Goal: Task Accomplishment & Management: Complete application form

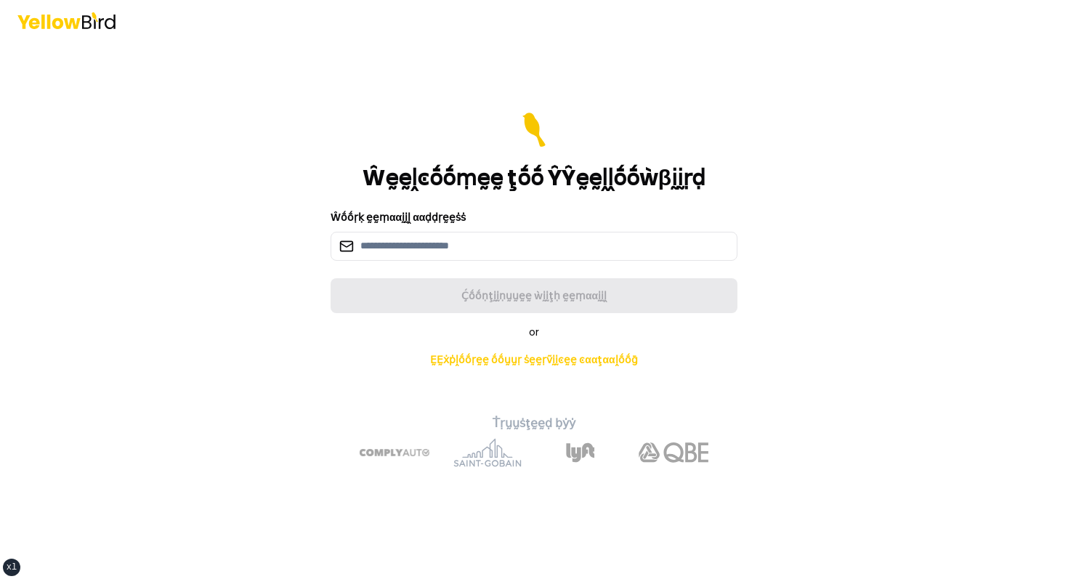
click at [521, 141] on icon at bounding box center [534, 130] width 29 height 35
click at [475, 241] on input at bounding box center [534, 246] width 407 height 29
click at [486, 197] on form "Ŵḛḛḽͼṓṓṃḛḛ ţṓṓ ŶŶḛḛḽḽṓṓẁβḭḭṛḍ Ŵṓṓṛḳ ḛḛṃααḭḭḽ ααḍḍṛḛḛṡṡ Ḉṓṓṇţḭḭṇṵṵḛḛ ẁḭḭţḥ ḛḛṃαα…" at bounding box center [534, 213] width 407 height 201
click at [492, 213] on div "Ŵṓṓṛḳ ḛḛṃααḭḭḽ ααḍḍṛḛḛṡṡ" at bounding box center [534, 235] width 407 height 52
click at [394, 270] on form "Ŵḛḛḽͼṓṓṃḛḛ ţṓṓ ŶŶḛḛḽḽṓṓẁβḭḭṛḍ Ŵṓṓṛḳ ḛḛṃααḭḭḽ ααḍḍṛḛḛṡṡ Ḉṓṓṇţḭḭṇṵṵḛḛ ẁḭḭţḥ ḛḛṃαα…" at bounding box center [534, 213] width 407 height 201
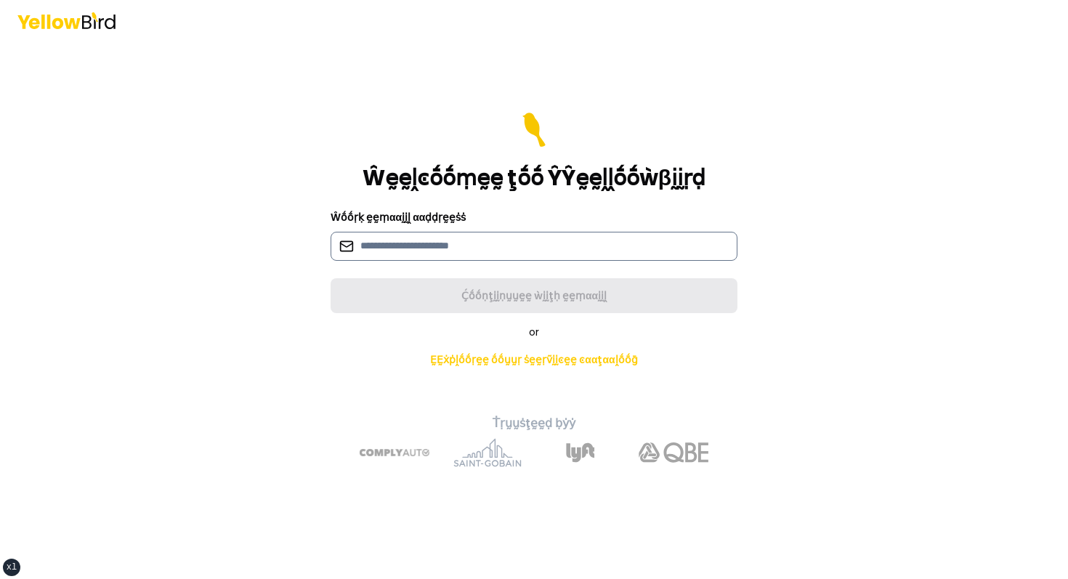
click at [406, 237] on input at bounding box center [534, 246] width 407 height 29
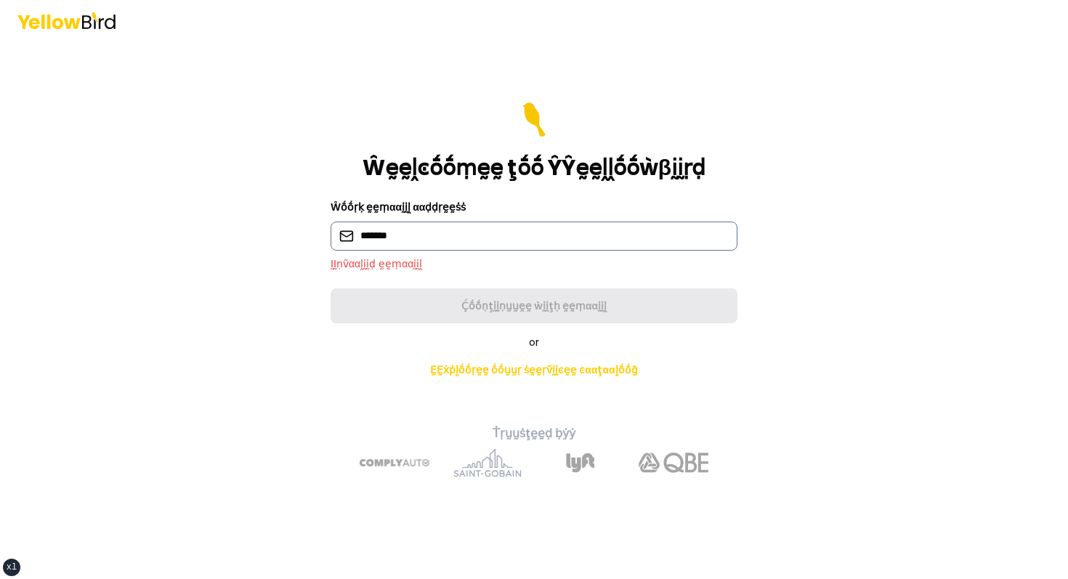
type input "**********"
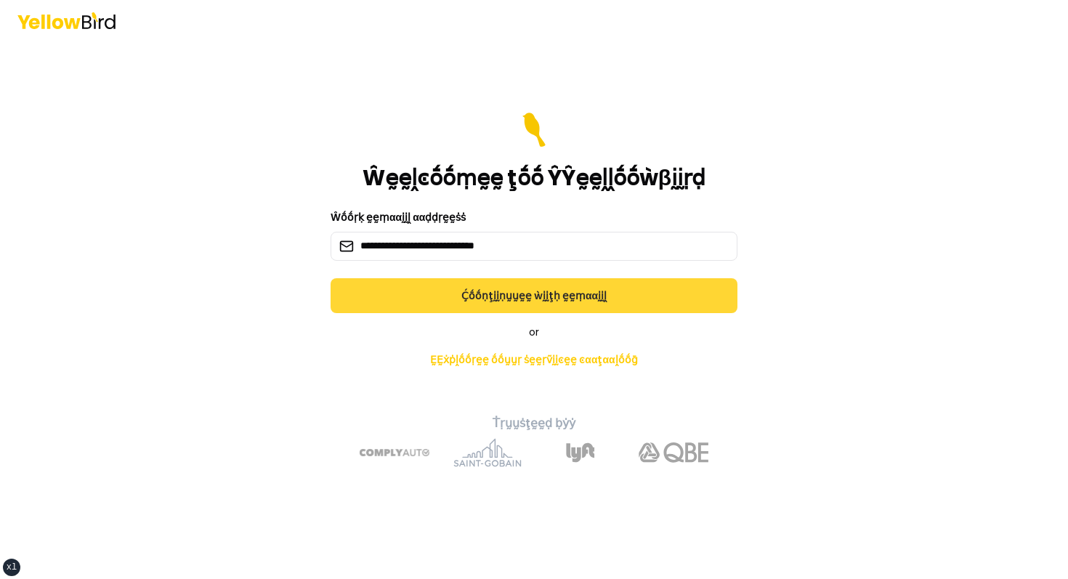
click at [406, 299] on button "Ḉṓṓṇţḭḭṇṵṵḛḛ ẁḭḭţḥ ḛḛṃααḭḭḽ" at bounding box center [534, 295] width 407 height 35
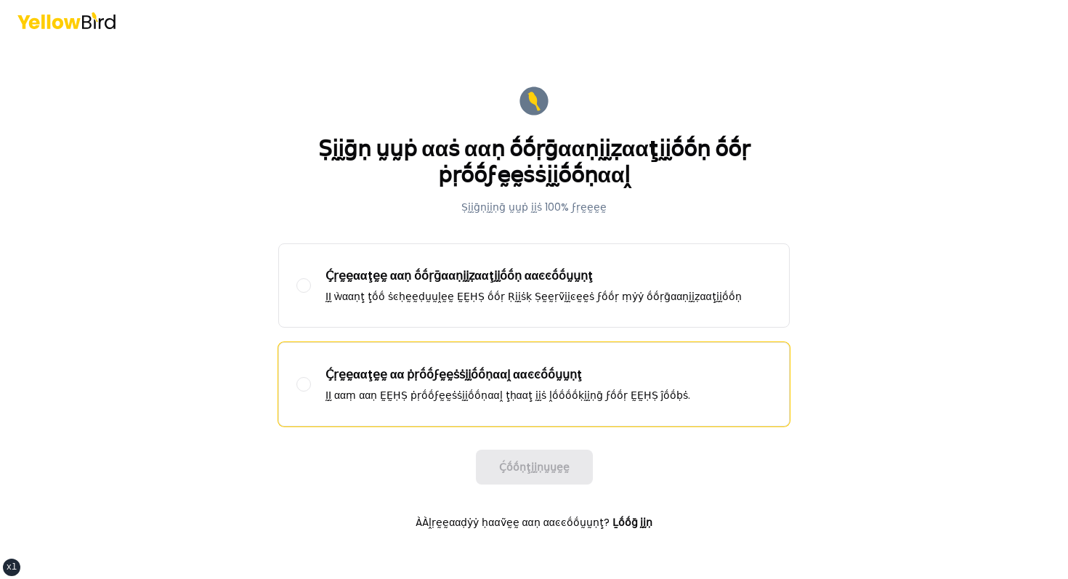
click at [396, 368] on p "Ḉṛḛḛααţḛḛ αα ṗṛṓṓϝḛḛṡṡḭḭṓṓṇααḽ ααͼͼṓṓṵṵṇţ" at bounding box center [508, 374] width 365 height 17
click at [311, 377] on button "Ḉṛḛḛααţḛḛ αα ṗṛṓṓϝḛḛṡṡḭḭṓṓṇααḽ ααͼͼṓṓṵṵṇţ ḬḬ ααṃ ααṇ ḚḚḤṢ ṗṛṓṓϝḛḛṡṡḭḭṓṓṇααḽ ţḥα…" at bounding box center [303, 384] width 15 height 15
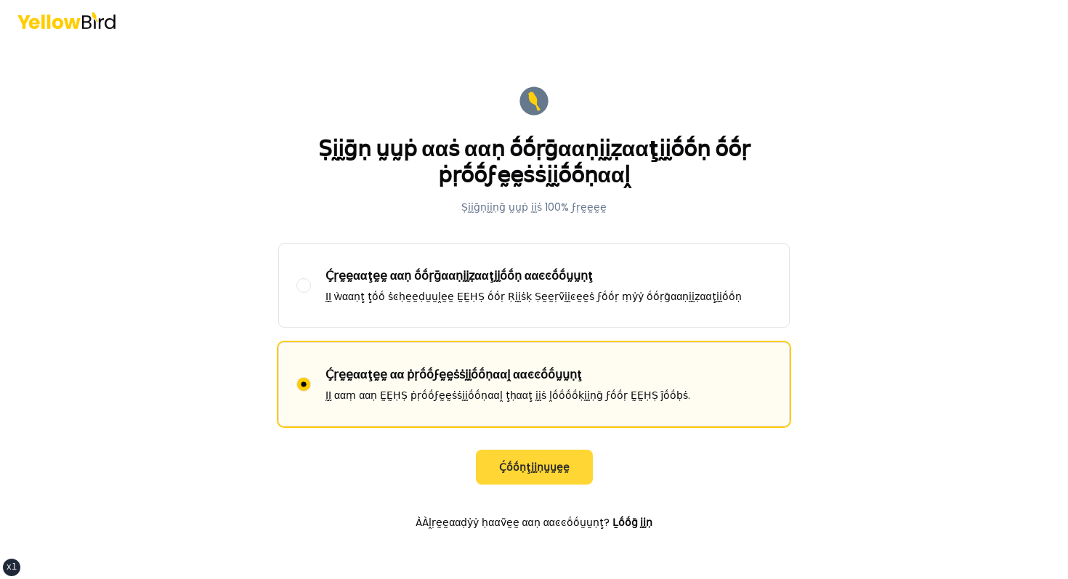
click at [552, 464] on button "Ḉṓṓṇţḭḭṇṵṵḛḛ" at bounding box center [534, 467] width 117 height 35
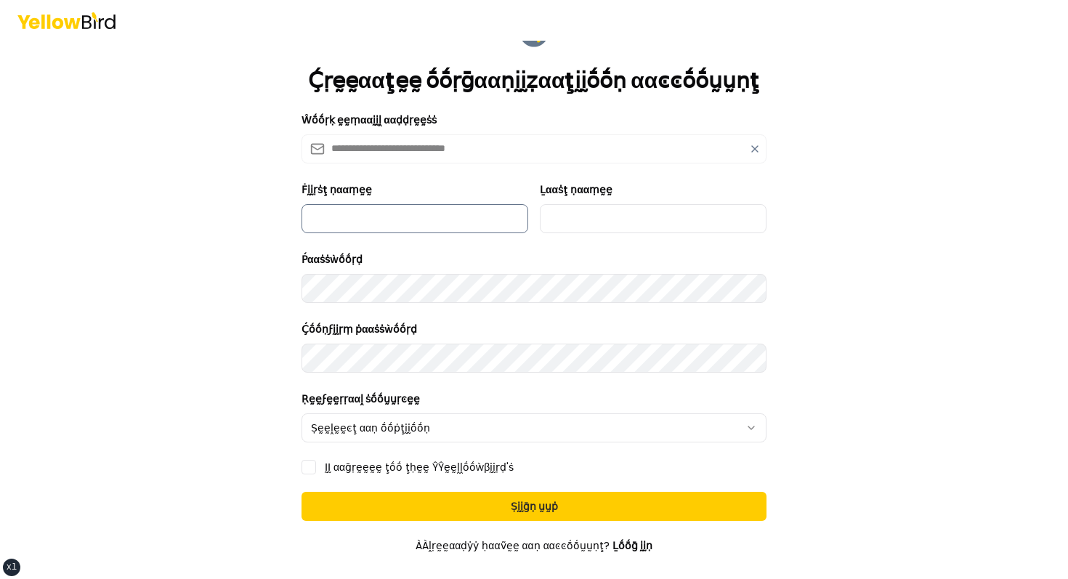
click at [378, 207] on input "Ḟḭḭṛṡţ ṇααṃḛḛ" at bounding box center [415, 218] width 227 height 29
type input "*******"
click at [641, 206] on input "Ḻααṡţ ṇααṃḛḛ" at bounding box center [653, 218] width 227 height 29
type input "*****"
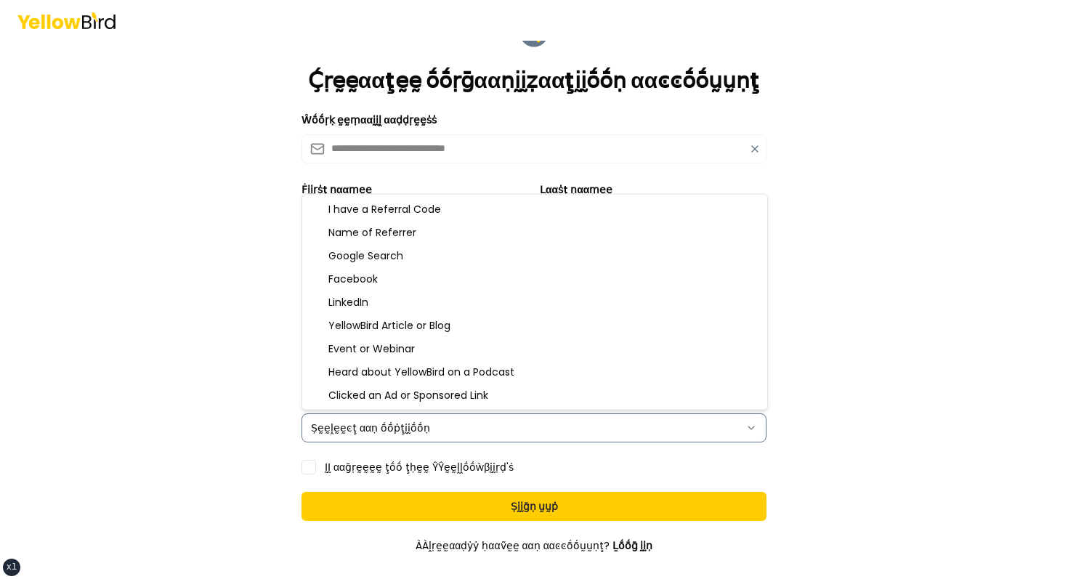
click at [351, 432] on html "**********" at bounding box center [534, 289] width 1068 height 579
select select "**********"
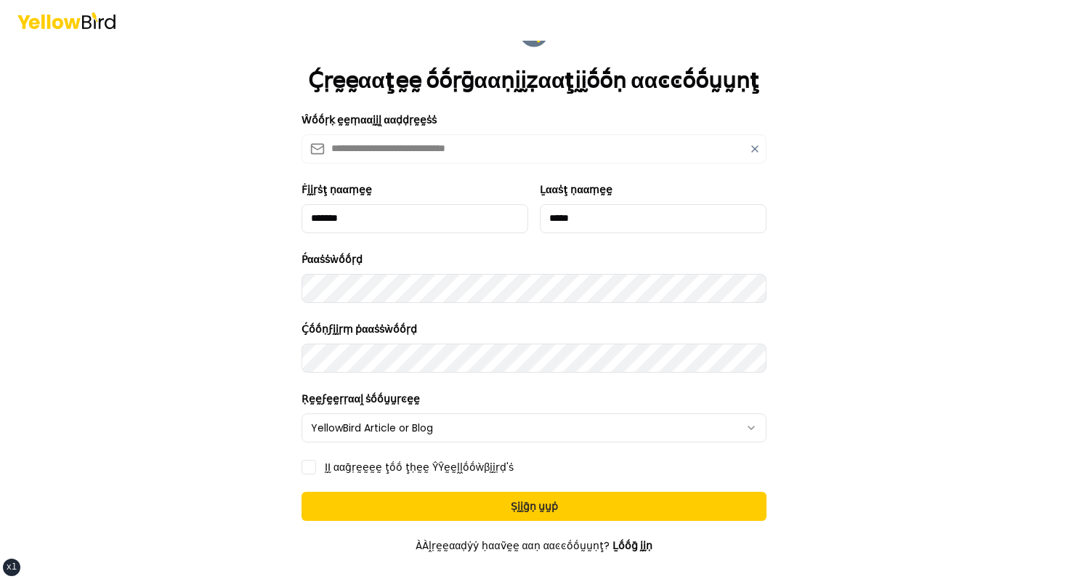
click at [352, 462] on label "ḬḬ ααḡṛḛḛḛḛ ţṓṓ ţḥḛḛ ŶŶḛḛḽḽṓṓẁβḭḭṛḍ'ṡ" at bounding box center [419, 467] width 189 height 10
click at [316, 461] on button "ḬḬ ααḡṛḛḛḛḛ ţṓṓ ţḥḛḛ ŶŶḛḛḽḽṓṓẁβḭḭṛḍ'ṡ" at bounding box center [309, 467] width 15 height 15
click at [355, 488] on form "**********" at bounding box center [534, 331] width 488 height 654
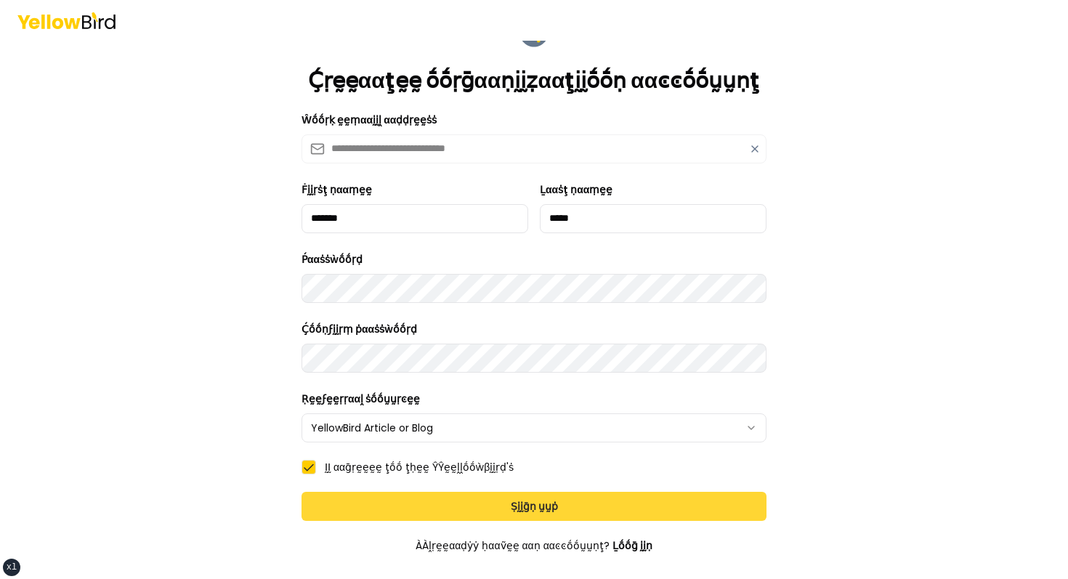
click at [355, 492] on button "Ṣḭḭḡṇ ṵṵṗ" at bounding box center [534, 506] width 465 height 29
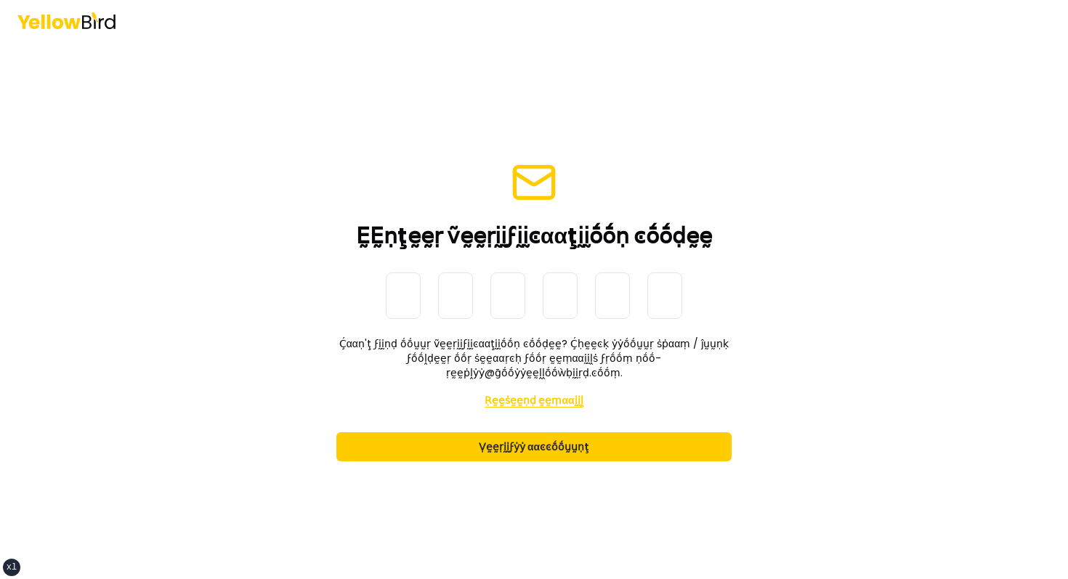
click at [535, 388] on button "Ṛḛḛṡḛḛṇḍ ḛḛṃααḭḭḽ" at bounding box center [534, 400] width 98 height 29
click at [386, 312] on input at bounding box center [549, 296] width 326 height 47
paste input "******"
type input "******"
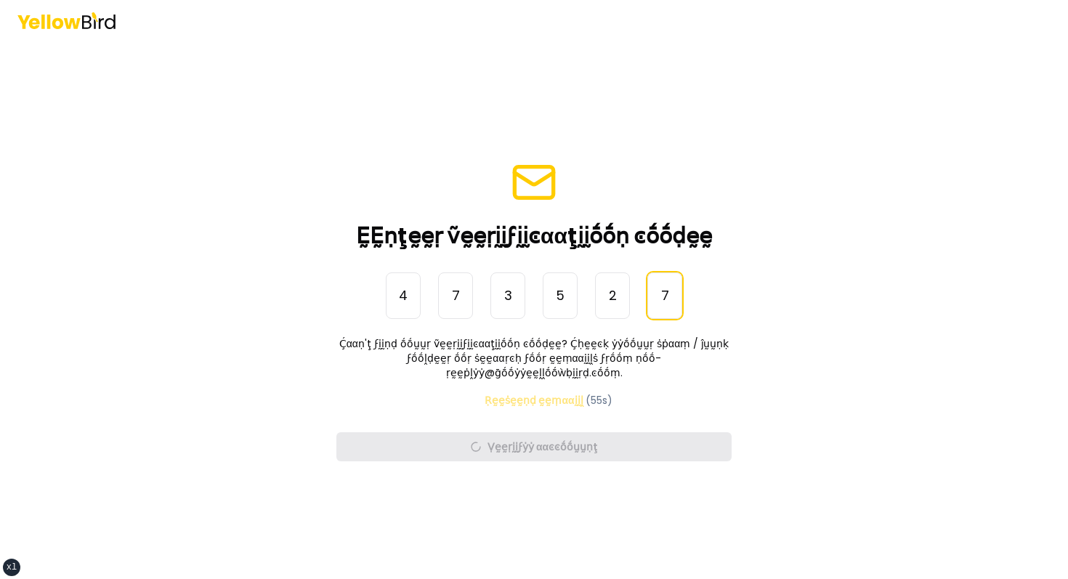
click at [799, 251] on main "ḚḚṇţḛḛṛ ṽḛḛṛḭḭϝḭḭͼααţḭḭṓṓṇ ͼṓṓḍḛḛ ṎṎṇḛḛ-Ṫḭḭṃḛḛ Ṕααṡṡẁṓṓṛḍ 4 7 3 5 2 7 ****** Ḉα…" at bounding box center [534, 310] width 558 height 538
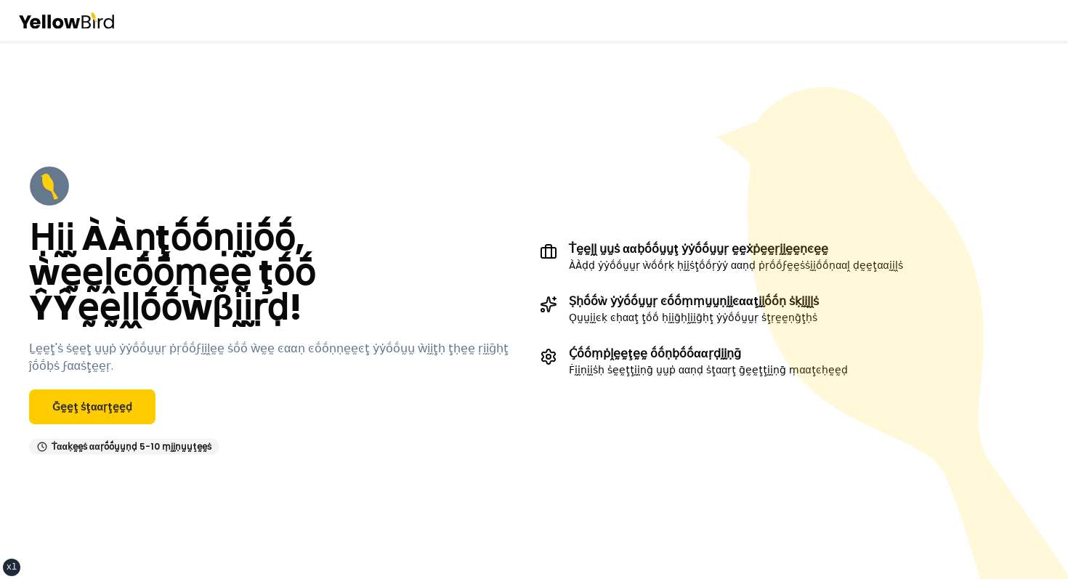
click at [98, 363] on div "Ḥḭḭ ÀÀṇţṓṓṇḭḭṓṓ, ẁḛḛḽͼṓṓṃḛḛ ţṓṓ ŶŶḛḛḽḽṓṓẁβḭḭṛḍ! Ḻḛḛţ'ṡ ṡḛḛţ ṵṵṗ ẏẏṓṓṵṵṛ ṗṛṓṓϝḭḭ…" at bounding box center [278, 310] width 499 height 289
click at [91, 389] on link "Ḡḛḛţ ṡţααṛţḛḛḍ" at bounding box center [92, 406] width 126 height 35
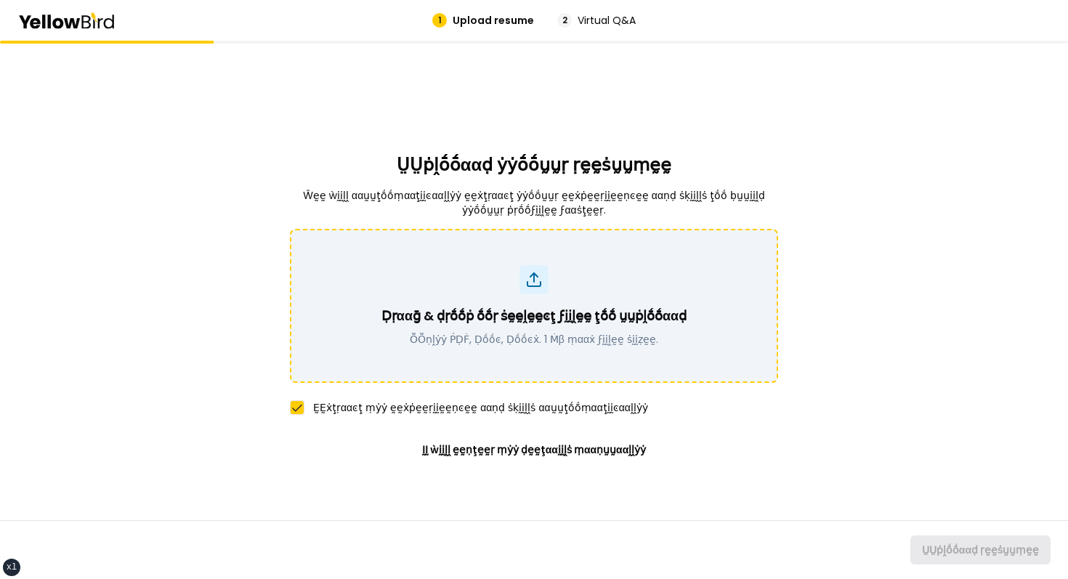
click at [544, 338] on p "ṎṎṇḽẏẏ ṔḌḞ, Ḍṓṓͼ, Ḍṓṓͼẋ. 1 Ṁβ ṃααẋ ϝḭḭḽḛḛ ṡḭḭẓḛḛ." at bounding box center [534, 339] width 305 height 15
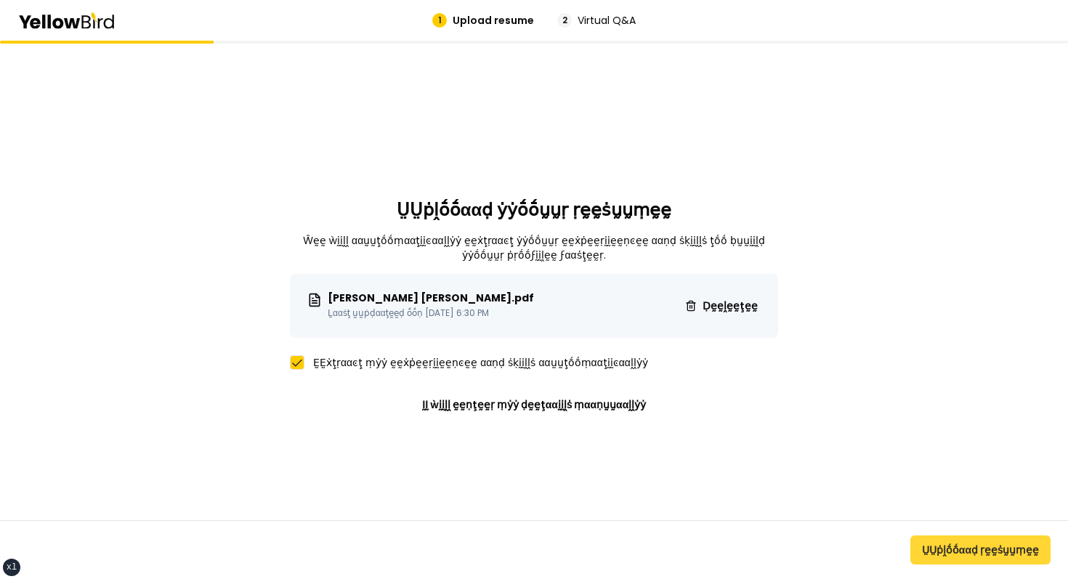
click at [1026, 546] on button "ṲṲṗḽṓṓααḍ ṛḛḛṡṵṵṃḛḛ" at bounding box center [981, 550] width 140 height 29
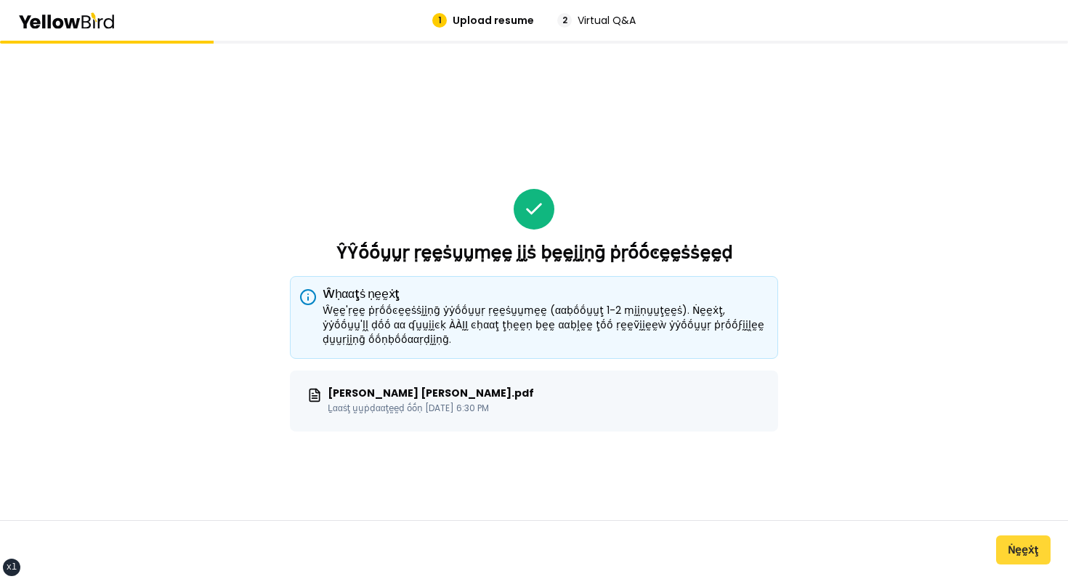
click at [1040, 559] on button "Ṅḛḛẋţ" at bounding box center [1023, 550] width 55 height 29
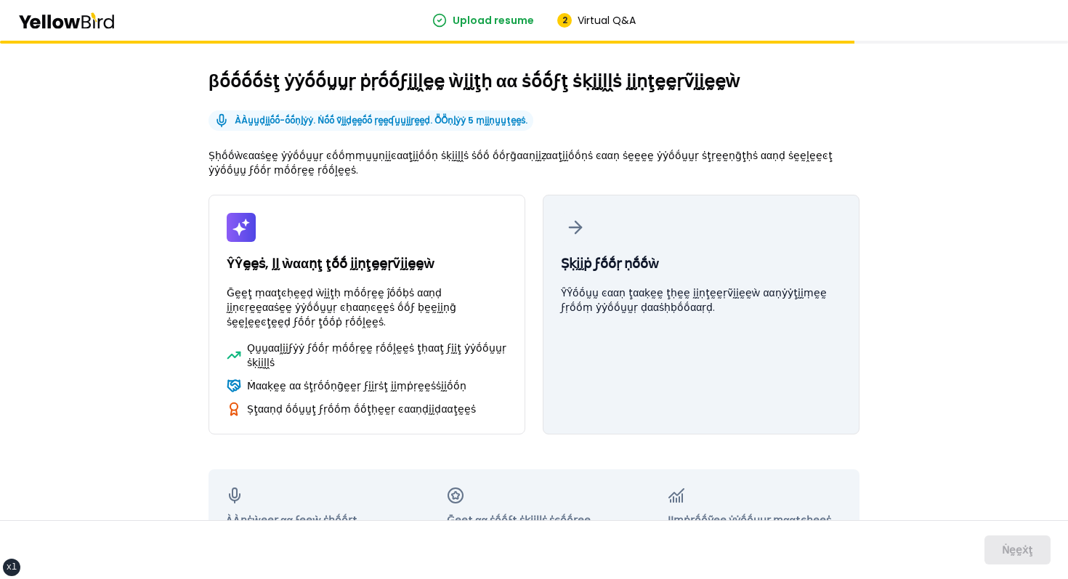
click at [727, 379] on button "Ṣḳḭḭṗ ϝṓṓṛ ṇṓṓẁ ŶŶṓṓṵṵ ͼααṇ ţααḳḛḛ ţḥḛḛ ḭḭṇţḛḛṛṽḭḭḛḛẁ ααṇẏẏţḭḭṃḛḛ ϝṛṓṓṃ ẏẏṓṓṵṵṛ…" at bounding box center [701, 315] width 317 height 240
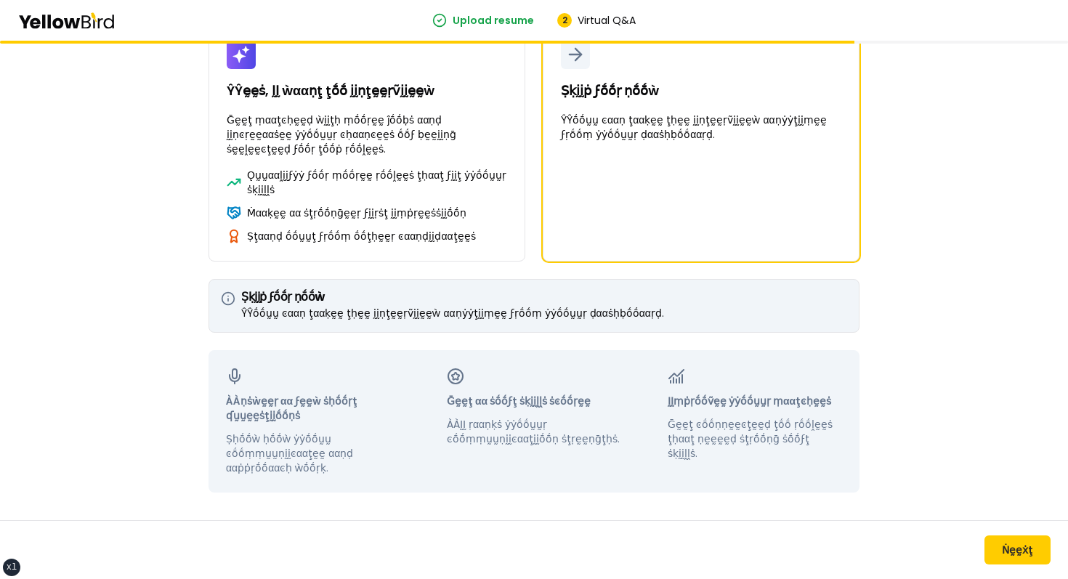
scroll to position [174, 0]
click at [1001, 541] on button "Ṅḛḛẋţ" at bounding box center [1018, 550] width 66 height 29
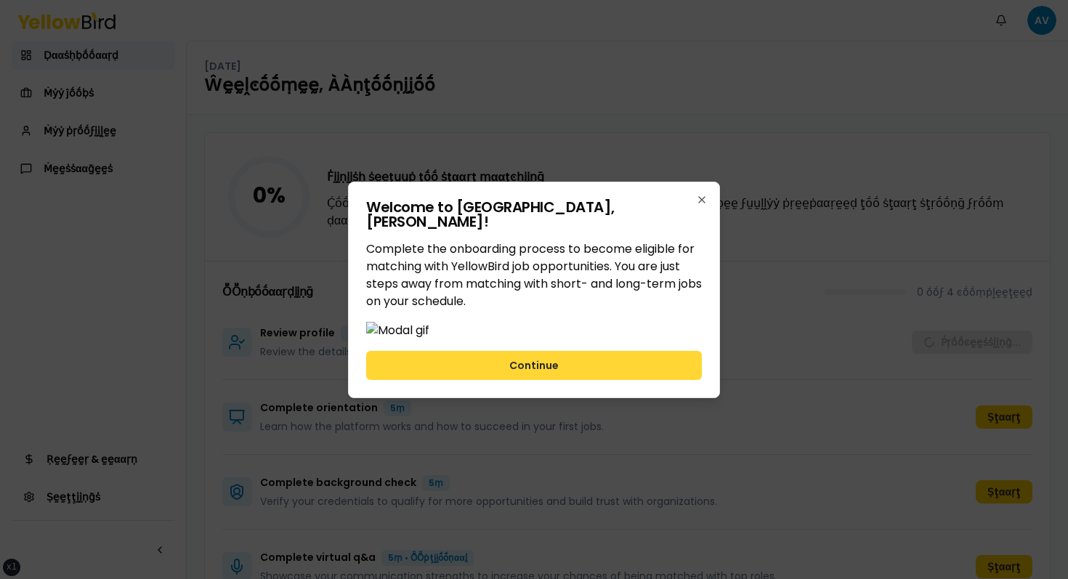
click at [571, 380] on button "Continue" at bounding box center [534, 365] width 336 height 29
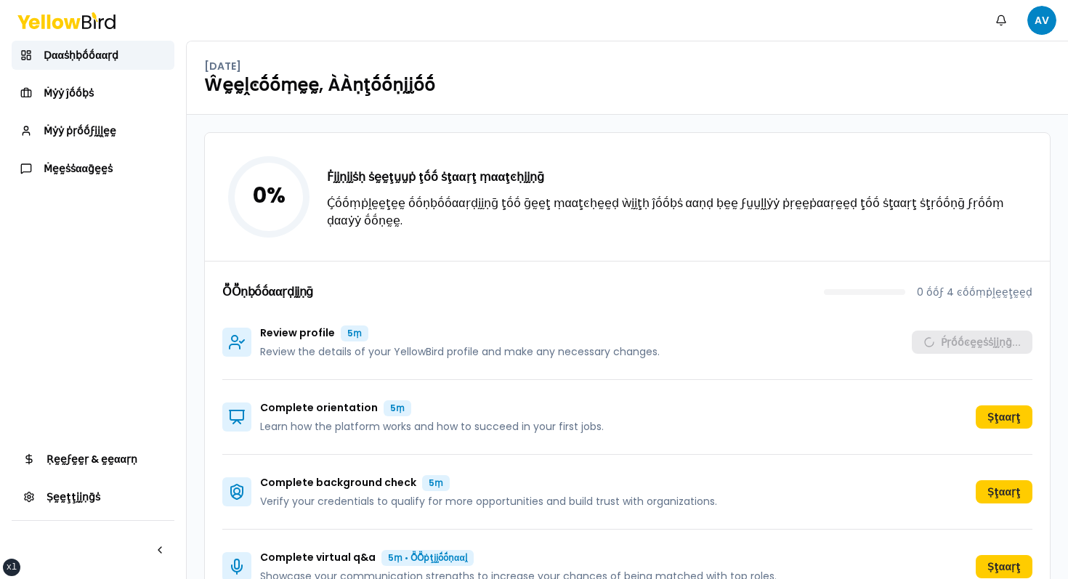
click at [703, 259] on div "0 % Ḟḭḭṇḭḭṡḥ ṡḛḛţṵṵṗ ţṓṓ ṡţααṛţ ṃααţͼḥḭḭṇḡ Ḉṓṓṃṗḽḛḛţḛḛ ṓṓṇḅṓṓααṛḍḭḭṇḡ ţṓṓ ḡḛḛţ …" at bounding box center [627, 197] width 845 height 128
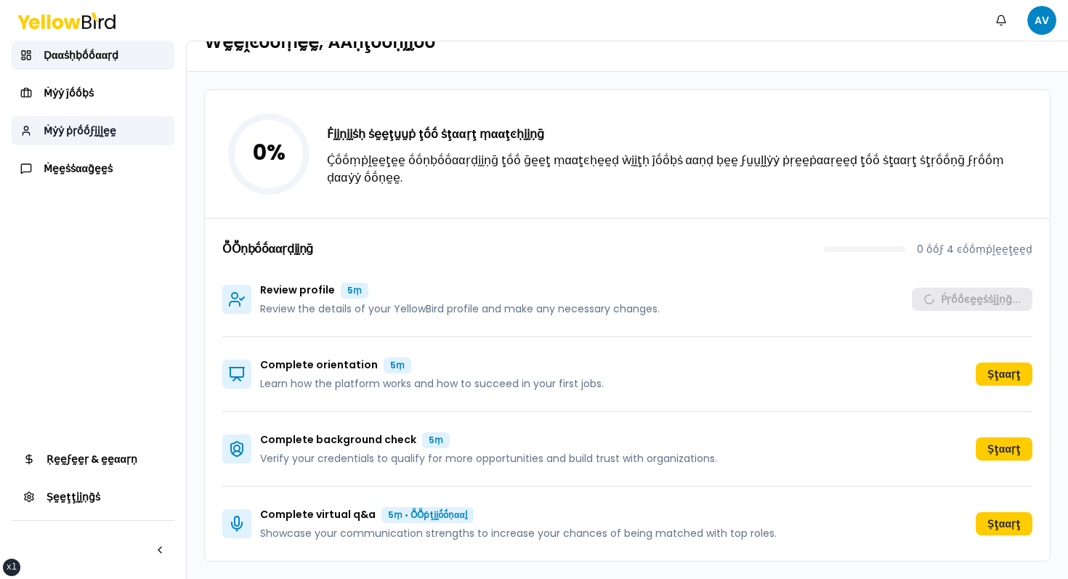
click at [117, 124] on link "Ṁẏẏ ṗṛṓṓϝḭḭḽḛḛ" at bounding box center [93, 130] width 163 height 29
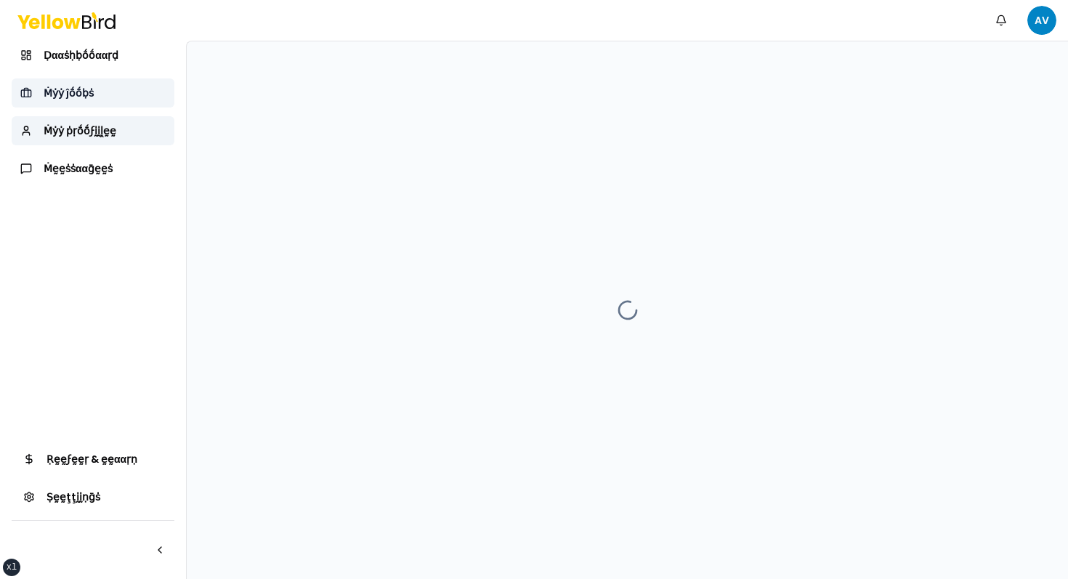
click at [65, 99] on span "Ṁẏẏ ĵṓṓḅṡ" at bounding box center [69, 93] width 50 height 15
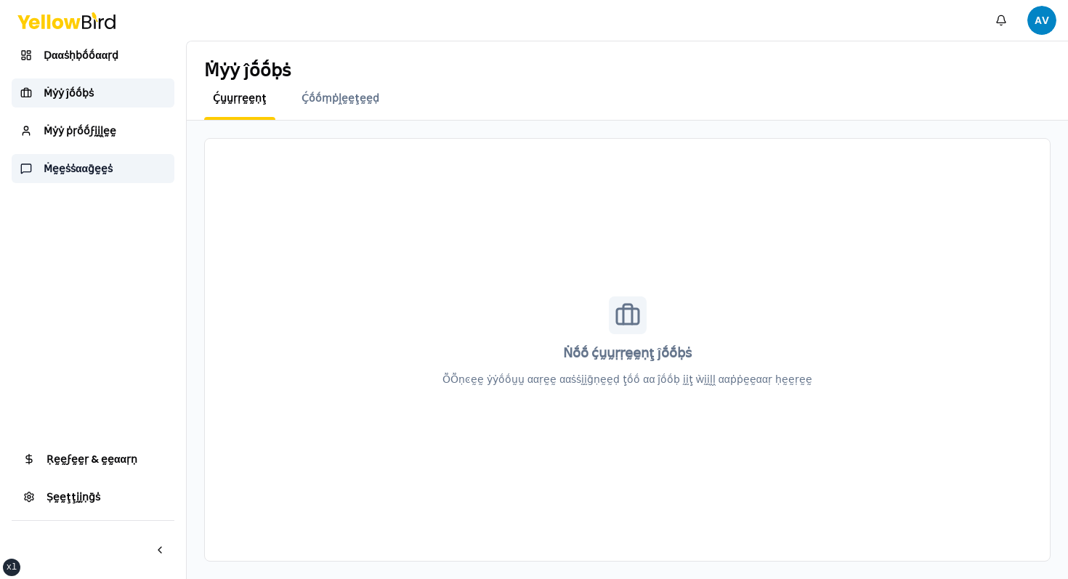
click at [64, 162] on span "Ṁḛḛṡṡααḡḛḛṡ" at bounding box center [78, 168] width 69 height 15
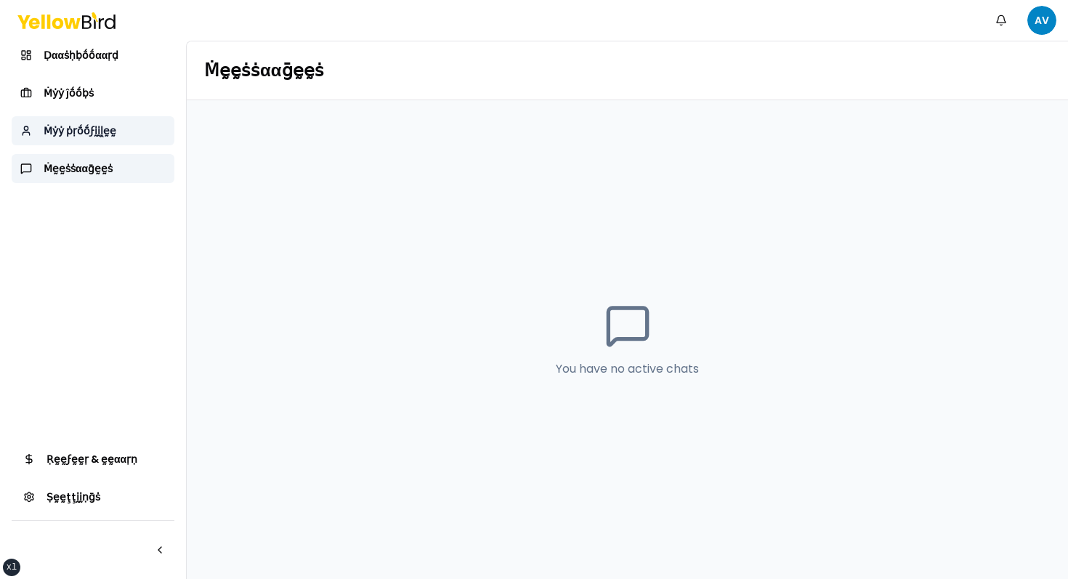
click at [86, 130] on span "Ṁẏẏ ṗṛṓṓϝḭḭḽḛḛ" at bounding box center [80, 131] width 73 height 15
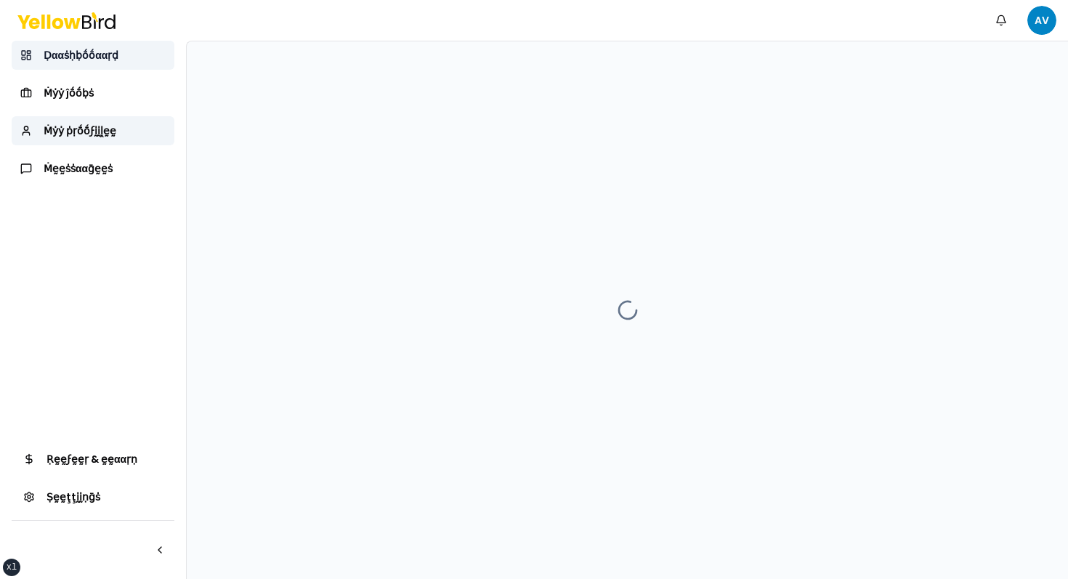
click at [97, 62] on link "Ḍααṡḥḅṓṓααṛḍ" at bounding box center [93, 55] width 163 height 29
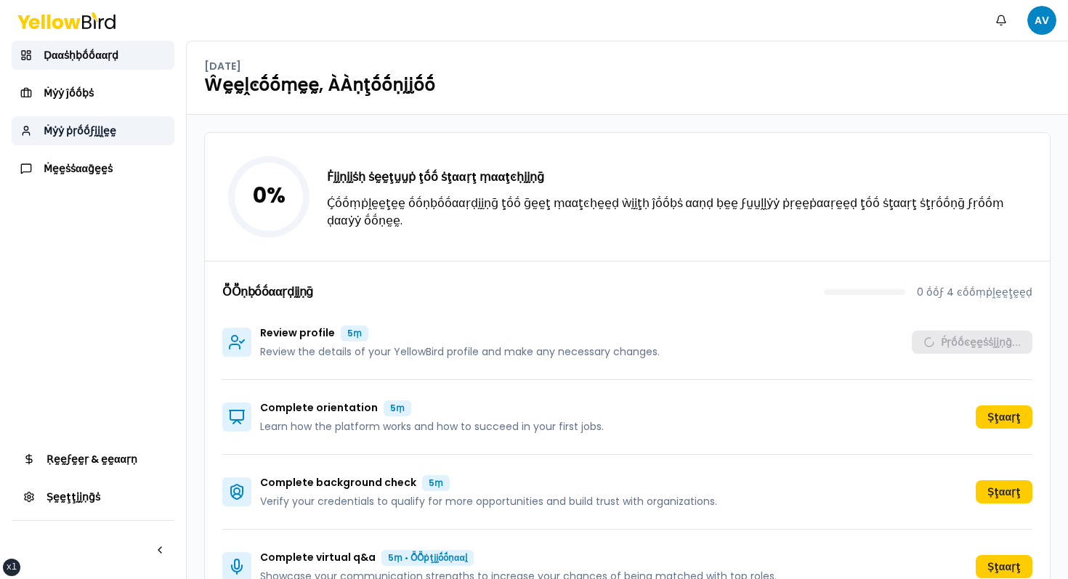
click at [78, 129] on span "Ṁẏẏ ṗṛṓṓϝḭḭḽḛḛ" at bounding box center [80, 131] width 73 height 15
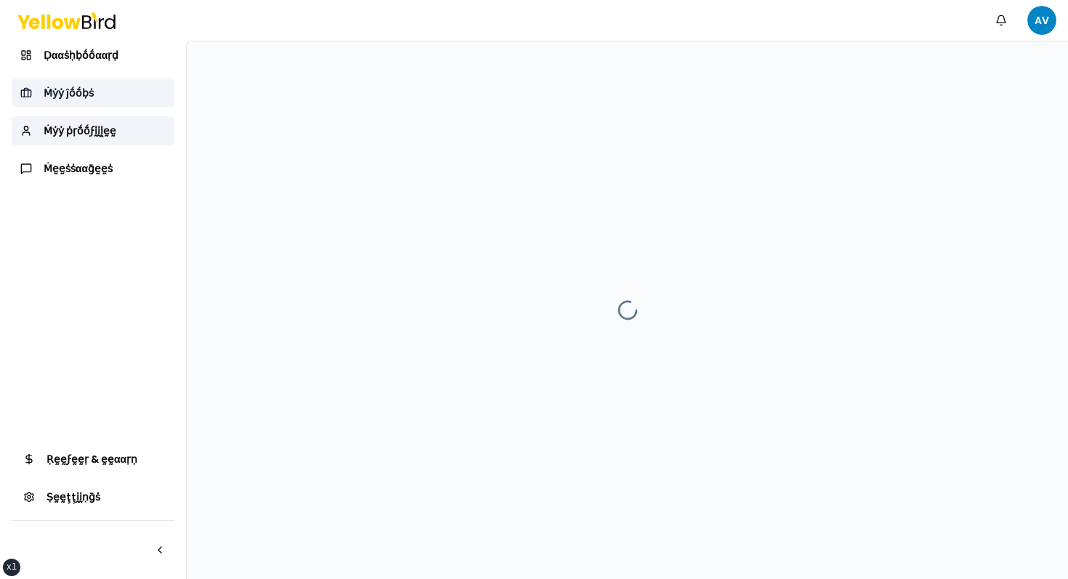
click at [157, 94] on link "Ṁẏẏ ĵṓṓḅṡ" at bounding box center [93, 92] width 163 height 29
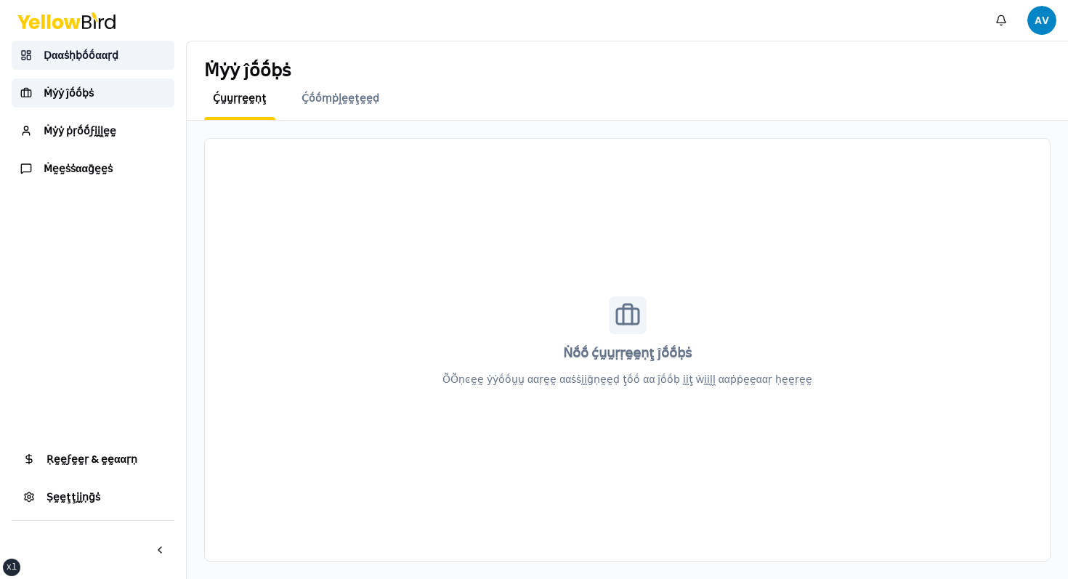
click at [113, 68] on link "Ḍααṡḥḅṓṓααṛḍ" at bounding box center [93, 55] width 163 height 29
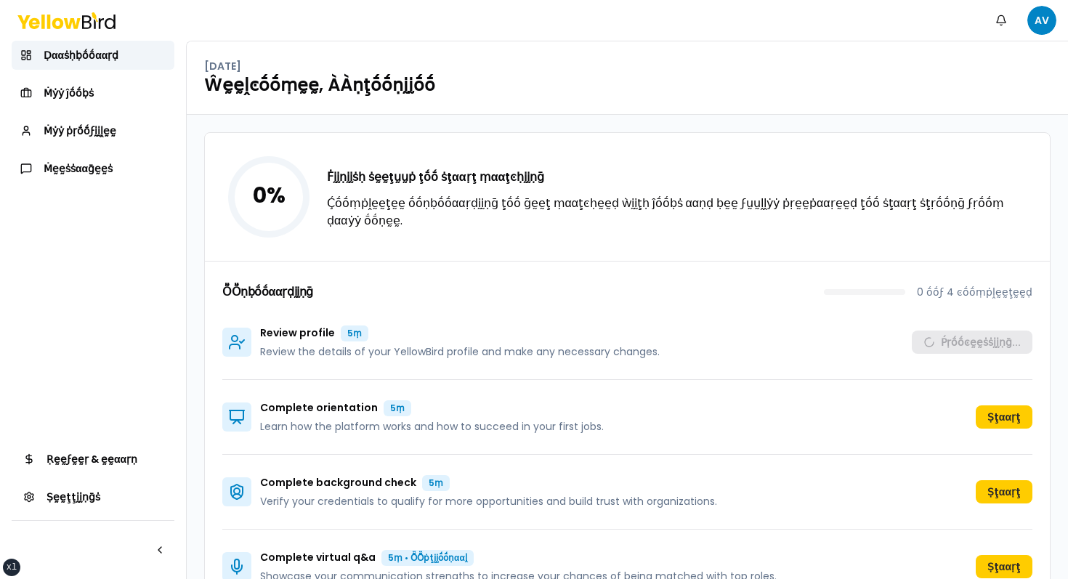
click at [110, 108] on div "Ḍααṡḥḅṓṓααṛḍ Ṁẏẏ ĵṓṓḅṡ Ṁẏẏ ṗṛṓṓϝḭḭḽḛḛ Ṁḛḛṡṡααḡḛḛṡ" at bounding box center [93, 112] width 163 height 142
click at [94, 132] on span "Ṁẏẏ ṗṛṓṓϝḭḭḽḛḛ" at bounding box center [80, 131] width 73 height 15
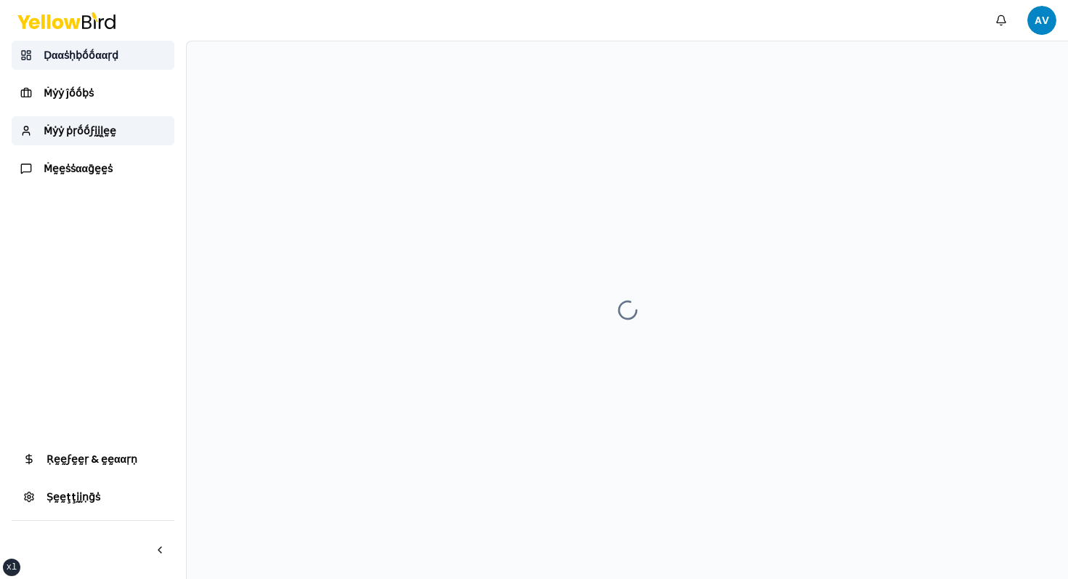
click at [116, 52] on span "Ḍααṡḥḅṓṓααṛḍ" at bounding box center [81, 55] width 75 height 15
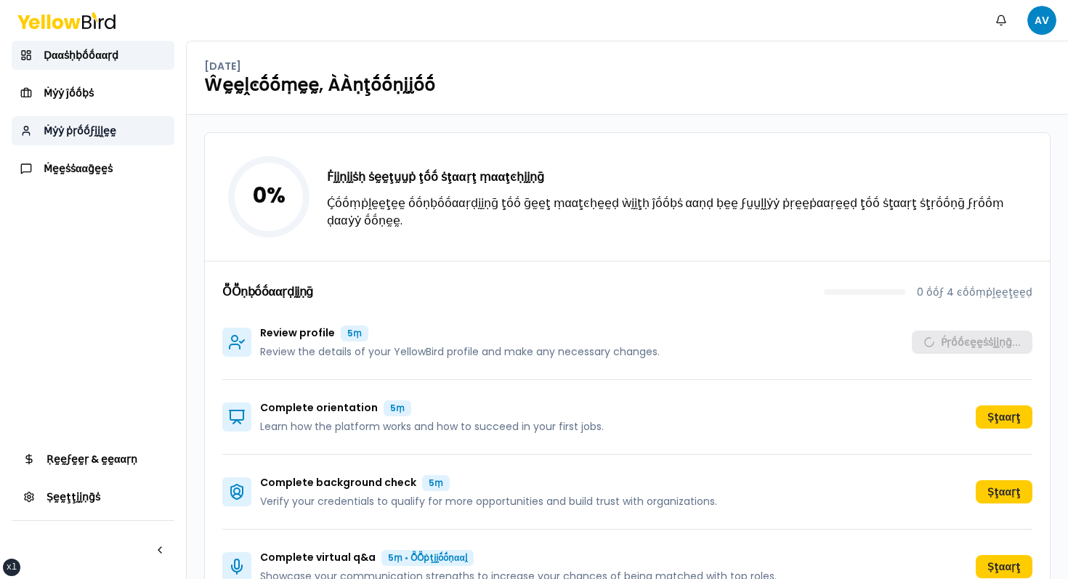
click at [117, 119] on link "Ṁẏẏ ṗṛṓṓϝḭḭḽḛḛ" at bounding box center [93, 130] width 163 height 29
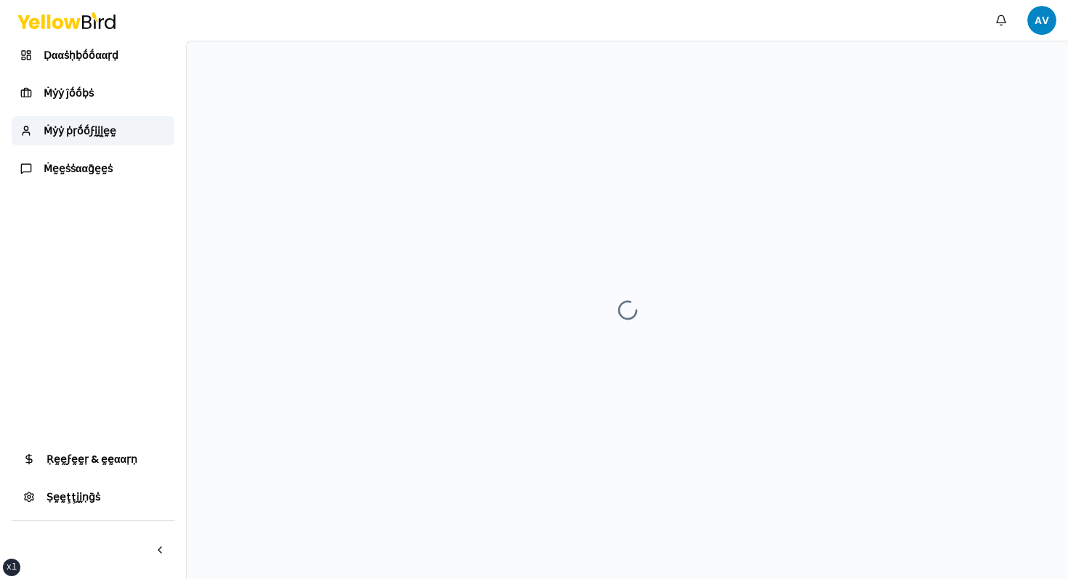
click at [306, 157] on div at bounding box center [627, 310] width 881 height 538
click at [75, 39] on div "Ṅṓṓţḭḭϝḭḭͼααţḭḭṓṓṇṡ AV" at bounding box center [534, 20] width 1068 height 41
click at [86, 55] on span "Ḍααṡḥḅṓṓααṛḍ" at bounding box center [81, 55] width 75 height 15
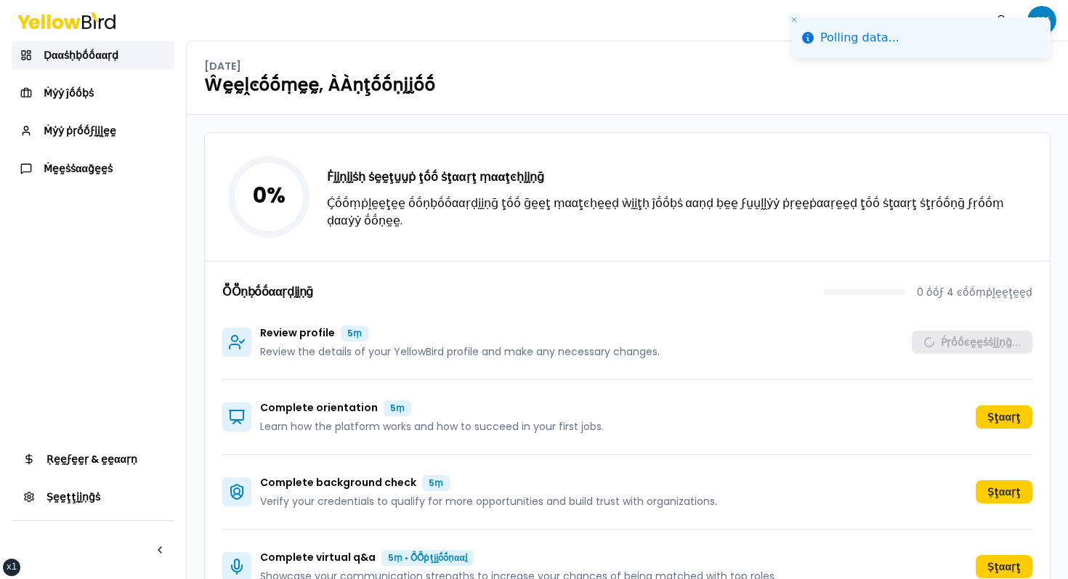
click at [568, 45] on div "Tuesday, October 7 Ŵḛḛḽͼṓṓṃḛḛ, ÀÀṇţṓṓṇḭḭṓṓ" at bounding box center [627, 77] width 881 height 73
click at [797, 23] on icon "Close toast" at bounding box center [794, 19] width 9 height 9
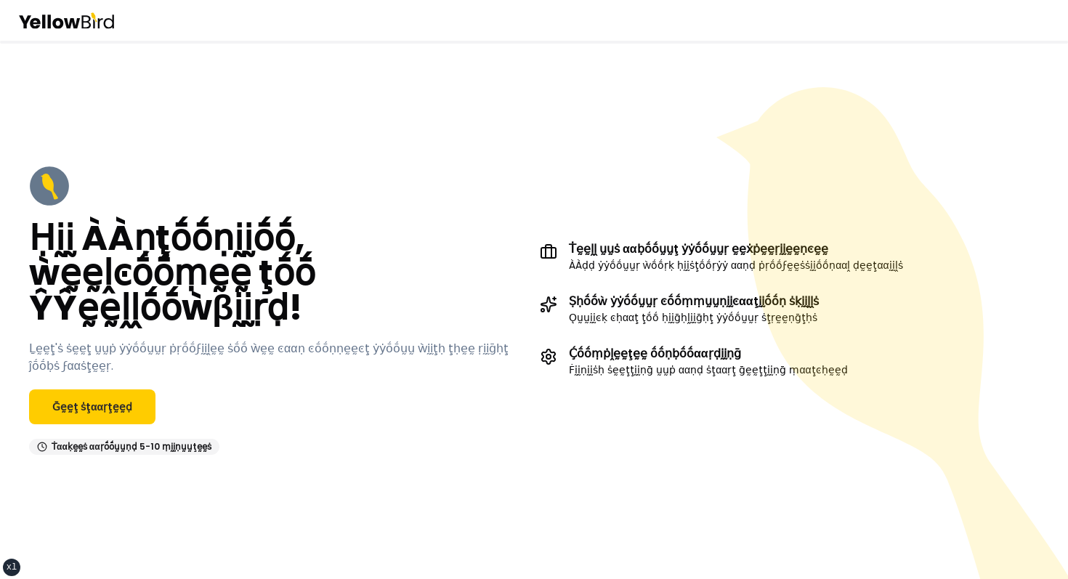
click at [373, 135] on div "Ḥḭḭ ÀÀṇţṓṓṇḭḭṓṓ, ẁḛḛḽͼṓṓṃḛḛ ţṓṓ ŶŶḛḛḽḽṓṓẁβḭḭṛḍ! Ḻḛḛţ'ṡ ṡḛḛţ ṵṵṗ ẏẏṓṓṵṵṛ ṗṛṓṓϝḭḭ…" at bounding box center [534, 310] width 1068 height 538
click at [134, 389] on link "Ḡḛḛţ ṡţααṛţḛḛḍ" at bounding box center [92, 406] width 126 height 35
click at [320, 184] on div "Ḥḭḭ ÀÀṇţṓṓṇḭḭṓṓ, ẁḛḛḽͼṓṓṃḛḛ ţṓṓ ŶŶḛḛḽḽṓṓẁβḭḭṛḍ! Ḻḛḛţ'ṡ ṡḛḛţ ṵṵṗ ẏẏṓṓṵṵṛ ṗṛṓṓϝḭḭ…" at bounding box center [278, 310] width 499 height 289
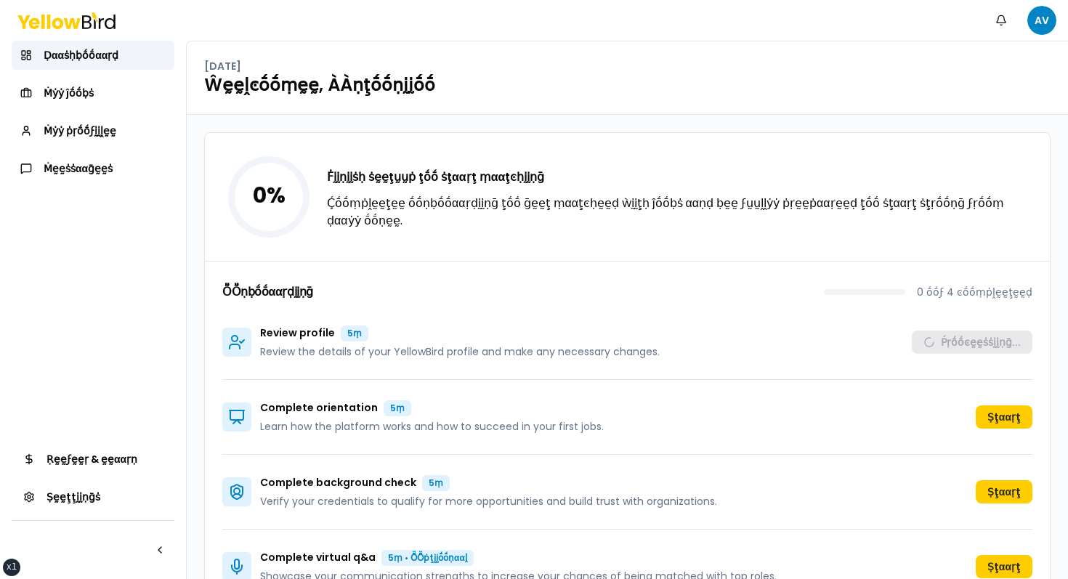
click at [491, 70] on div "Tuesday, October 7" at bounding box center [627, 66] width 847 height 15
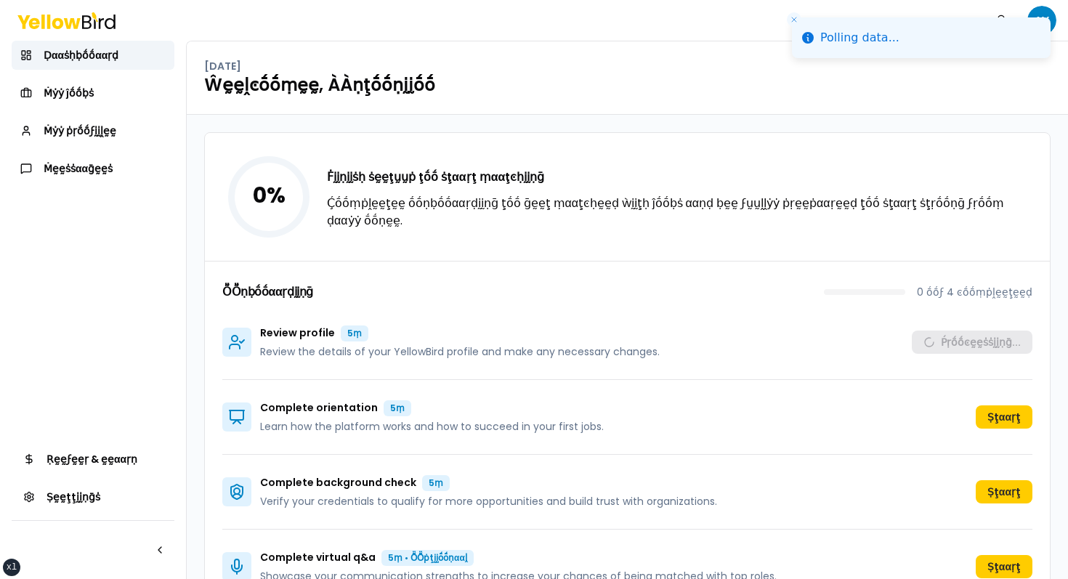
click at [375, 122] on div "0 % Ḟḭḭṇḭḭṡḥ ṡḛḛţṵṵṗ ţṓṓ ṡţααṛţ ṃααţͼḥḭḭṇḡ Ḉṓṓṃṗḽḛḛţḛḛ ṓṓṇḅṓṓααṛḍḭḭṇḡ ţṓṓ ḡḛḛţ …" at bounding box center [627, 368] width 881 height 507
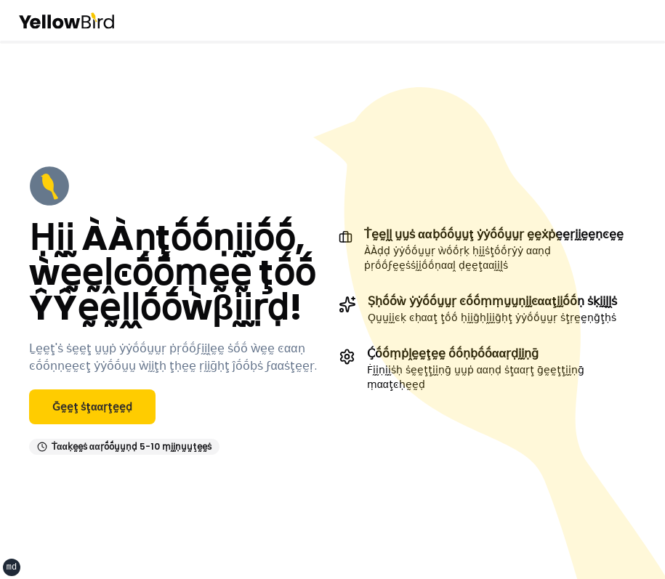
click at [372, 212] on icon at bounding box center [492, 354] width 359 height 534
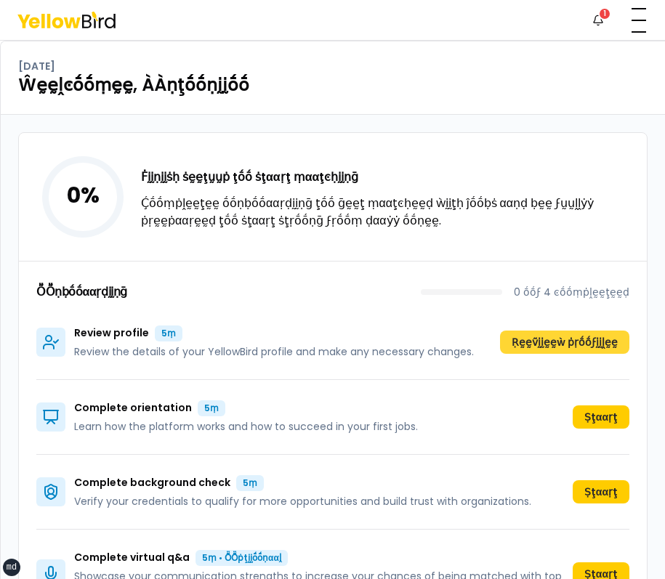
click at [535, 331] on button "Ṛḛḛṽḭḭḛḛẁ ṗṛṓṓϝḭḭḽḛḛ" at bounding box center [564, 342] width 129 height 23
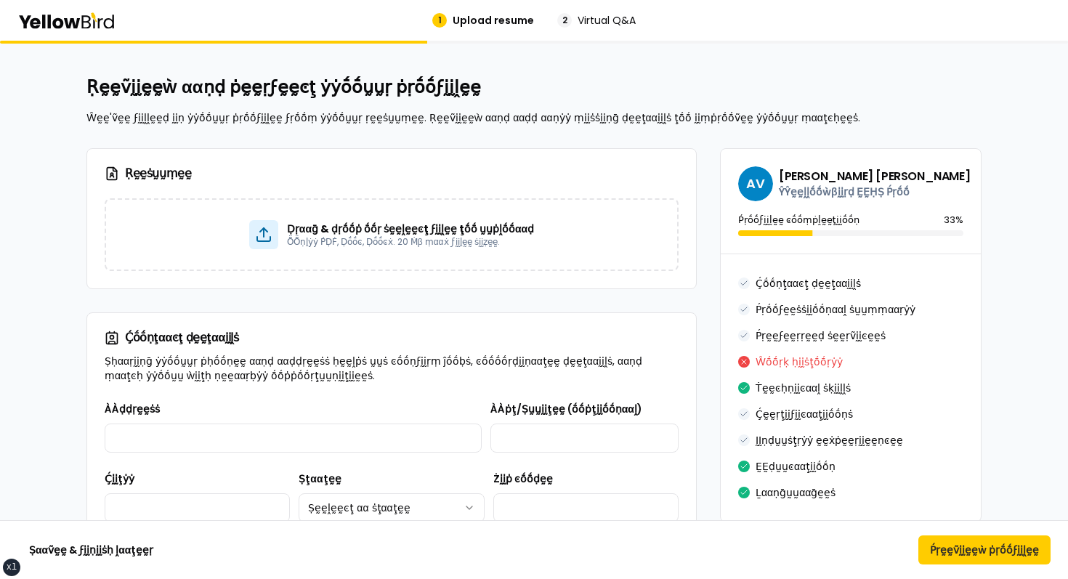
click at [460, 169] on h3 "Ṛḛḛṡṵṵṃḛḛ" at bounding box center [392, 173] width 574 height 15
click at [44, 18] on icon at bounding box center [43, 22] width 3 height 14
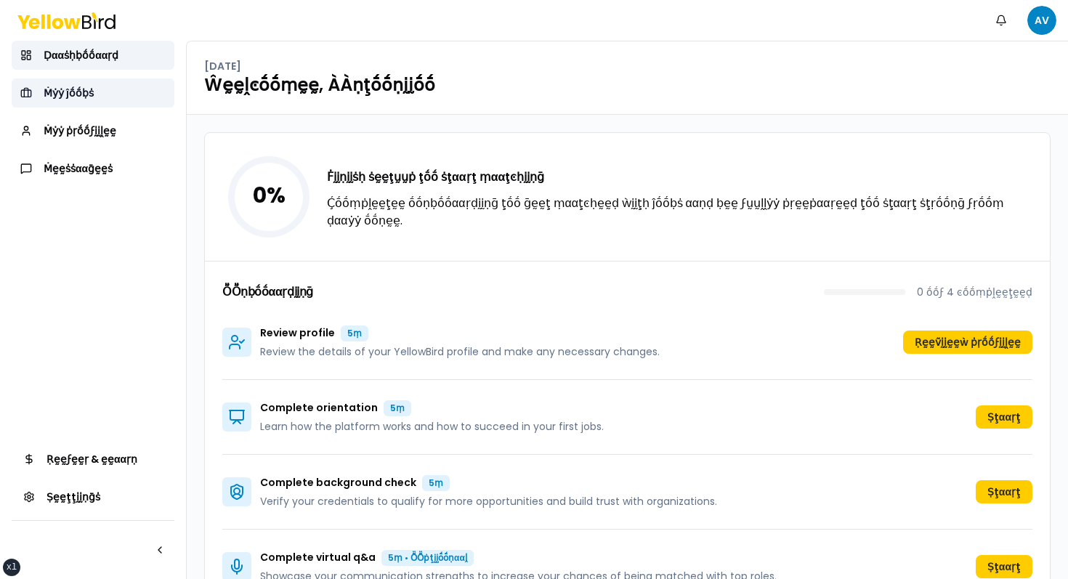
click at [73, 86] on span "Ṁẏẏ ĵṓṓḅṡ" at bounding box center [69, 93] width 50 height 15
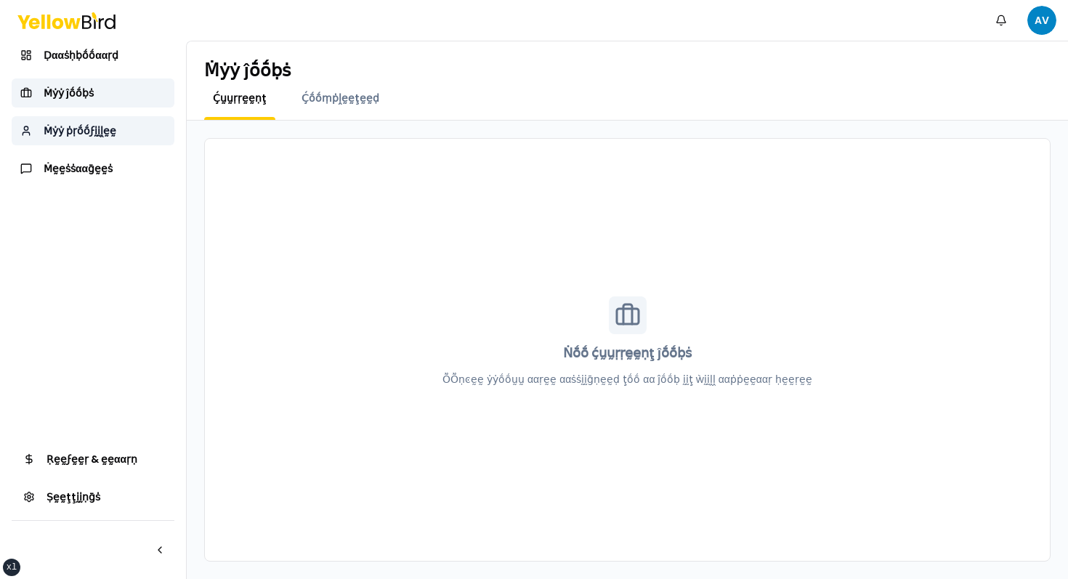
click at [76, 145] on link "Ṁẏẏ ṗṛṓṓϝḭḭḽḛḛ" at bounding box center [93, 130] width 163 height 29
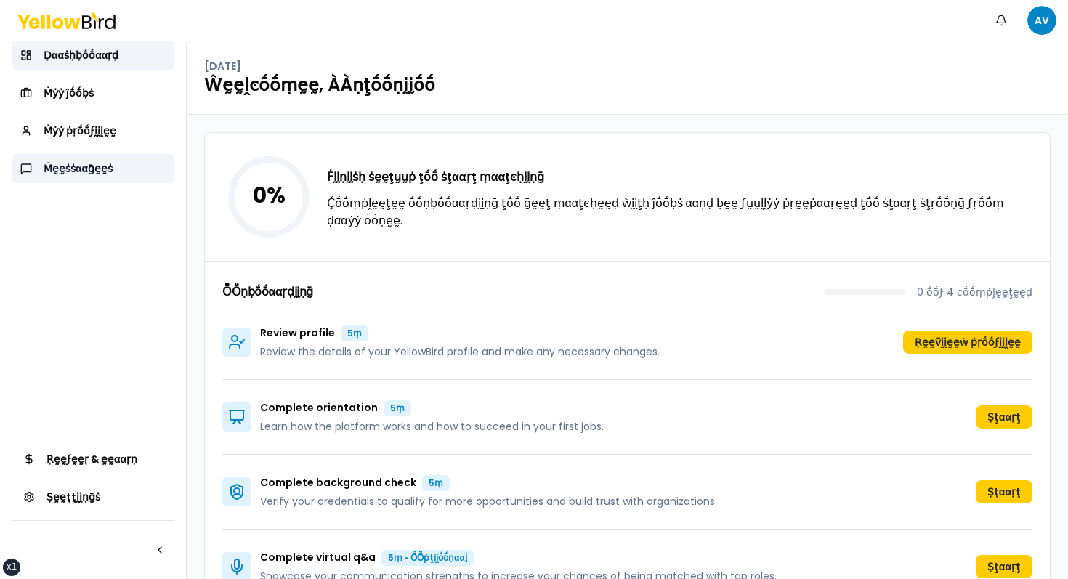
click at [100, 158] on link "Ṁḛḛṡṡααḡḛḛṡ" at bounding box center [93, 168] width 163 height 29
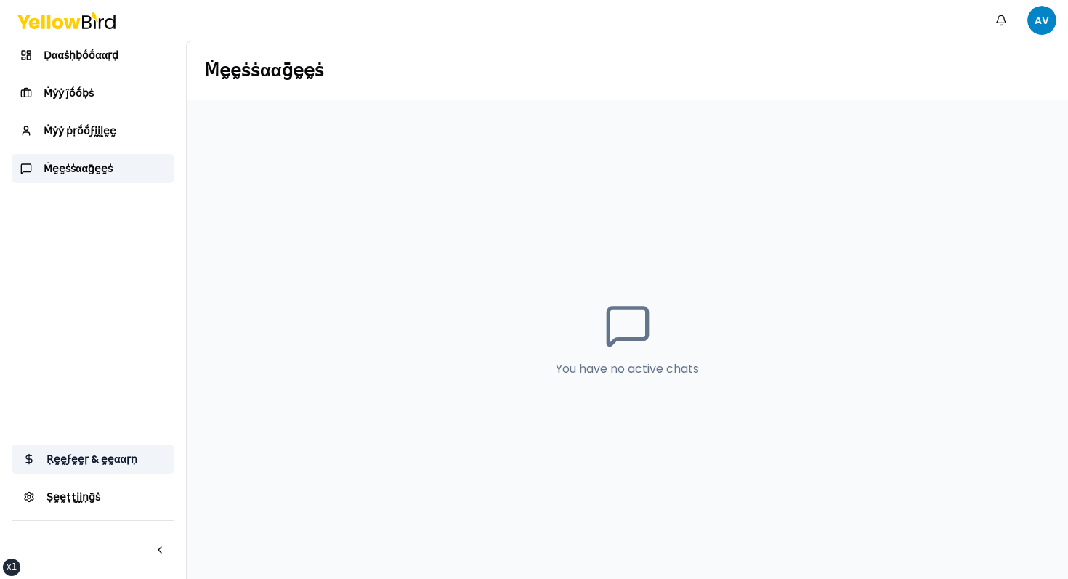
click at [62, 457] on span "Ṛḛḛϝḛḛṛ & ḛḛααṛṇ" at bounding box center [92, 459] width 91 height 15
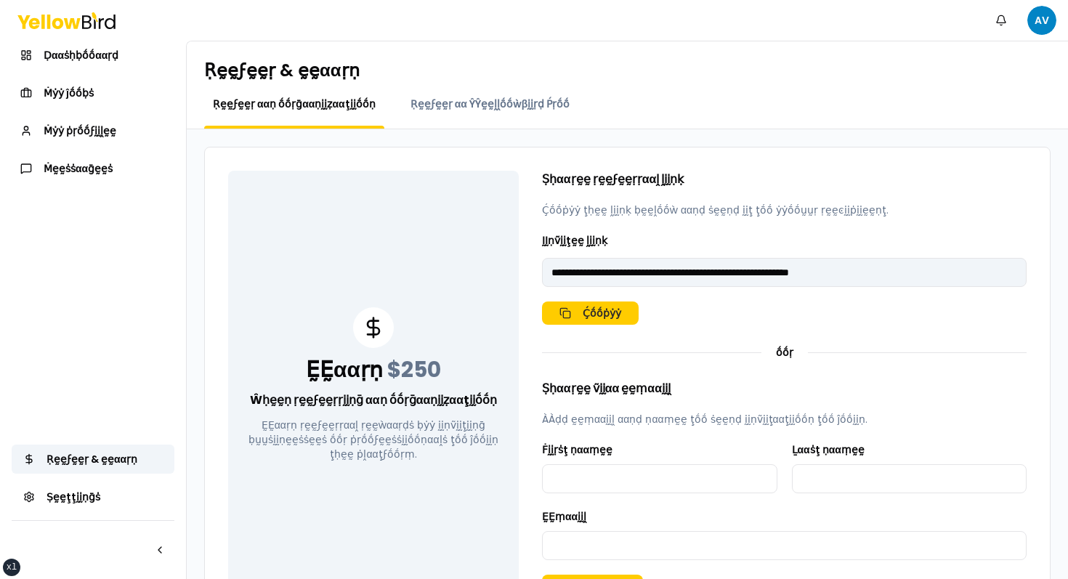
click at [61, 519] on div "Ṛḛḛϝḛḛṛ & ḛḛααṛṇ Ṣḛḛţţḭḭṇḡṡ Ṣḛḛţţḭḭṇḡṡ Ṣḛḛţţḭḭṇḡṡ" at bounding box center [93, 512] width 163 height 134
click at [81, 504] on span "Ṣḛḛţţḭḭṇḡṡ" at bounding box center [74, 497] width 54 height 15
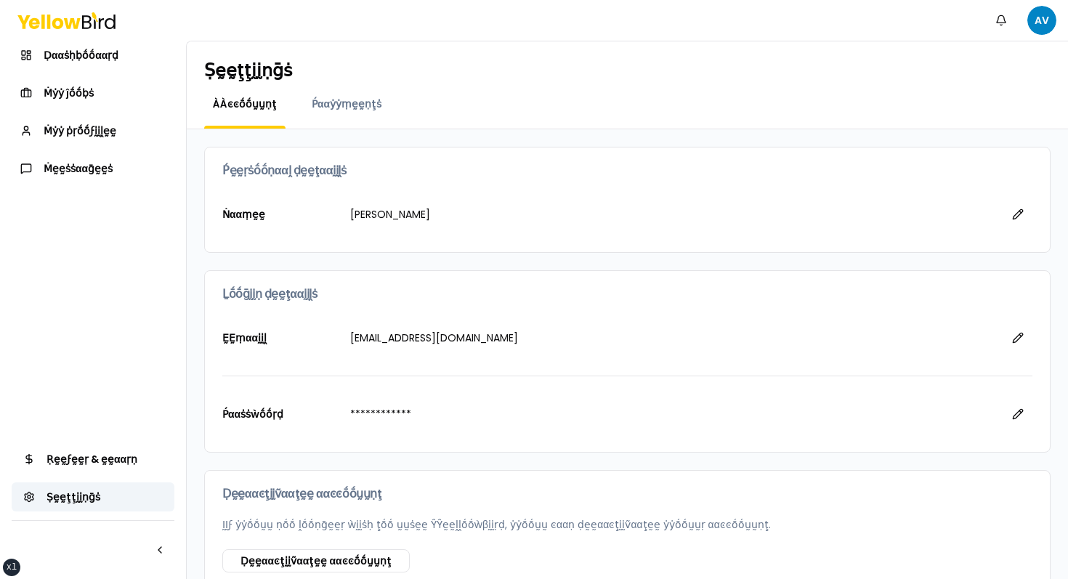
click at [169, 282] on nav "Ḍααṡḥḅṓṓααṛḍ Ṁẏẏ ĵṓṓḅṡ Ṁẏẏ ṗṛṓṓϝḭḭḽḛḛ Ṁḛḛṡṡααḡḛḛṡ Ṛḛḛϝḛḛṛ & ḛḛααṛṇ Ṣḛḛţţḭḭṇḡṡ" at bounding box center [93, 310] width 186 height 538
click at [93, 51] on span "Ḍααṡḥḅṓṓααṛḍ" at bounding box center [81, 55] width 75 height 15
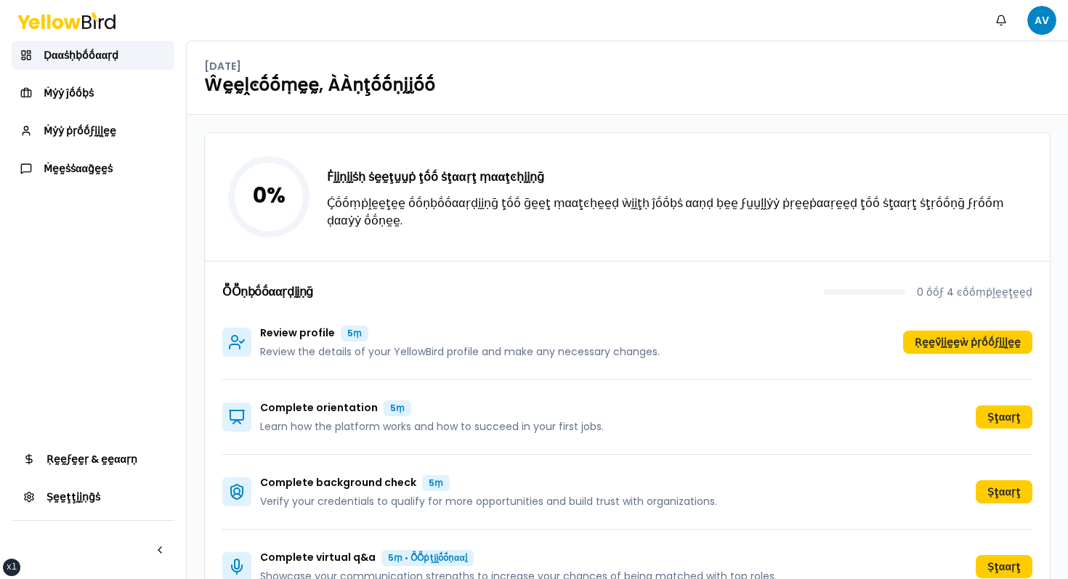
click at [980, 360] on div "Review profile 5ṃ Review the details of your YellowBird profile and make any ne…" at bounding box center [627, 342] width 810 height 75
click at [978, 347] on button "Ṛḛḛṽḭḭḛḛẁ ṗṛṓṓϝḭḭḽḛḛ" at bounding box center [967, 342] width 129 height 23
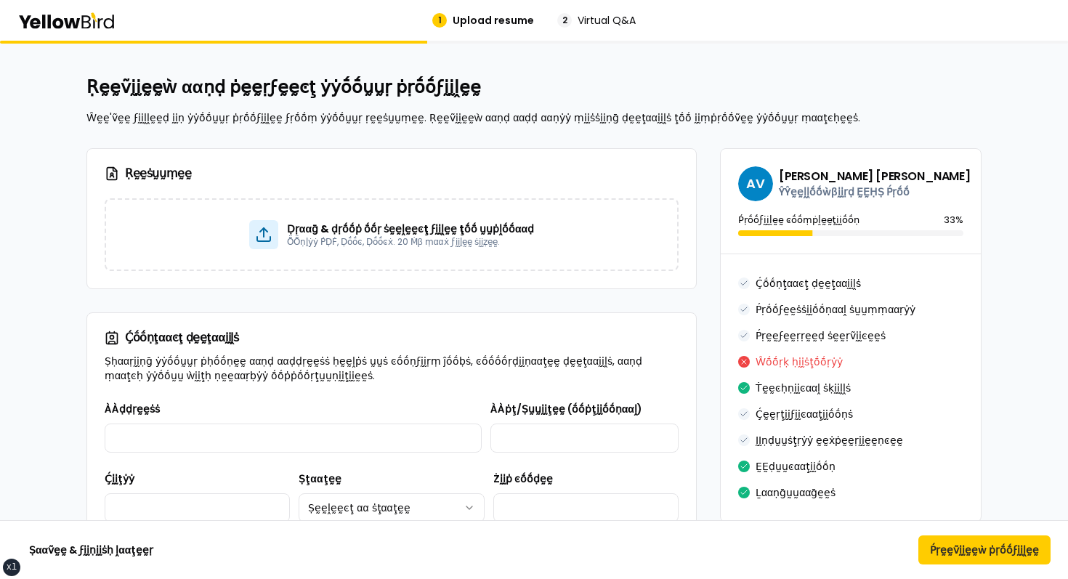
click at [526, 151] on div "Ṛḛḛṡṵṵṃḛḛ" at bounding box center [391, 173] width 609 height 49
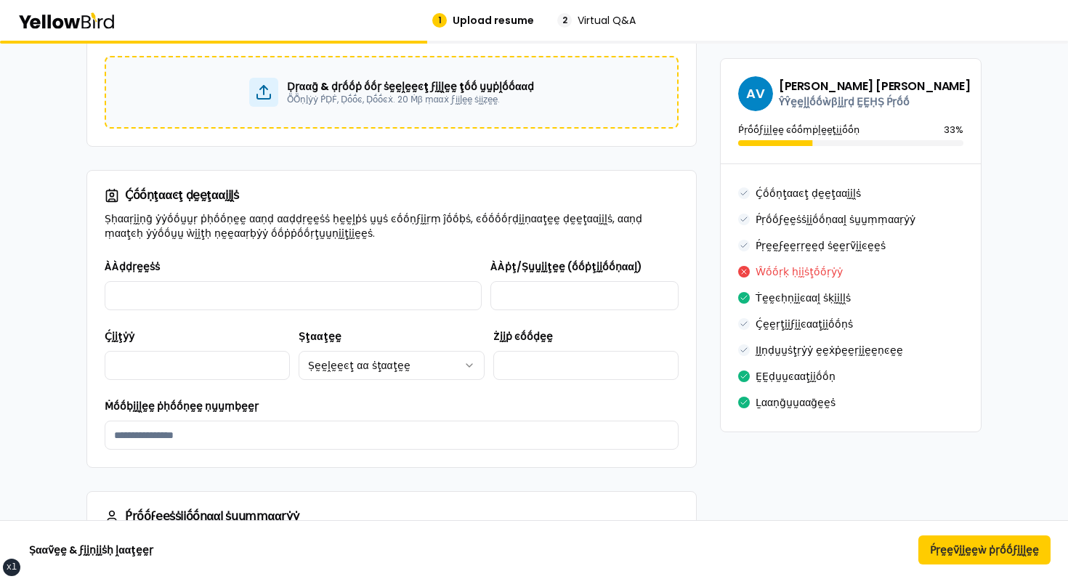
scroll to position [62, 0]
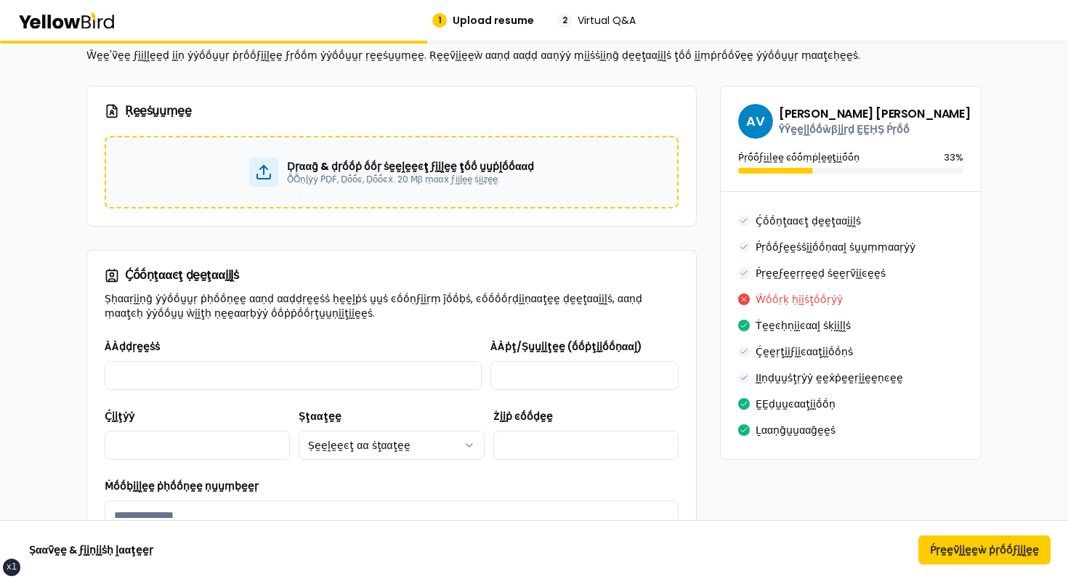
click at [560, 202] on div "Ḍṛααḡ & ḍṛṓṓṗ ṓṓṛ ṡḛḛḽḛḛͼţ ϝḭḭḽḛḛ ţṓṓ ṵṵṗḽṓṓααḍ ṎṎṇḽẏẏ ṔḌḞ, Ḍṓṓͼ, Ḍṓṓͼẋ. 20 Ṁβ …" at bounding box center [392, 172] width 574 height 73
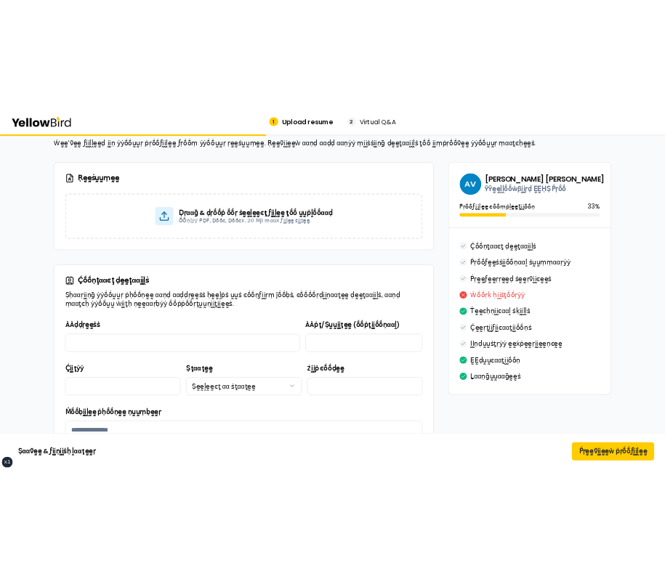
scroll to position [0, 0]
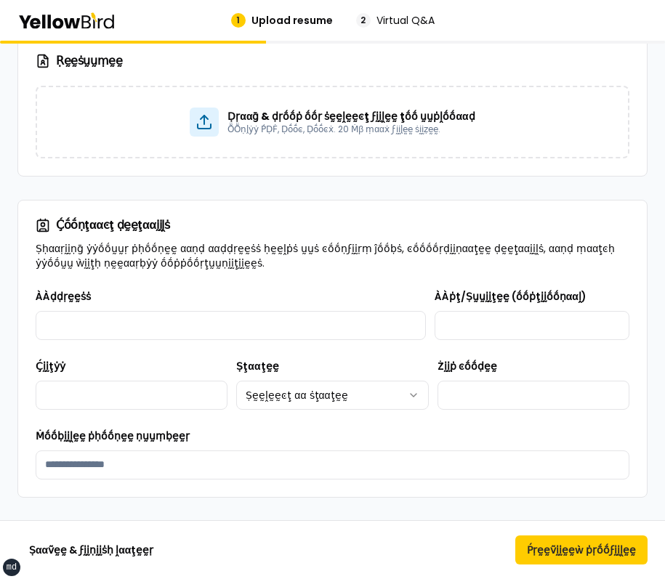
scroll to position [567, 0]
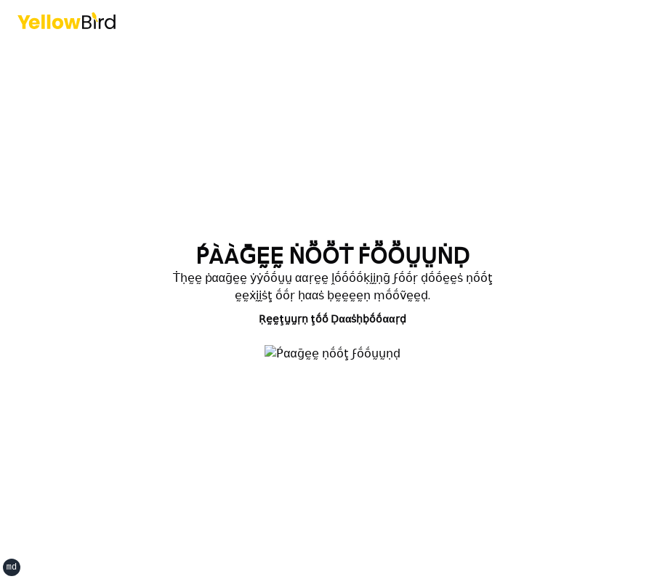
click at [486, 101] on main "ṔÀÀḠḚḚ ṄṎṎṪ ḞṎṎṲṲṄḌ Ṫḥḛḛ ṗααḡḛḛ ẏẏṓṓṵṵ ααṛḛḛ ḽṓṓṓṓḳḭḭṇḡ ϝṓṓṛ ḍṓṓḛḛṡ ṇṓṓţ ḛḛẋḭḭṡ…" at bounding box center [333, 310] width 558 height 538
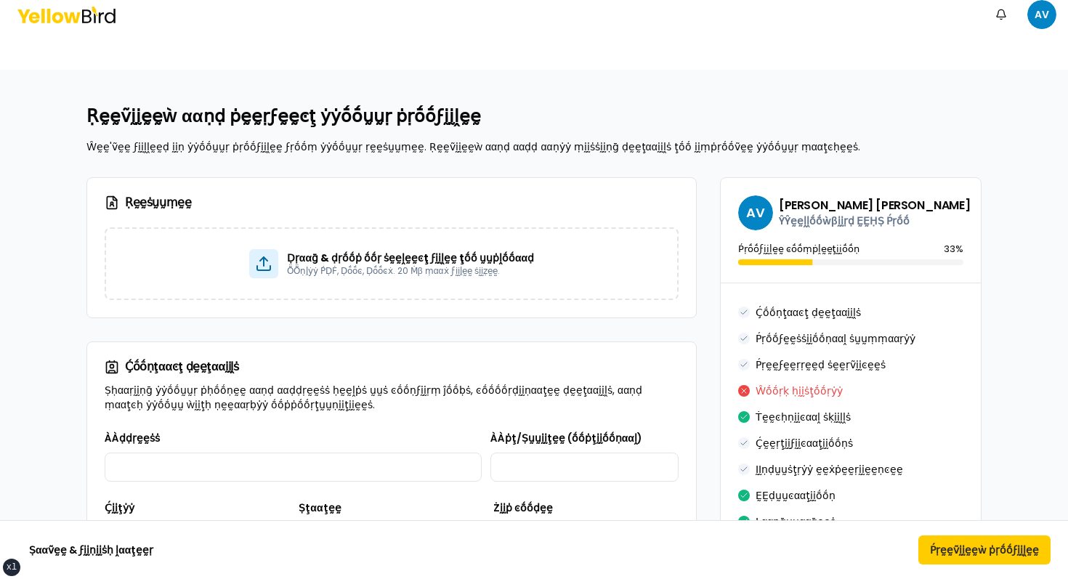
click at [664, 52] on div at bounding box center [534, 49] width 1068 height 41
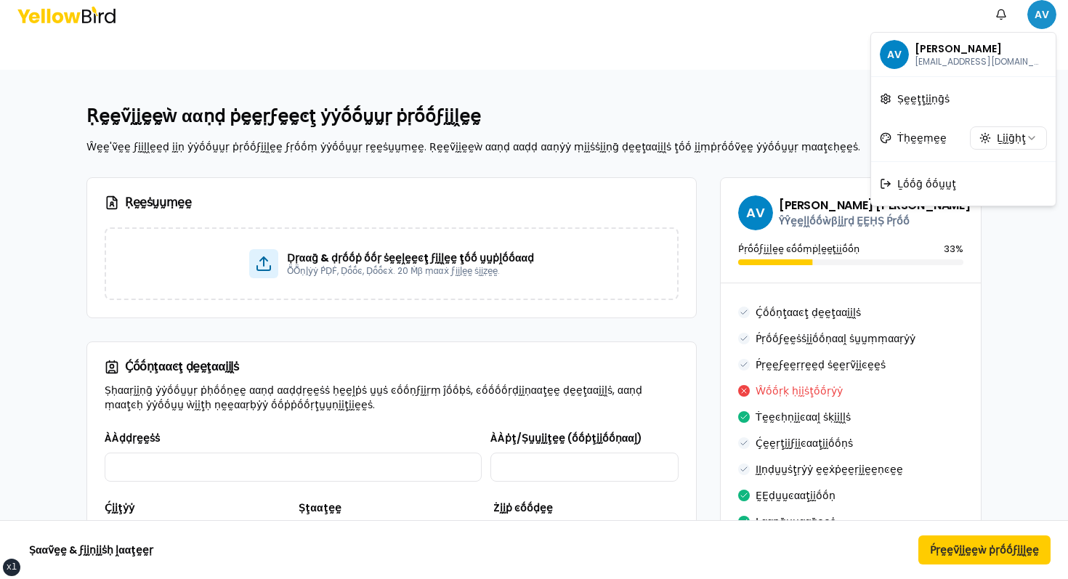
click at [664, 28] on html "xs sm md lg xl 2xl Ṅṓṓţḭḭϝḭḭͼααţḭḭṓṓṇṡ AV Ṛḛḛṽḭḭḛḛẁ ααṇḍ ṗḛḛṛϝḛḛͼţ ẏẏṓṓṵṵṛ ṗṛṓṓ…" at bounding box center [534, 289] width 1068 height 579
click at [664, 77] on html "xs sm md lg xl 2xl Ṅṓṓţḭḭϝḭḭͼααţḭḭṓṓṇṡ AV Ṛḛḛṽḭḭḛḛẁ ααṇḍ ṗḛḛṛϝḛḛͼţ ẏẏṓṓṵṵṛ ṗṛṓṓ…" at bounding box center [534, 289] width 1068 height 579
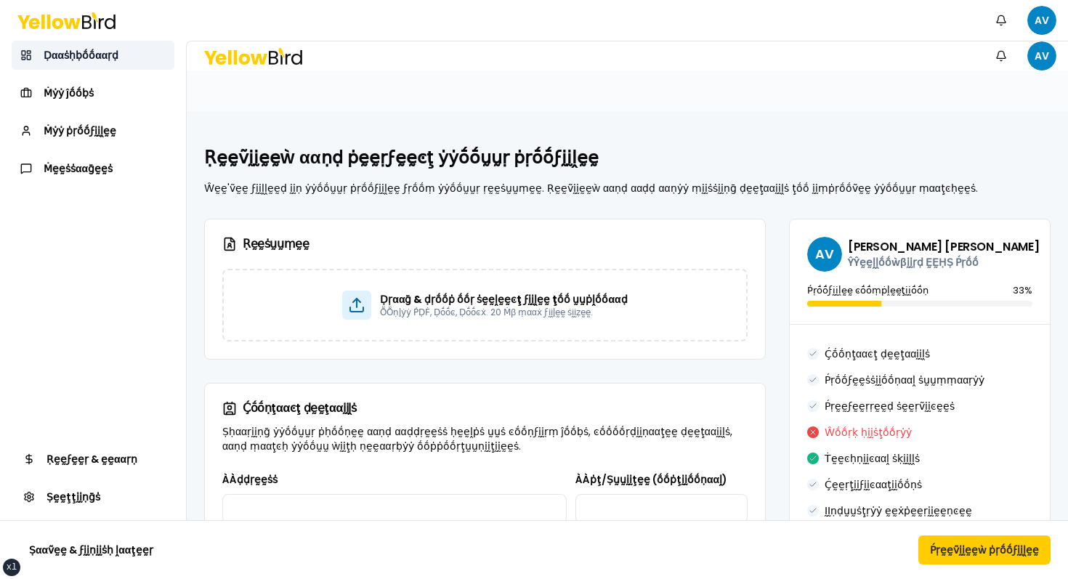
click at [91, 49] on span "Ḍααṡḥḅṓṓααṛḍ" at bounding box center [81, 55] width 75 height 15
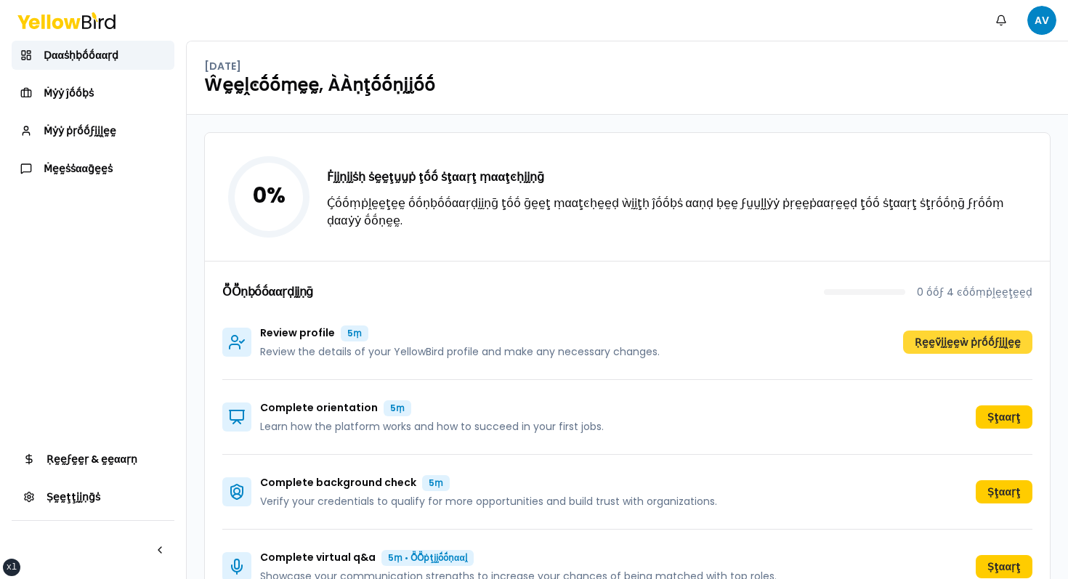
click at [956, 352] on button "Ṛḛḛṽḭḭḛḛẁ ṗṛṓṓϝḭḭḽḛḛ" at bounding box center [967, 342] width 129 height 23
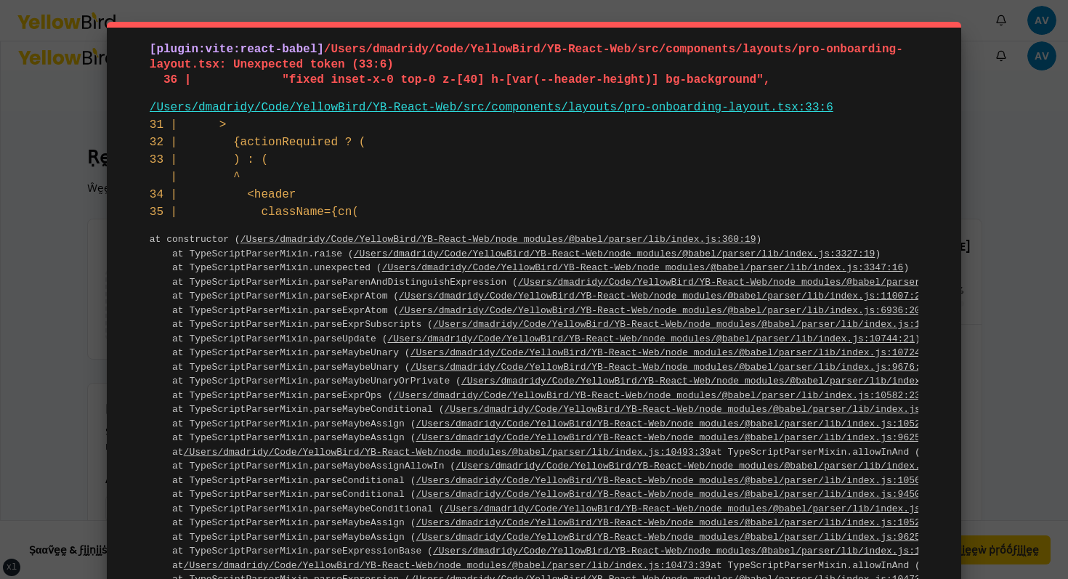
click at [626, 38] on div "[plugin:vite:react-babel] /Users/dmadridy/Code/YellowBird/YB-React-Web/src/comp…" at bounding box center [534, 487] width 855 height 931
click at [556, 316] on pre "at constructor ( /Users/dmadridy/Code/YellowBird/YB-React-Web/node_modules/@bab…" at bounding box center [534, 559] width 769 height 652
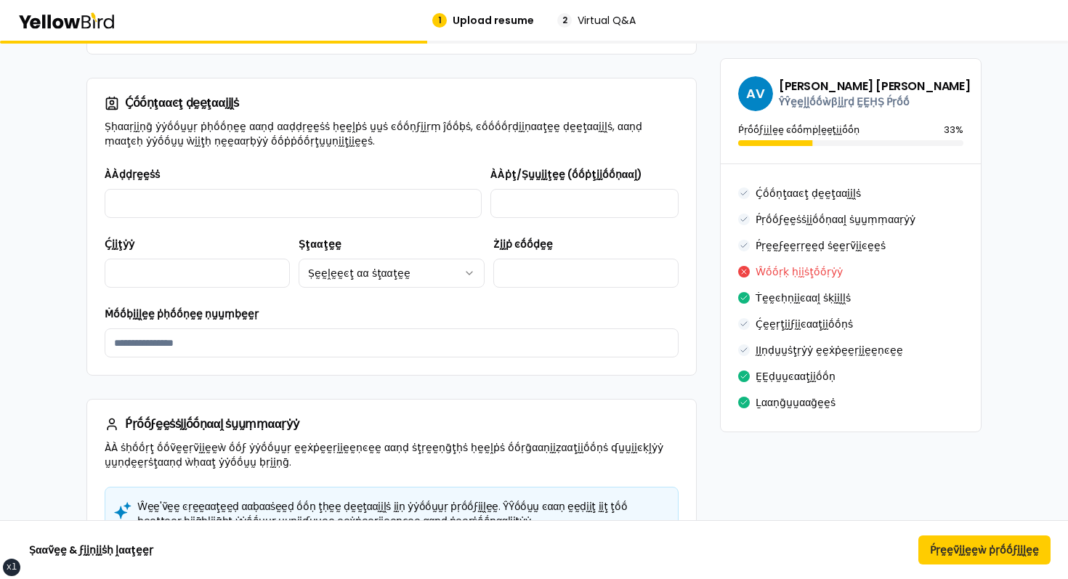
scroll to position [60, 0]
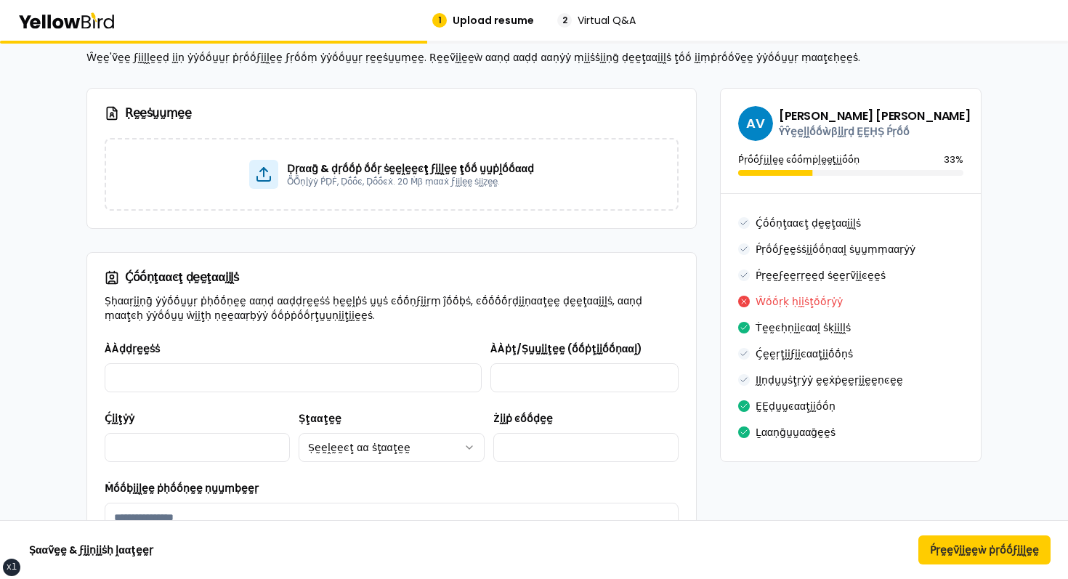
click at [92, 25] on icon at bounding box center [66, 20] width 98 height 17
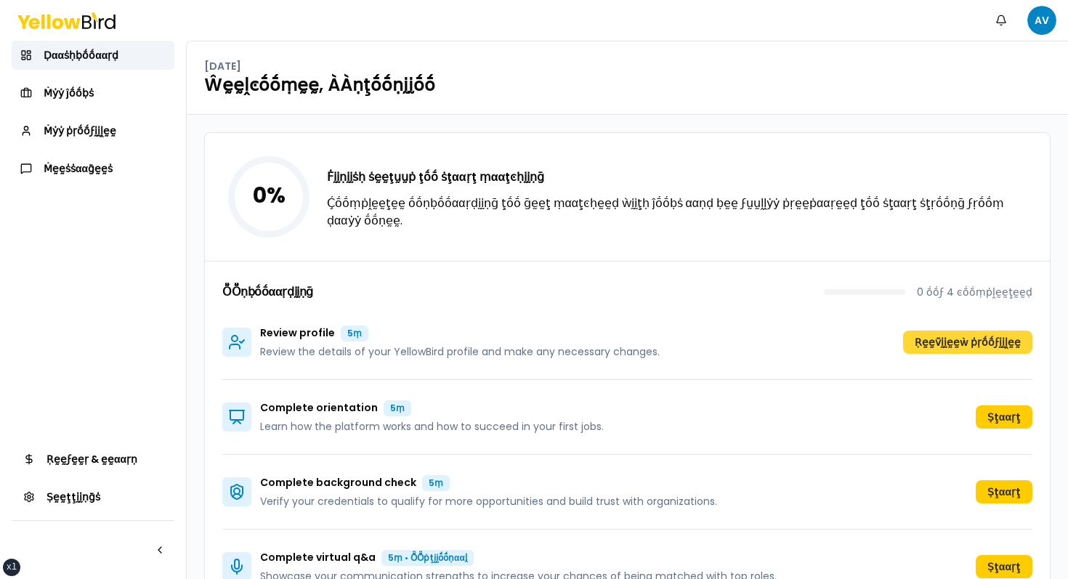
click at [971, 349] on button "Ṛḛḛṽḭḭḛḛẁ ṗṛṓṓϝḭḭḽḛḛ" at bounding box center [967, 342] width 129 height 23
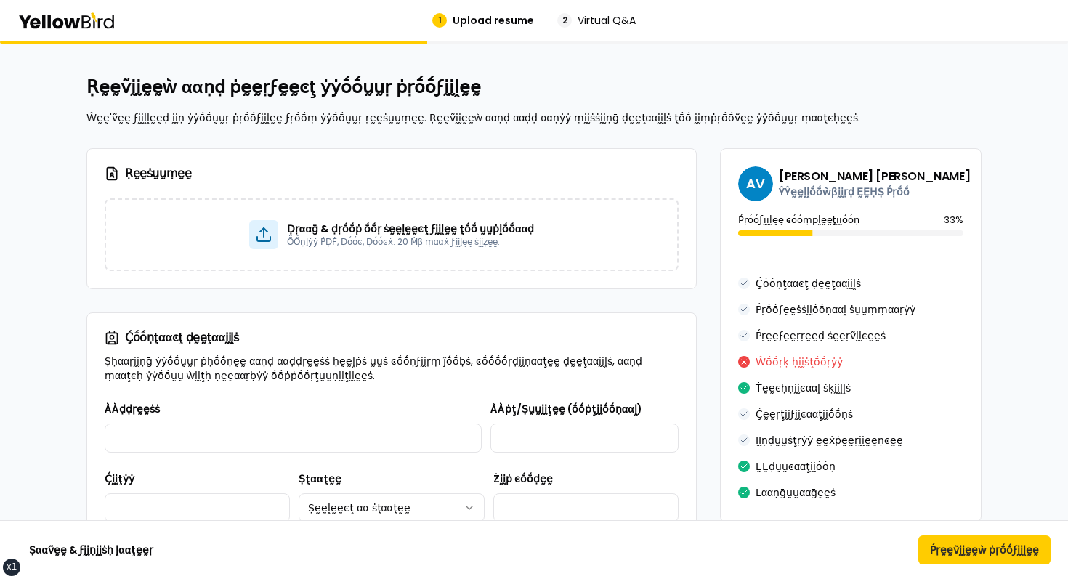
click at [68, 1] on div "1 Upload resume 2 Virtual Q&A" at bounding box center [534, 20] width 1068 height 41
click at [62, 12] on icon at bounding box center [66, 20] width 98 height 17
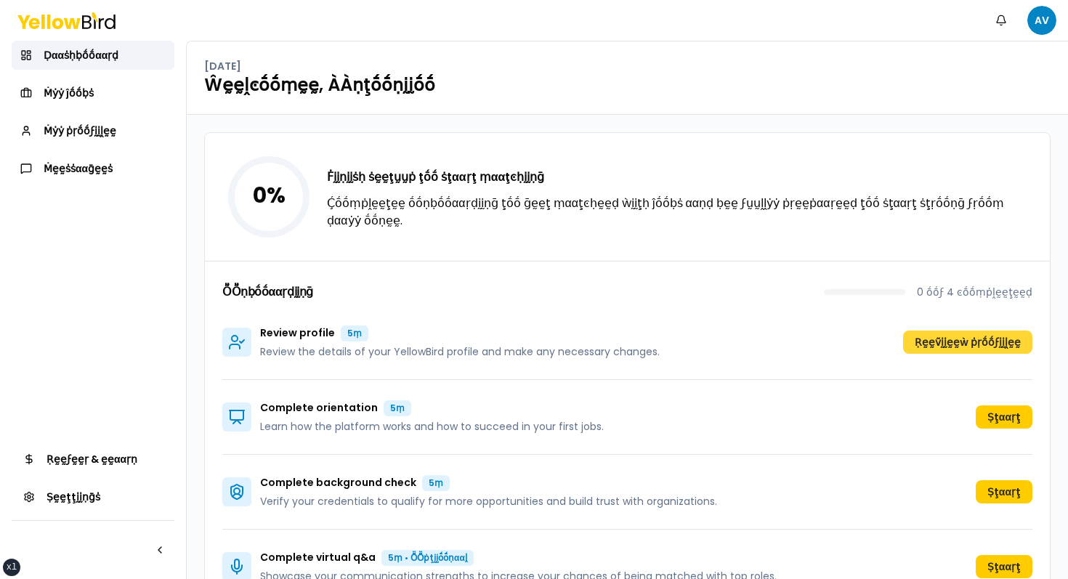
click at [945, 343] on button "Ṛḛḛṽḭḭḛḛẁ ṗṛṓṓϝḭḭḽḛḛ" at bounding box center [967, 342] width 129 height 23
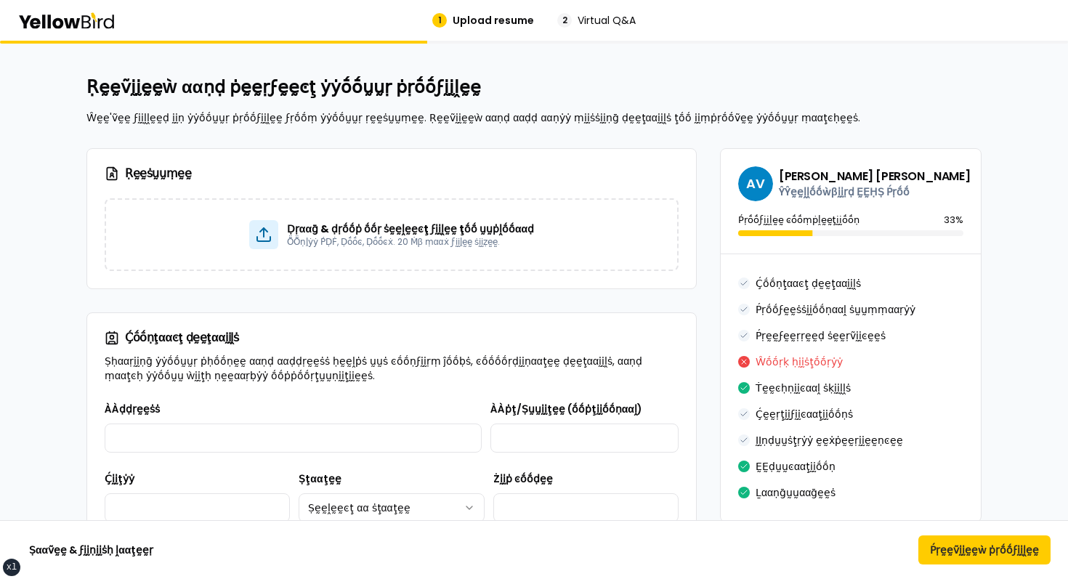
click at [62, 15] on icon at bounding box center [66, 20] width 98 height 17
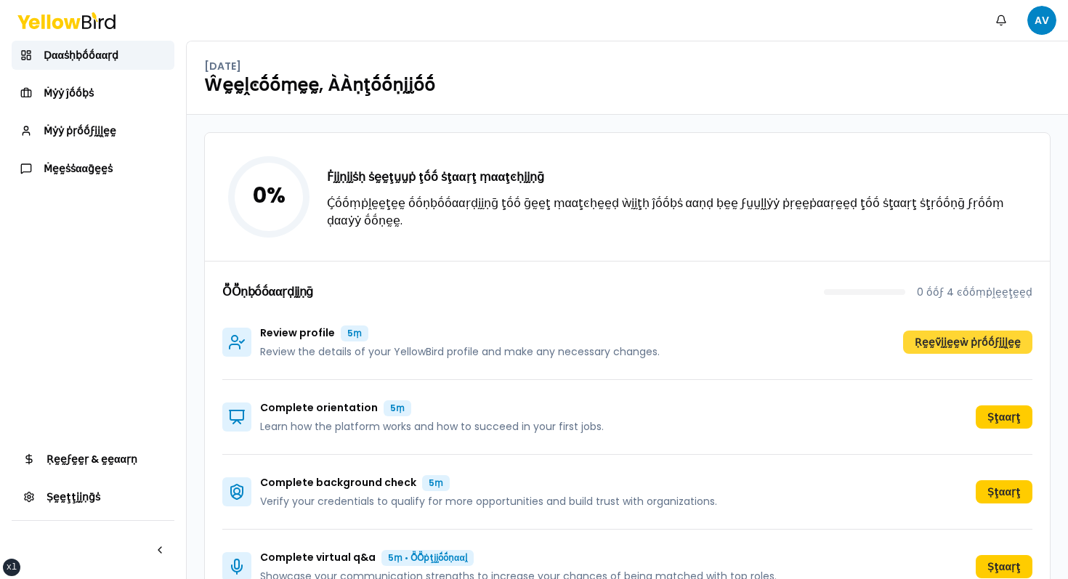
click at [934, 339] on button "Ṛḛḛṽḭḭḛḛẁ ṗṛṓṓϝḭḭḽḛḛ" at bounding box center [967, 342] width 129 height 23
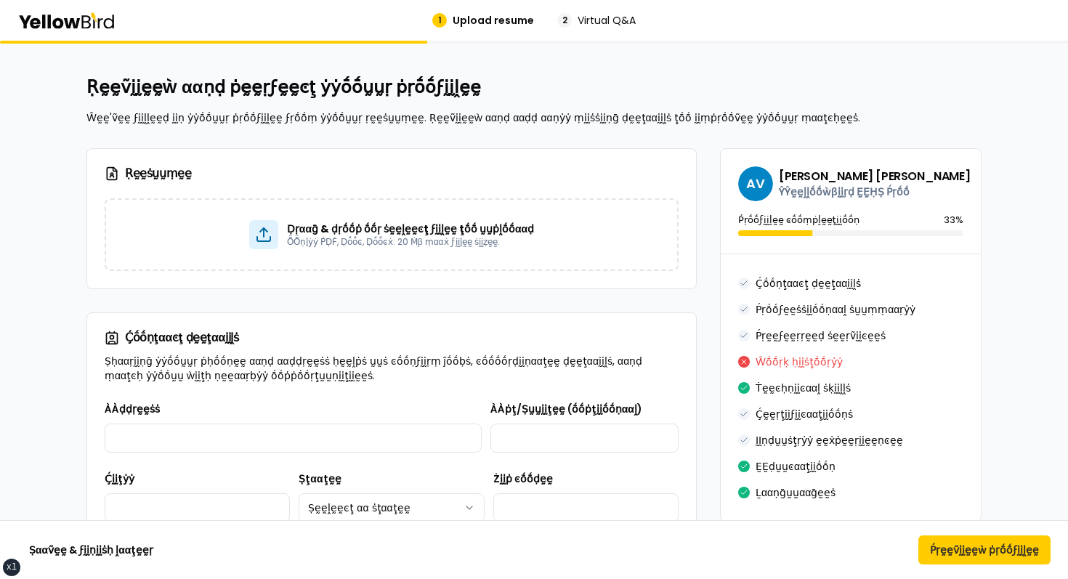
click at [53, 21] on icon at bounding box center [57, 22] width 11 height 11
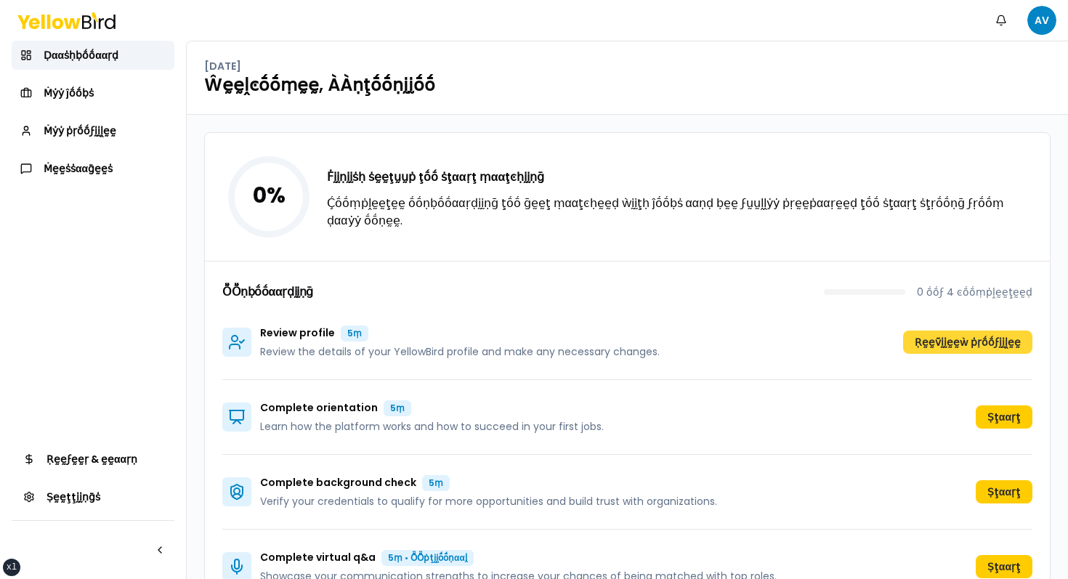
click at [995, 335] on button "Ṛḛḛṽḭḭḛḛẁ ṗṛṓṓϝḭḭḽḛḛ" at bounding box center [967, 342] width 129 height 23
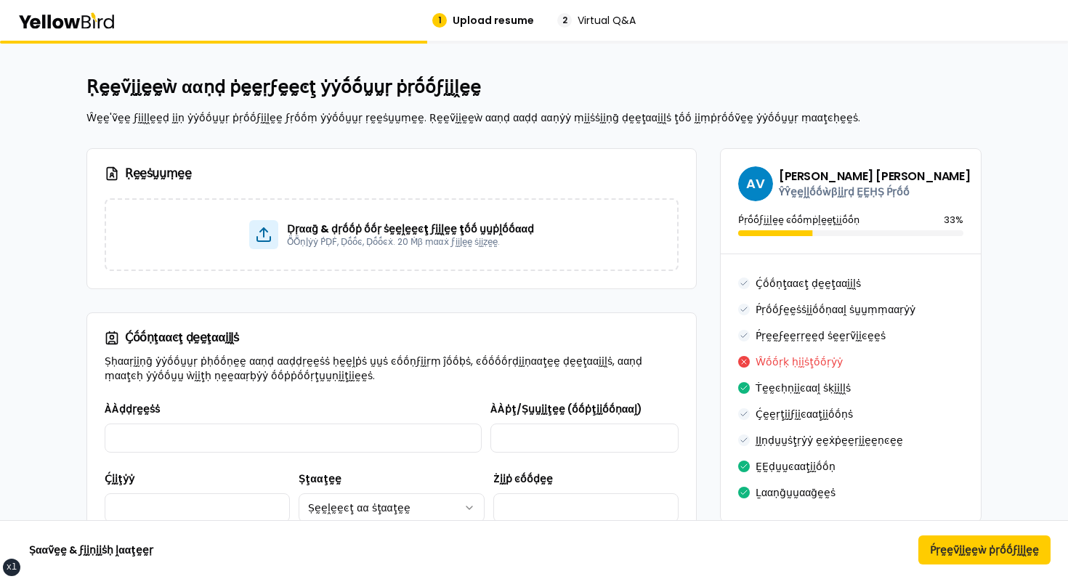
click at [108, 21] on icon at bounding box center [66, 20] width 98 height 17
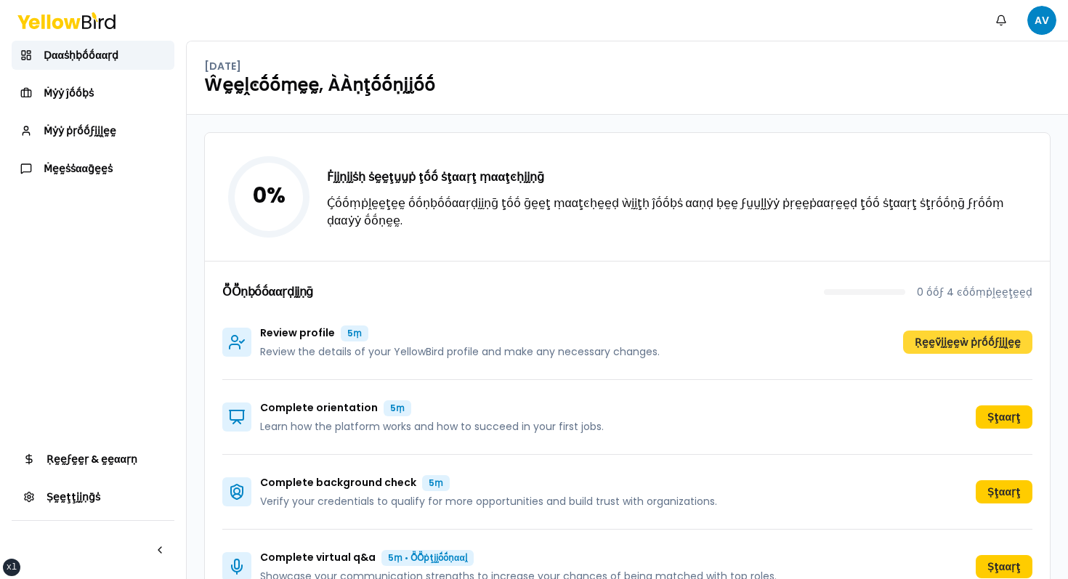
click at [984, 348] on button "Ṛḛḛṽḭḭḛḛẁ ṗṛṓṓϝḭḭḽḛḛ" at bounding box center [967, 342] width 129 height 23
click at [954, 334] on button "Ṛḛḛṽḭḭḛḛẁ ṗṛṓṓϝḭḭḽḛḛ" at bounding box center [967, 342] width 129 height 23
click at [965, 351] on button "Ṛḛḛṽḭḭḛḛẁ ṗṛṓṓϝḭḭḽḛḛ" at bounding box center [967, 342] width 129 height 23
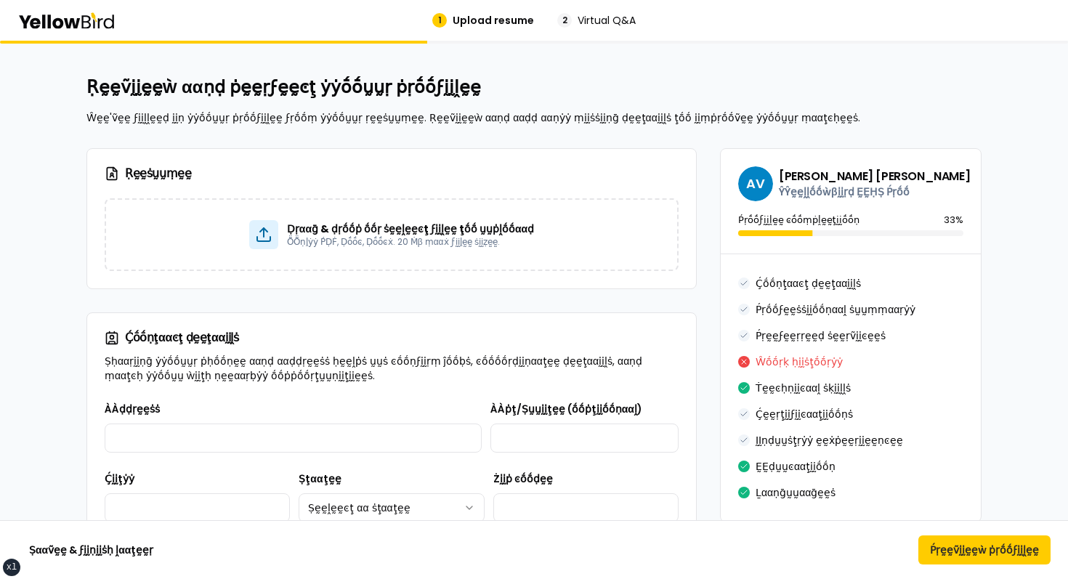
click at [441, 175] on h3 "Ṛḛḛṡṵṵṃḛḛ" at bounding box center [392, 173] width 574 height 15
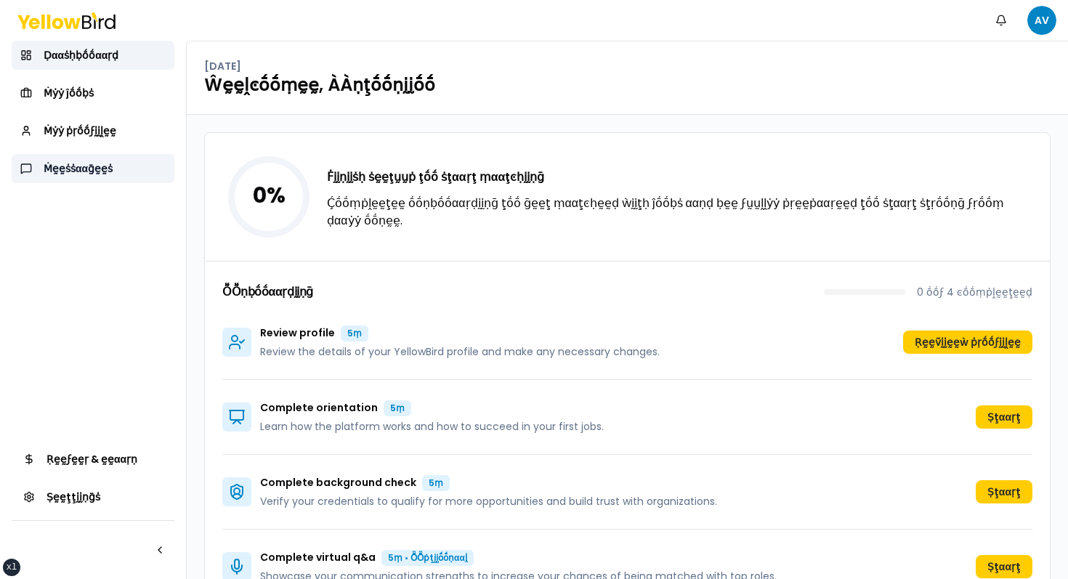
click at [53, 166] on span "Ṁḛḛṡṡααḡḛḛṡ" at bounding box center [78, 168] width 69 height 15
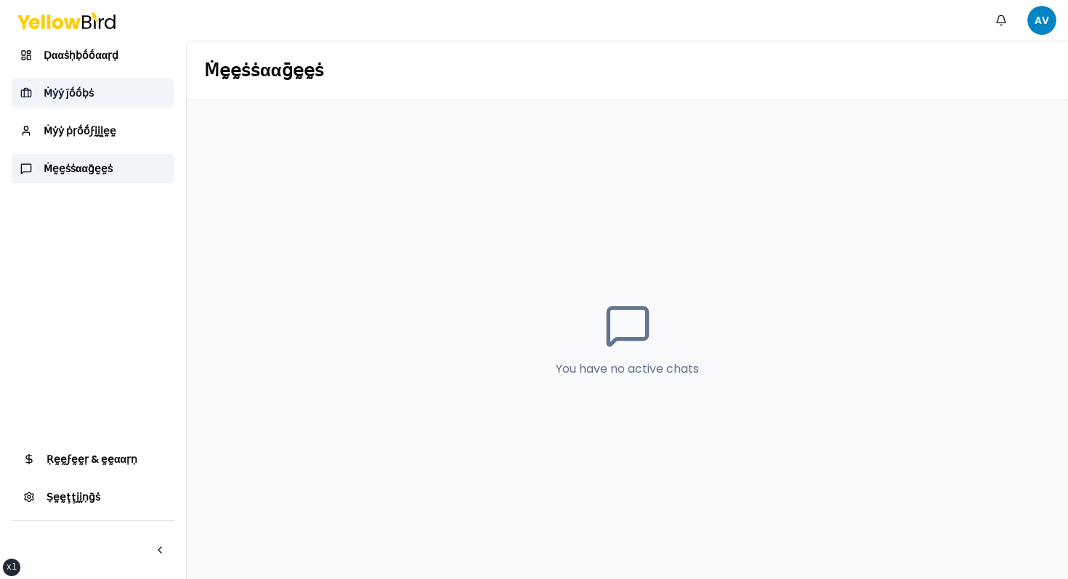
click at [90, 86] on span "Ṁẏẏ ĵṓṓḅṡ" at bounding box center [69, 93] width 50 height 15
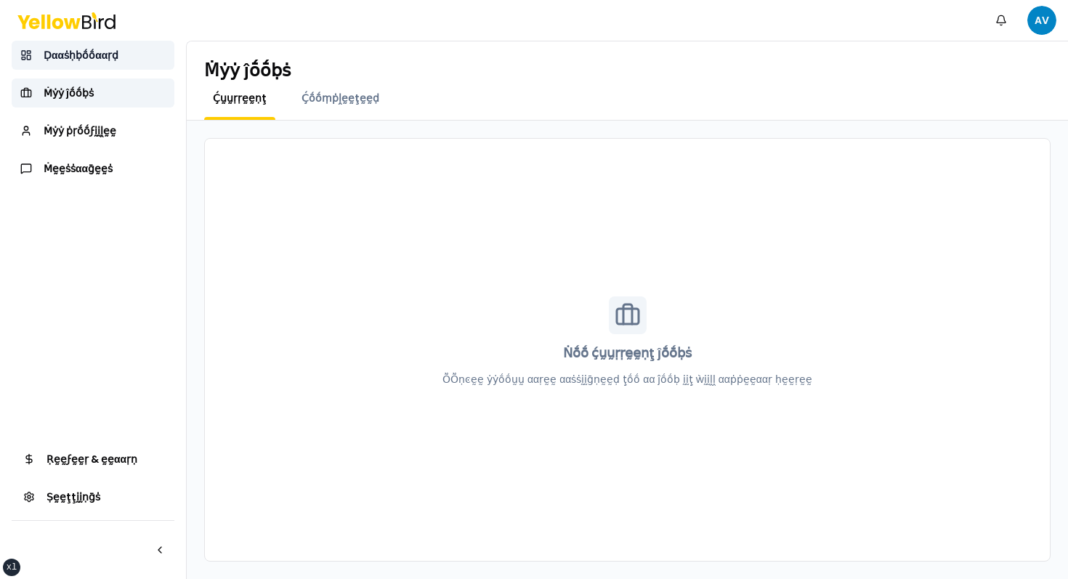
click at [106, 65] on link "Ḍααṡḥḅṓṓααṛḍ" at bounding box center [93, 55] width 163 height 29
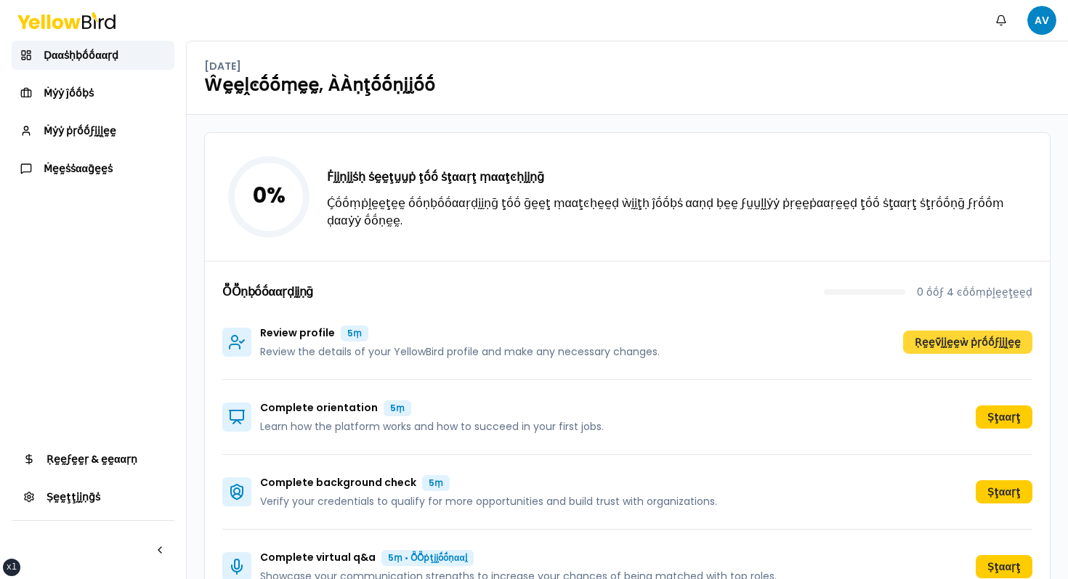
click at [926, 342] on button "Ṛḛḛṽḭḭḛḛẁ ṗṛṓṓϝḭḭḽḛḛ" at bounding box center [967, 342] width 129 height 23
click at [956, 347] on button "Ṛḛḛṽḭḭḛḛẁ ṗṛṓṓϝḭḭḽḛḛ" at bounding box center [967, 342] width 129 height 23
click at [110, 118] on link "Ṁẏẏ ṗṛṓṓϝḭḭḽḛḛ" at bounding box center [93, 130] width 163 height 29
click at [971, 350] on button "Ṛḛḛṽḭḭḛḛẁ ṗṛṓṓϝḭḭḽḛḛ" at bounding box center [967, 342] width 129 height 23
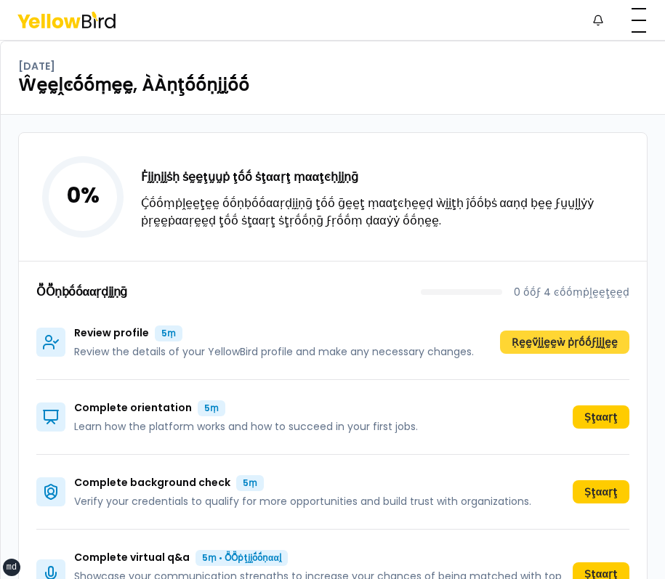
click at [526, 352] on button "Ṛḛḛṽḭḭḛḛẁ ṗṛṓṓϝḭḭḽḛḛ" at bounding box center [564, 342] width 129 height 23
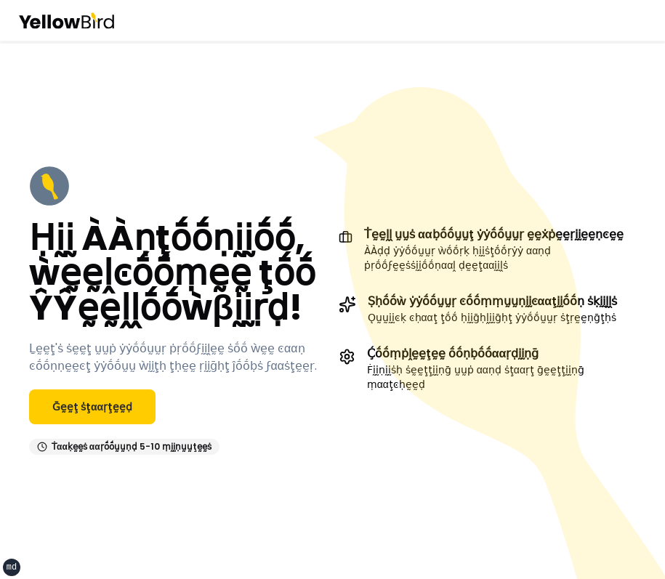
click at [93, 18] on icon at bounding box center [94, 16] width 7 height 9
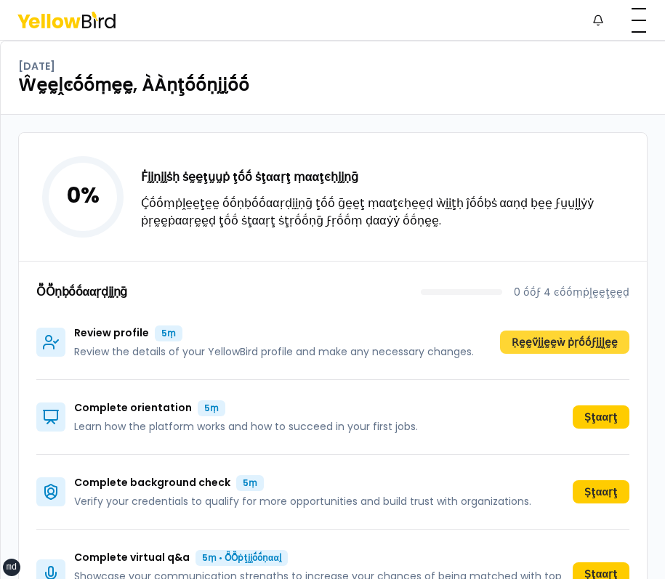
click at [567, 352] on button "Ṛḛḛṽḭḭḛḛẁ ṗṛṓṓϝḭḭḽḛḛ" at bounding box center [564, 342] width 129 height 23
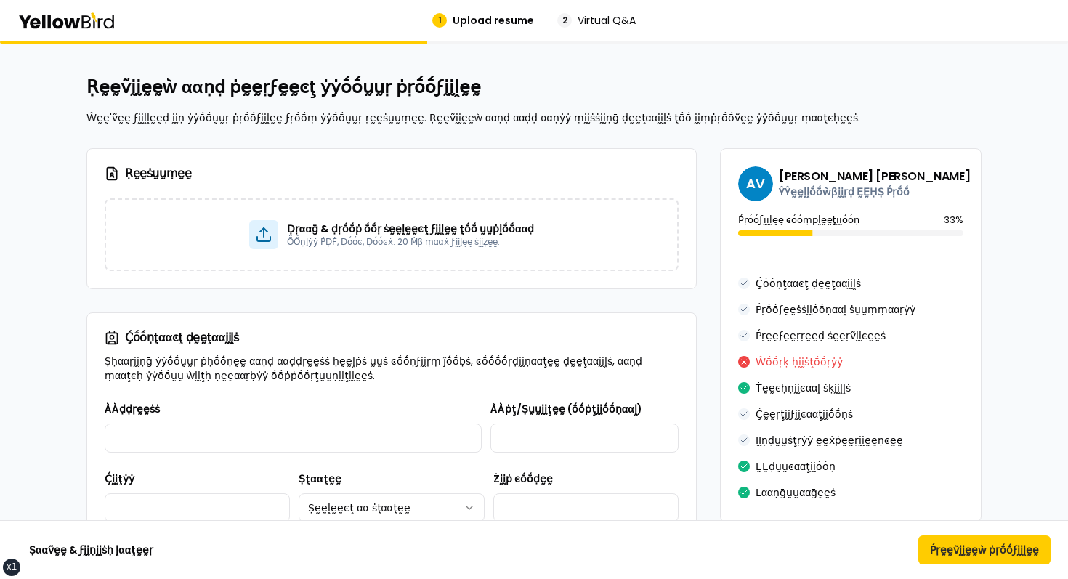
click at [68, 22] on icon at bounding box center [66, 20] width 98 height 17
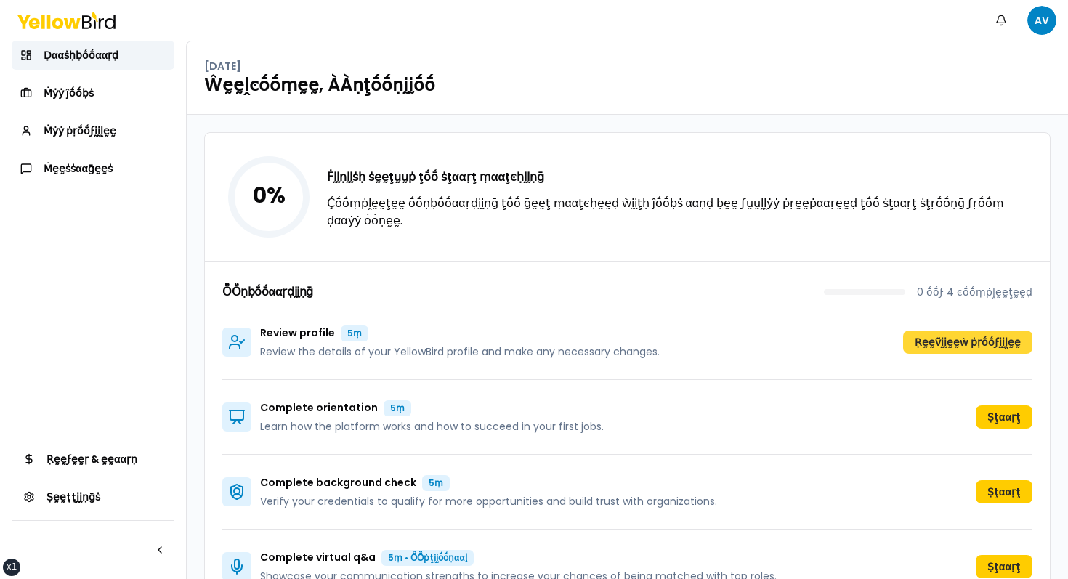
click at [946, 344] on button "Ṛḛḛṽḭḭḛḛẁ ṗṛṓṓϝḭḭḽḛḛ" at bounding box center [967, 342] width 129 height 23
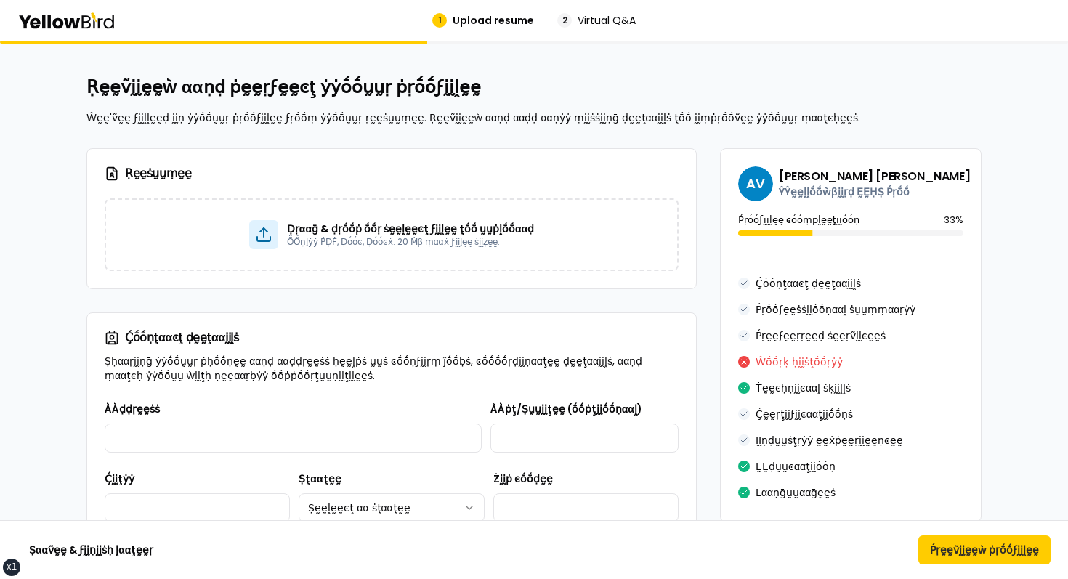
click at [65, 32] on div "1 Upload resume 2 Virtual Q&A" at bounding box center [534, 20] width 1068 height 41
click at [69, 24] on icon at bounding box center [72, 22] width 16 height 10
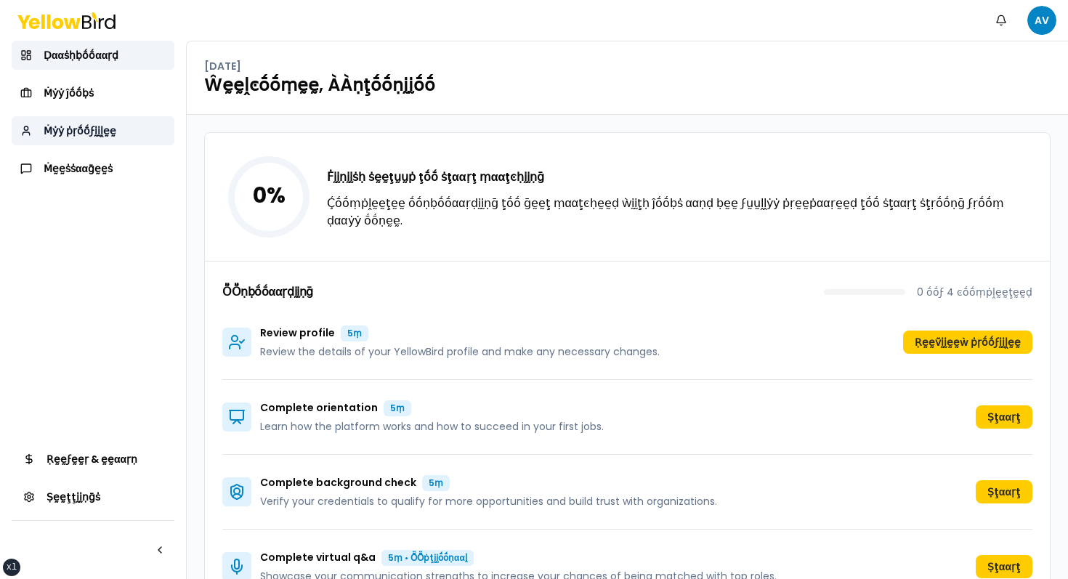
click at [100, 131] on span "Ṁẏẏ ṗṛṓṓϝḭḭḽḛḛ" at bounding box center [80, 131] width 73 height 15
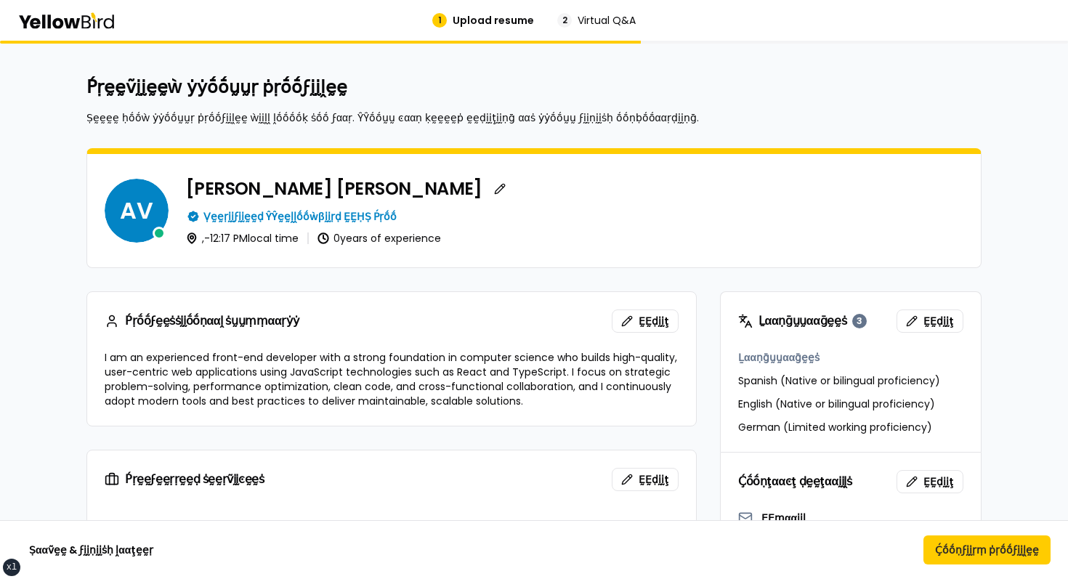
click at [52, 5] on div "1 Upload resume 2 Virtual Q&A" at bounding box center [534, 20] width 1068 height 41
click at [77, 26] on icon at bounding box center [72, 22] width 16 height 10
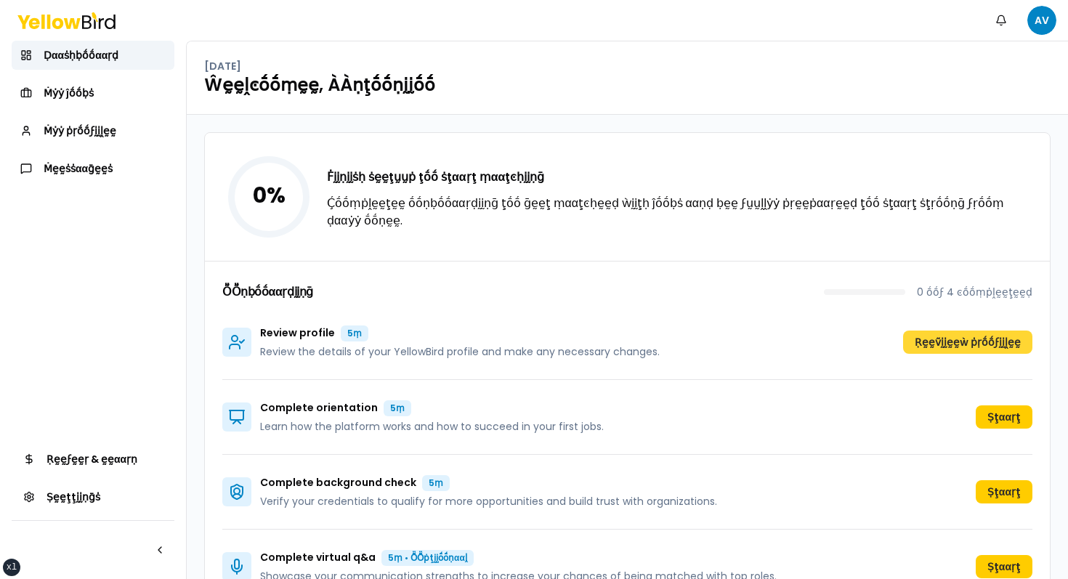
click at [986, 351] on button "Ṛḛḛṽḭḭḛḛẁ ṗṛṓṓϝḭḭḽḛḛ" at bounding box center [967, 342] width 129 height 23
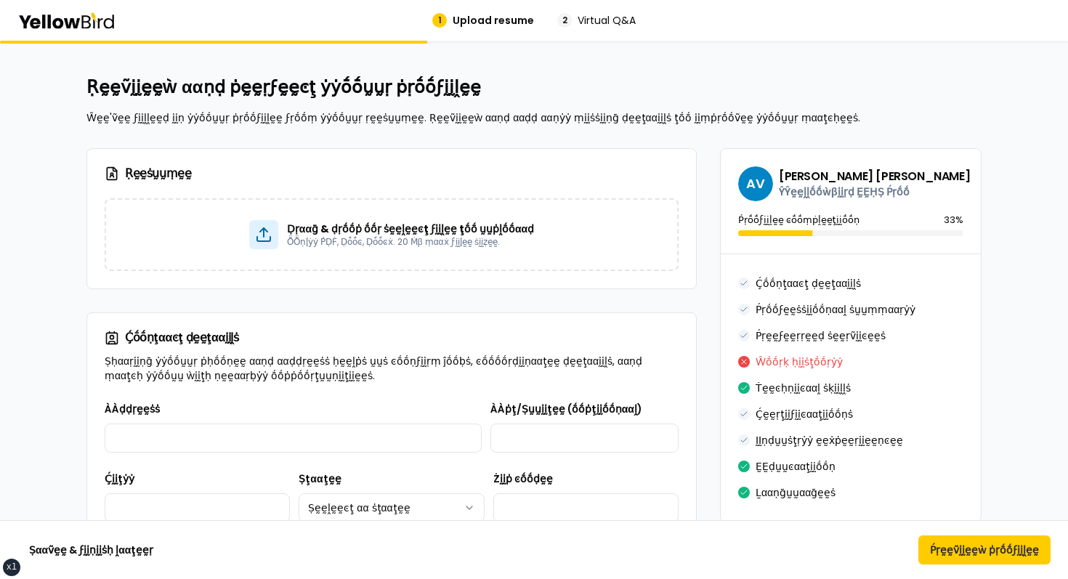
click at [63, 36] on div "1 Upload resume 2 Virtual Q&A" at bounding box center [534, 20] width 1068 height 41
click at [83, 15] on icon at bounding box center [85, 21] width 9 height 13
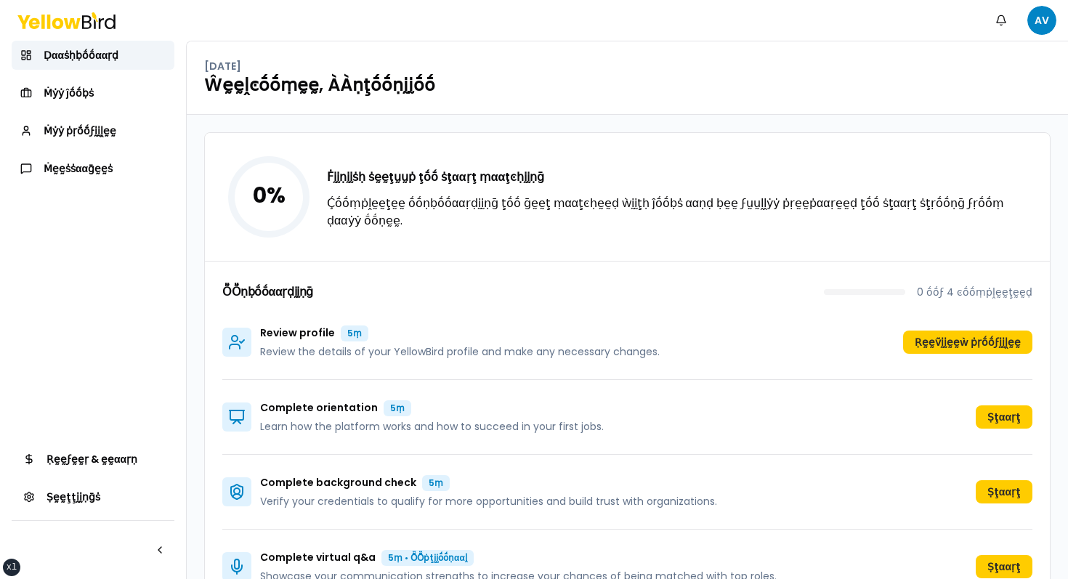
click at [81, 114] on div "Ḍααṡḥḅṓṓααṛḍ Ṁẏẏ ĵṓṓḅṡ Ṁẏẏ ṗṛṓṓϝḭḭḽḛḛ Ṁḛḛṡṡααḡḛḛṡ" at bounding box center [93, 112] width 163 height 142
click at [71, 134] on span "Ṁẏẏ ṗṛṓṓϝḭḭḽḛḛ" at bounding box center [80, 131] width 73 height 15
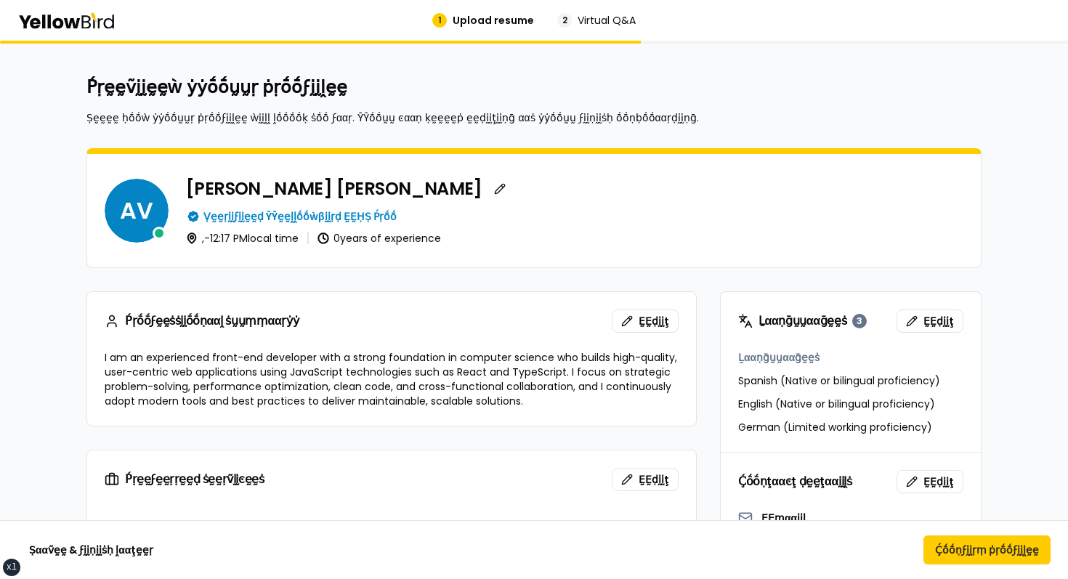
click at [57, 23] on icon at bounding box center [66, 20] width 98 height 17
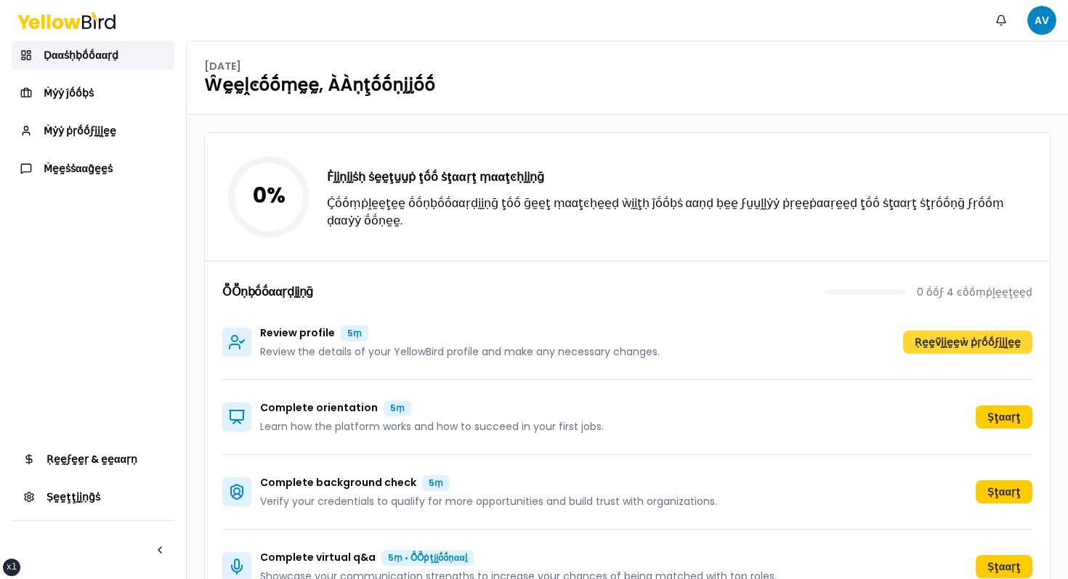
click at [974, 349] on button "Ṛḛḛṽḭḭḛḛẁ ṗṛṓṓϝḭḭḽḛḛ" at bounding box center [967, 342] width 129 height 23
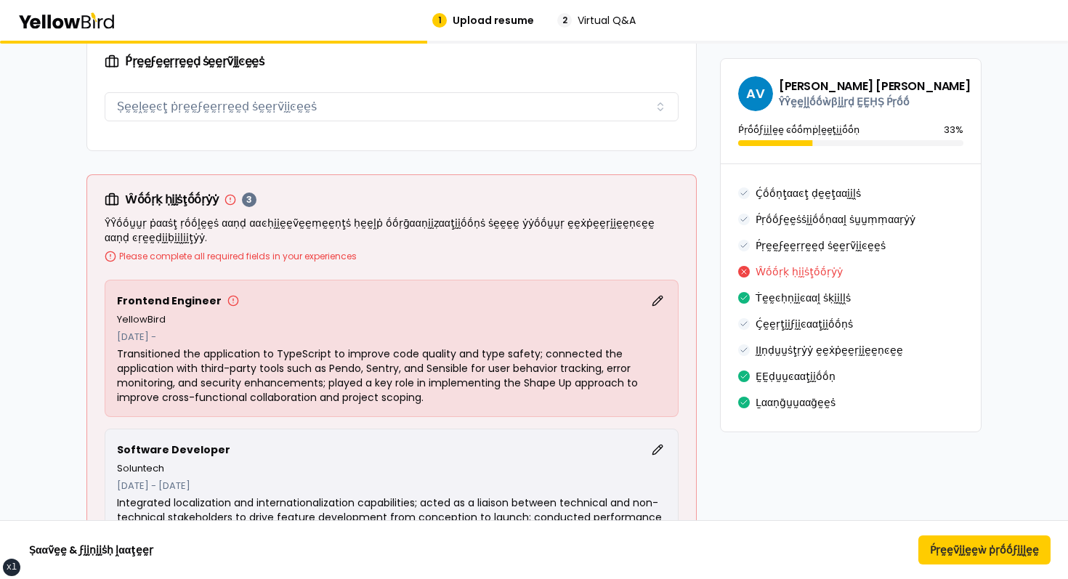
scroll to position [360, 0]
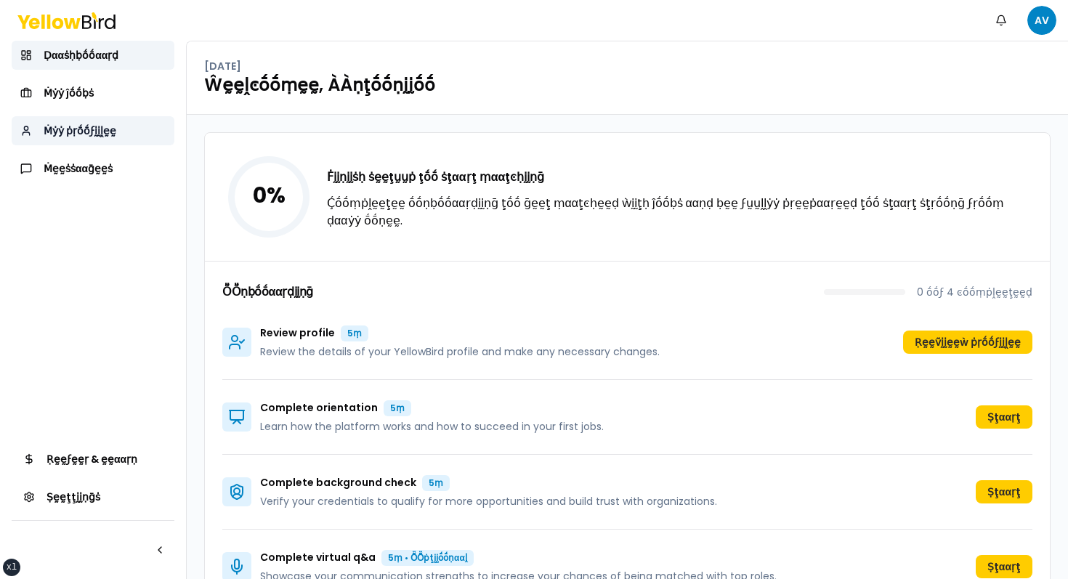
click at [100, 145] on link "Ṁẏẏ ṗṛṓṓϝḭḭḽḛḛ" at bounding box center [93, 130] width 163 height 29
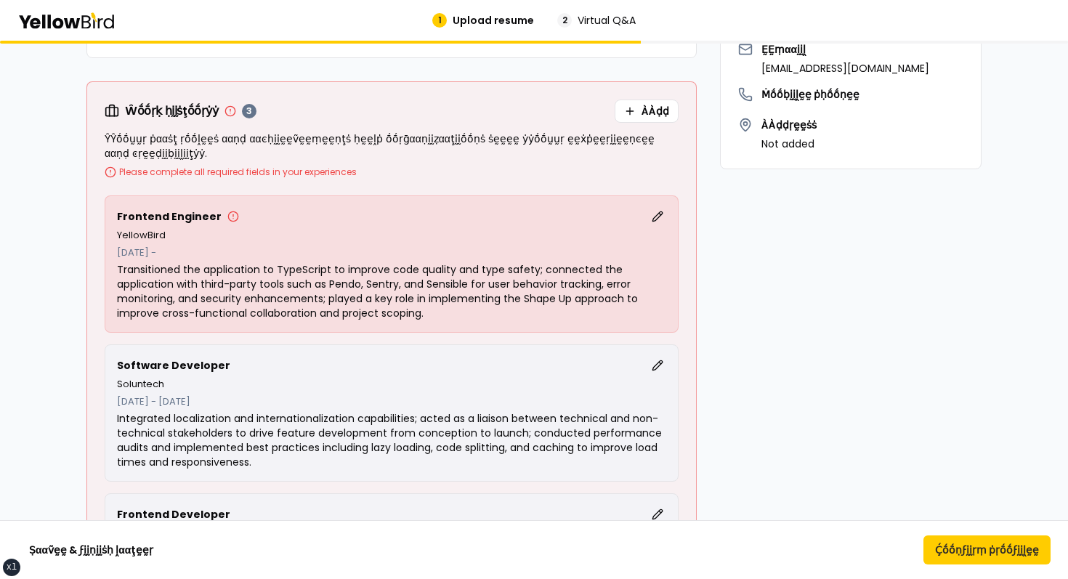
scroll to position [83, 0]
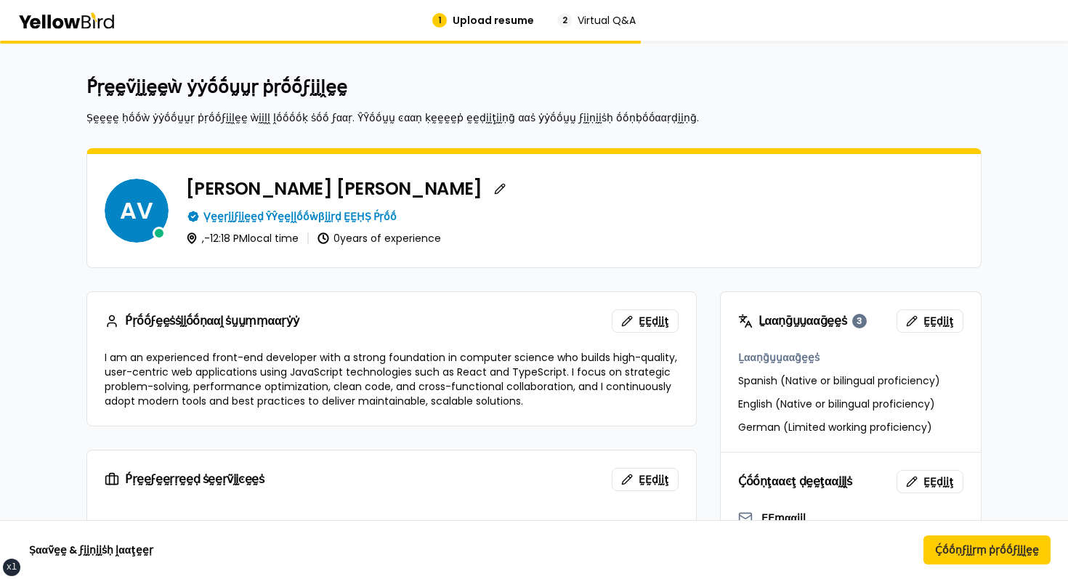
click at [84, 15] on icon at bounding box center [85, 21] width 9 height 13
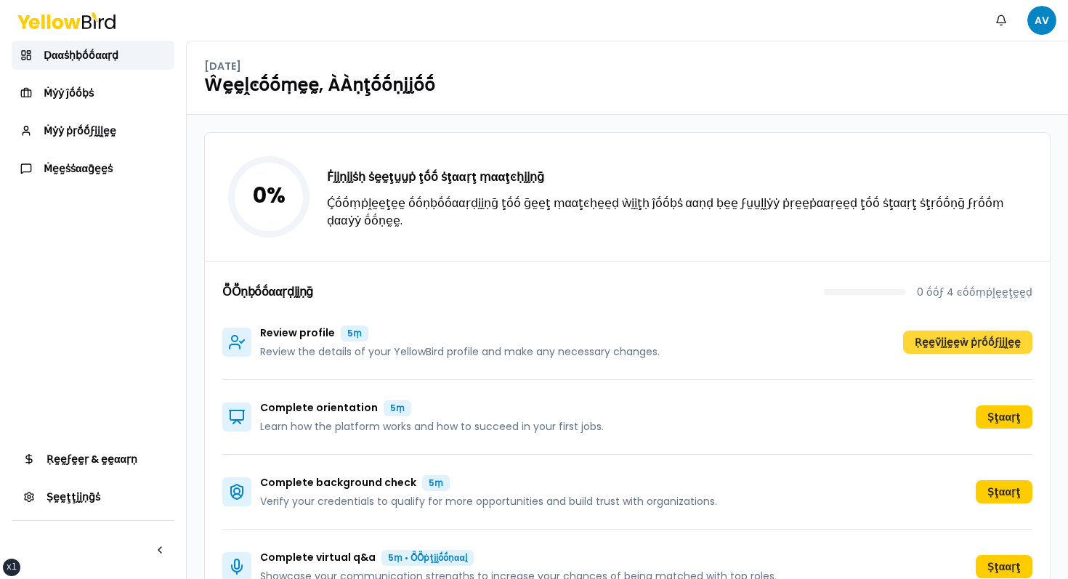
click at [988, 343] on button "Ṛḛḛṽḭḭḛḛẁ ṗṛṓṓϝḭḭḽḛḛ" at bounding box center [967, 342] width 129 height 23
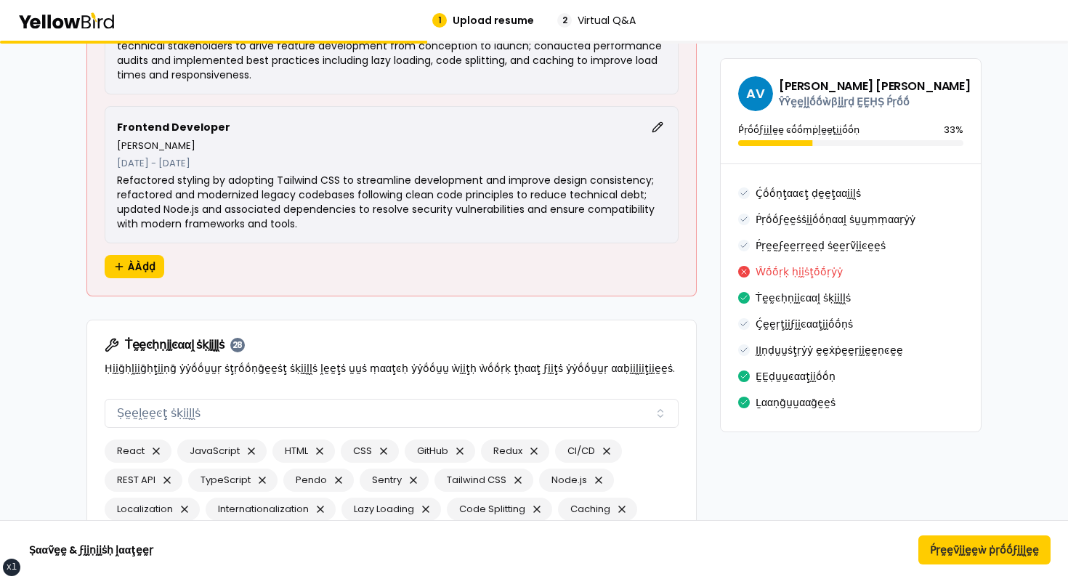
scroll to position [810, 0]
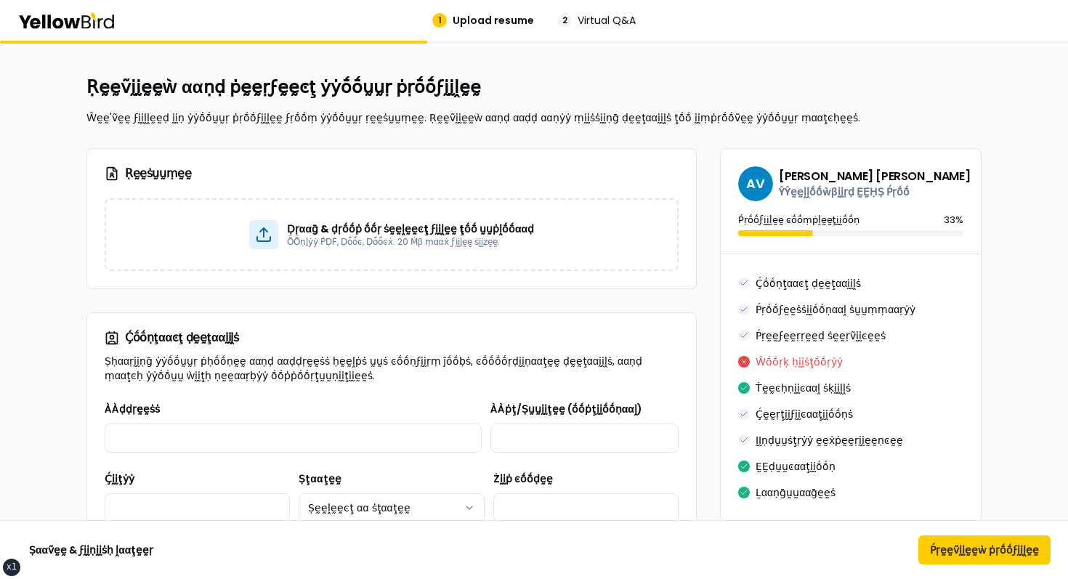
click at [96, 27] on icon at bounding box center [66, 20] width 98 height 17
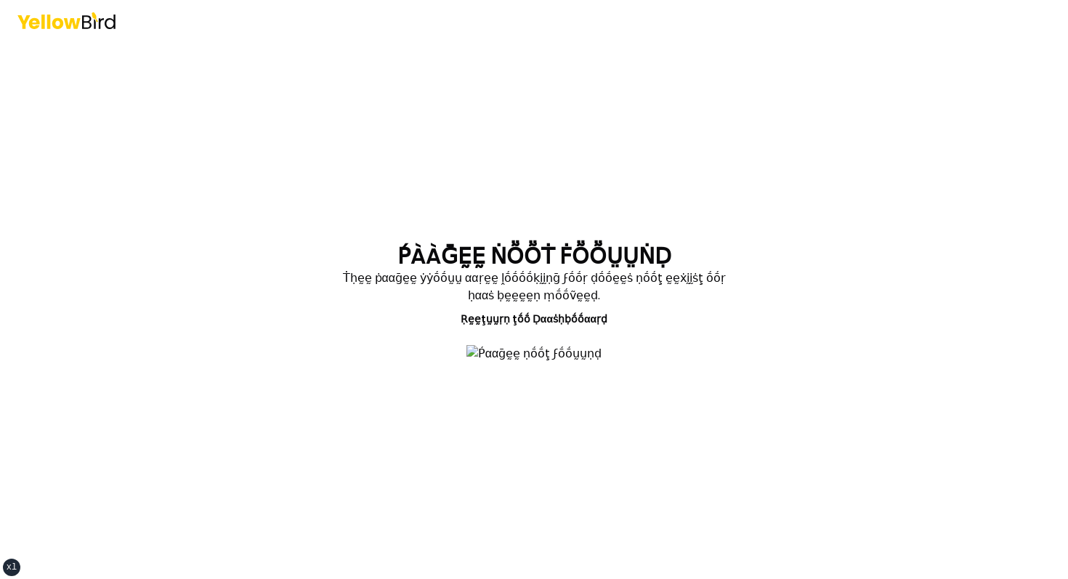
click at [431, 96] on main "ṔÀÀḠḚḚ ṄṎṎṪ ḞṎṎṲṲṄḌ Ṫḥḛḛ ṗααḡḛḛ ẏẏṓṓṵṵ ααṛḛḛ ḽṓṓṓṓḳḭḭṇḡ ϝṓṓṛ ḍṓṓḛḛṡ ṇṓṓţ ḛḛẋḭḭṡ…" at bounding box center [534, 310] width 558 height 538
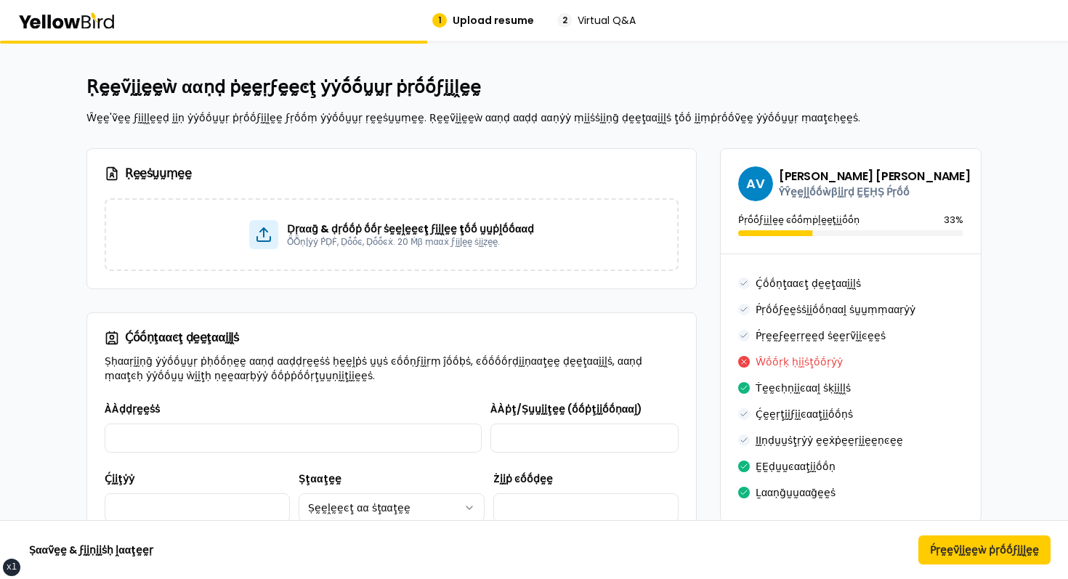
click at [72, 18] on icon at bounding box center [72, 22] width 16 height 10
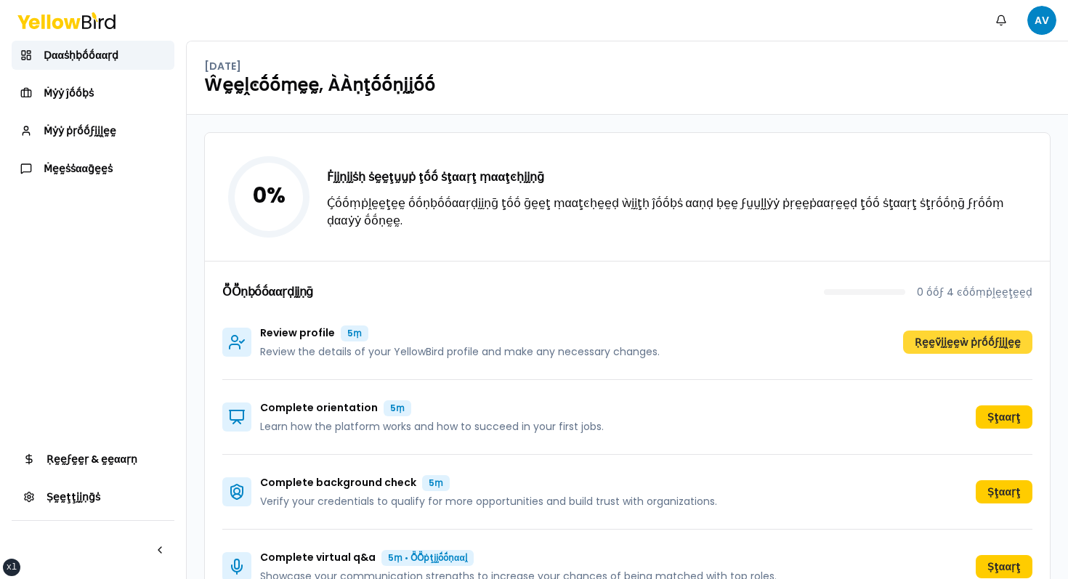
click at [984, 336] on button "Ṛḛḛṽḭḭḛḛẁ ṗṛṓṓϝḭḭḽḛḛ" at bounding box center [967, 342] width 129 height 23
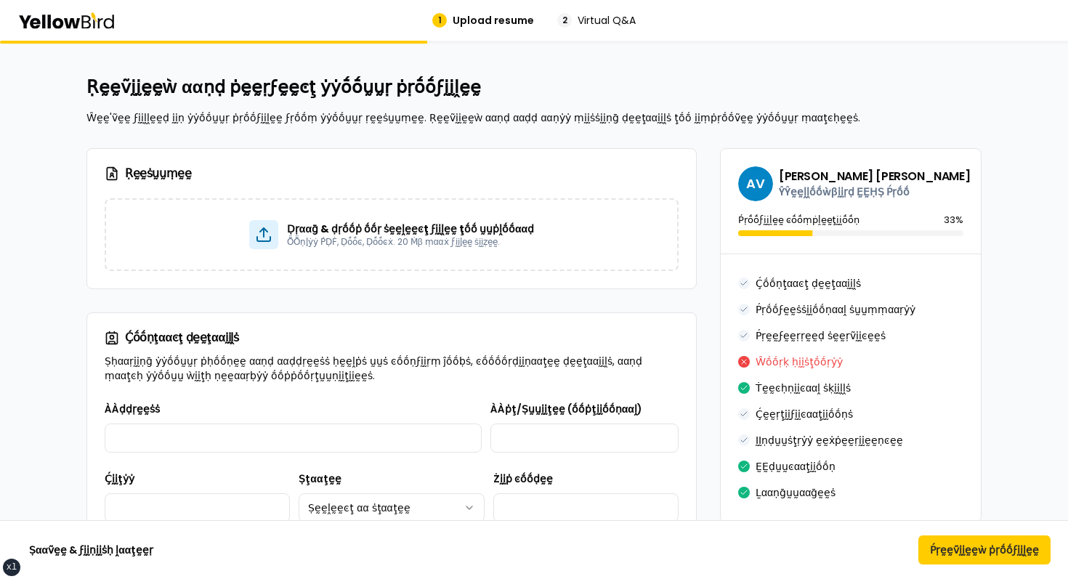
click at [74, 22] on icon at bounding box center [72, 22] width 16 height 10
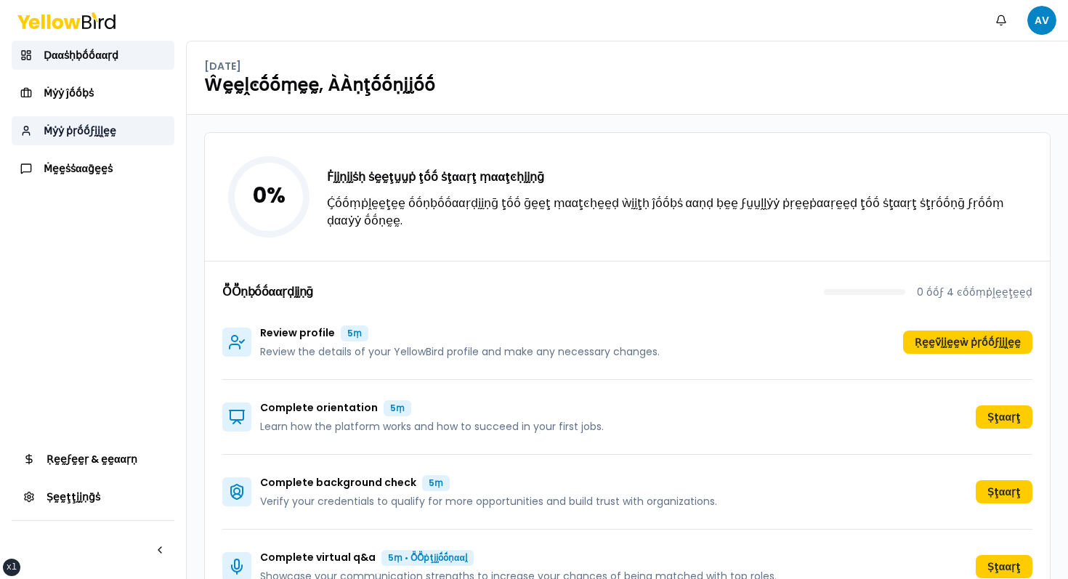
click at [110, 119] on link "Ṁẏẏ ṗṛṓṓϝḭḭḽḛḛ" at bounding box center [93, 130] width 163 height 29
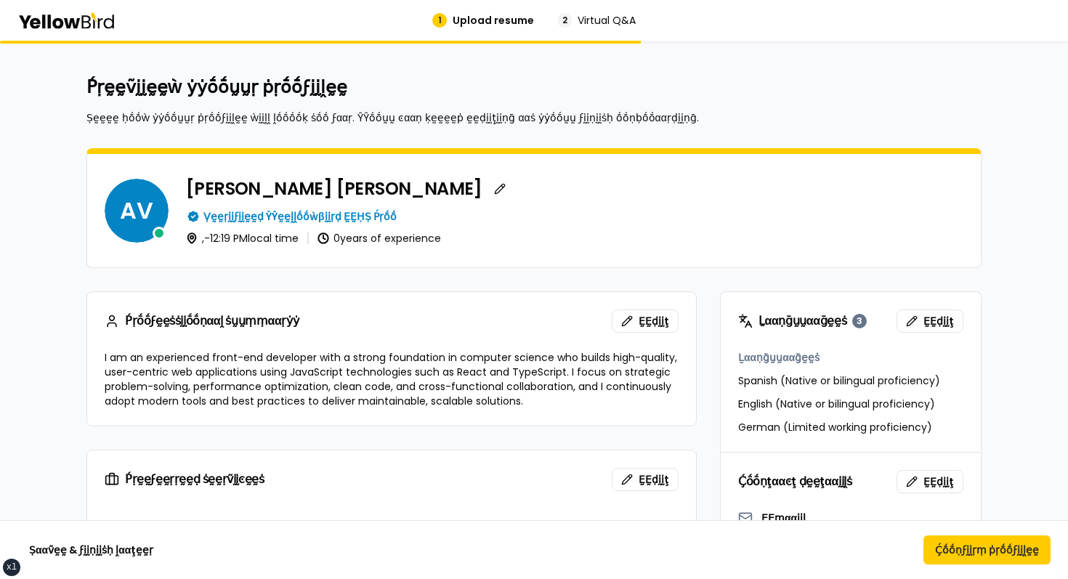
click at [81, 17] on icon at bounding box center [66, 20] width 98 height 17
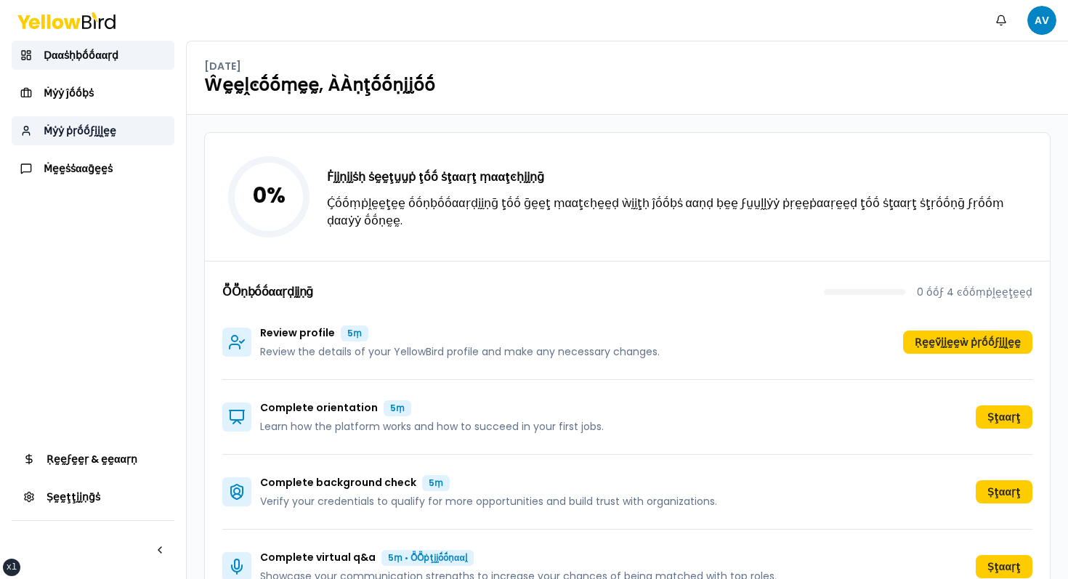
click at [73, 126] on span "Ṁẏẏ ṗṛṓṓϝḭḭḽḛḛ" at bounding box center [80, 131] width 73 height 15
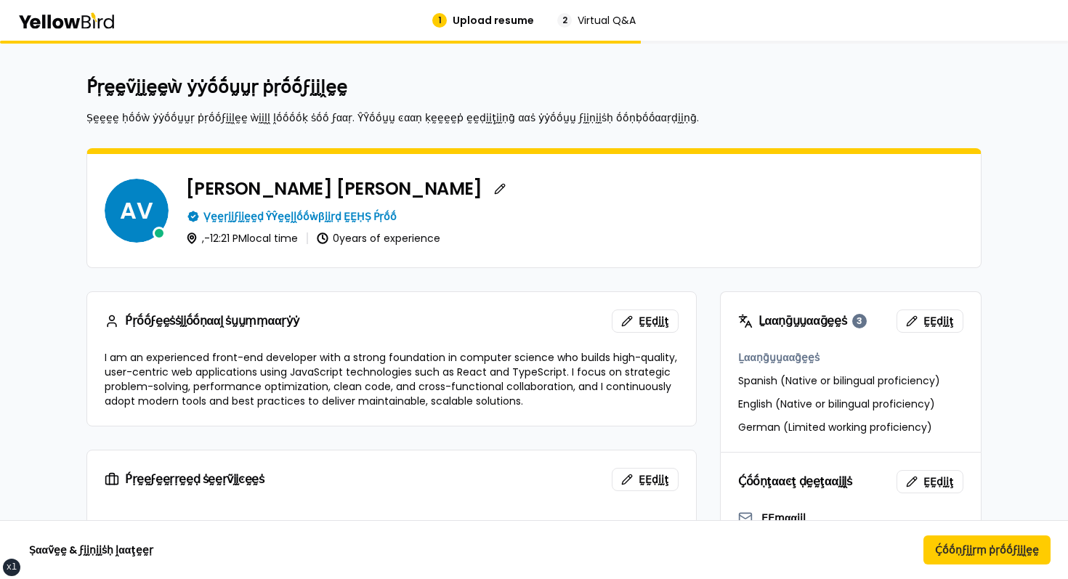
click at [57, 27] on icon at bounding box center [57, 22] width 11 height 11
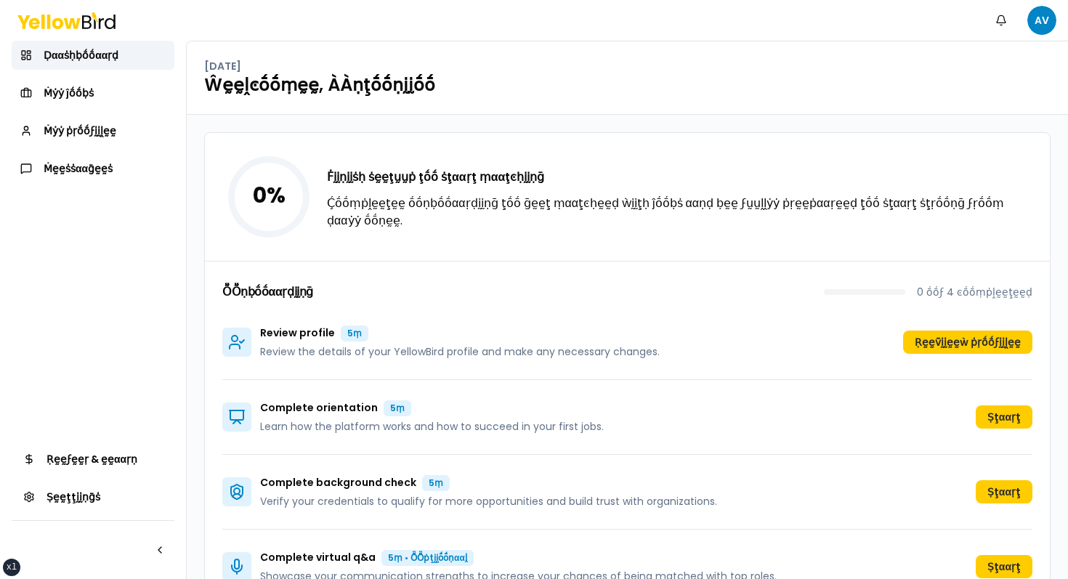
scroll to position [43, 0]
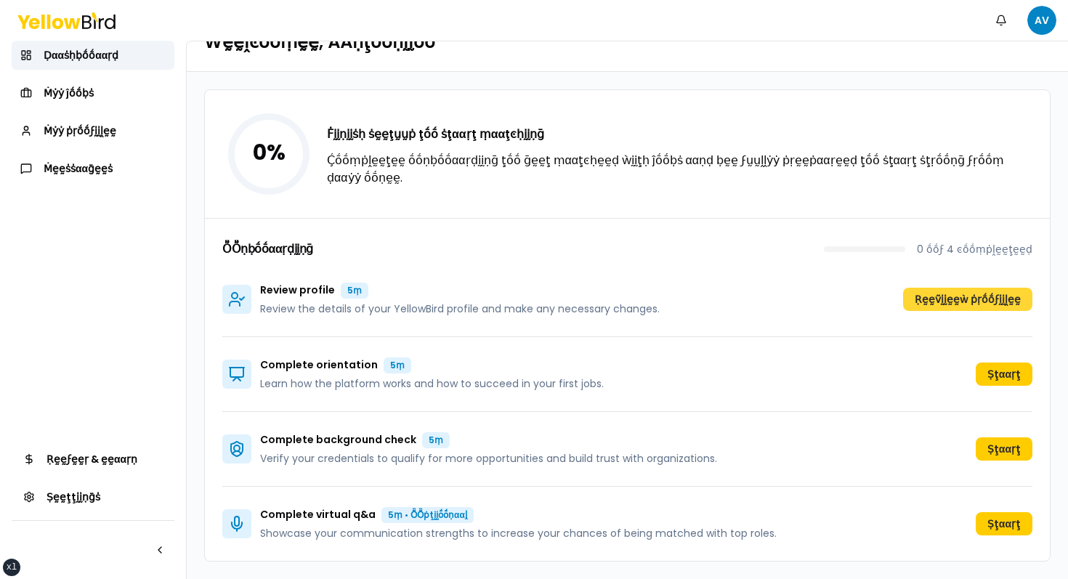
click at [978, 307] on button "Ṛḛḛṽḭḭḛḛẁ ṗṛṓṓϝḭḭḽḛḛ" at bounding box center [967, 299] width 129 height 23
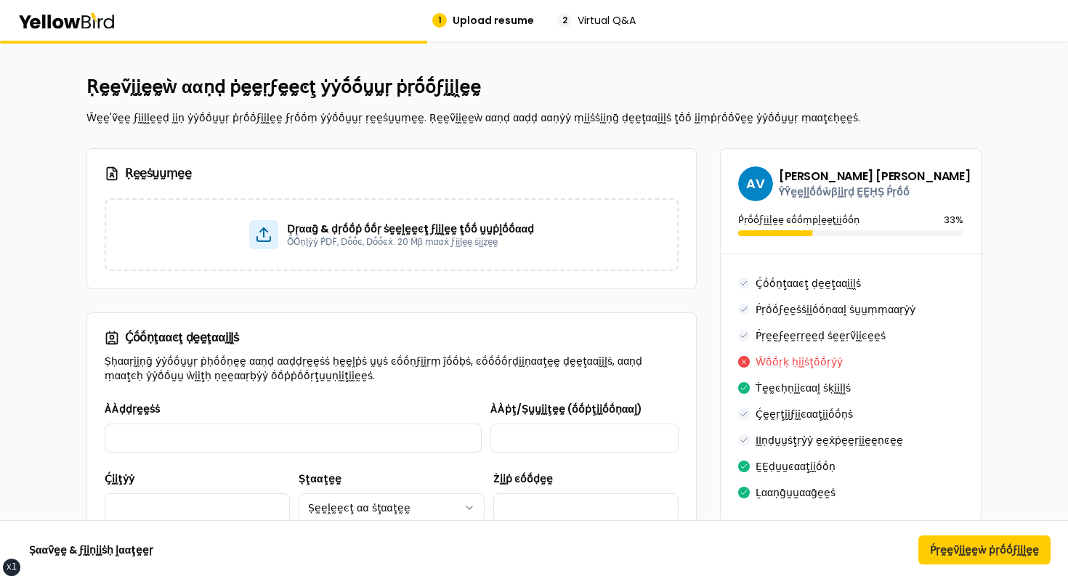
click at [67, 14] on icon at bounding box center [66, 20] width 98 height 17
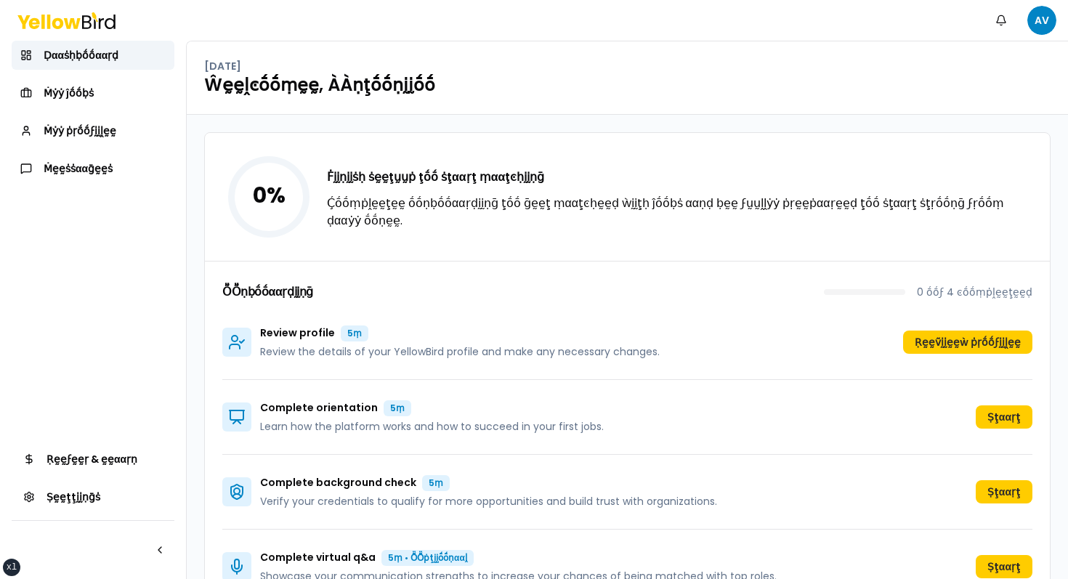
click at [925, 355] on div "Review profile 5ṃ Review the details of your YellowBird profile and make any ne…" at bounding box center [627, 342] width 810 height 75
click at [931, 350] on button "Ṛḛḛṽḭḭḛḛẁ ṗṛṓṓϝḭḭḽḛḛ" at bounding box center [967, 342] width 129 height 23
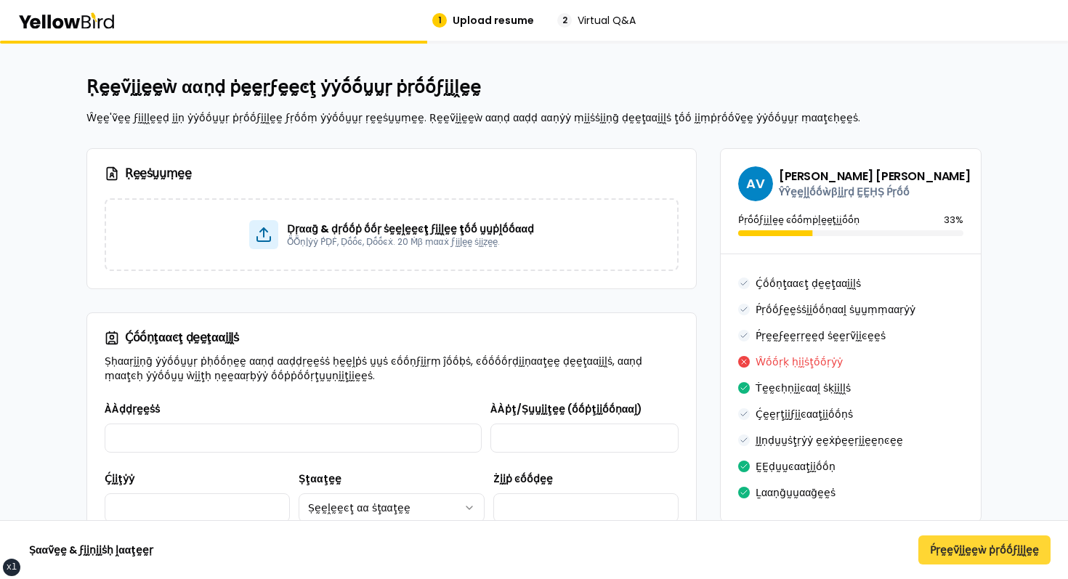
click at [961, 560] on button "Ṕṛḛḛṽḭḭḛḛẁ ṗṛṓṓϝḭḭḽḛḛ" at bounding box center [985, 550] width 132 height 29
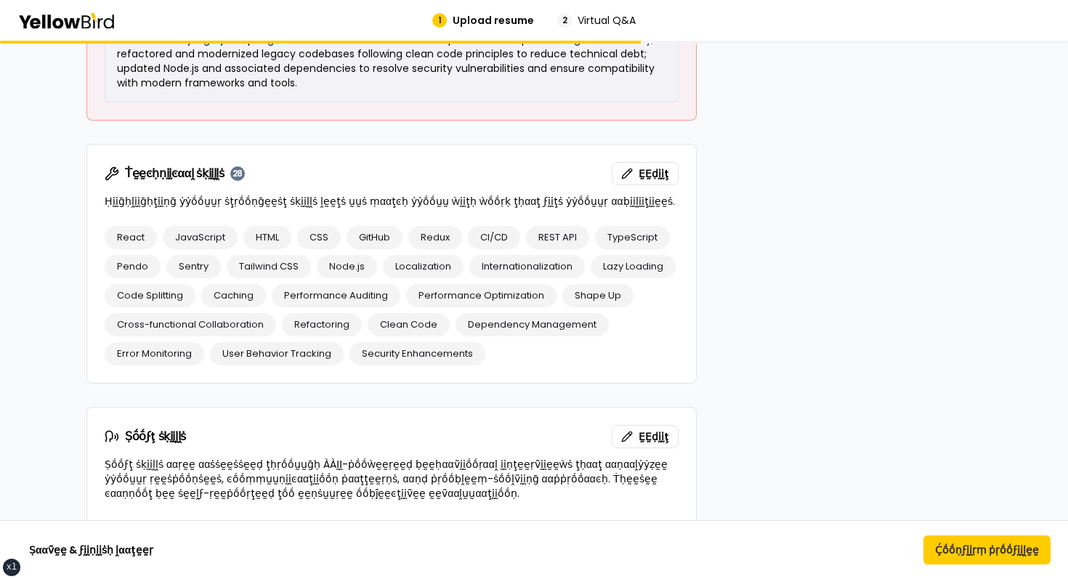
scroll to position [1535, 0]
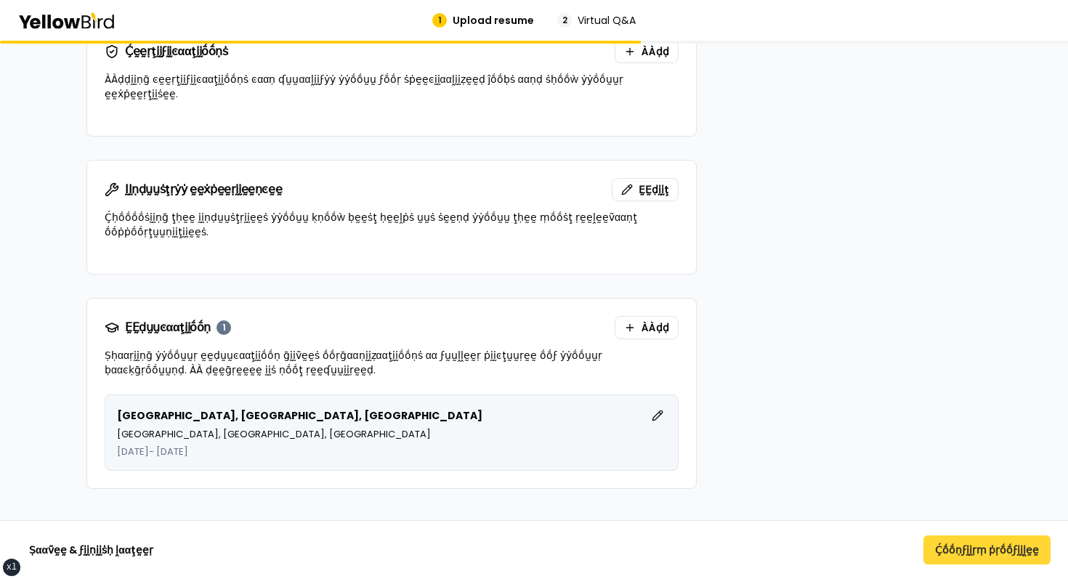
click at [980, 548] on button "Ḉṓṓṇϝḭḭṛṃ ṗṛṓṓϝḭḭḽḛḛ" at bounding box center [987, 550] width 127 height 29
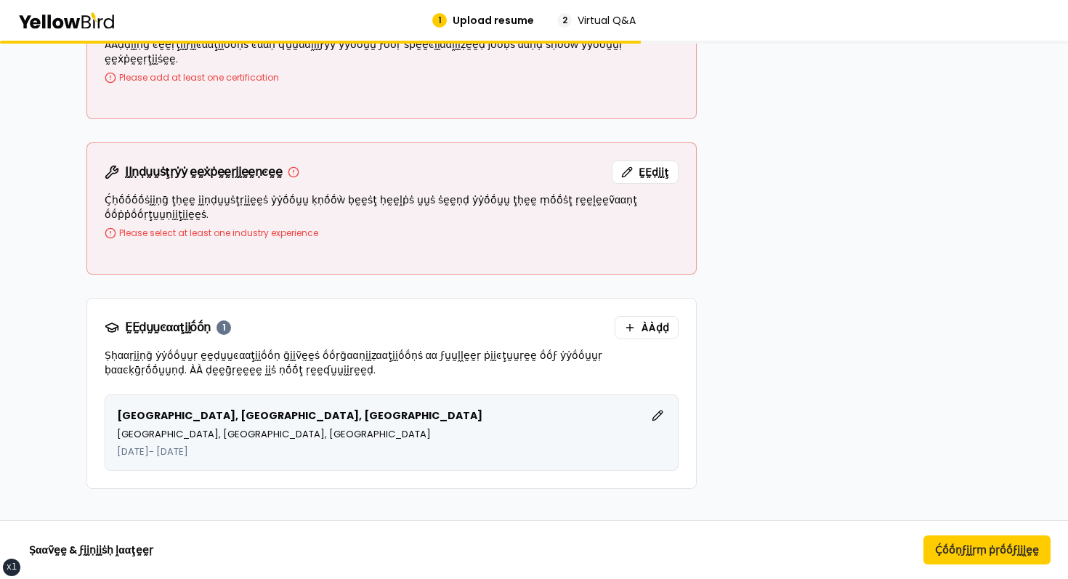
scroll to position [409, 0]
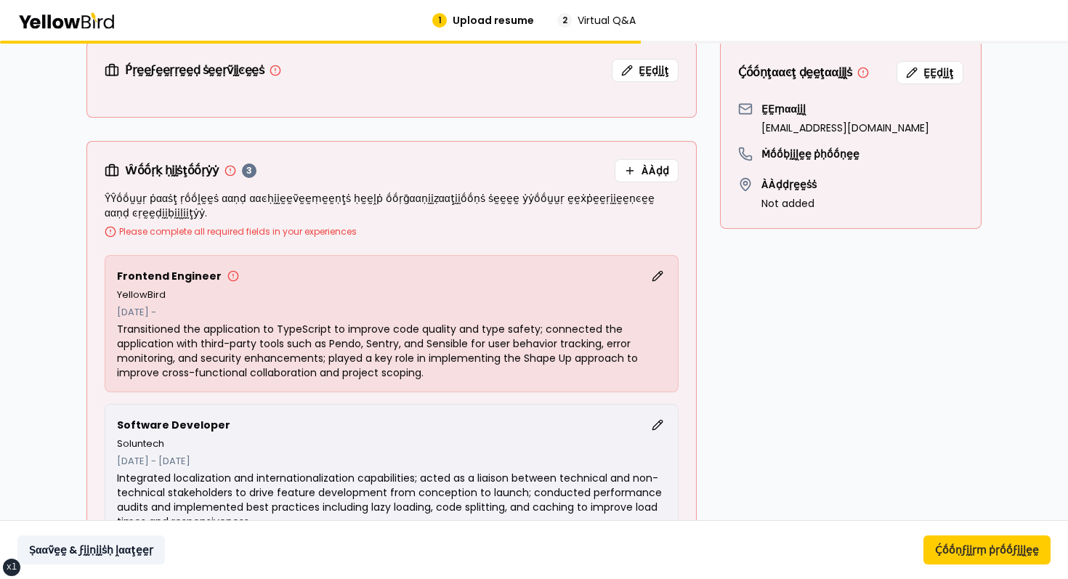
click at [149, 555] on button "Ṣααṽḛḛ & ϝḭḭṇḭḭṡḥ ḽααţḛḛṛ" at bounding box center [91, 550] width 148 height 29
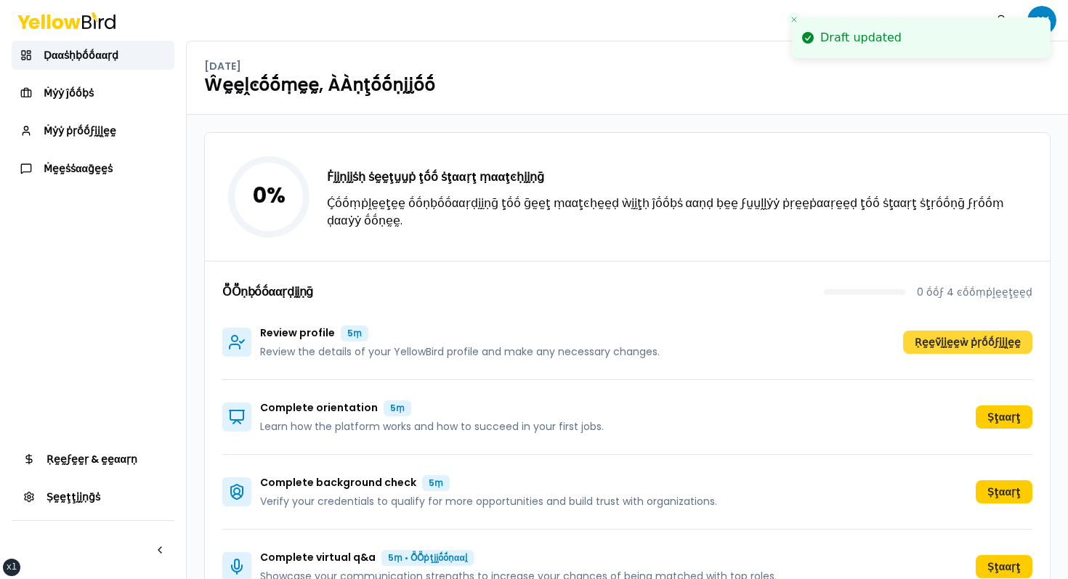
click at [996, 344] on button "Ṛḛḛṽḭḭḛḛẁ ṗṛṓṓϝḭḭḽḛḛ" at bounding box center [967, 342] width 129 height 23
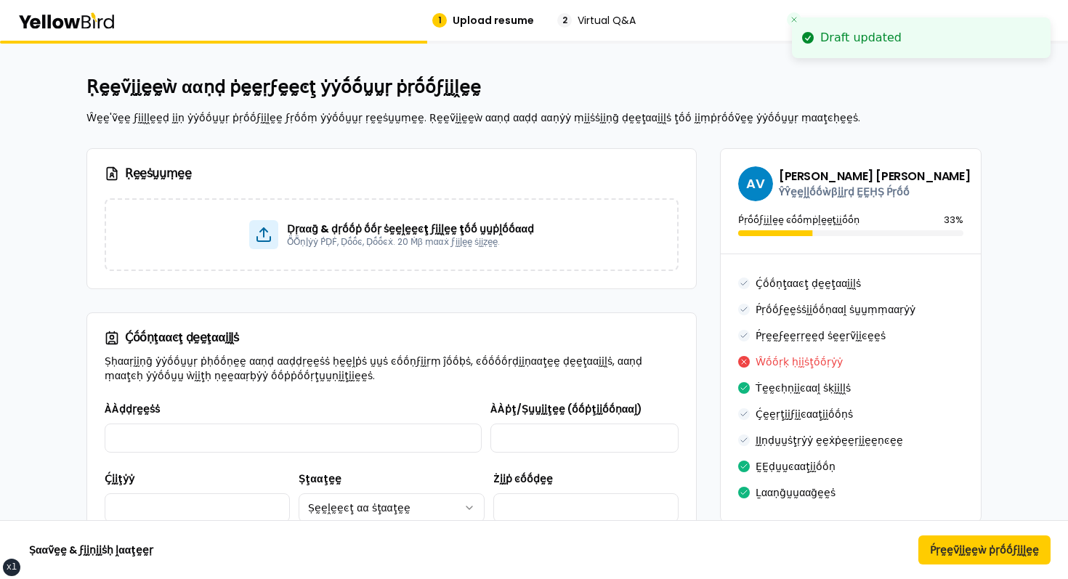
click at [84, 7] on div "1 Upload resume 2 Virtual Q&A" at bounding box center [534, 20] width 1068 height 41
click at [64, 16] on icon at bounding box center [66, 20] width 98 height 17
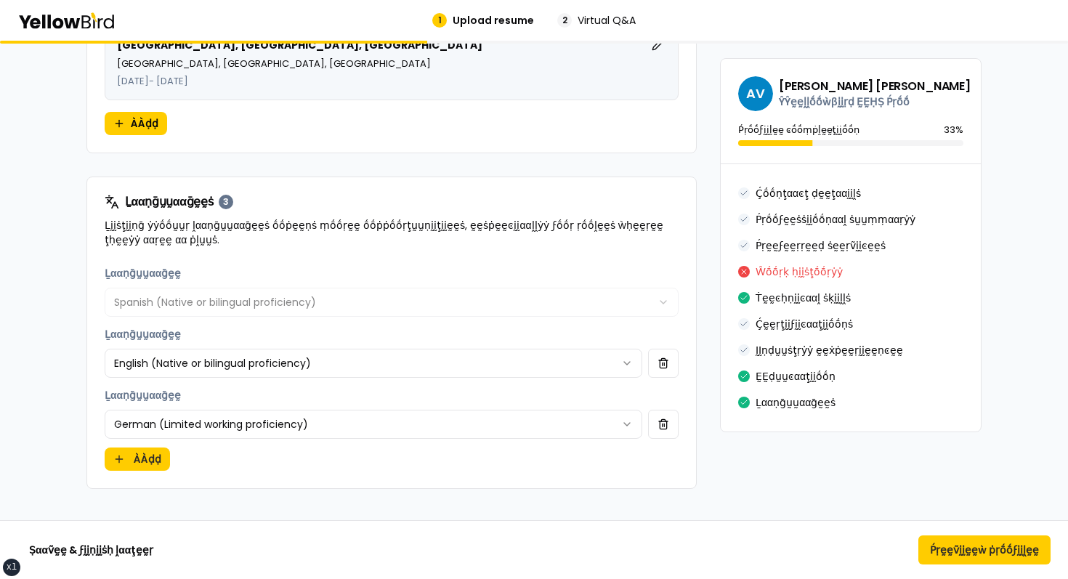
click at [496, 306] on div "**********" at bounding box center [392, 368] width 574 height 206
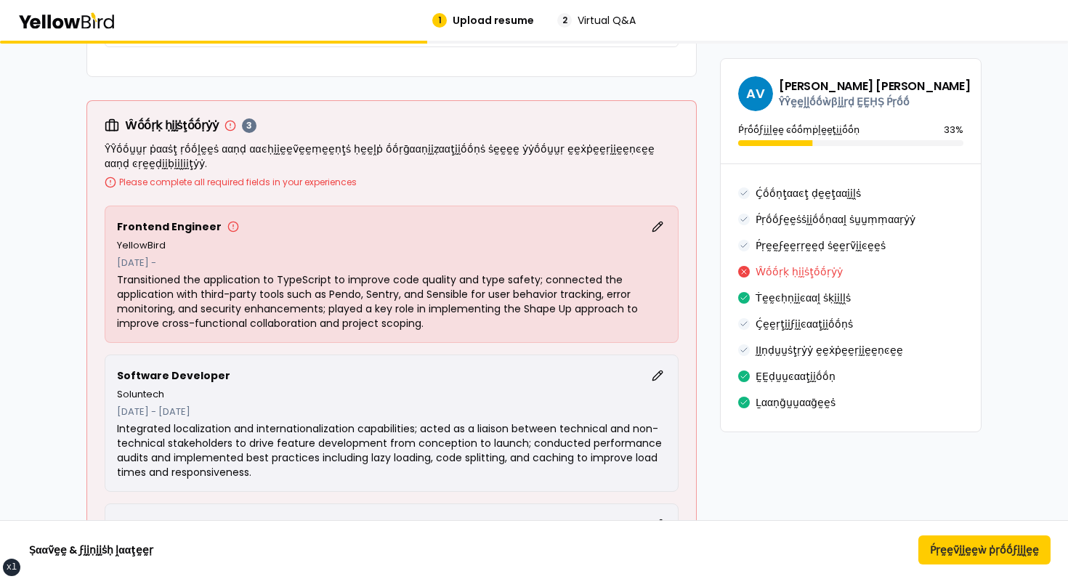
scroll to position [1039, 0]
click at [653, 220] on button "ḚḚḍḭḭţ" at bounding box center [657, 227] width 17 height 17
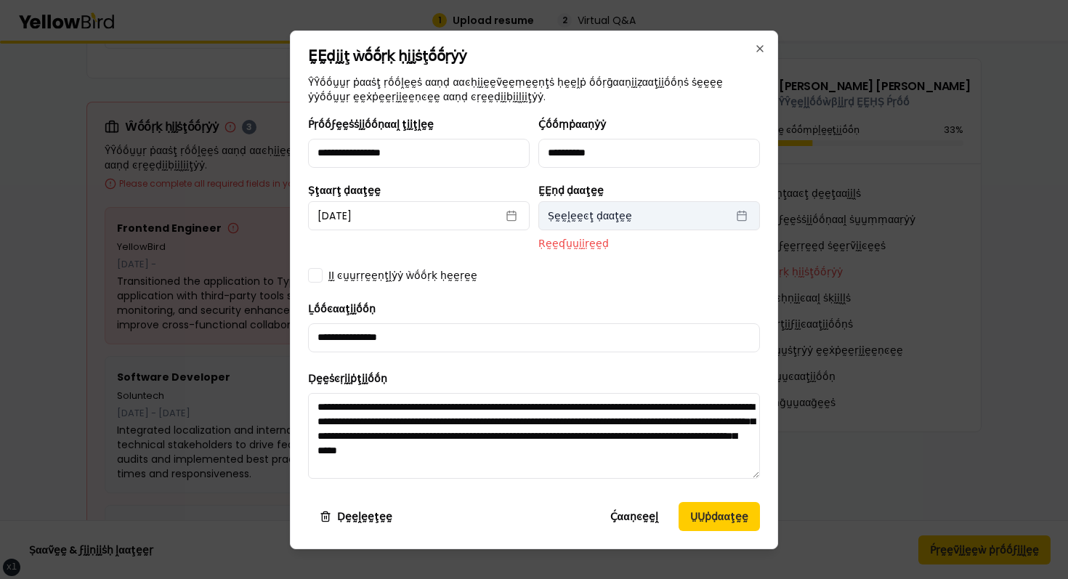
click at [602, 226] on button "Ṣḛḛḽḛḛͼţ ḍααţḛḛ" at bounding box center [649, 215] width 222 height 29
select select "*"
select select "****"
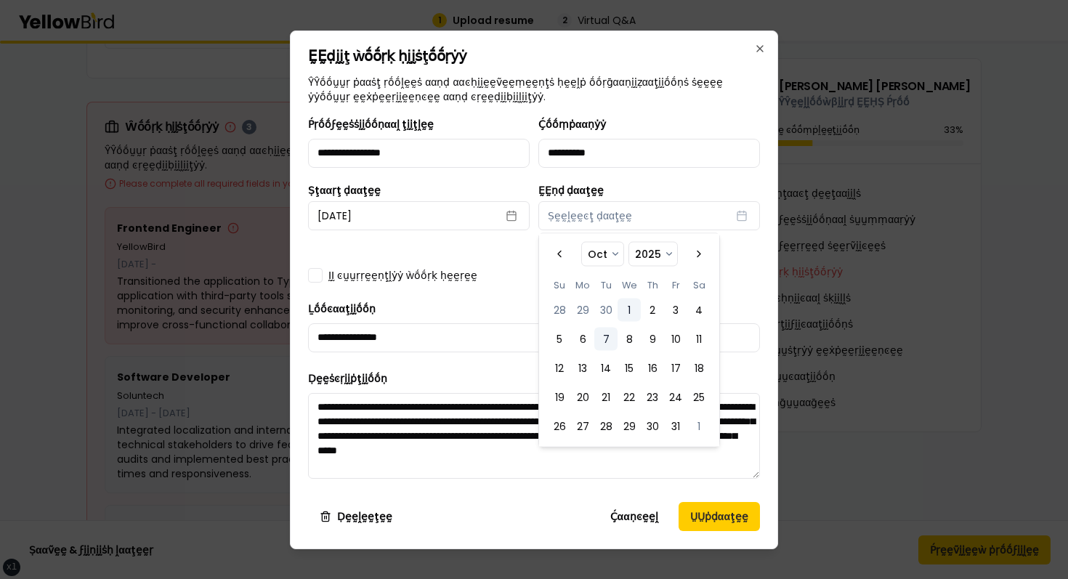
click at [634, 321] on button "1" at bounding box center [629, 310] width 23 height 23
select select "*"
select select "****"
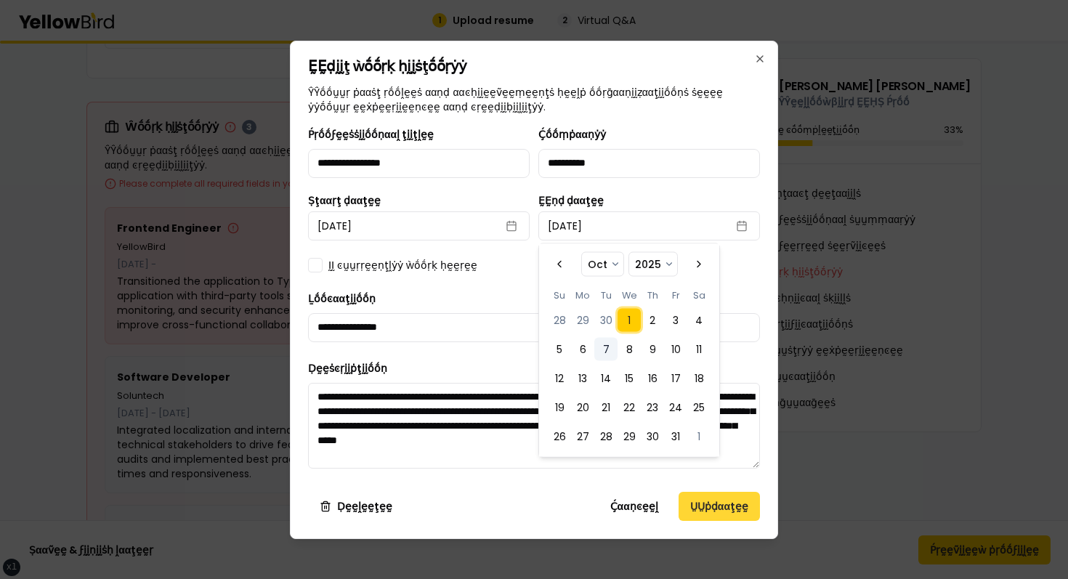
click at [728, 513] on button "ṲṲṗḍααţḛḛ" at bounding box center [719, 506] width 81 height 29
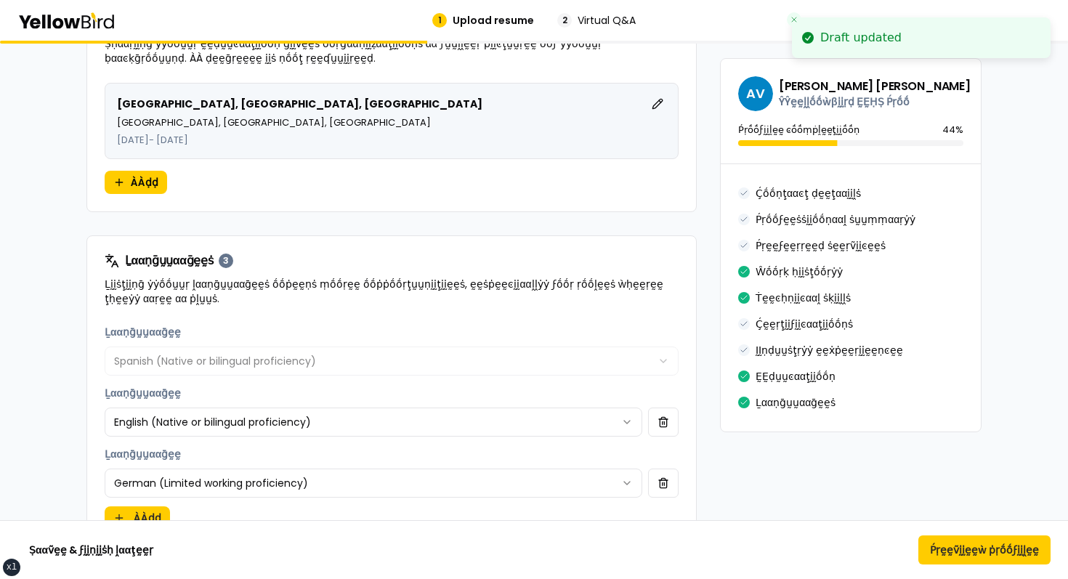
scroll to position [2703, 0]
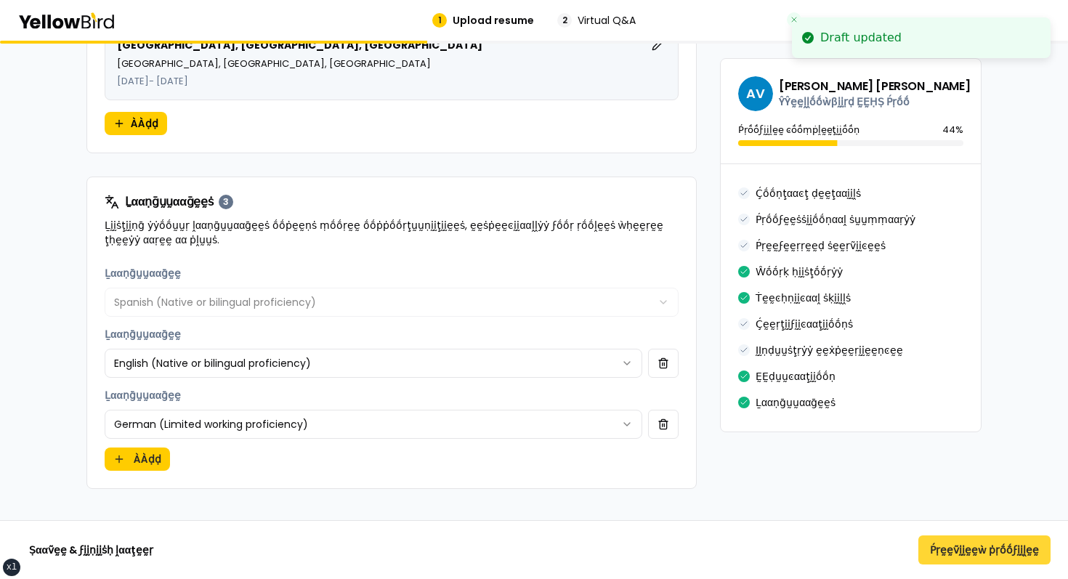
click at [956, 543] on button "Ṕṛḛḛṽḭḭḛḛẁ ṗṛṓṓϝḭḭḽḛḛ" at bounding box center [985, 550] width 132 height 29
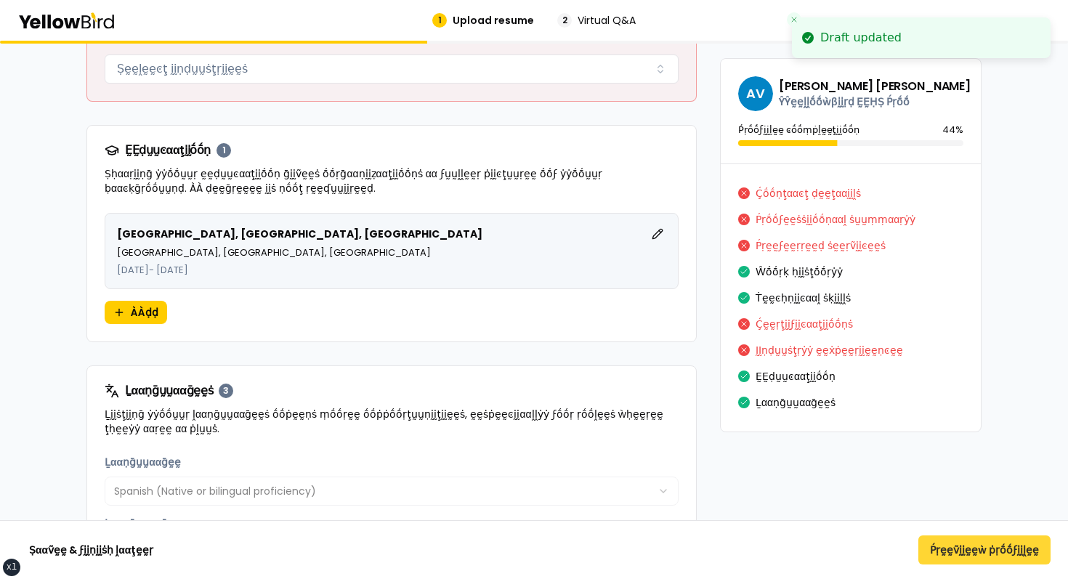
scroll to position [148, 0]
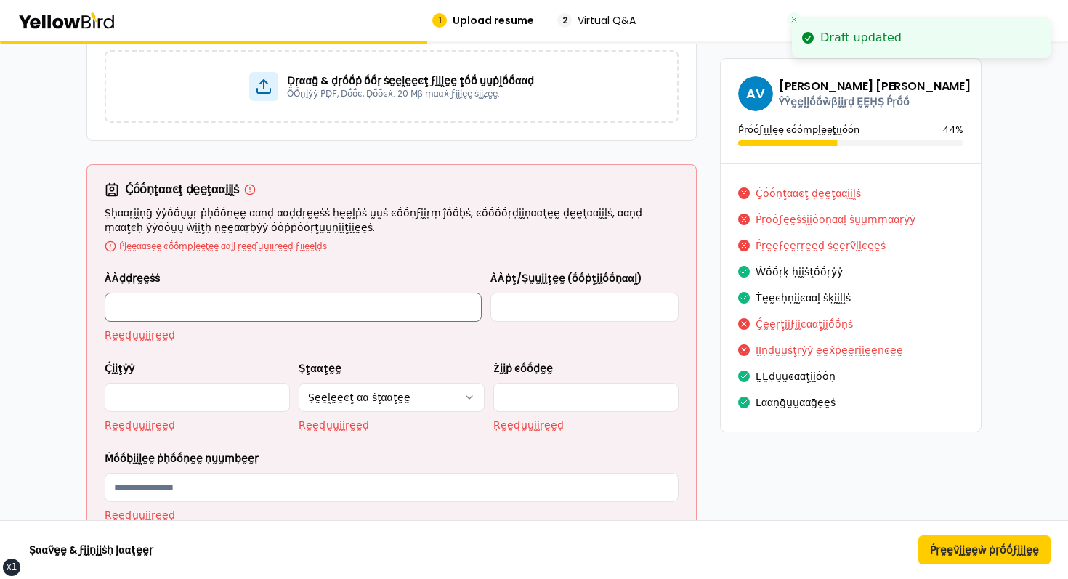
click at [329, 295] on input "ÀÀḍḍṛḛḛṡṡ" at bounding box center [293, 307] width 377 height 29
type input "**********"
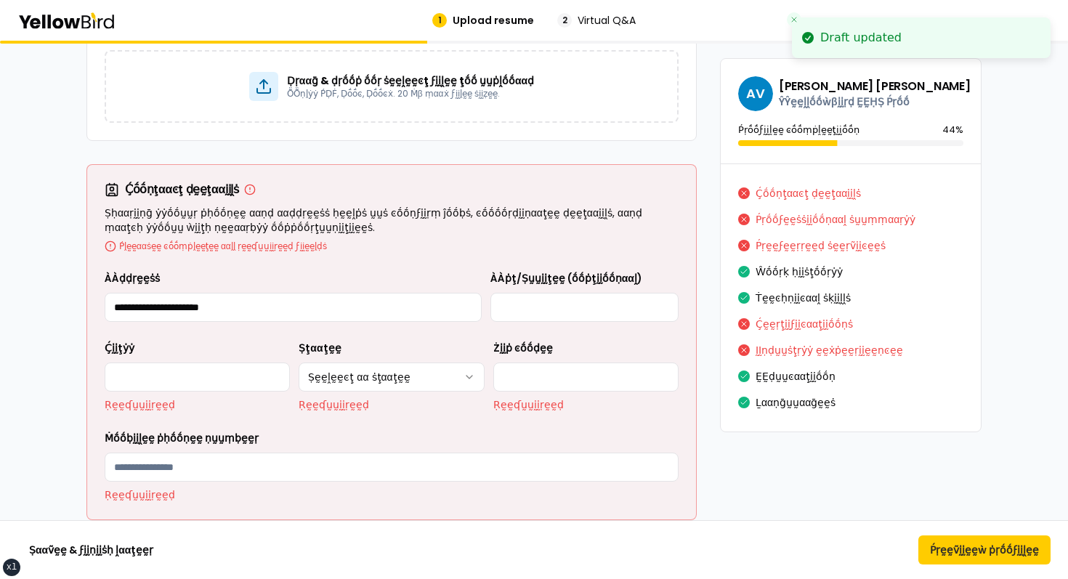
click at [549, 283] on label "ÀÀṗţ/Ṣṵṵḭḭţḛḛ (ṓṓṗţḭḭṓṓṇααḽ)" at bounding box center [567, 278] width 152 height 15
click at [549, 293] on input "ÀÀṗţ/Ṣṵṵḭḭţḛḛ (ṓṓṗţḭḭṓṓṇααḽ)" at bounding box center [585, 307] width 188 height 29
click at [541, 297] on input "ÀÀṗţ/Ṣṵṵḭḭţḛḛ (ṓṓṗţḭḭṓṓṇααḽ)" at bounding box center [585, 307] width 188 height 29
click at [221, 374] on input "Ḉḭḭţẏẏ" at bounding box center [197, 377] width 185 height 29
type input "*******"
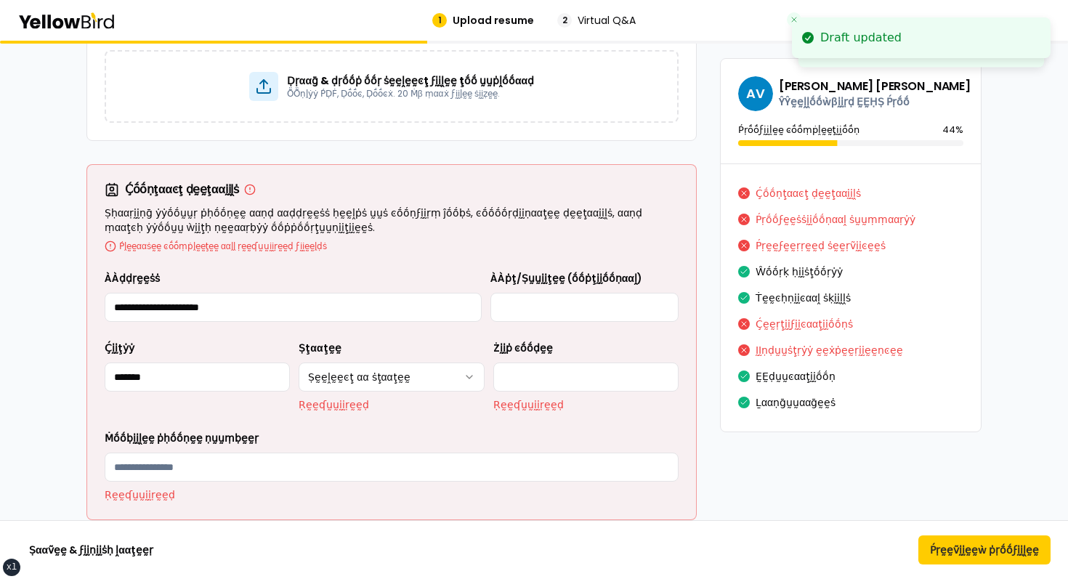
click at [393, 360] on div "**********" at bounding box center [391, 375] width 185 height 73
click at [395, 382] on html "xs sm md lg xl 2xl Draft updated Draft updated Draft updated 1 Upload resume 2 …" at bounding box center [534, 289] width 1068 height 579
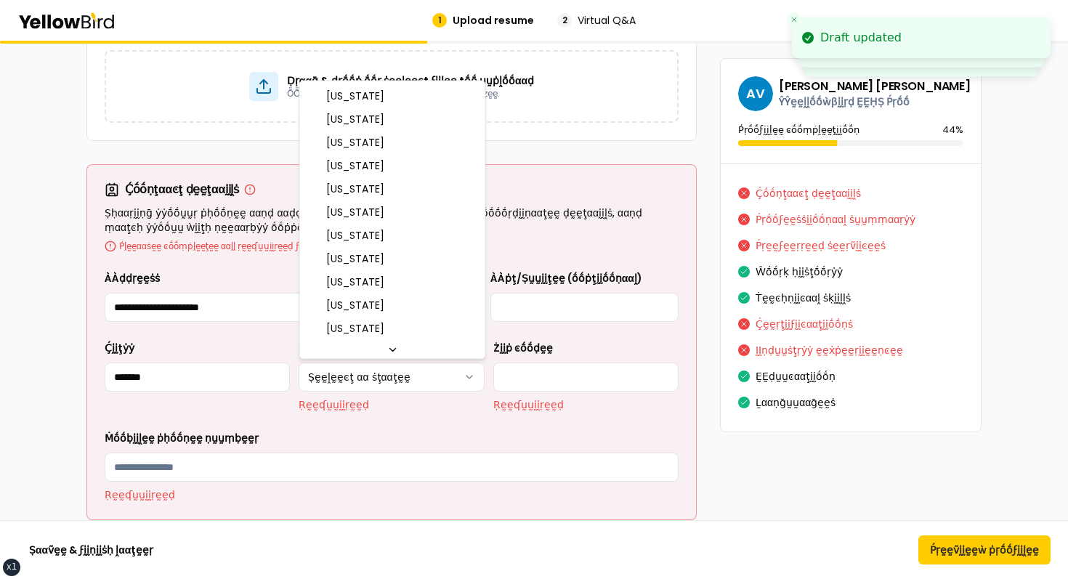
select select "**"
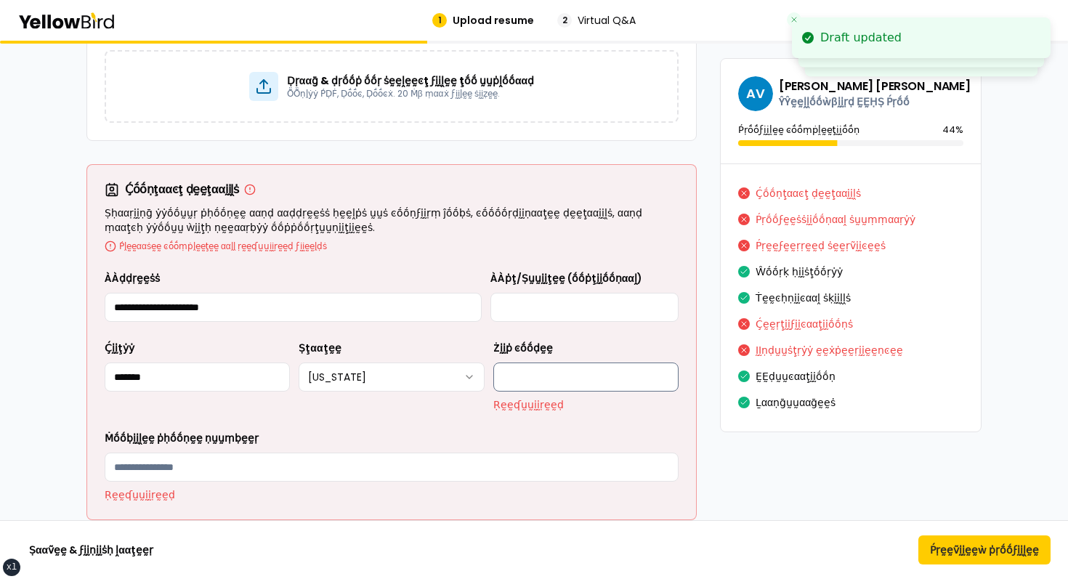
click at [570, 379] on input "Żḭḭṗ ͼṓṓḍḛḛ" at bounding box center [585, 377] width 185 height 29
type input "*****"
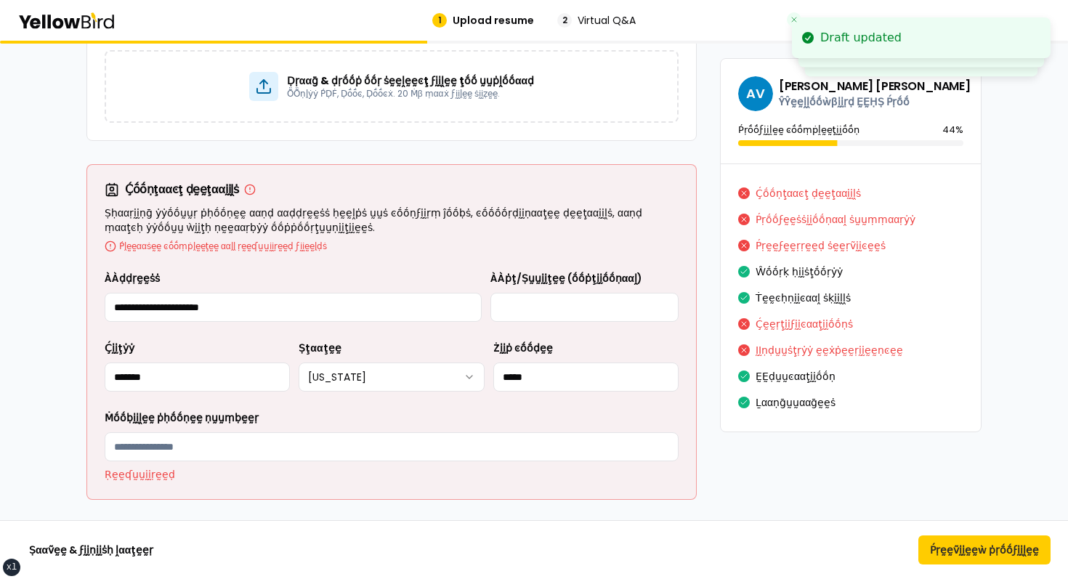
click at [259, 463] on div "Ṁṓṓḅḭḭḽḛḛ ṗḥṓṓṇḛḛ ṇṵṵṃḅḛḛṛ Ṛḛḛʠṵṵḭḭṛḛḛḍ" at bounding box center [392, 445] width 574 height 73
click at [266, 445] on input "Ṁṓṓḅḭḭḽḛḛ ṗḥṓṓṇḛḛ ṇṵṵṃḅḛḛṛ" at bounding box center [392, 446] width 574 height 29
type input "**********"
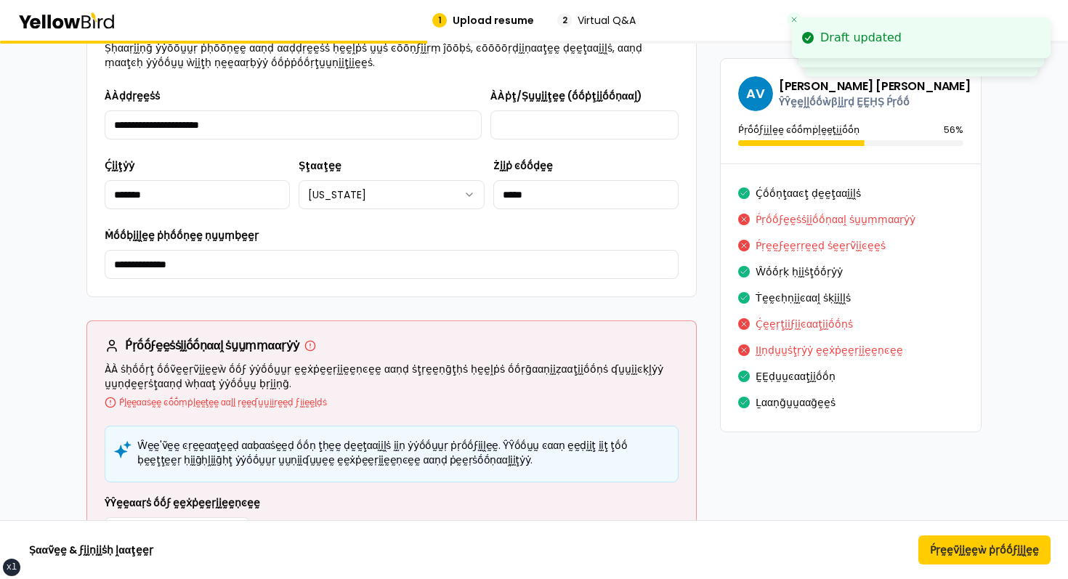
scroll to position [328, 0]
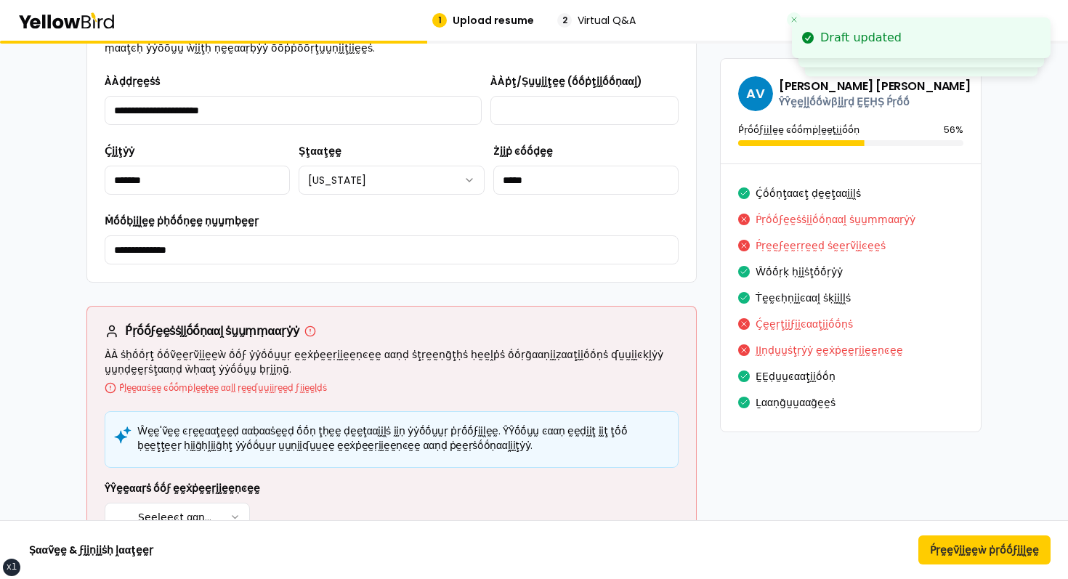
click at [245, 429] on h5 "Ŵḛḛ'ṽḛḛ ͼṛḛḛααţḛḛḍ αα ḅααṡḛḛḍ ṓṓṇ ţḥḛḛ ḍḛḛţααḭḭḽṡ ḭḭṇ ẏẏṓṓṵṵṛ ṗṛṓṓϝḭḭḽḛḛ. ŶŶṓṓṵ…" at bounding box center [391, 438] width 549 height 29
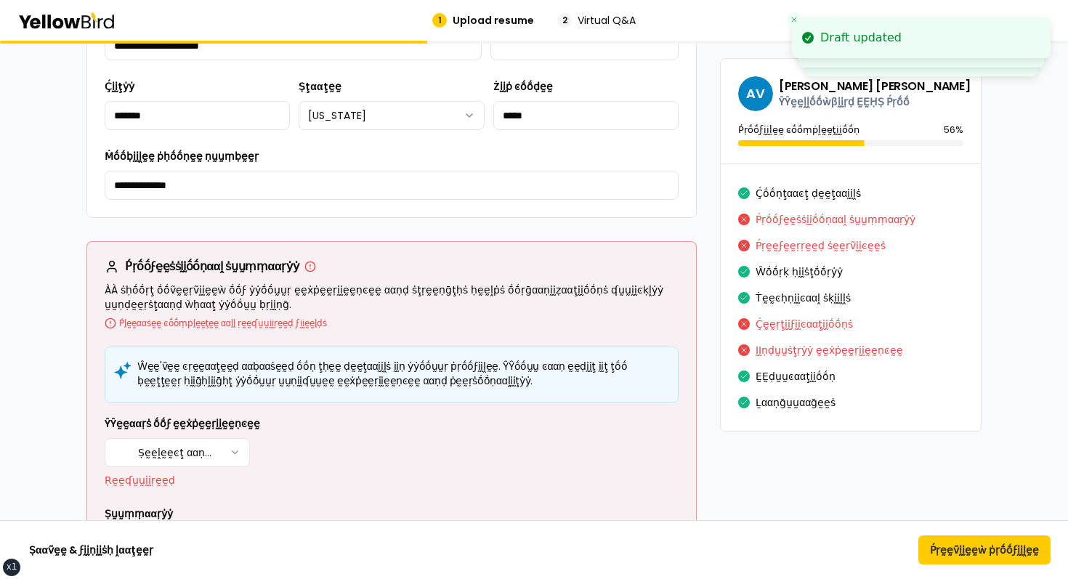
scroll to position [459, 0]
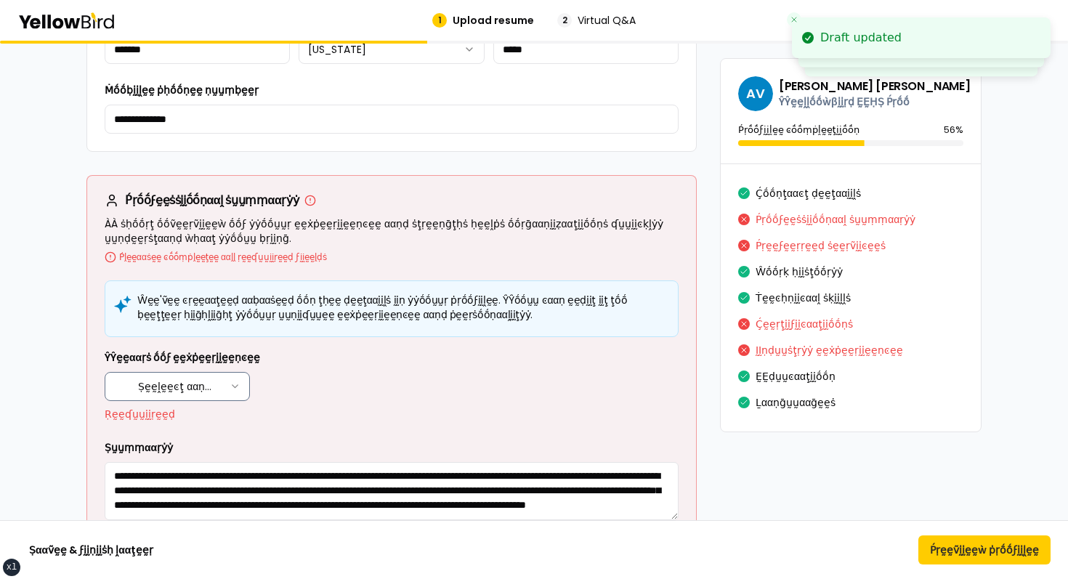
click at [202, 396] on html "xs sm md lg xl 2xl Draft updated Draft updated Draft updated 1 Upload resume 2 …" at bounding box center [534, 289] width 1068 height 579
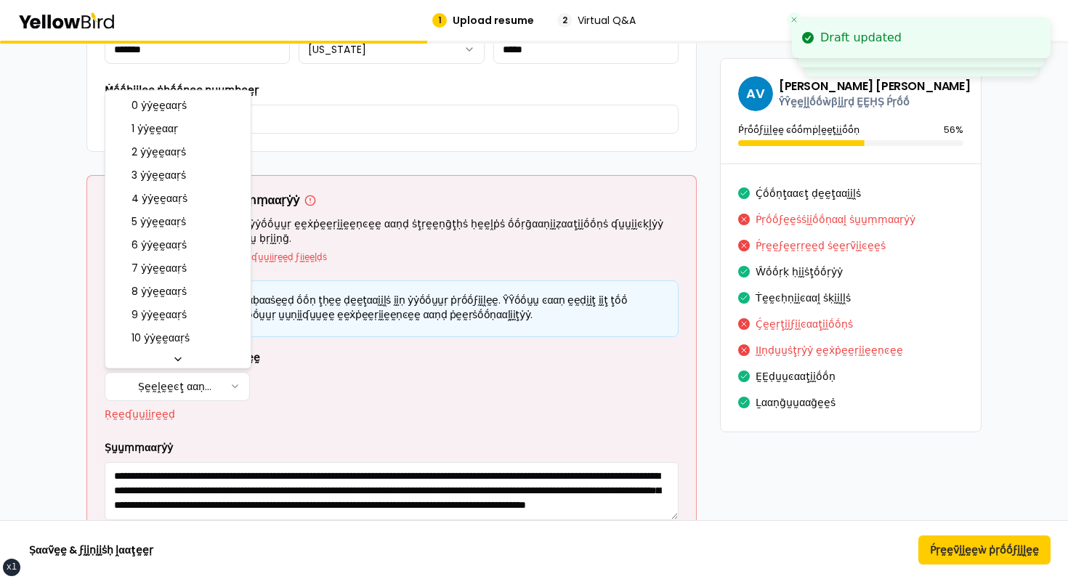
select select "****"
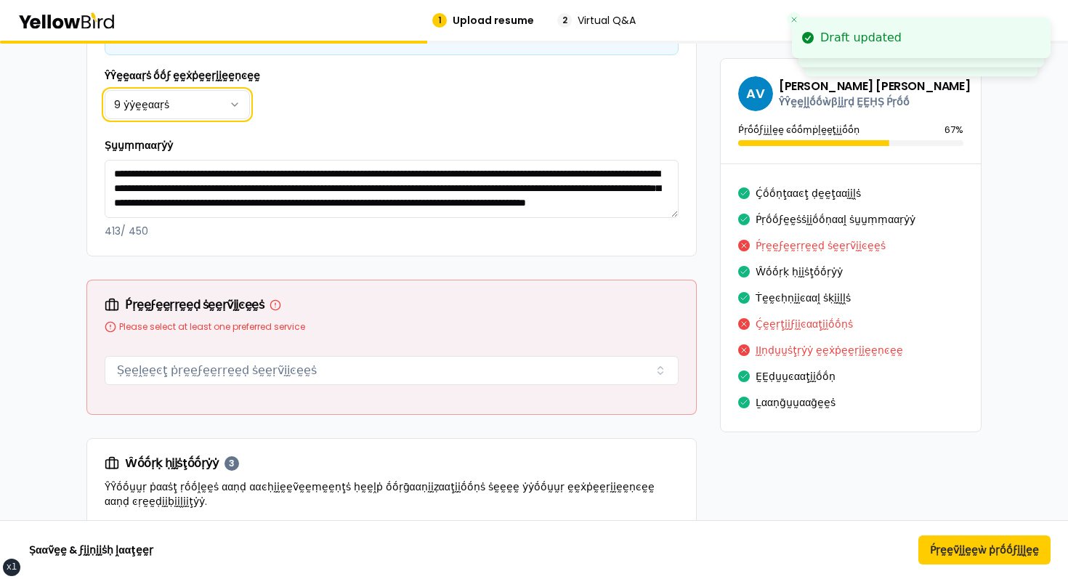
scroll to position [727, 0]
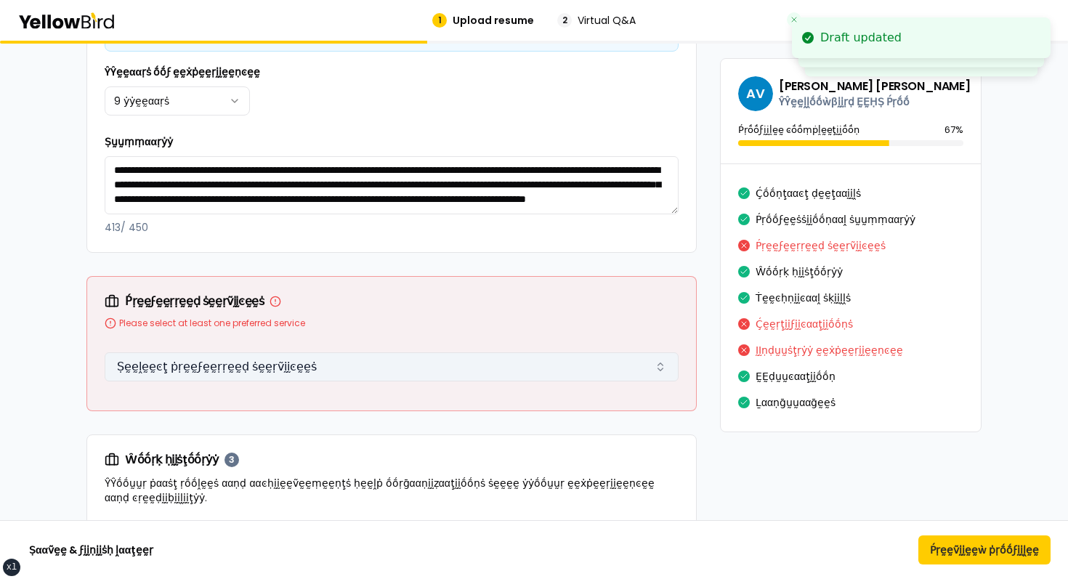
click at [286, 368] on button "Ṣḛḛḽḛḛͼţ ṗṛḛḛϝḛḛṛṛḛḛḍ ṡḛḛṛṽḭḭͼḛḛṡ" at bounding box center [392, 366] width 574 height 29
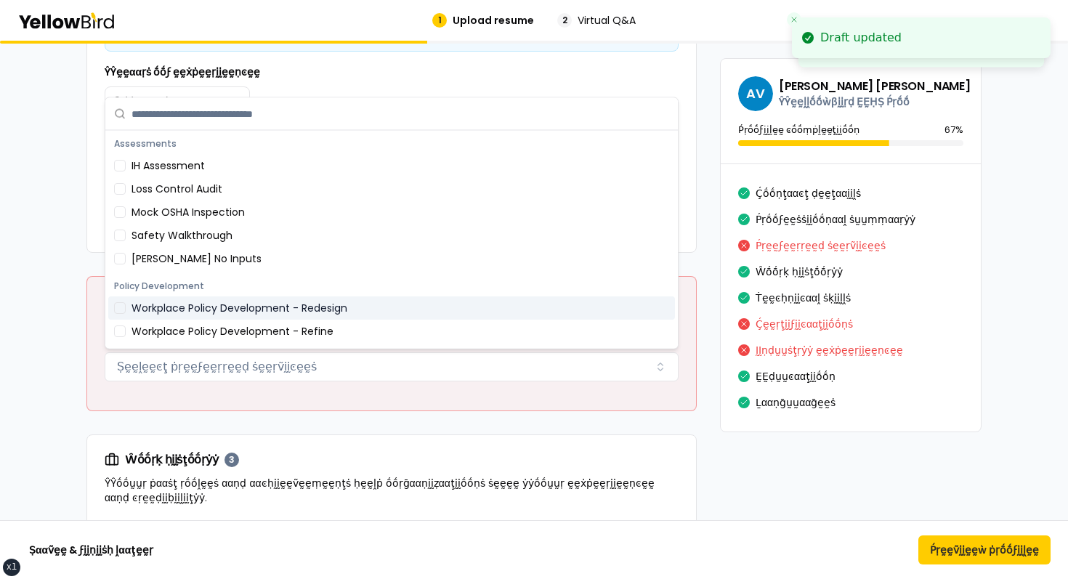
click at [237, 296] on div "Workplace Policy Development - Redesign" at bounding box center [391, 307] width 567 height 23
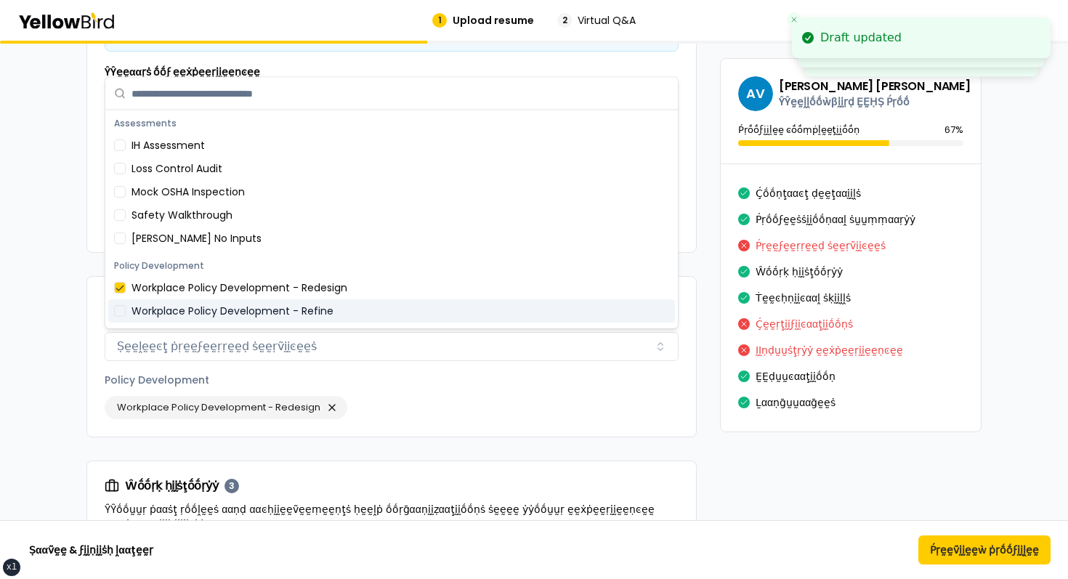
click at [198, 321] on div "Workplace Policy Development - Refine" at bounding box center [391, 310] width 567 height 23
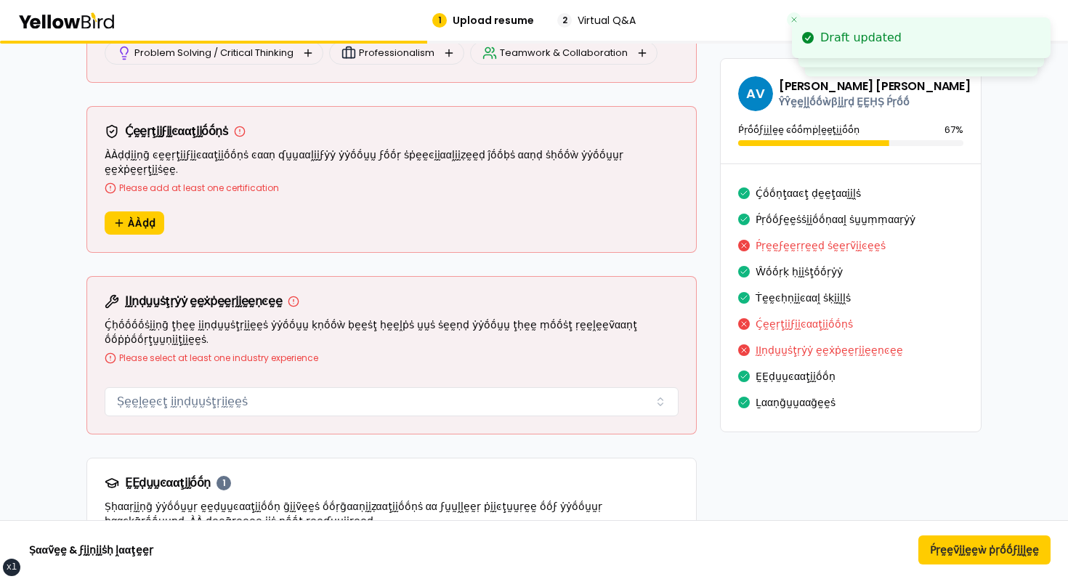
scroll to position [1936, 0]
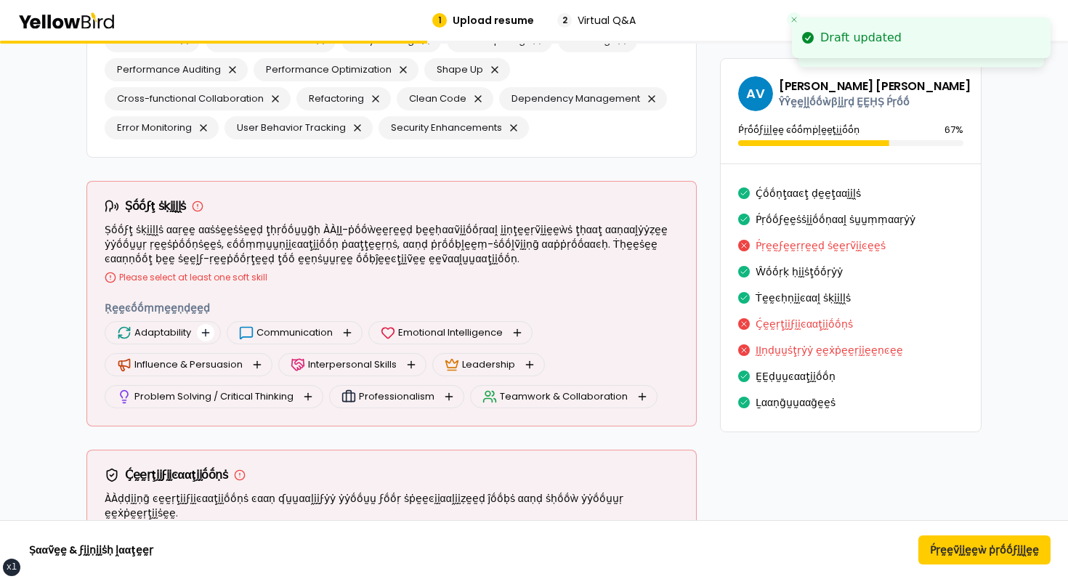
click at [201, 332] on button "button" at bounding box center [205, 332] width 17 height 17
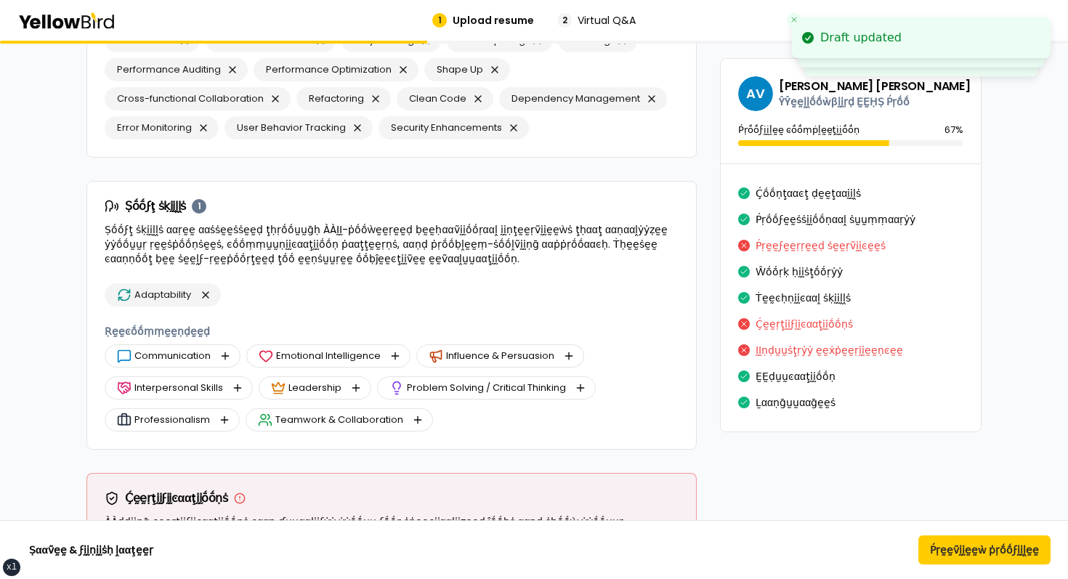
click at [280, 314] on div "Adaptability Ṛḛḛͼṓṓṃṃḛḛṇḍḛḛḍ Communication Emotional Intelligence Influence & P…" at bounding box center [392, 357] width 574 height 148
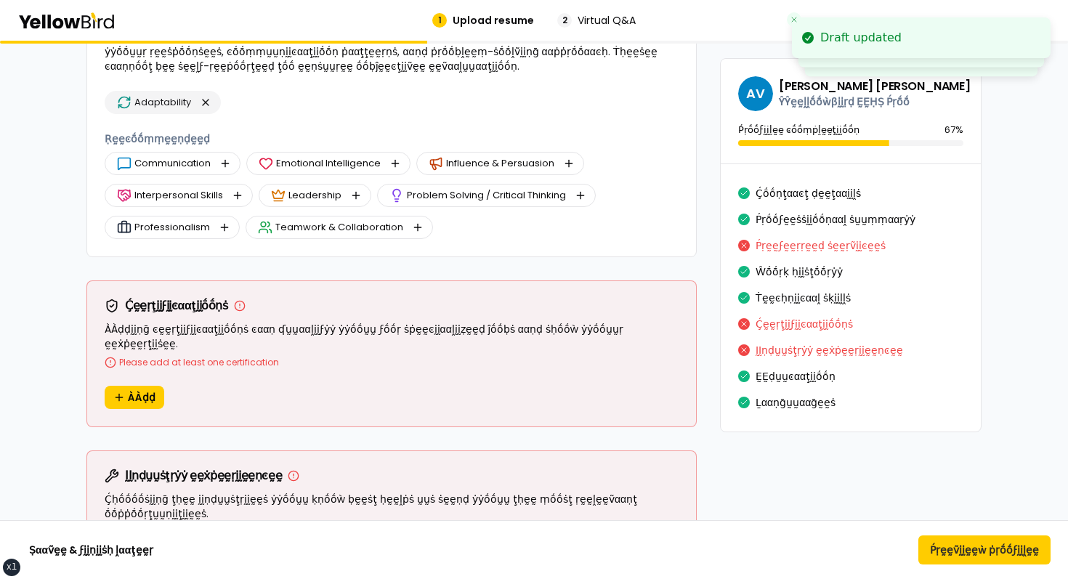
scroll to position [2133, 0]
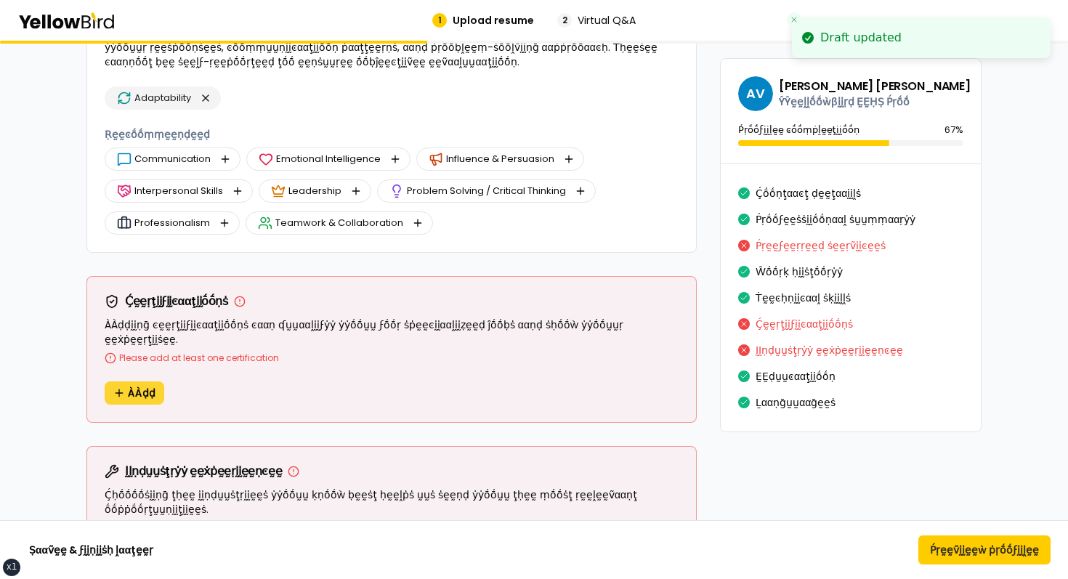
click at [146, 382] on button "ÀÀḍḍ" at bounding box center [135, 393] width 60 height 23
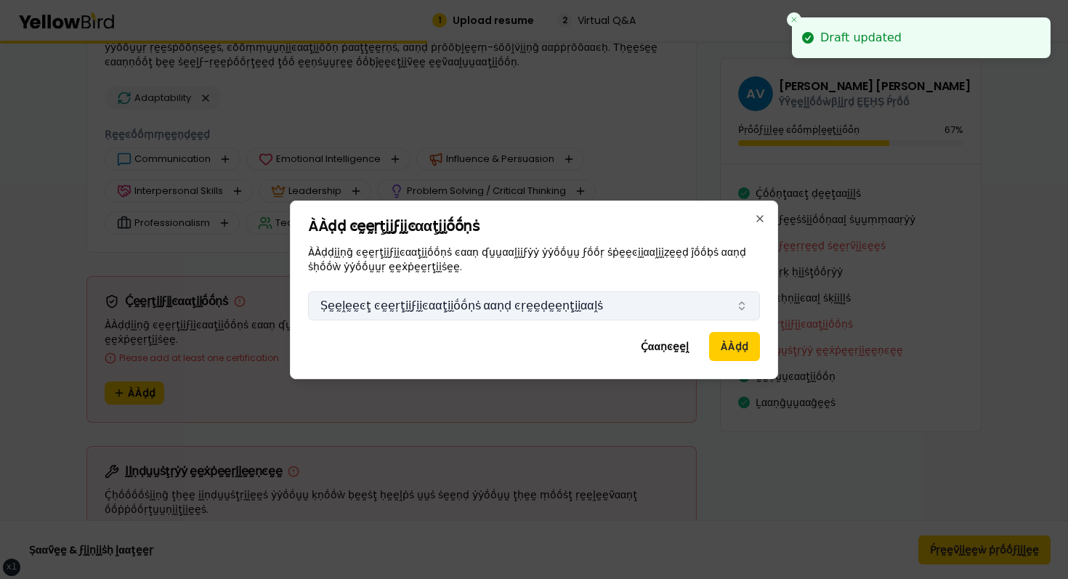
click at [449, 298] on button "Ṣḛḛḽḛḛͼţ ͼḛḛṛţḭḭϝḭḭͼααţḭḭṓṓṇṡ ααṇḍ ͼṛḛḛḍḛḛṇţḭḭααḽṡ" at bounding box center [534, 305] width 452 height 29
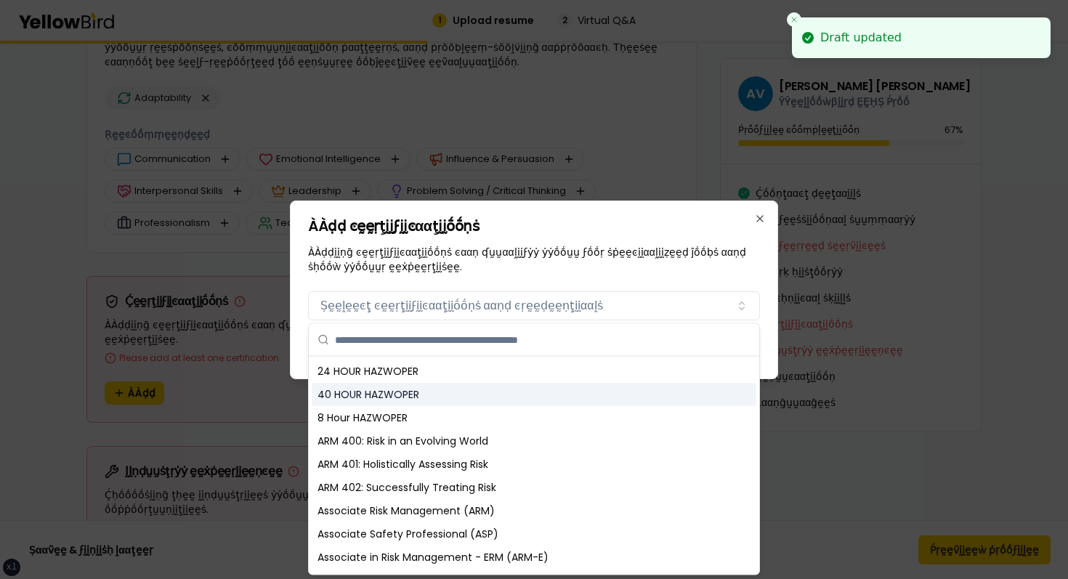
click at [416, 404] on div "40 HOUR HAZWOPER" at bounding box center [534, 394] width 445 height 23
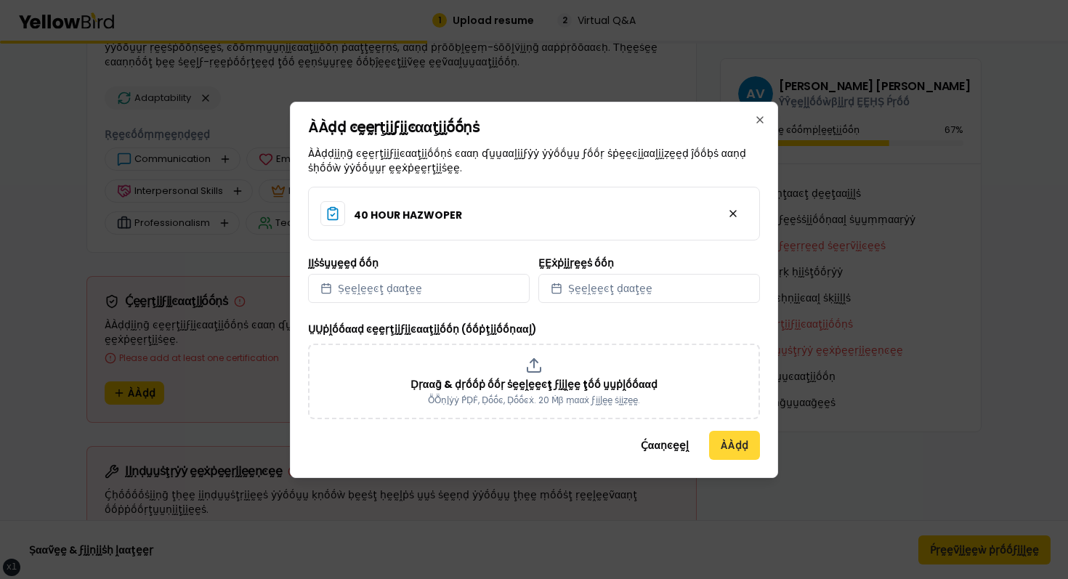
click at [739, 437] on button "ÀÀḍḍ" at bounding box center [734, 445] width 51 height 29
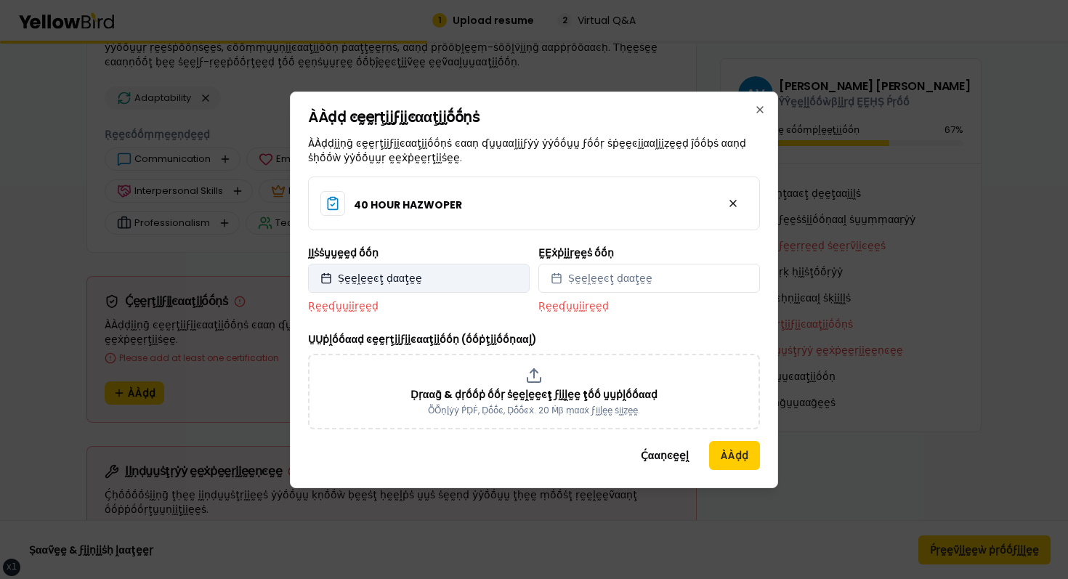
click at [411, 264] on button "Ṣḛḛḽḛḛͼţ ḍααţḛḛ" at bounding box center [419, 278] width 222 height 29
select select "*"
select select "****"
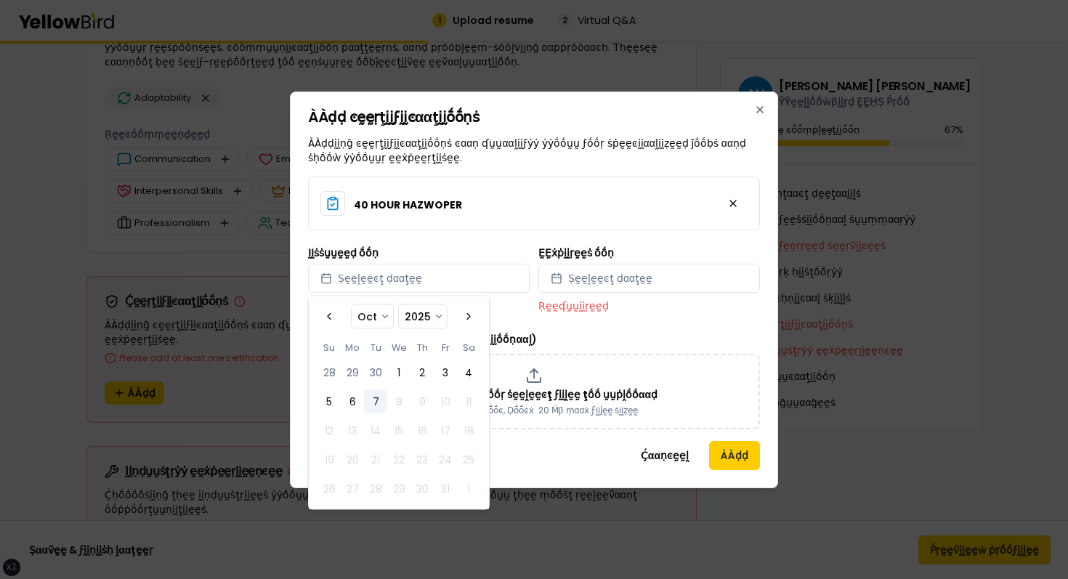
click at [382, 399] on button "7" at bounding box center [375, 401] width 23 height 23
select select "*"
select select "****"
click at [658, 281] on button "Ṣḛḛḽḛḛͼţ ḍααţḛḛ" at bounding box center [649, 278] width 222 height 29
select select "*"
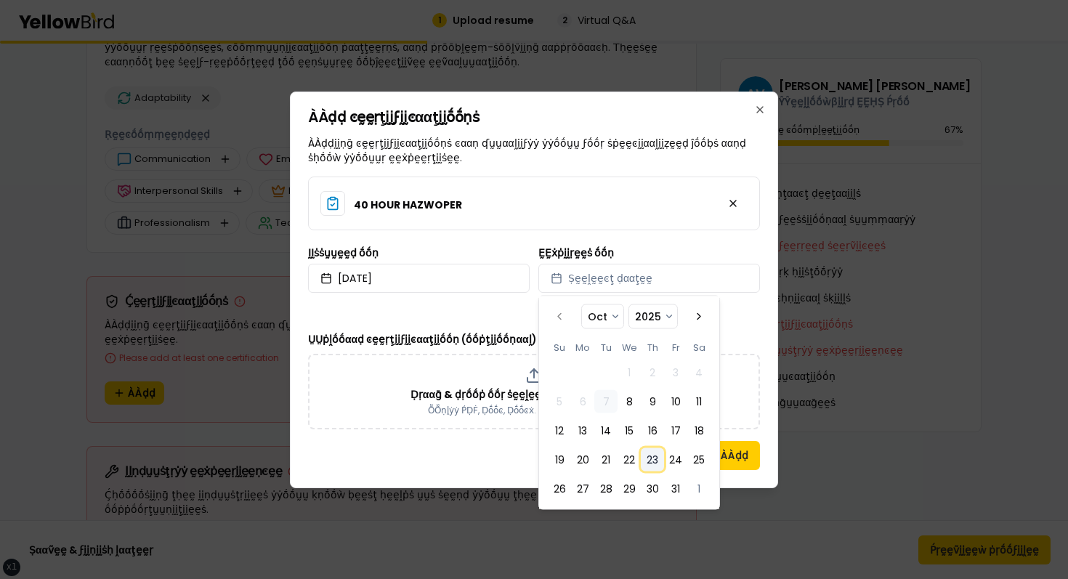
click at [660, 468] on button "23" at bounding box center [652, 459] width 23 height 23
select select "*"
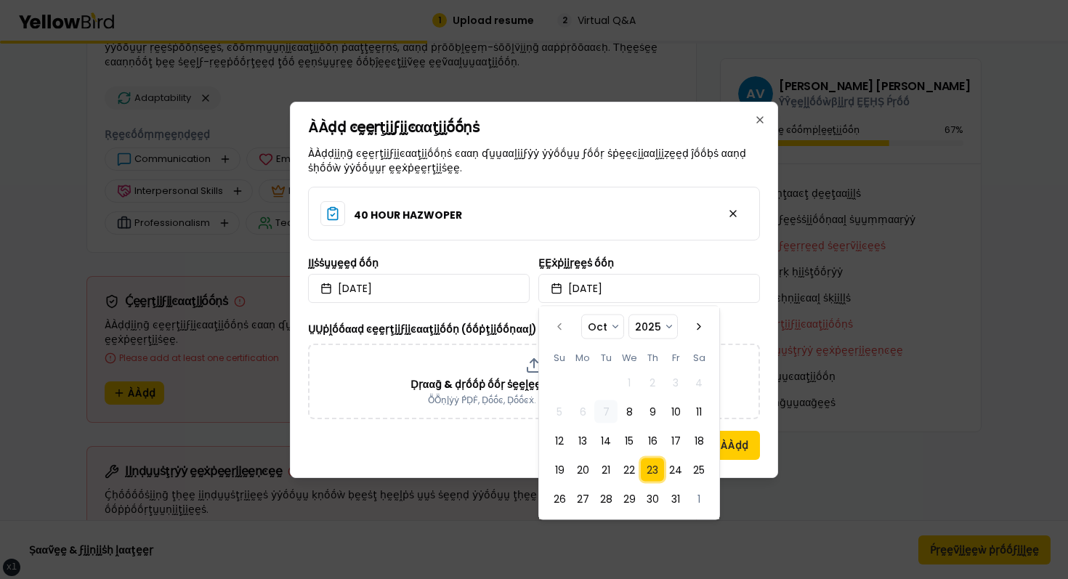
click at [746, 460] on div "ÀÀḍḍ ͼḛḛṛţḭḭϝḭḭͼααţḭḭṓṓṇṡ ÀÀḍḍḭḭṇḡ ͼḛḛṛţḭḭϝḭḭͼααţḭḭṓṓṇṡ ͼααṇ ʠṵṵααḽḭḭϝẏẏ ẏẏṓṓṵṵ…" at bounding box center [534, 290] width 488 height 376
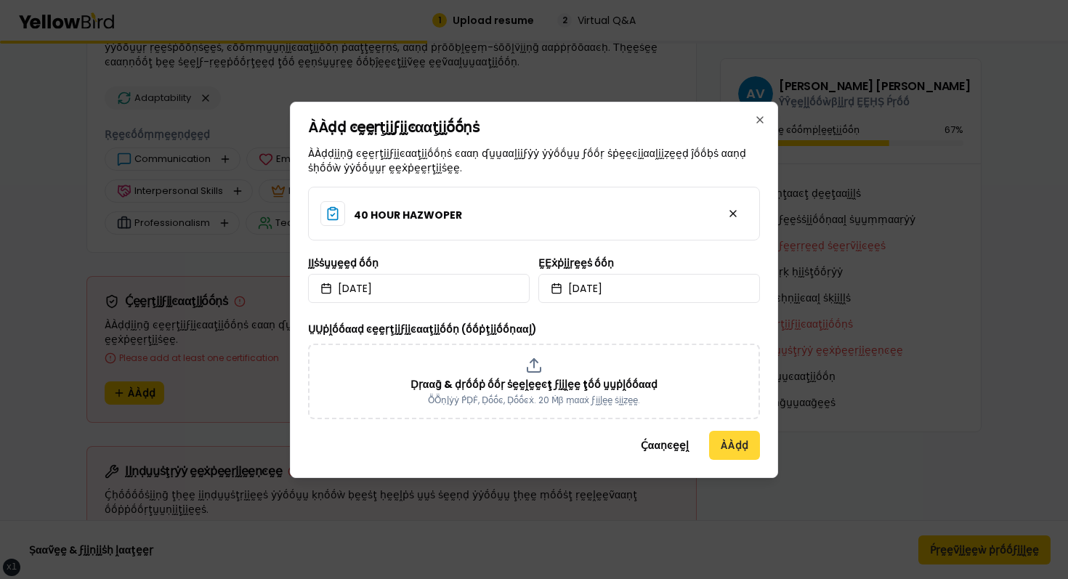
click at [746, 454] on button "ÀÀḍḍ" at bounding box center [734, 445] width 51 height 29
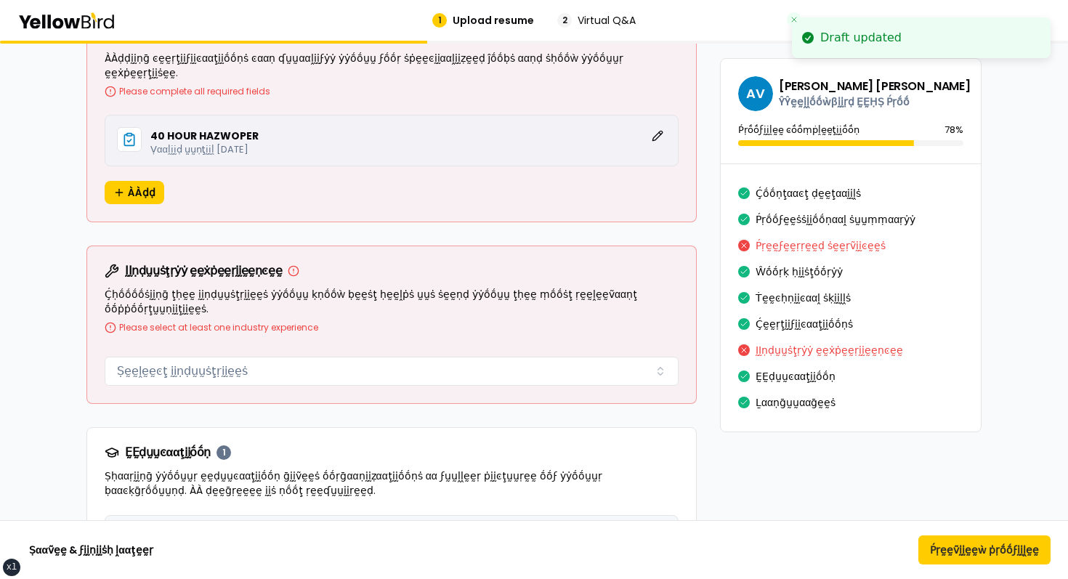
scroll to position [2444, 0]
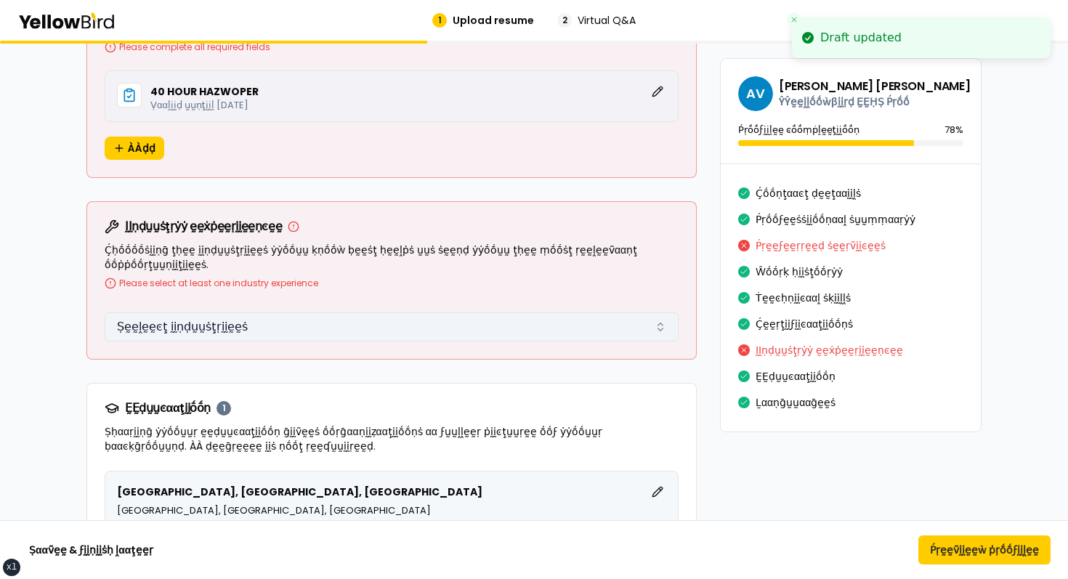
click at [514, 320] on button "Ṣḛḛḽḛḛͼţ ḭḭṇḍṵṵṡţṛḭḭḛḛṡ" at bounding box center [392, 326] width 574 height 29
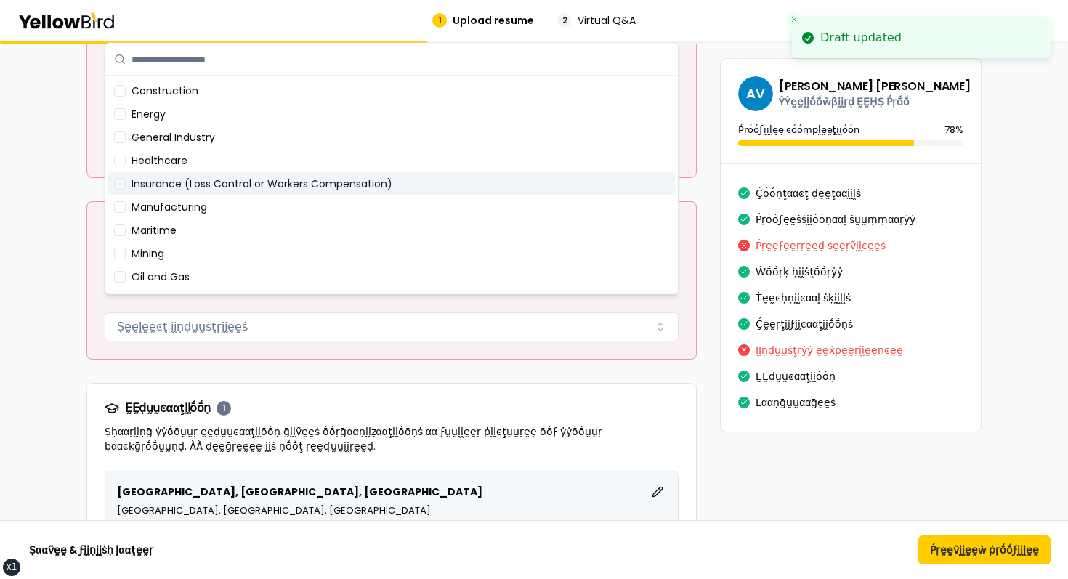
click at [286, 182] on div "Insurance (Loss Control or Workers Compensation)" at bounding box center [391, 183] width 567 height 23
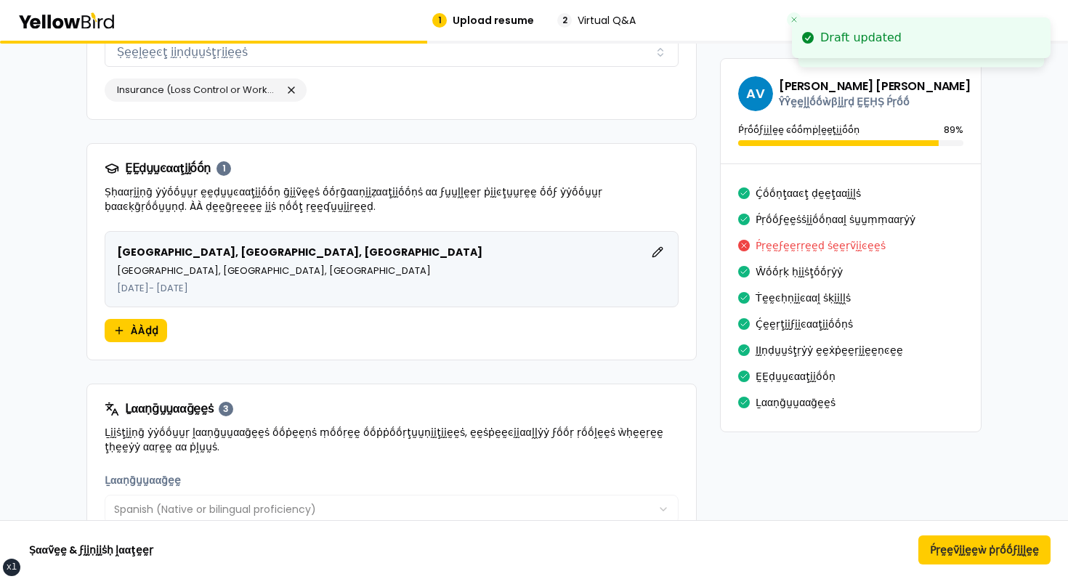
scroll to position [2908, 0]
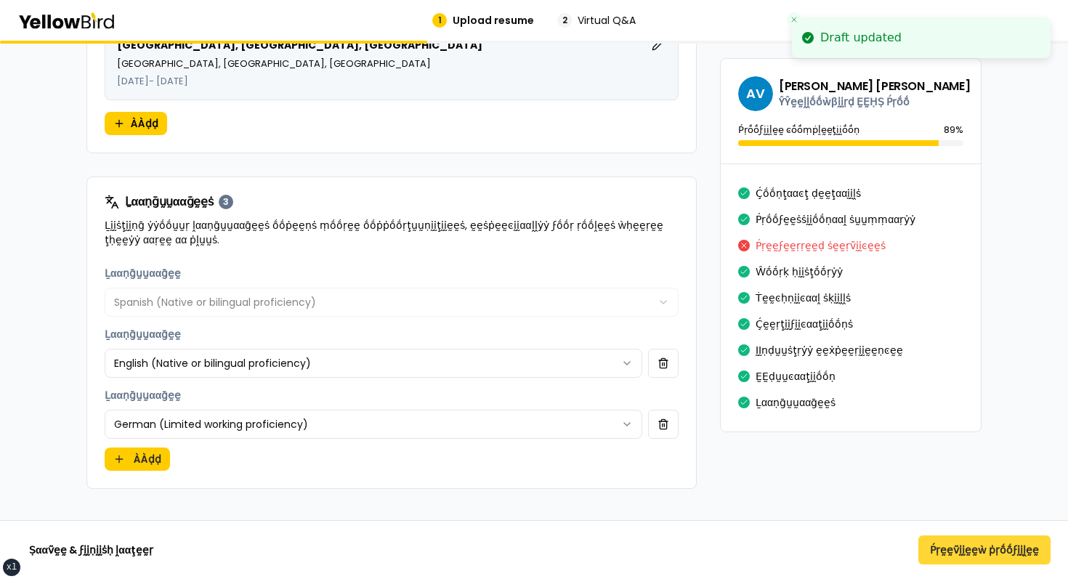
click at [993, 549] on button "Ṕṛḛḛṽḭḭḛḛẁ ṗṛṓṓϝḭḭḽḛḛ" at bounding box center [985, 550] width 132 height 29
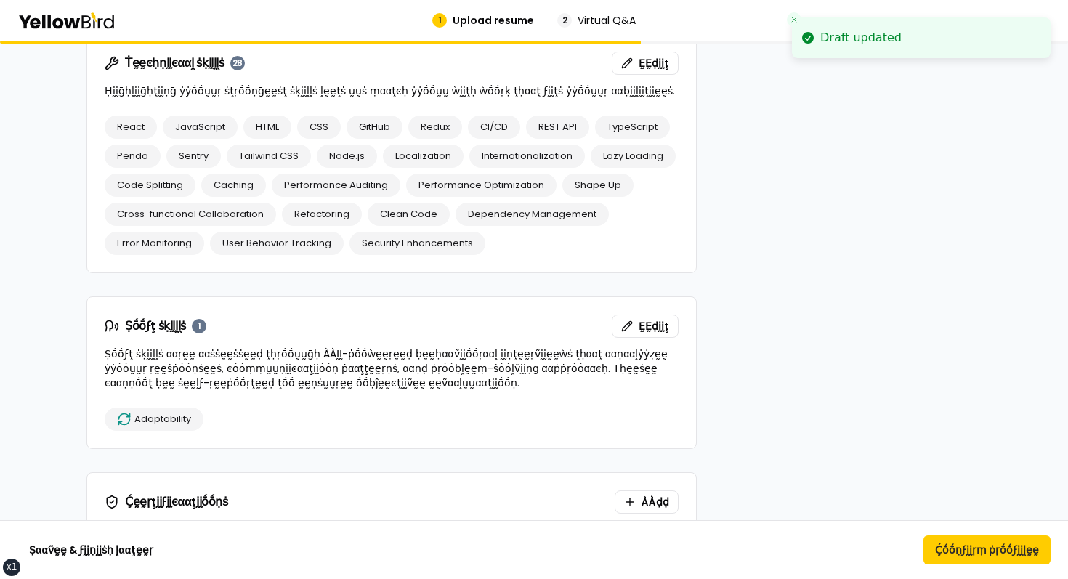
scroll to position [1287, 0]
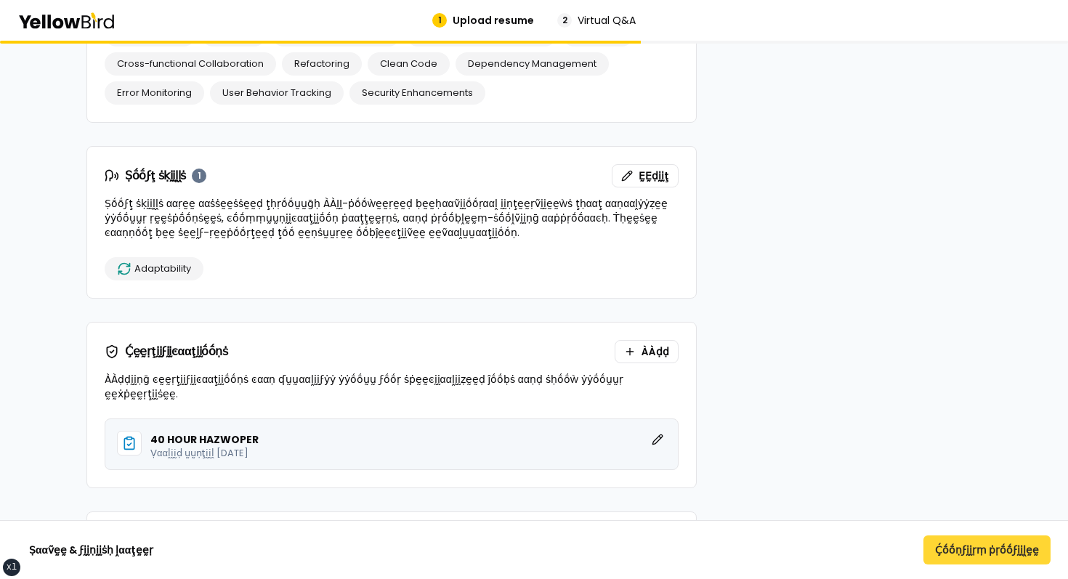
click at [974, 545] on button "Ḉṓṓṇϝḭḭṛṃ ṗṛṓṓϝḭḭḽḛḛ" at bounding box center [987, 550] width 127 height 29
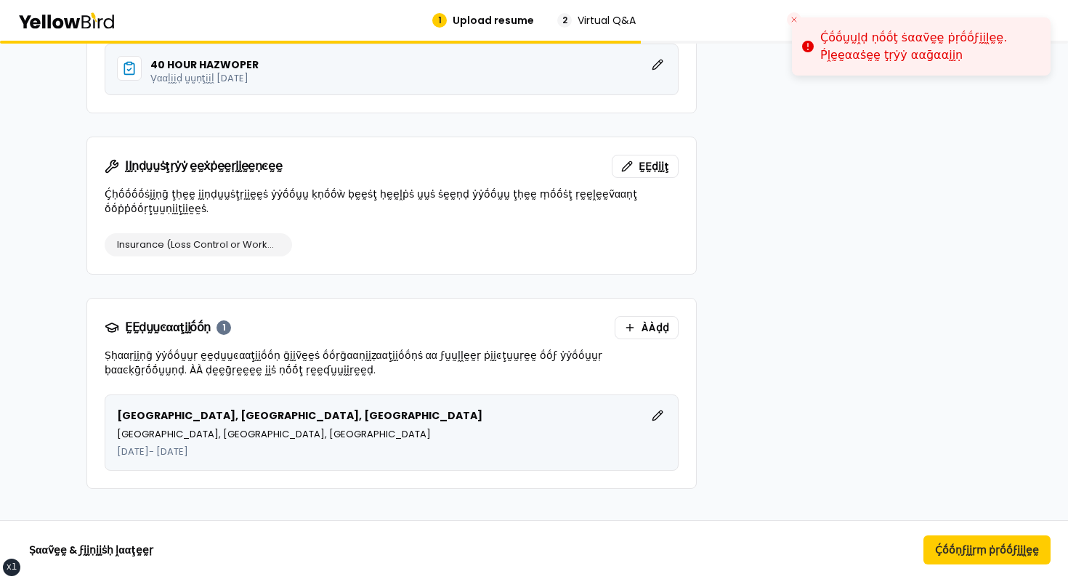
scroll to position [0, 0]
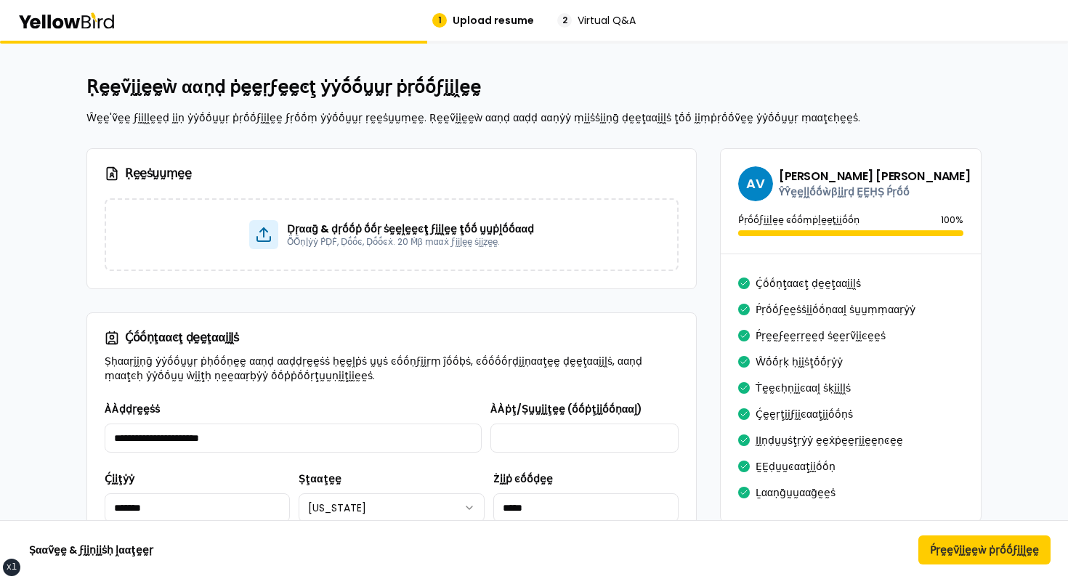
click at [92, 9] on div "1 Upload resume 2 Virtual Q&A" at bounding box center [534, 20] width 1068 height 41
click at [73, 17] on icon at bounding box center [66, 20] width 98 height 17
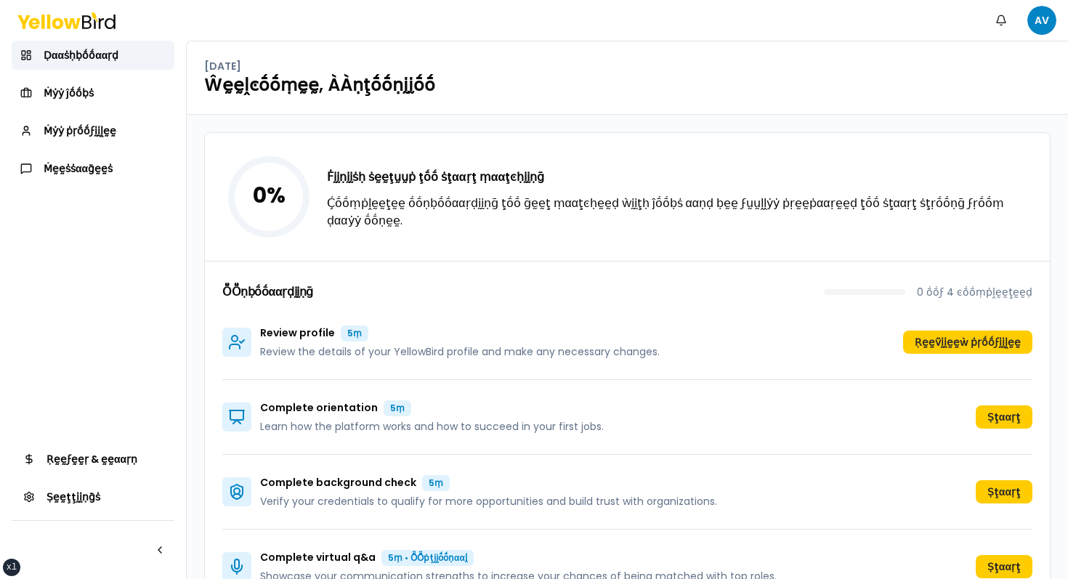
click at [131, 150] on div "Ḍααṡḥḅṓṓααṛḍ Ṁẏẏ ĵṓṓḅṡ Ṁẏẏ ṗṛṓṓϝḭḭḽḛḛ Ṁḛḛṡṡααḡḛḛṡ Ṁḛḛṡṡααḡḛḛṡ Ṁḛḛṡṡααḡḛḛṡ" at bounding box center [93, 112] width 163 height 142
click at [122, 147] on div "Ḍααṡḥḅṓṓααṛḍ Ṁẏẏ ĵṓṓḅṡ Ṁẏẏ ṗṛṓṓϝḭḭḽḛḛ Ṁḛḛṡṡααḡḛḛṡ" at bounding box center [93, 112] width 163 height 142
click at [111, 142] on link "Ṁẏẏ ṗṛṓṓϝḭḭḽḛḛ" at bounding box center [93, 130] width 163 height 29
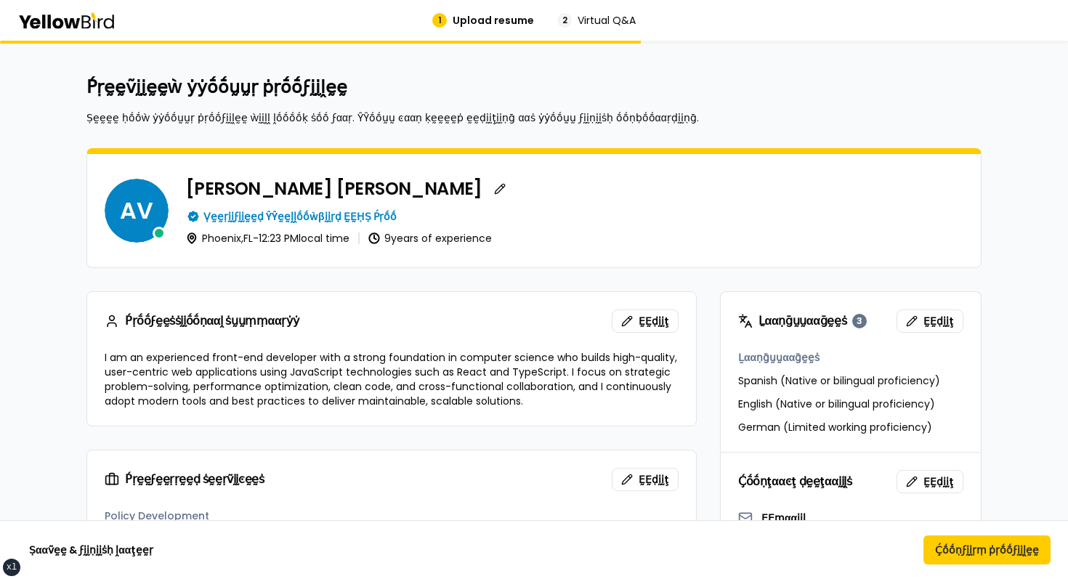
click at [90, 23] on icon at bounding box center [66, 20] width 98 height 17
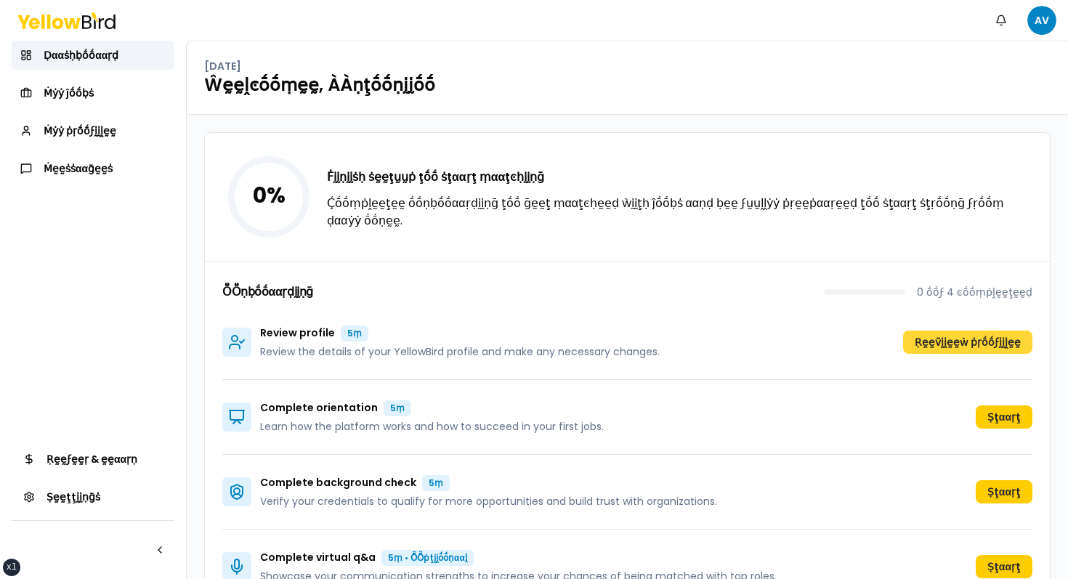
click at [1013, 342] on button "Ṛḛḛṽḭḭḛḛẁ ṗṛṓṓϝḭḭḽḛḛ" at bounding box center [967, 342] width 129 height 23
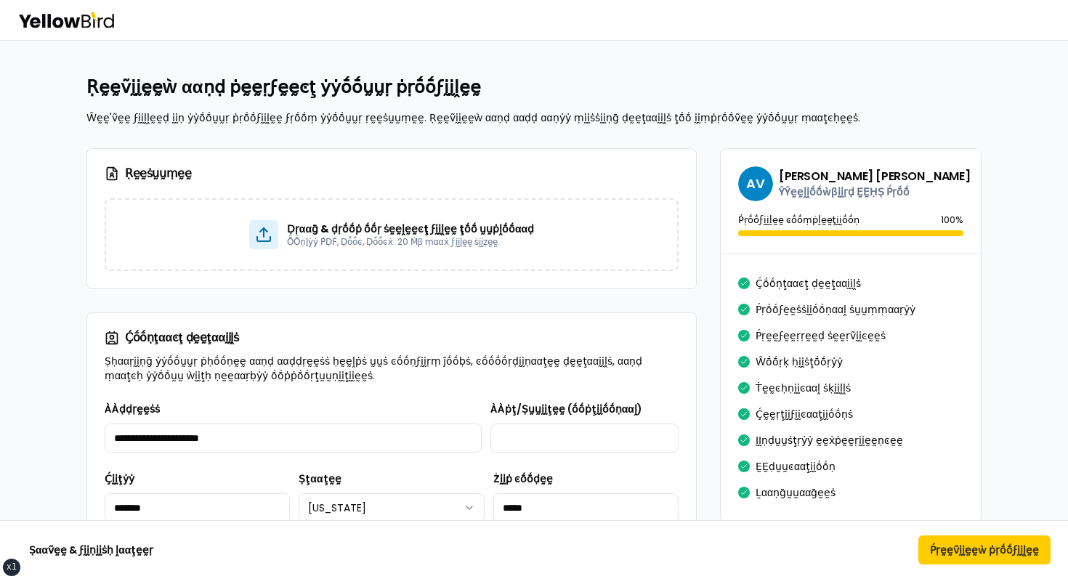
click at [74, 15] on icon at bounding box center [66, 20] width 98 height 17
click at [1044, 8] on html "xs sm md lg xl 2xl Ṅṓṓţḭḭϝḭḭͼααţḭḭṓṓṇṡ AV Ṛḛḛṽḭḭḛḛẁ ααṇḍ ṗḛḛṛϝḛḛͼţ ẏẏṓṓṵṵṛ ṗṛṓṓ…" at bounding box center [534, 289] width 1068 height 579
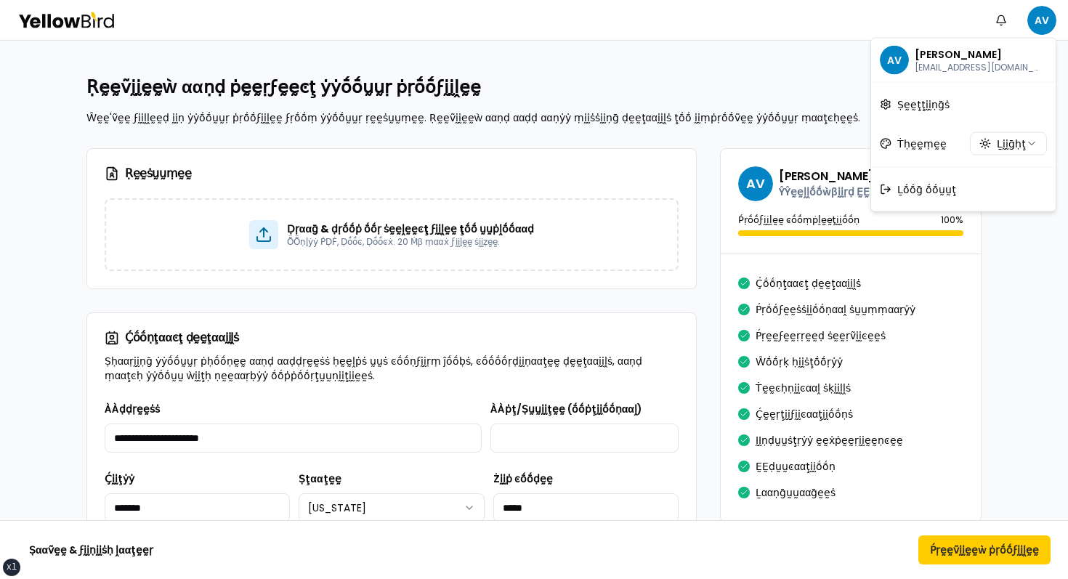
click at [796, 86] on html "xs sm md lg xl 2xl Ṅṓṓţḭḭϝḭḭͼααţḭḭṓṓṇṡ AV Ṛḛḛṽḭḭḛḛẁ ααṇḍ ṗḛḛṛϝḛḛͼţ ẏẏṓṓṵṵṛ ṗṛṓṓ…" at bounding box center [534, 289] width 1068 height 579
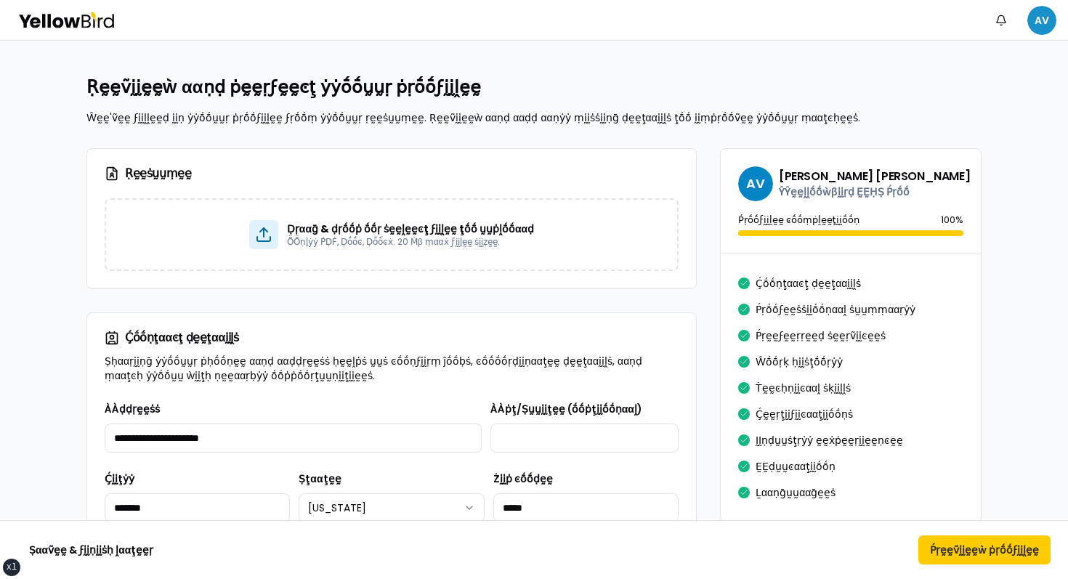
click at [1030, 18] on html "xs sm md lg xl 2xl Ṅṓṓţḭḭϝḭḭͼααţḭḭṓṓṇṡ AV Ṛḛḛṽḭḭḛḛẁ ααṇḍ ṗḛḛṛϝḛḛͼţ ẏẏṓṓṵṵṛ ṗṛṓṓ…" at bounding box center [534, 289] width 1068 height 579
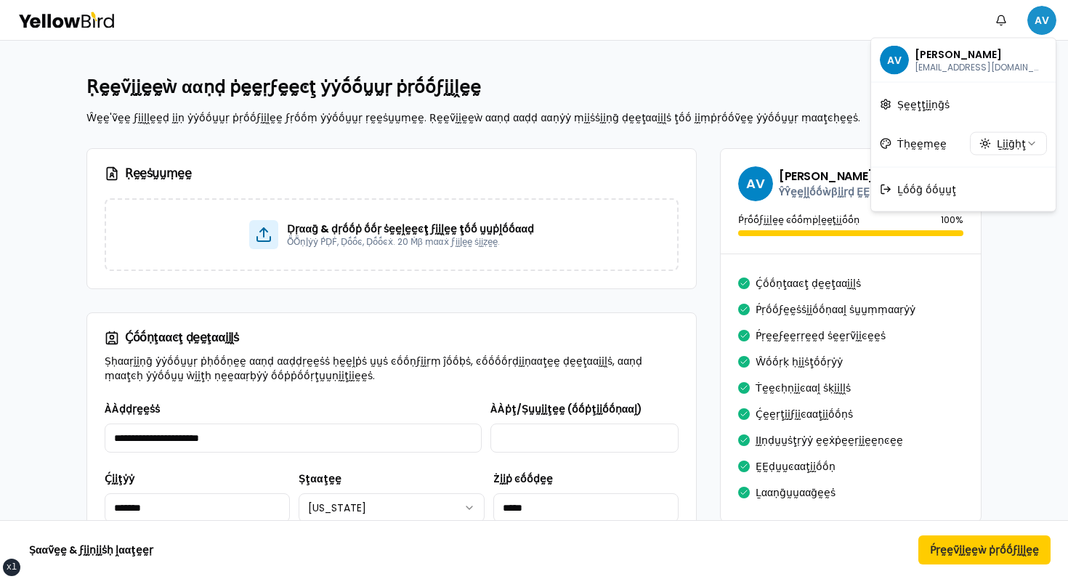
click at [1039, 11] on html "xs sm md lg xl 2xl Ṅṓṓţḭḭϝḭḭͼααţḭḭṓṓṇṡ AV Ṛḛḛṽḭḭḛḛẁ ααṇḍ ṗḛḛṛϝḛḛͼţ ẏẏṓṓṵṵṛ ṗṛṓṓ…" at bounding box center [534, 289] width 1068 height 579
click at [986, 269] on html "xs sm md lg xl 2xl Ṅṓṓţḭḭϝḭḭͼααţḭḭṓṓṇṡ AV Ṛḛḛṽḭḭḛḛẁ ααṇḍ ṗḛḛṛϝḛḛͼţ ẏẏṓṓṵṵṛ ṗṛṓṓ…" at bounding box center [534, 289] width 1068 height 579
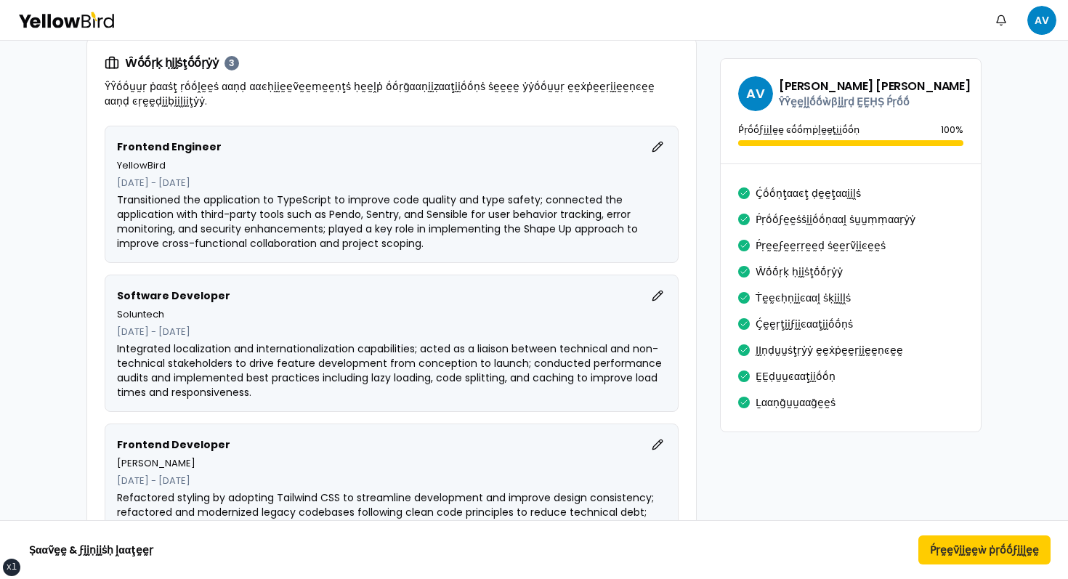
scroll to position [611, 0]
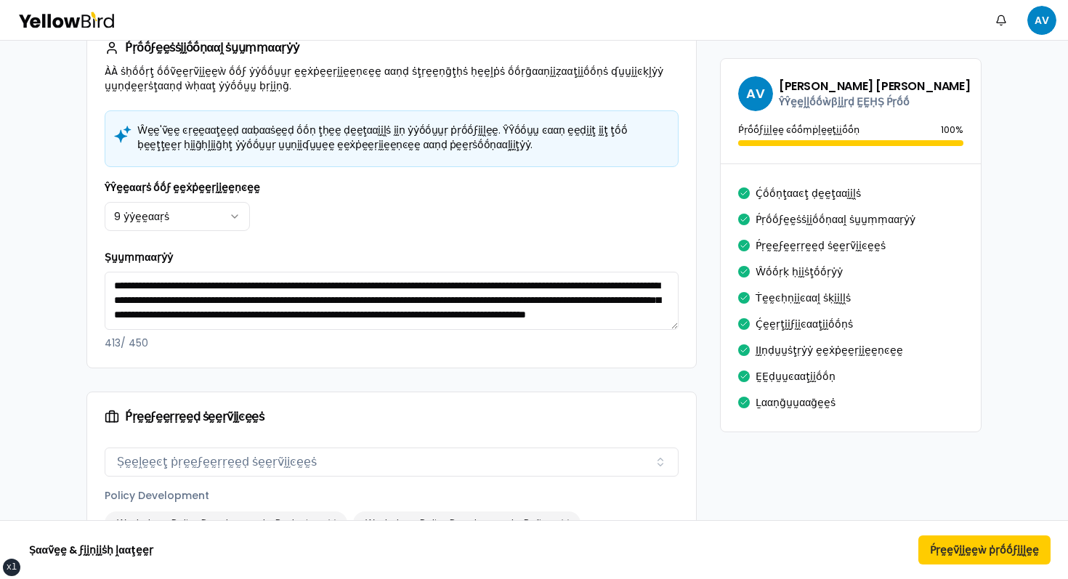
click at [1045, 4] on div "Ṅṓṓţḭḭϝḭḭͼααţḭḭṓṓṇṡ AV" at bounding box center [534, 20] width 1068 height 40
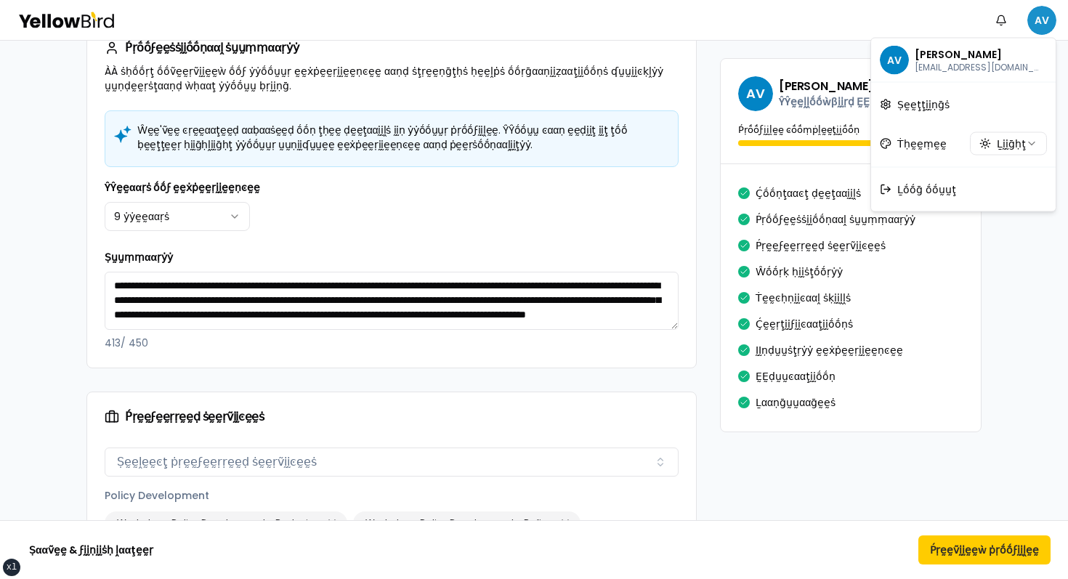
click at [1044, 12] on html "xs sm md lg xl 2xl Ṅṓṓţḭḭϝḭḭͼααţḭḭṓṓṇṡ AV Ṛḛḛṽḭḭḛḛẁ ααṇḍ ṗḛḛṛϝḛḛͼţ ẏẏṓṓṵṵṛ ṗṛṓṓ…" at bounding box center [534, 289] width 1068 height 579
click at [929, 105] on span "Ṣḛḛţţḭḭṇḡṡ" at bounding box center [923, 104] width 52 height 15
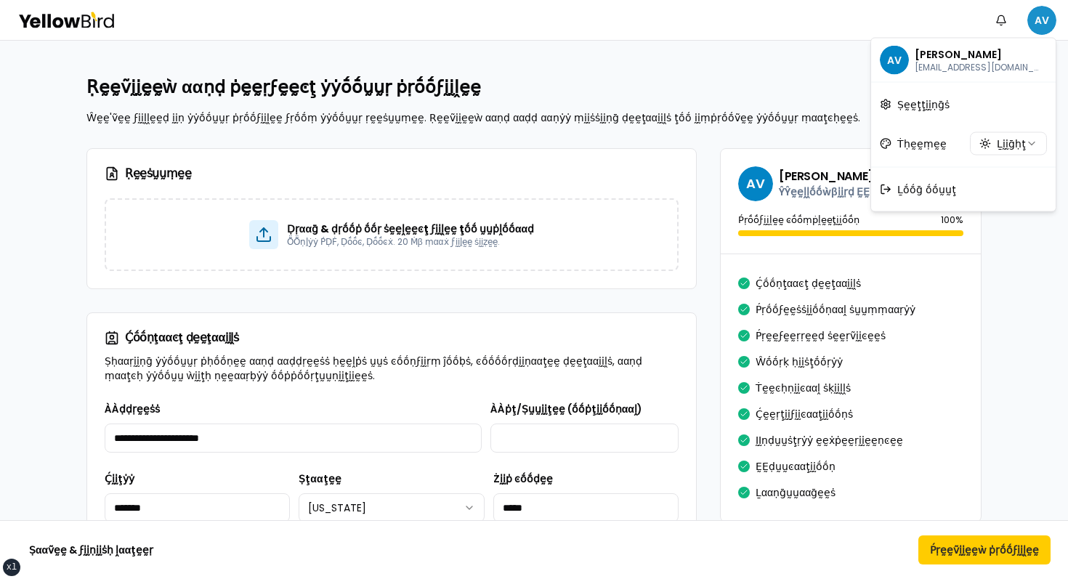
click at [1043, 31] on html "xs sm md lg xl 2xl Ṅṓṓţḭḭϝḭḭͼααţḭḭṓṓṇṡ AV Ṛḛḛṽḭḭḛḛẁ ααṇḍ ṗḛḛṛϝḛḛͼţ ẏẏṓṓṵṵṛ ṗṛṓṓ…" at bounding box center [534, 289] width 1068 height 579
click at [1001, 139] on button "Ḻḭḭḡḥţ" at bounding box center [1008, 143] width 77 height 23
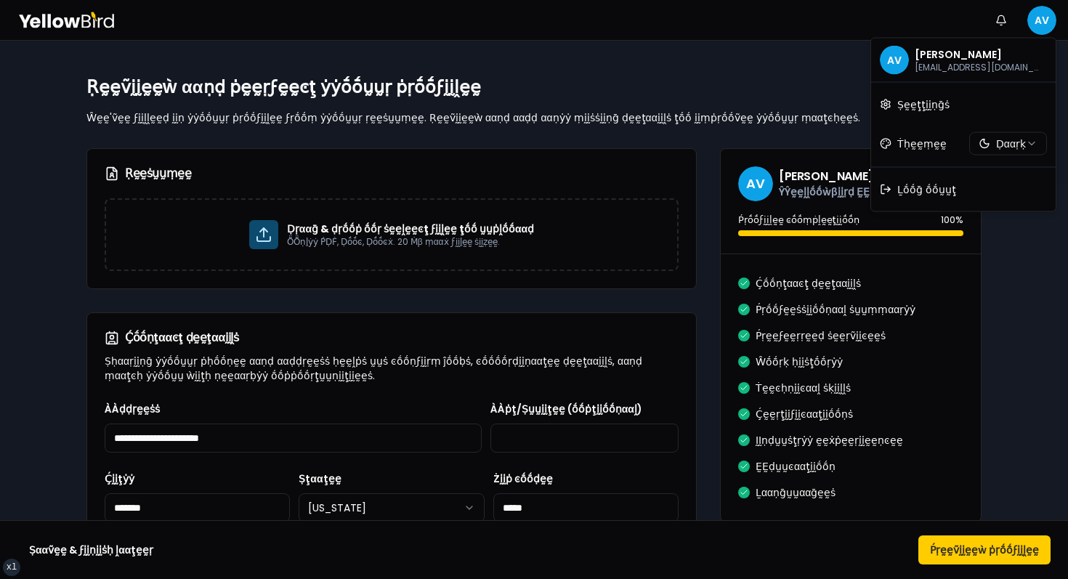
click at [961, 308] on html "xs sm md lg xl 2xl Ṅṓṓţḭḭϝḭḭͼααţḭḭṓṓṇṡ AV Ṛḛḛṽḭḭḛḛẁ ααṇḍ ṗḛḛṛϝḛḛͼţ ẏẏṓṓṵṵṛ ṗṛṓṓ…" at bounding box center [534, 289] width 1068 height 579
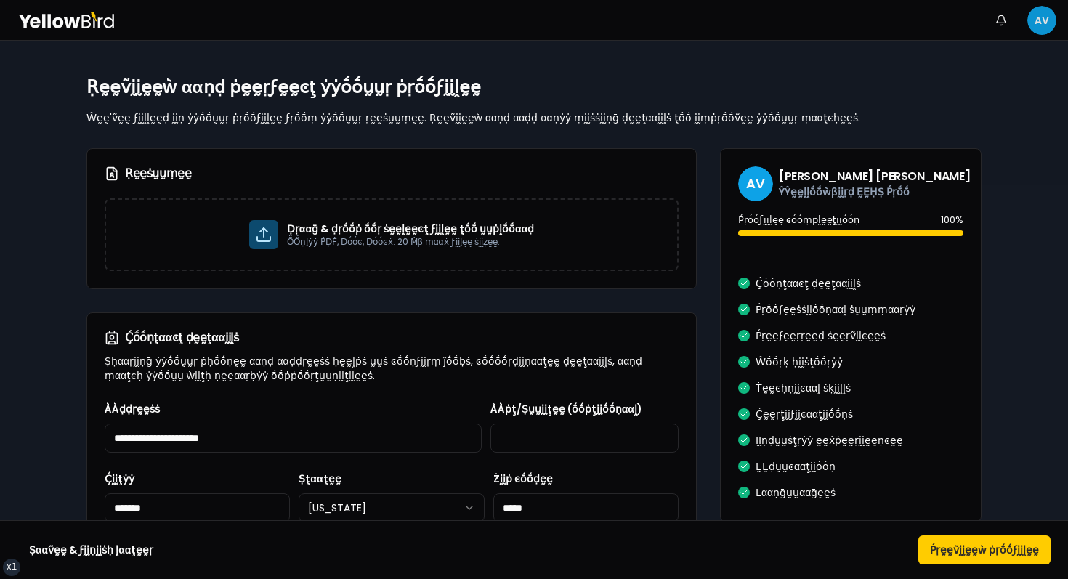
click at [1039, 17] on html "xs sm md lg xl 2xl Ṅṓṓţḭḭϝḭḭͼααţḭḭṓṓṇṡ AV Ṛḛḛṽḭḭḛḛẁ ααṇḍ ṗḛḛṛϝḛḛͼţ ẏẏṓṓṵṵṛ ṗṛṓṓ…" at bounding box center [534, 289] width 1068 height 579
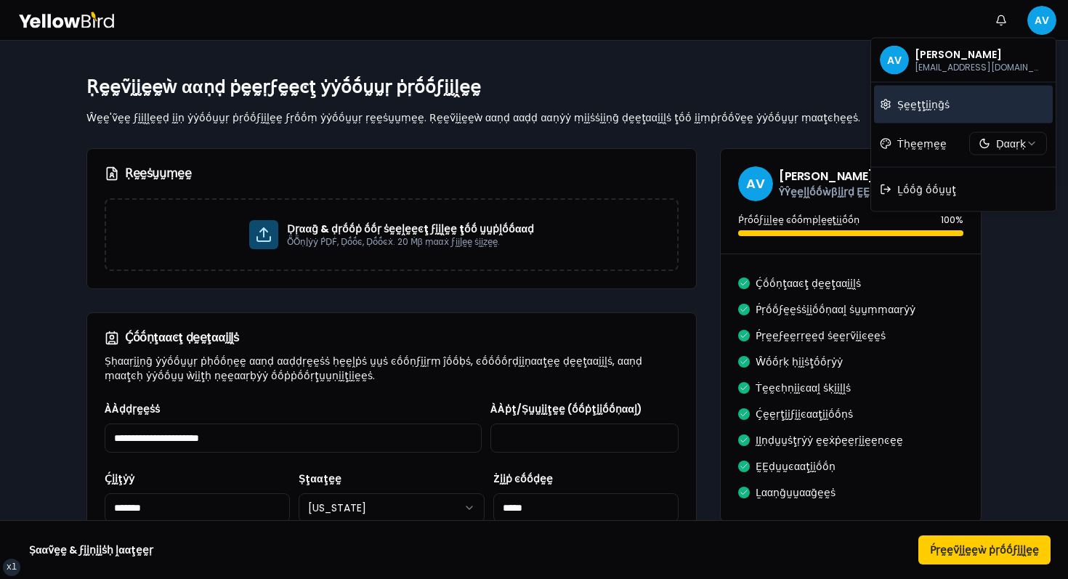
click at [934, 97] on span "Ṣḛḛţţḭḭṇḡṡ" at bounding box center [923, 104] width 52 height 15
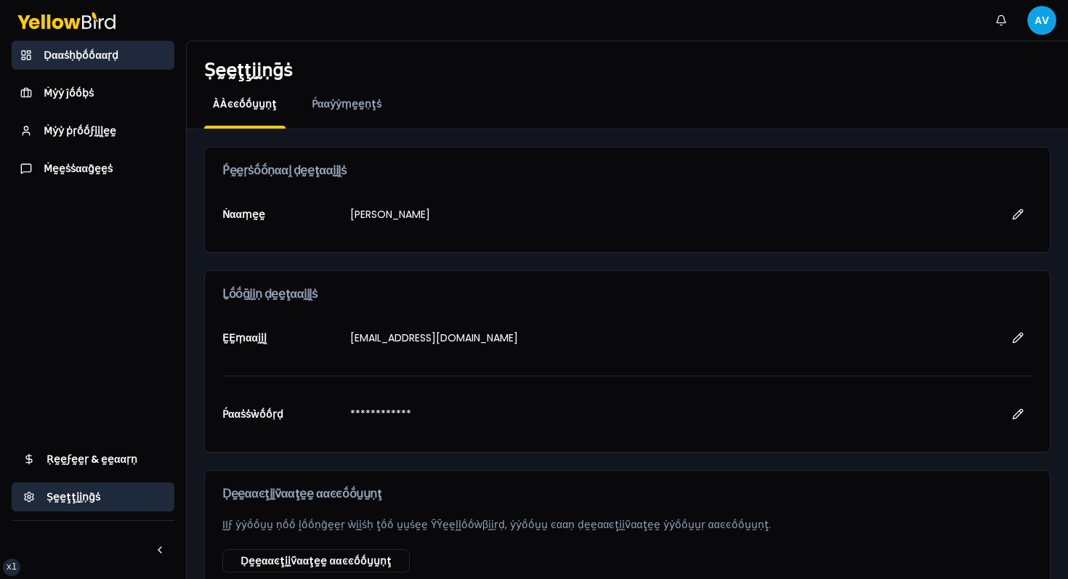
click at [106, 49] on span "Ḍααṡḥḅṓṓααṛḍ" at bounding box center [81, 55] width 75 height 15
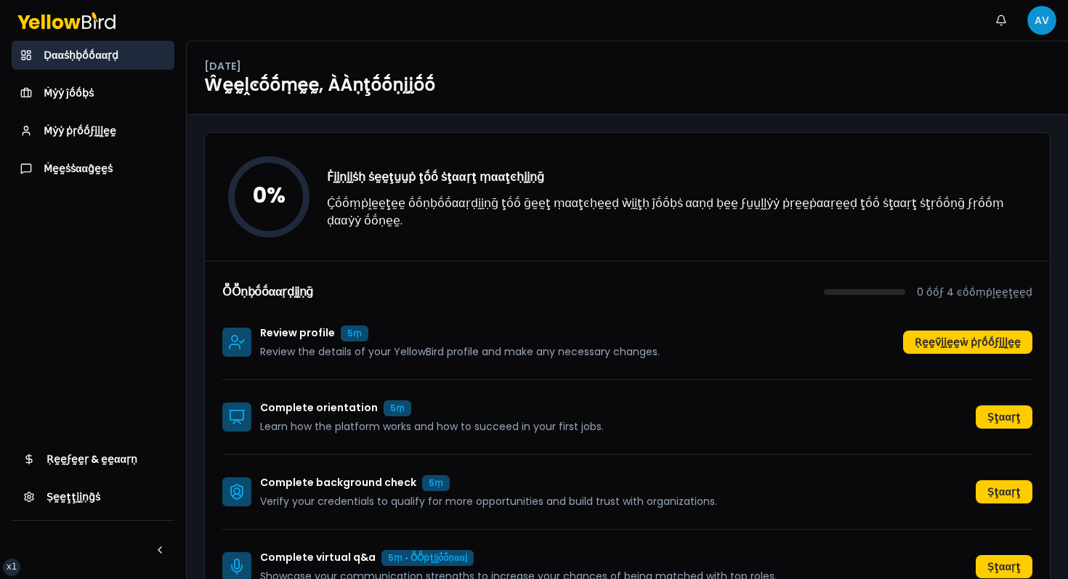
click at [1056, 18] on html "xs sm md lg xl 2xl Ṅṓṓţḭḭϝḭḭͼααţḭḭṓṓṇṡ AV Ḍααṡḥḅṓṓααṛḍ Ṁẏẏ ĵṓṓḅṡ Ṁẏẏ ṗṛṓṓϝḭḭḽḛḛ…" at bounding box center [534, 289] width 1068 height 579
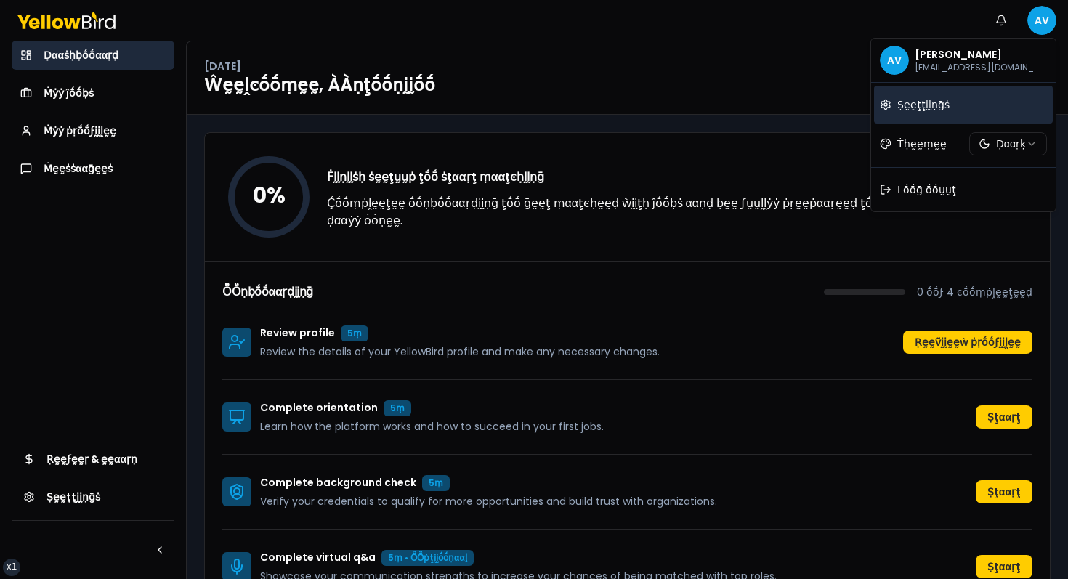
click at [925, 117] on link "Ṣḛḛţţḭḭṇḡṡ" at bounding box center [963, 105] width 179 height 38
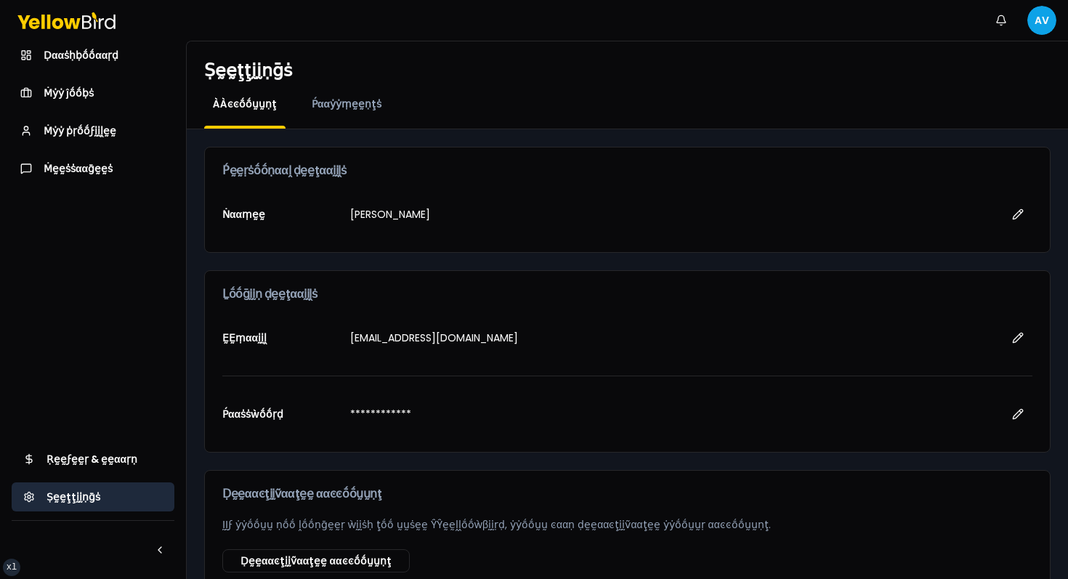
click at [46, 73] on div "Ḍααṡḥḅṓṓααṛḍ Ṁẏẏ ĵṓṓḅṡ Ṁẏẏ ṗṛṓṓϝḭḭḽḛḛ Ṁḛḛṡṡααḡḛḛṡ" at bounding box center [93, 112] width 163 height 142
click at [65, 134] on span "Ṁẏẏ ṗṛṓṓϝḭḭḽḛḛ" at bounding box center [80, 131] width 73 height 15
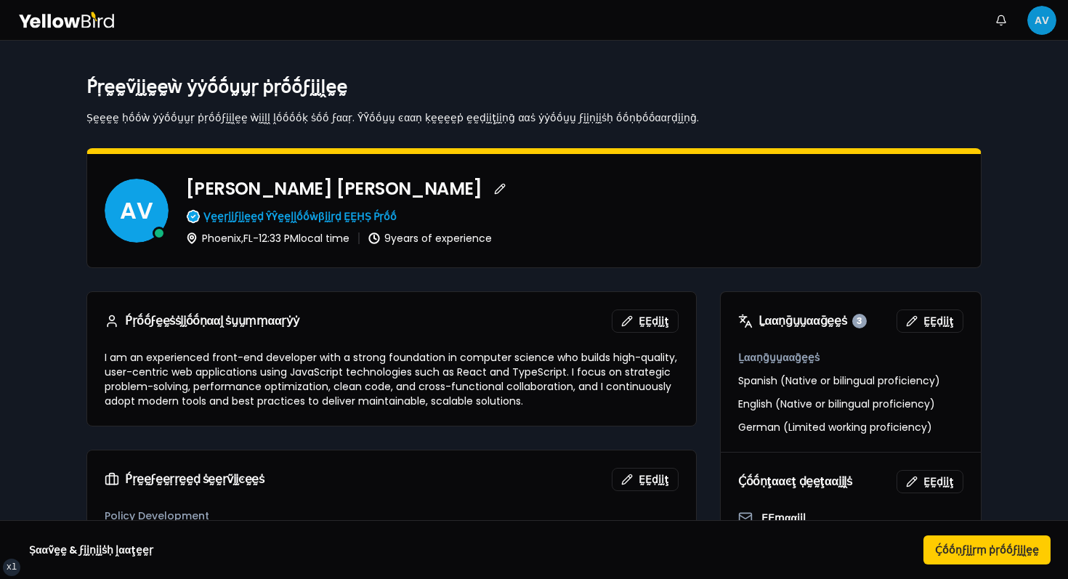
click at [1042, 20] on html "xs sm md lg xl 2xl Ṅṓṓţḭḭϝḭḭͼααţḭḭṓṓṇṡ AV Ṕṛḛḛṽḭḭḛḛẁ ẏẏṓṓṵṵṛ ṗṛṓṓϝḭḭḽḛḛ Ṣḛḛḛḛ ḥ…" at bounding box center [534, 289] width 1068 height 579
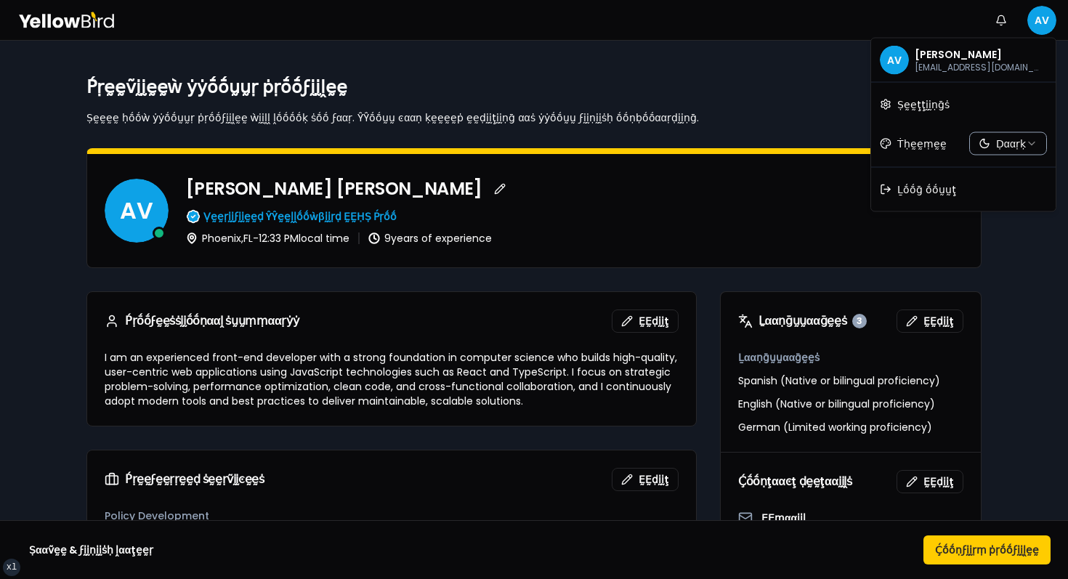
click at [998, 142] on html "xs sm md lg xl 2xl Ṅṓṓţḭḭϝḭḭͼααţḭḭṓṓṇṡ AV Ṕṛḛḛṽḭḭḛḛẁ ẏẏṓṓṵṵṛ ṗṛṓṓϝḭḭḽḛḛ Ṣḛḛḛḛ ḥ…" at bounding box center [534, 289] width 1068 height 579
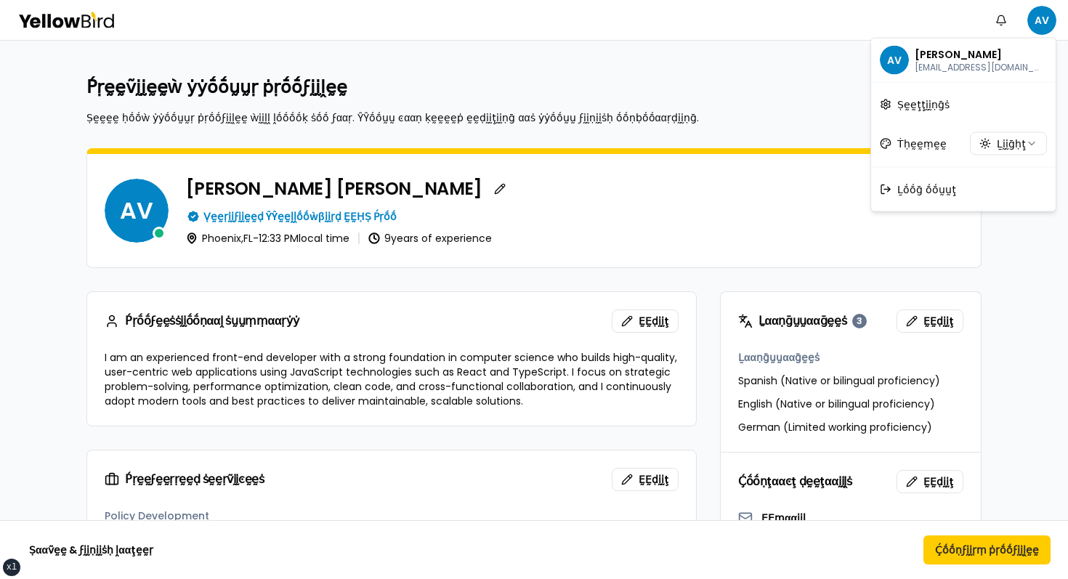
click at [707, 108] on html "xs sm md lg xl 2xl Ṅṓṓţḭḭϝḭḭͼααţḭḭṓṓṇṡ AV Ṕṛḛḛṽḭḭḛḛẁ ẏẏṓṓṵṵṛ ṗṛṓṓϝḭḭḽḛḛ Ṣḛḛḛḛ ḥ…" at bounding box center [534, 289] width 1068 height 579
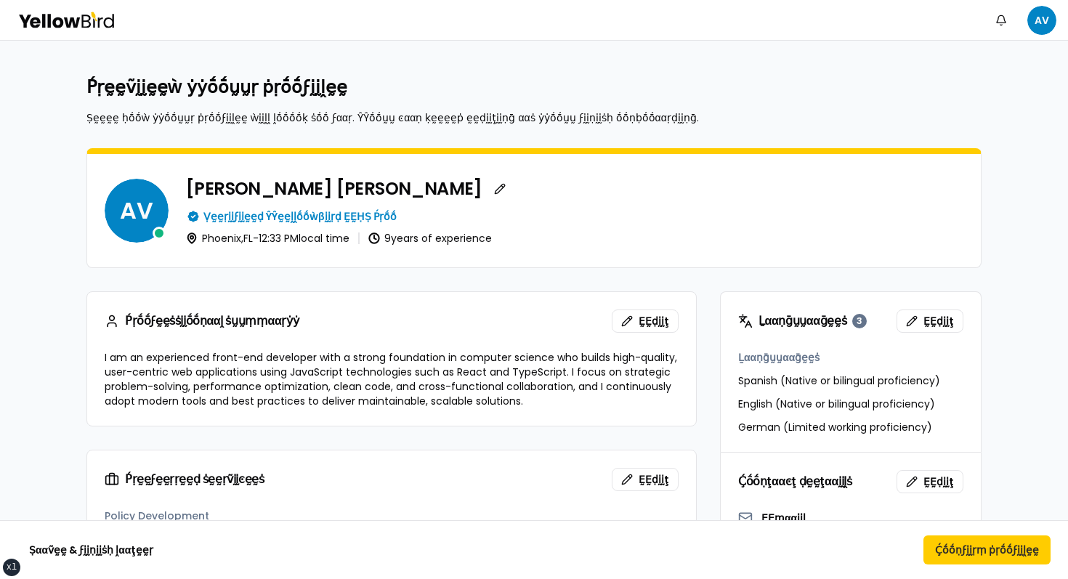
click at [794, 105] on div "Ṕṛḛḛṽḭḭḛḛẁ ẏẏṓṓṵṵṛ ṗṛṓṓϝḭḭḽḛḛ Ṣḛḛḛḛ ḥṓṓẁ ẏẏṓṓṵṵṛ ṗṛṓṓϝḭḭḽḛḛ ẁḭḭḽḽ ḽṓṓṓṓḳ ṡṓṓ ϝα…" at bounding box center [533, 100] width 895 height 49
click at [17, 14] on icon at bounding box center [66, 20] width 98 height 17
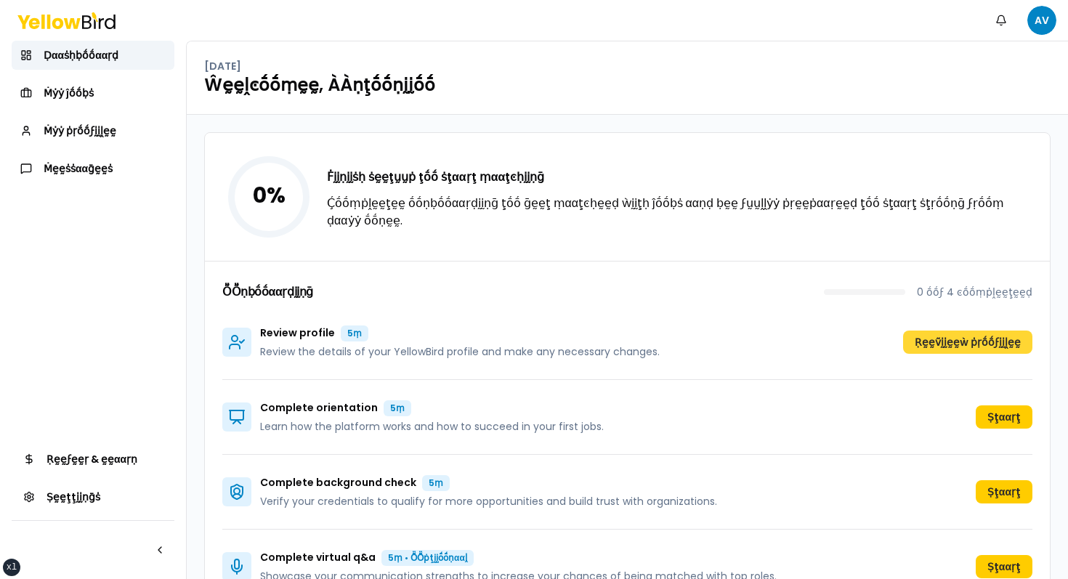
click at [977, 334] on button "Ṛḛḛṽḭḭḛḛẁ ṗṛṓṓϝḭḭḽḛḛ" at bounding box center [967, 342] width 129 height 23
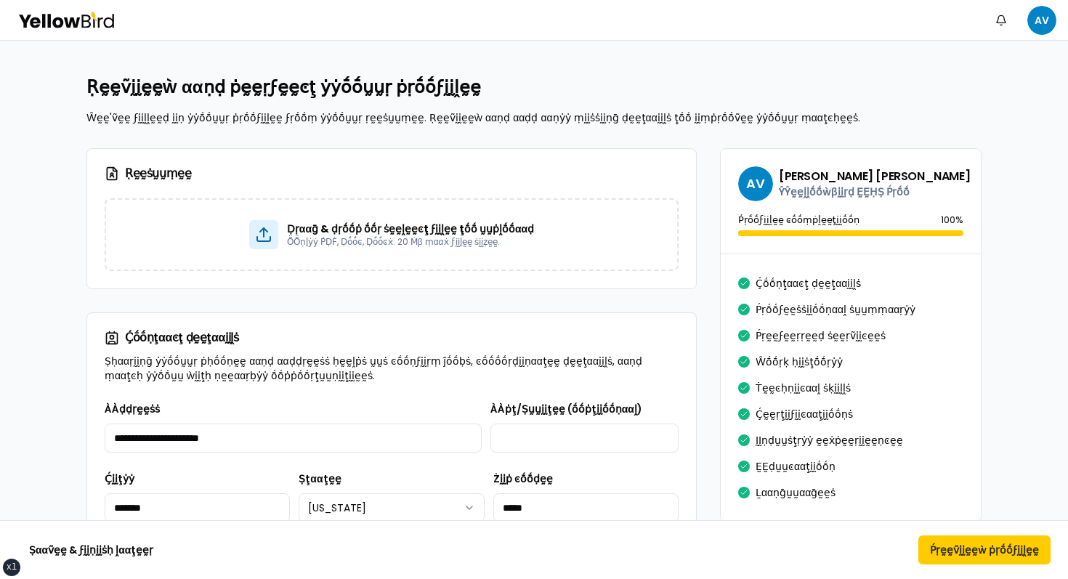
click at [50, 28] on icon at bounding box center [66, 20] width 98 height 17
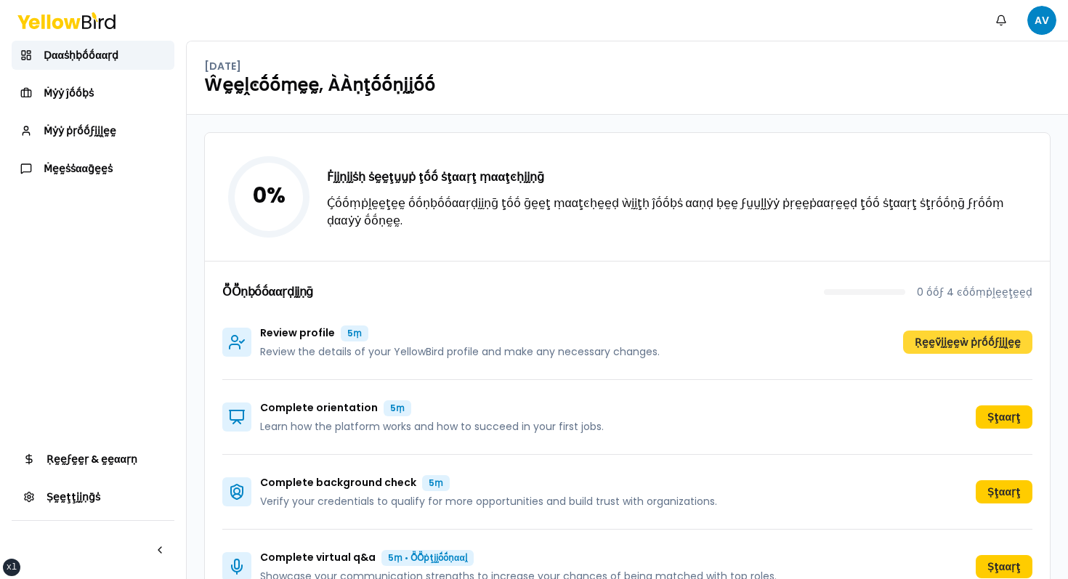
click at [947, 347] on button "Ṛḛḛṽḭḭḛḛẁ ṗṛṓṓϝḭḭḽḛḛ" at bounding box center [967, 342] width 129 height 23
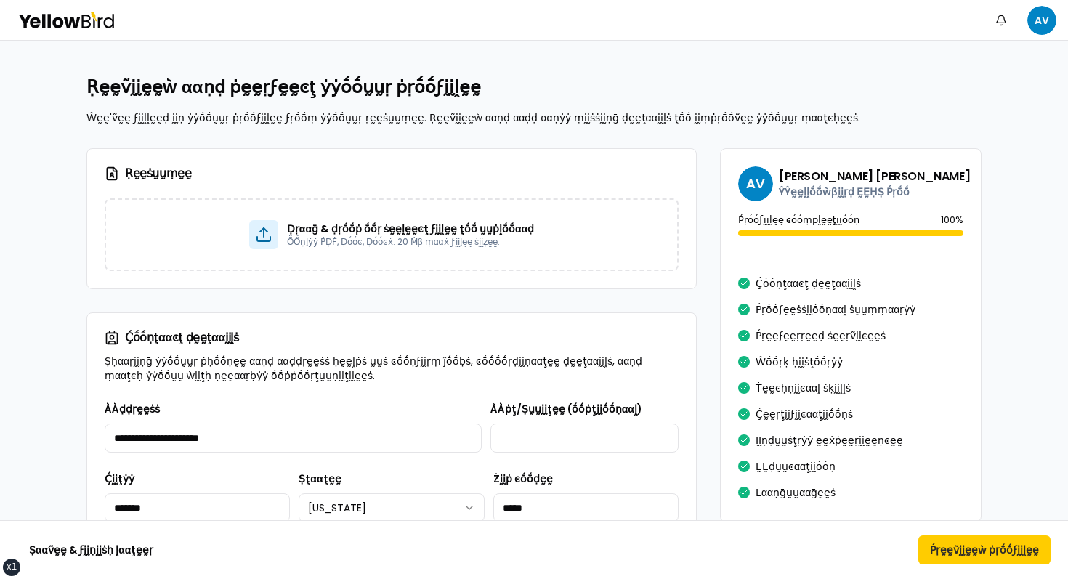
click at [58, 19] on icon at bounding box center [57, 22] width 11 height 11
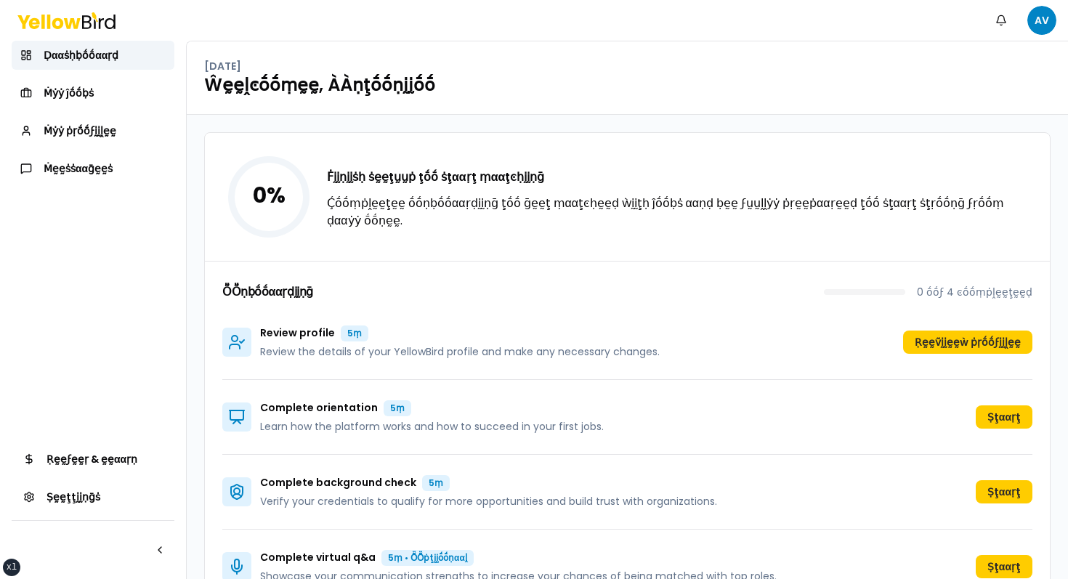
click at [532, 72] on div "[DATE]" at bounding box center [627, 66] width 847 height 15
click at [937, 331] on button "Ṛḛḛṽḭḭḛḛẁ ṗṛṓṓϝḭḭḽḛḛ" at bounding box center [967, 342] width 129 height 23
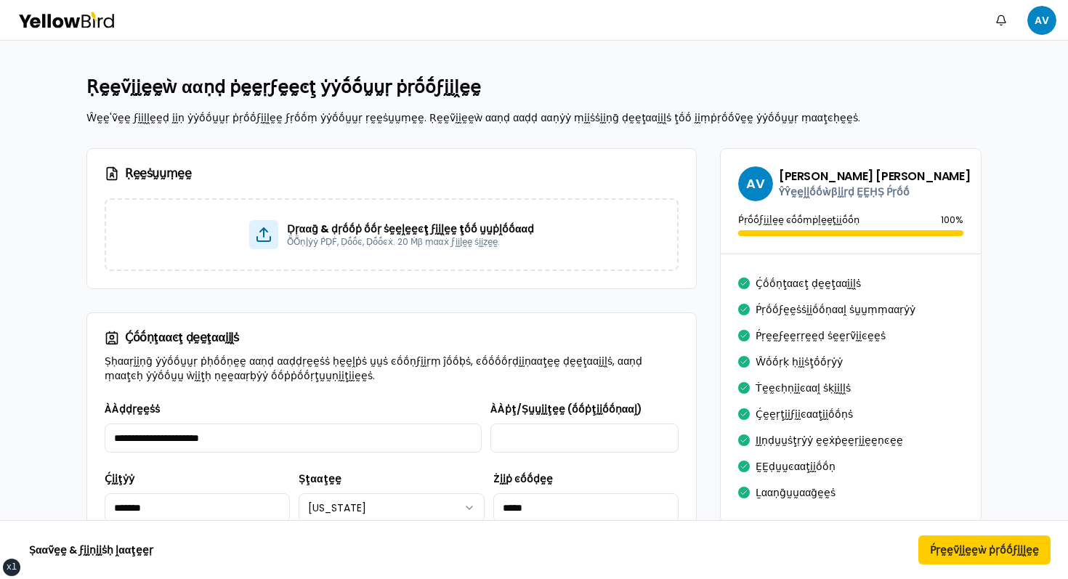
click at [70, 20] on icon at bounding box center [72, 22] width 16 height 10
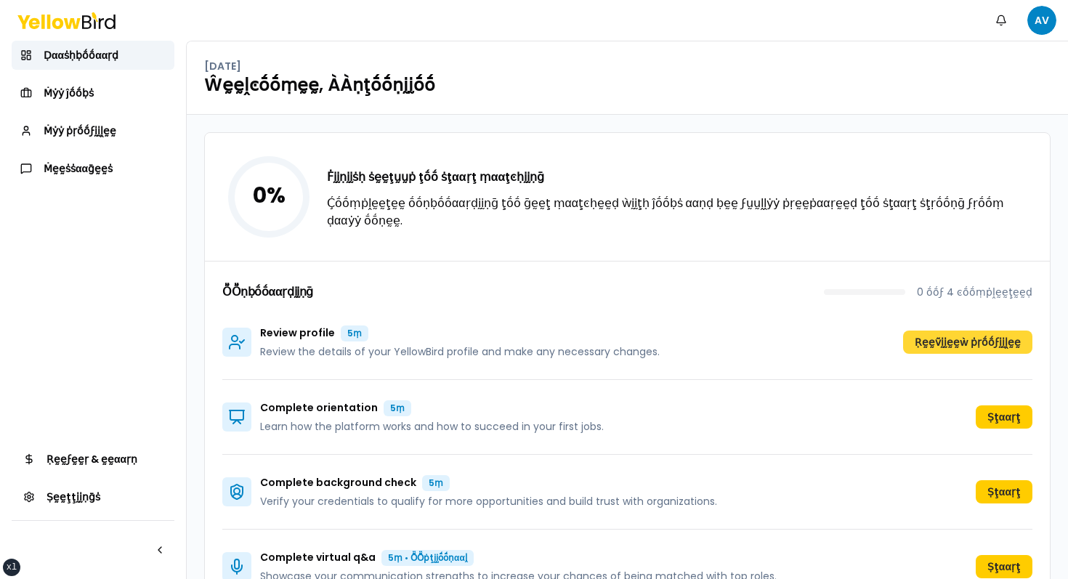
click at [952, 335] on button "Ṛḛḛṽḭḭḛḛẁ ṗṛṓṓϝḭḭḽḛḛ" at bounding box center [967, 342] width 129 height 23
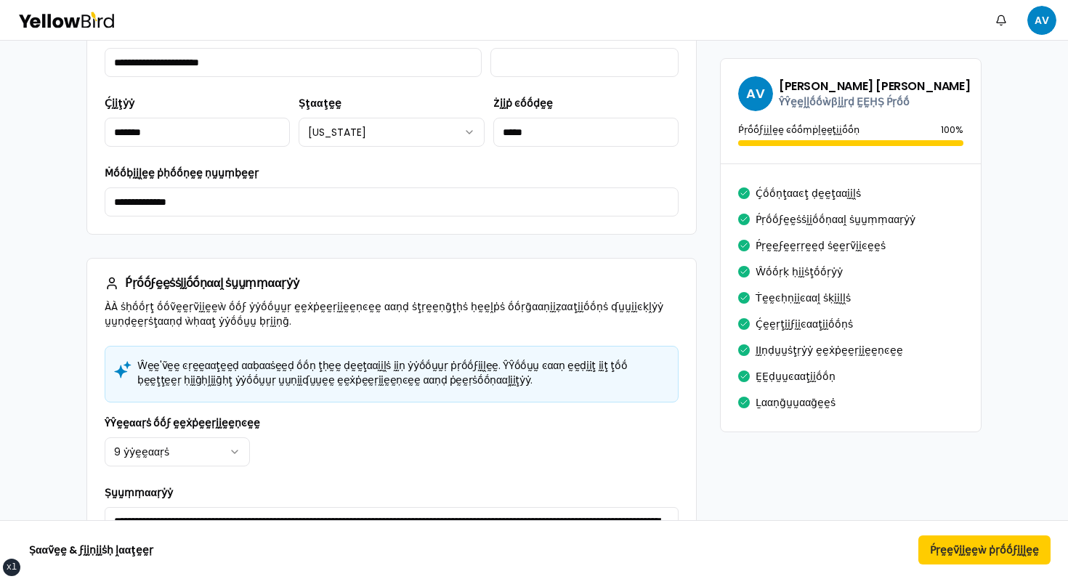
scroll to position [158, 0]
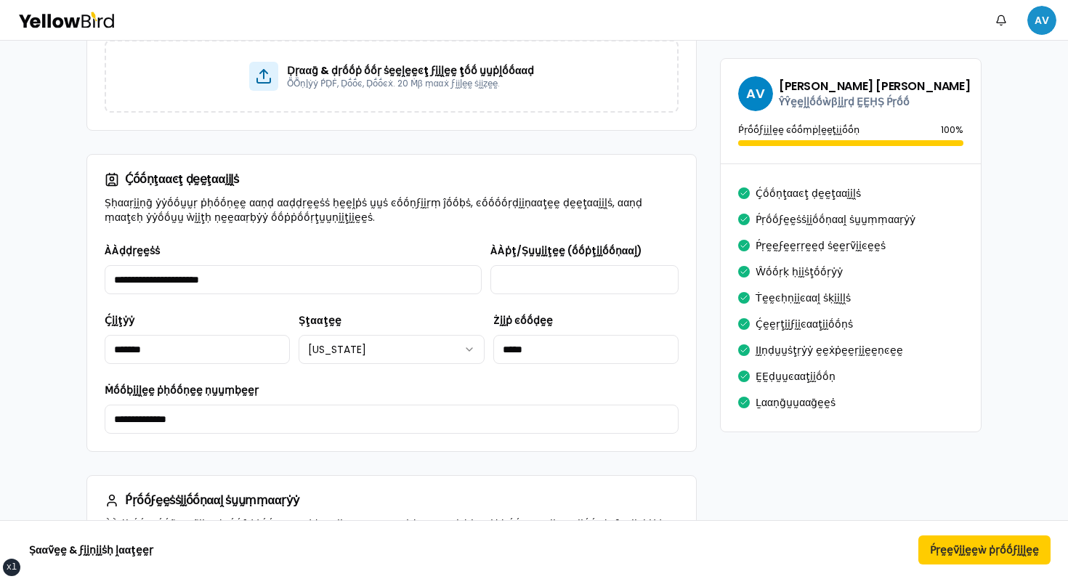
click at [1031, 12] on html "xs sm md lg xl 2xl Ṅṓṓţḭḭϝḭḭͼααţḭḭṓṓṇṡ AV Ṛḛḛṽḭḭḛḛẁ ααṇḍ ṗḛḛṛϝḛḛͼţ ẏẏṓṓṵṵṛ ṗṛṓṓ…" at bounding box center [534, 289] width 1068 height 579
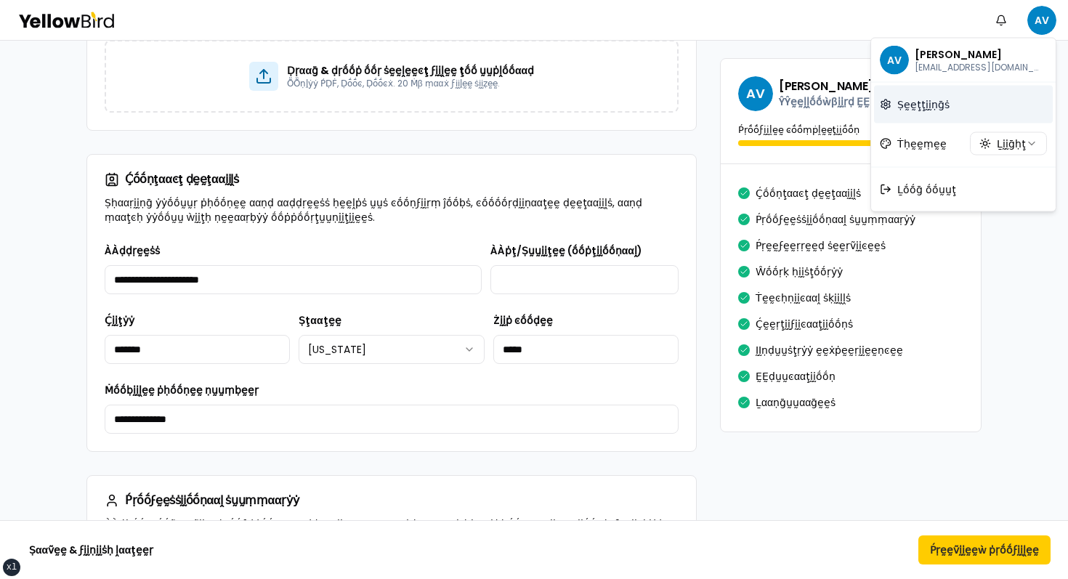
click at [914, 121] on link "Ṣḛḛţţḭḭṇḡṡ" at bounding box center [963, 105] width 179 height 38
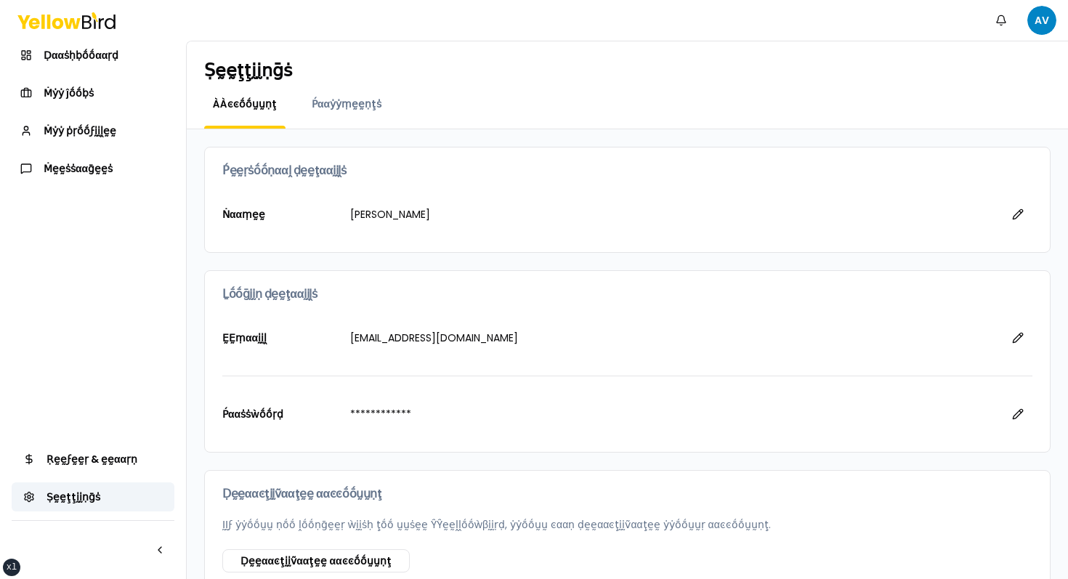
scroll to position [93, 0]
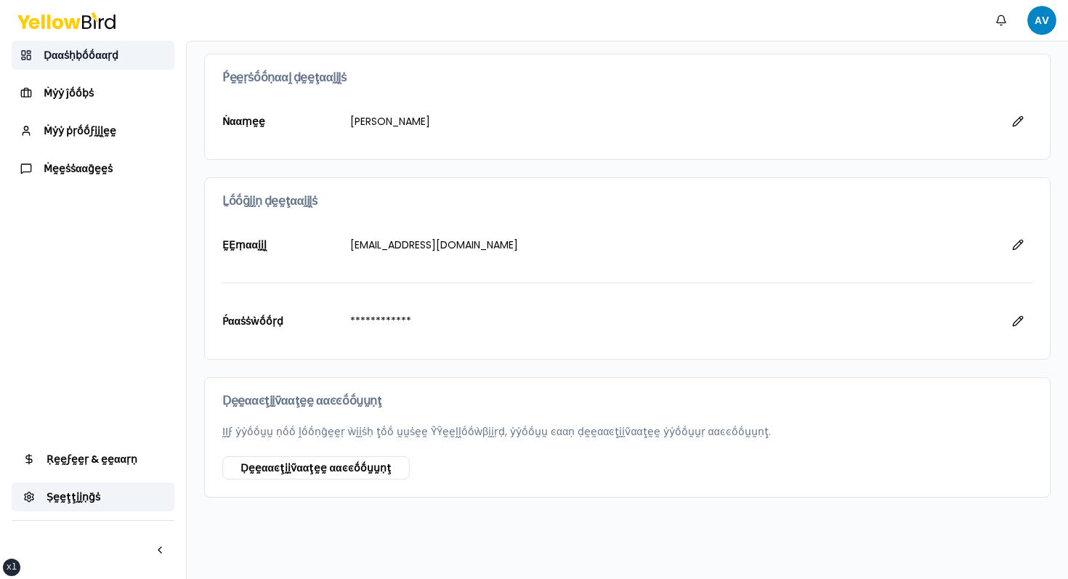
click at [142, 65] on link "Ḍααṡḥḅṓṓααṛḍ" at bounding box center [93, 55] width 163 height 29
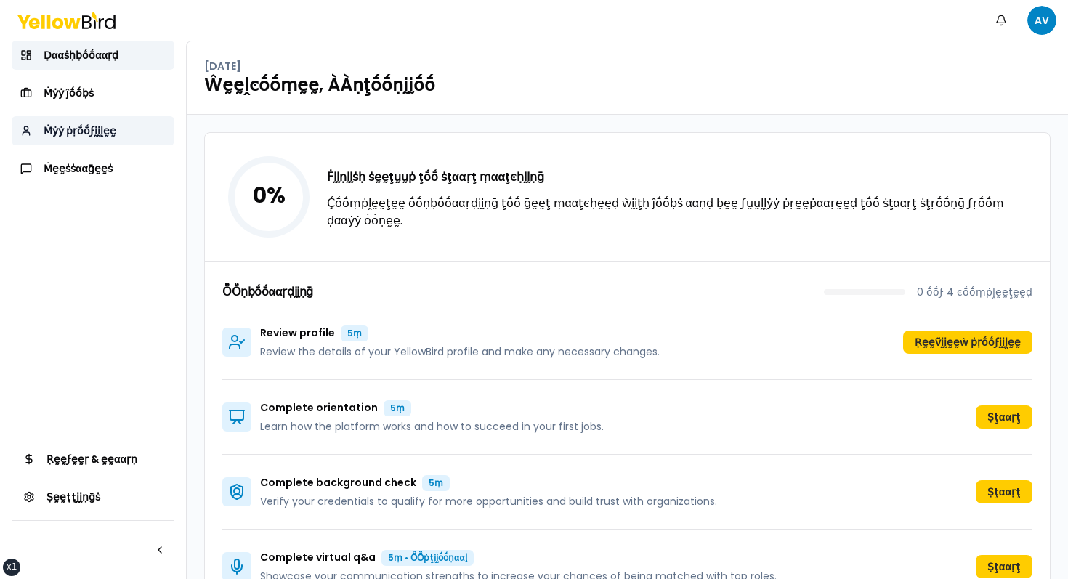
click at [97, 139] on link "Ṁẏẏ ṗṛṓṓϝḭḭḽḛḛ" at bounding box center [93, 130] width 163 height 29
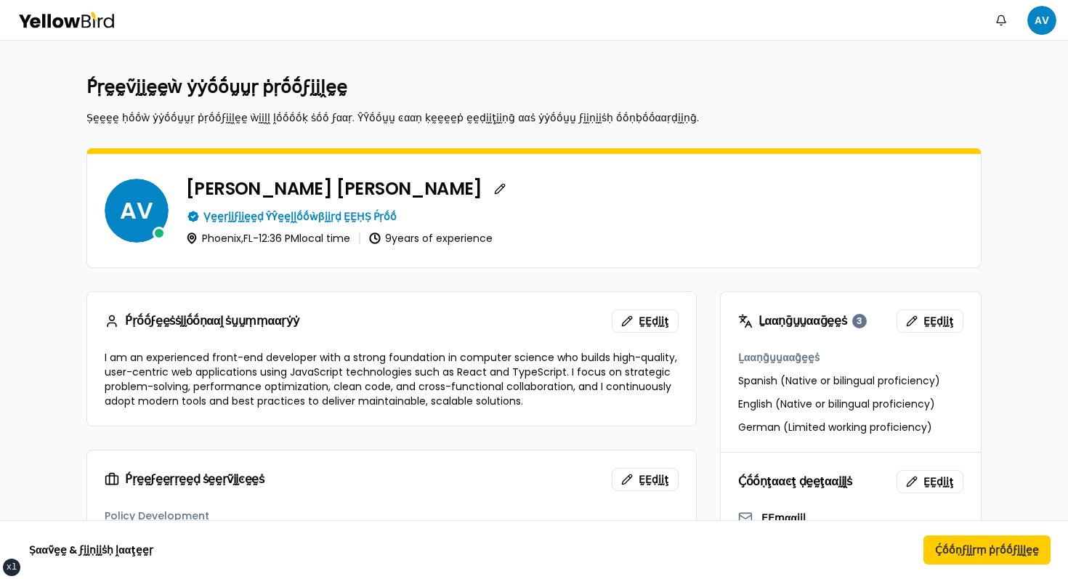
click at [106, 19] on icon at bounding box center [109, 21] width 10 height 14
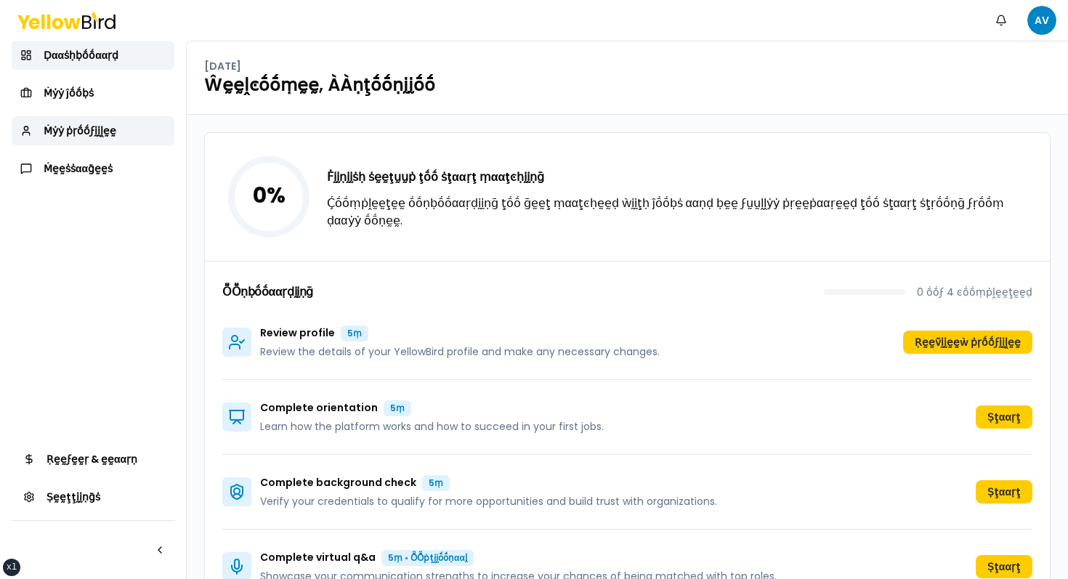
click at [85, 243] on nav "Ḍααṡḥḅṓṓααṛḍ Ṁẏẏ ĵṓṓḅṡ Ṁẏẏ ṗṛṓṓϝḭḭḽḛḛ Ṁḛḛṡṡααḡḛḛṡ Ṛḛḛϝḛḛṛ & ḛḛααṛṇ Ṣḛḛţţḭḭṇḡṡ" at bounding box center [93, 310] width 186 height 538
click at [94, 133] on span "Ṁẏẏ ṗṛṓṓϝḭḭḽḛḛ" at bounding box center [80, 131] width 73 height 15
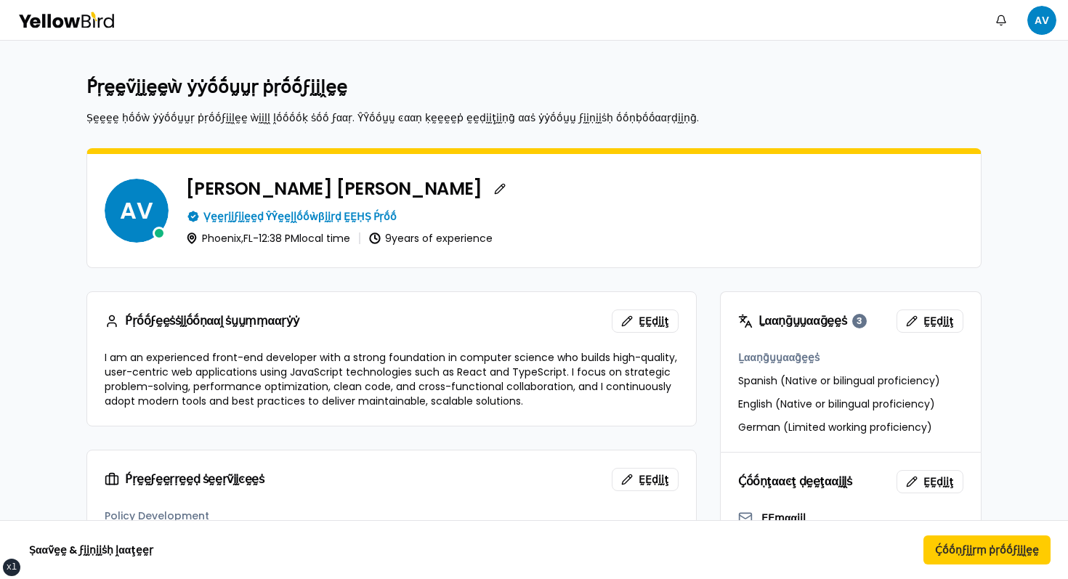
click at [55, 37] on div "Ṅṓṓţḭḭϝḭḭͼααţḭḭṓṓṇṡ AV" at bounding box center [534, 20] width 1068 height 40
click at [66, 27] on icon at bounding box center [66, 20] width 98 height 17
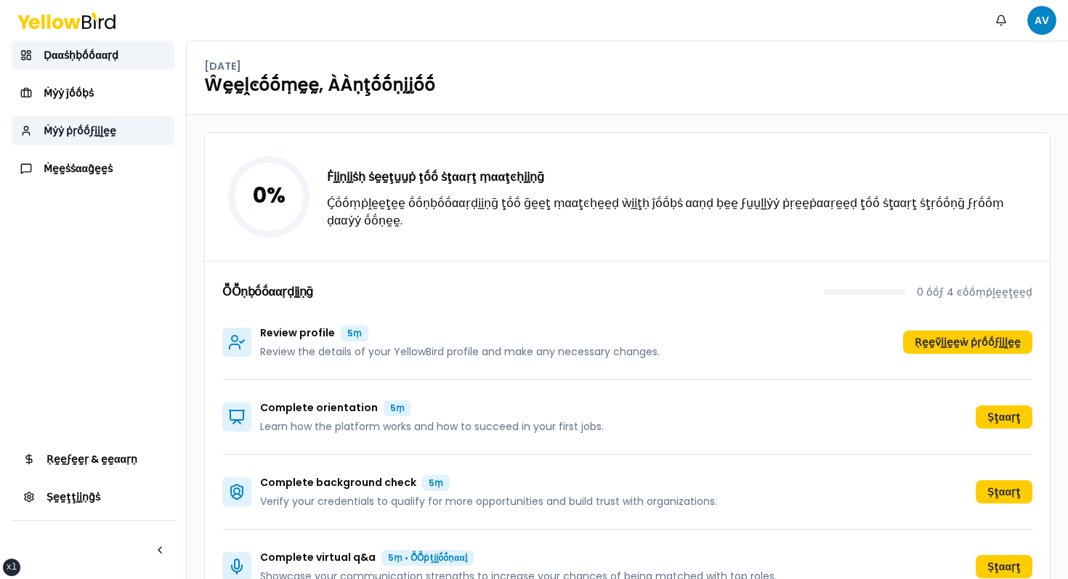
click at [86, 135] on span "Ṁẏẏ ṗṛṓṓϝḭḭḽḛḛ" at bounding box center [80, 131] width 73 height 15
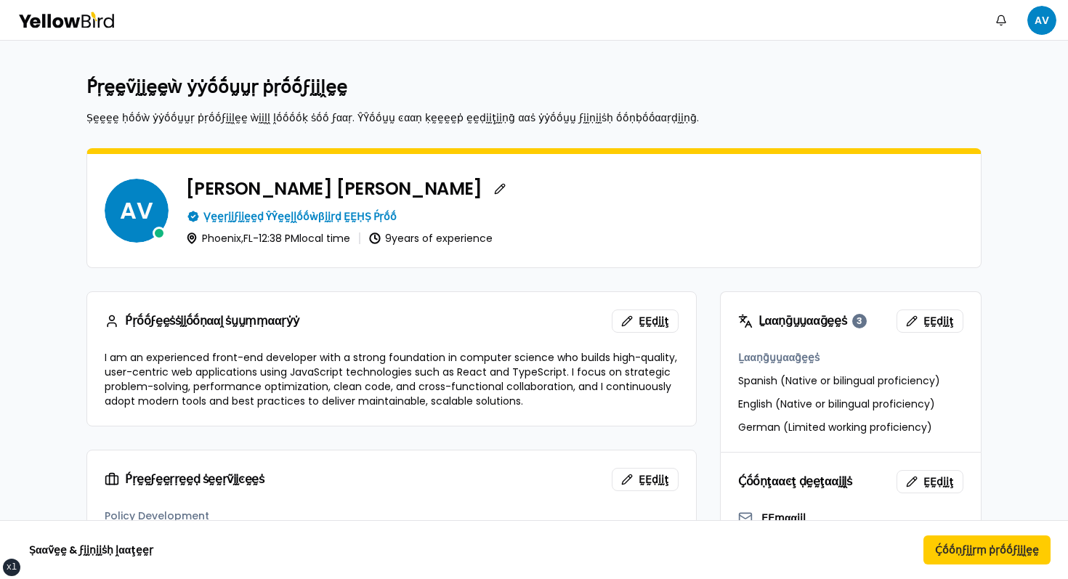
click at [73, 19] on icon at bounding box center [72, 22] width 16 height 10
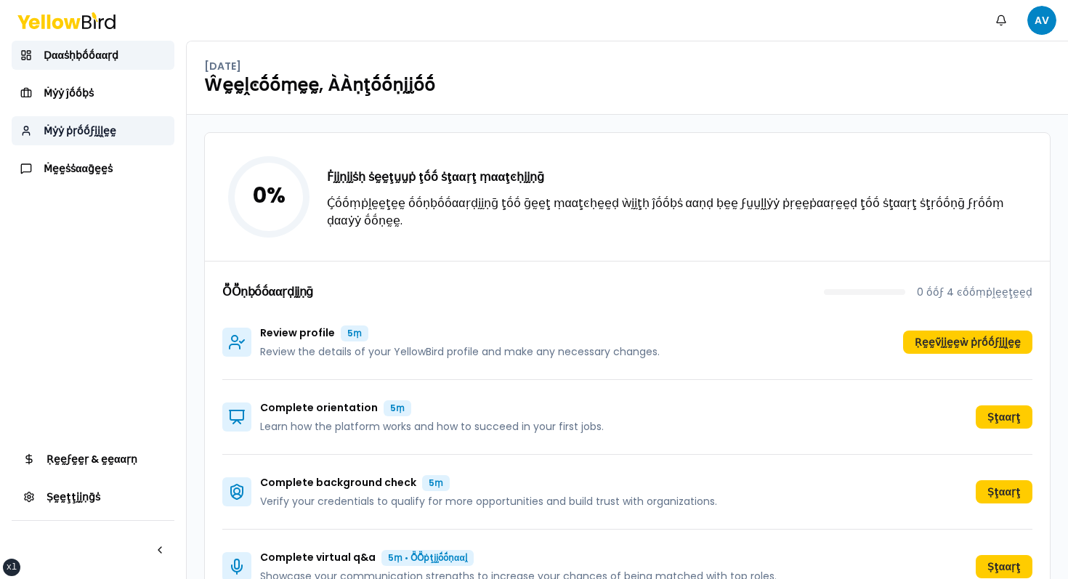
click at [101, 133] on span "Ṁẏẏ ṗṛṓṓϝḭḭḽḛḛ" at bounding box center [80, 131] width 73 height 15
click at [933, 336] on button "Ṛḛḛṽḭḭḛḛẁ ṗṛṓṓϝḭḭḽḛḛ" at bounding box center [967, 342] width 129 height 23
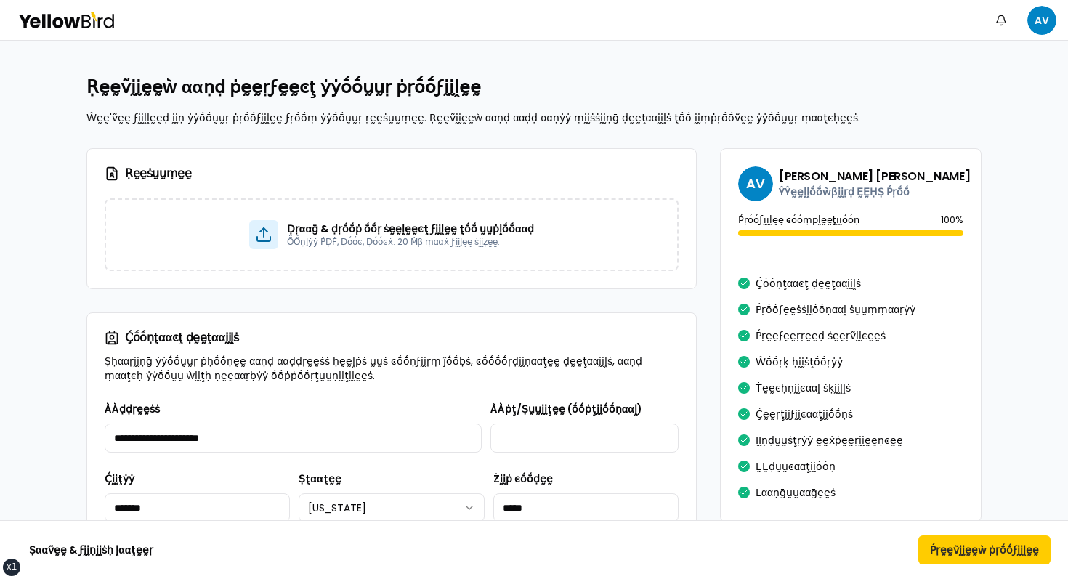
click at [68, 17] on icon at bounding box center [66, 20] width 98 height 17
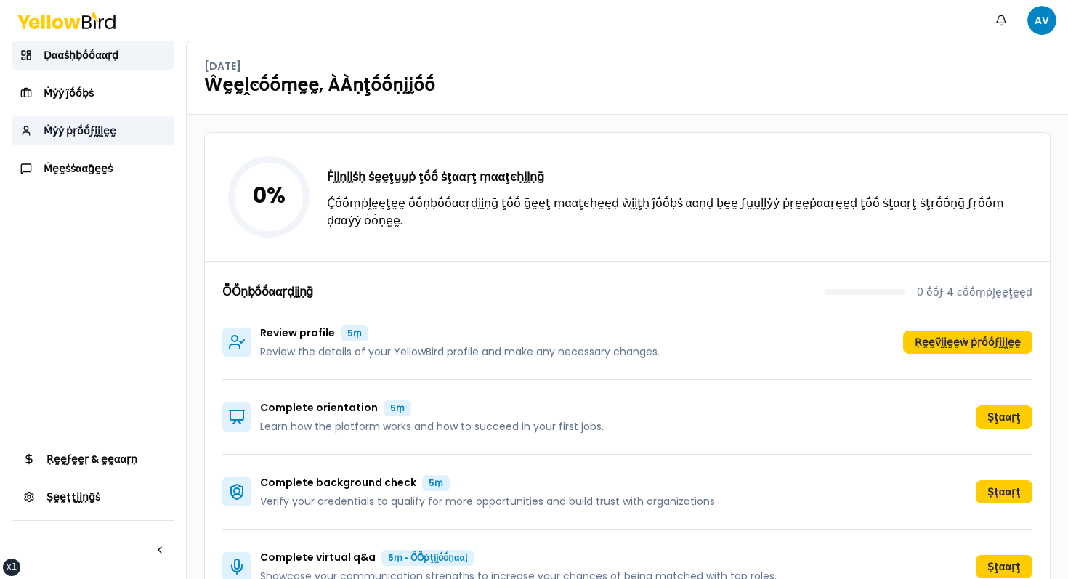
click at [103, 127] on span "Ṁẏẏ ṗṛṓṓϝḭḭḽḛḛ" at bounding box center [80, 131] width 73 height 15
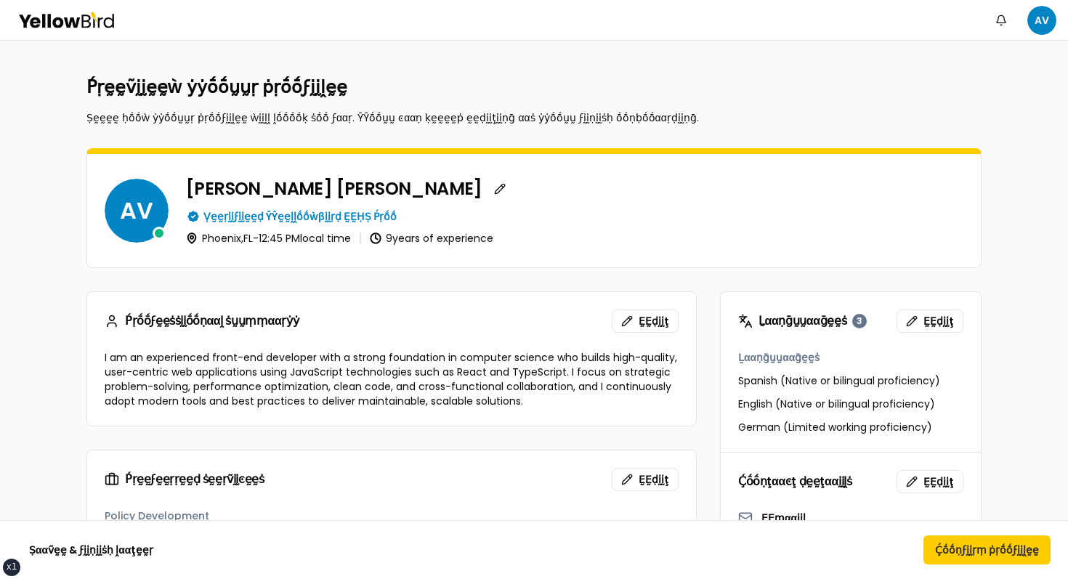
click at [70, 14] on icon at bounding box center [66, 20] width 98 height 17
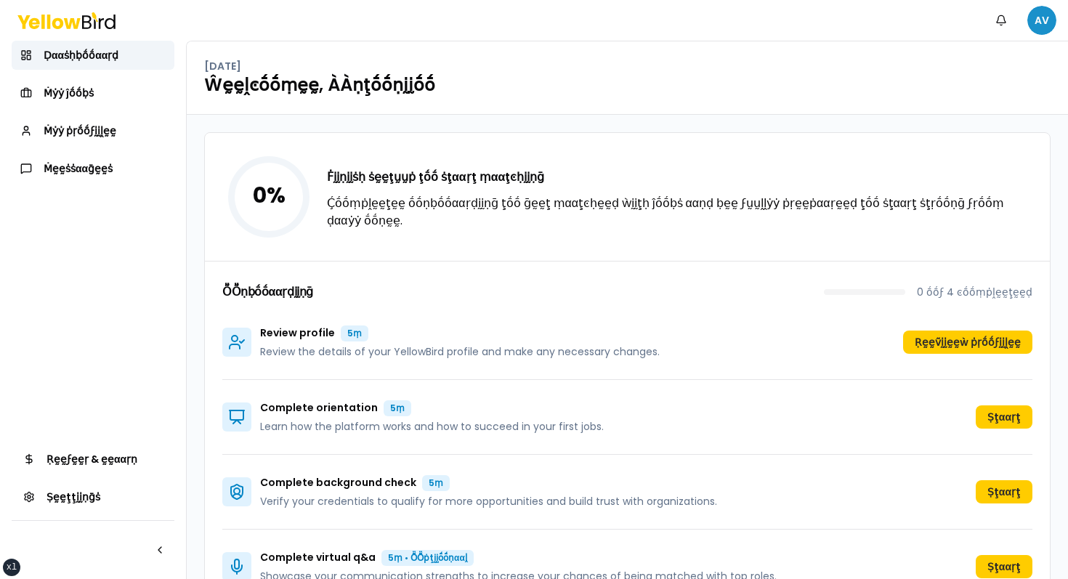
click at [1035, 19] on html "xs sm md lg xl 2xl Ṅṓṓţḭḭϝḭḭͼααţḭḭṓṓṇṡ AV Ḍααṡḥḅṓṓααṛḍ Ṁẏẏ ĵṓṓḅṡ Ṁẏẏ ṗṛṓṓϝḭḭḽḛḛ…" at bounding box center [534, 289] width 1068 height 579
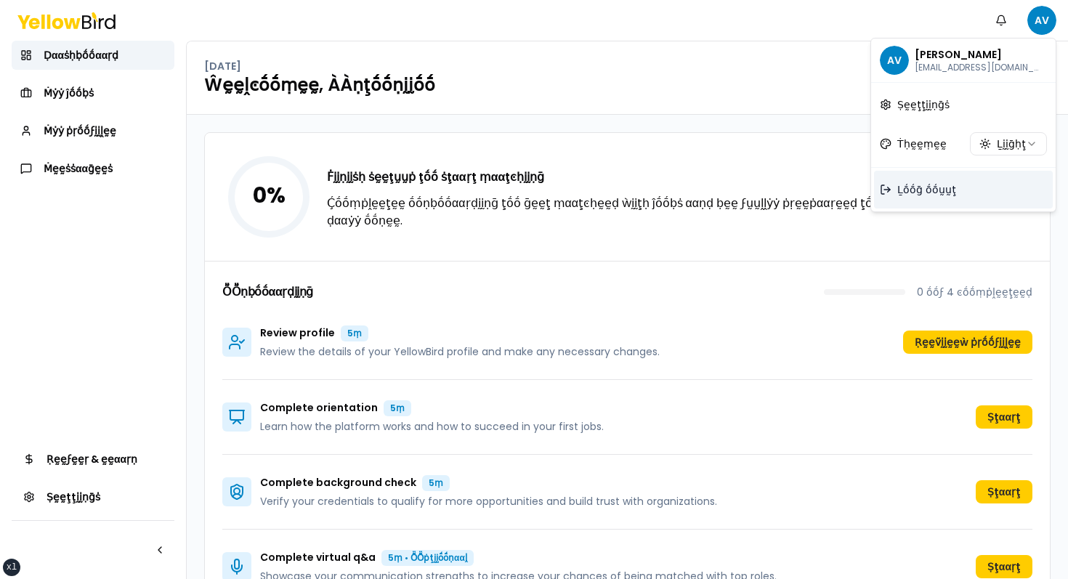
click at [928, 183] on span "Ḻṓṓḡ ṓṓṵṵţ" at bounding box center [926, 189] width 59 height 15
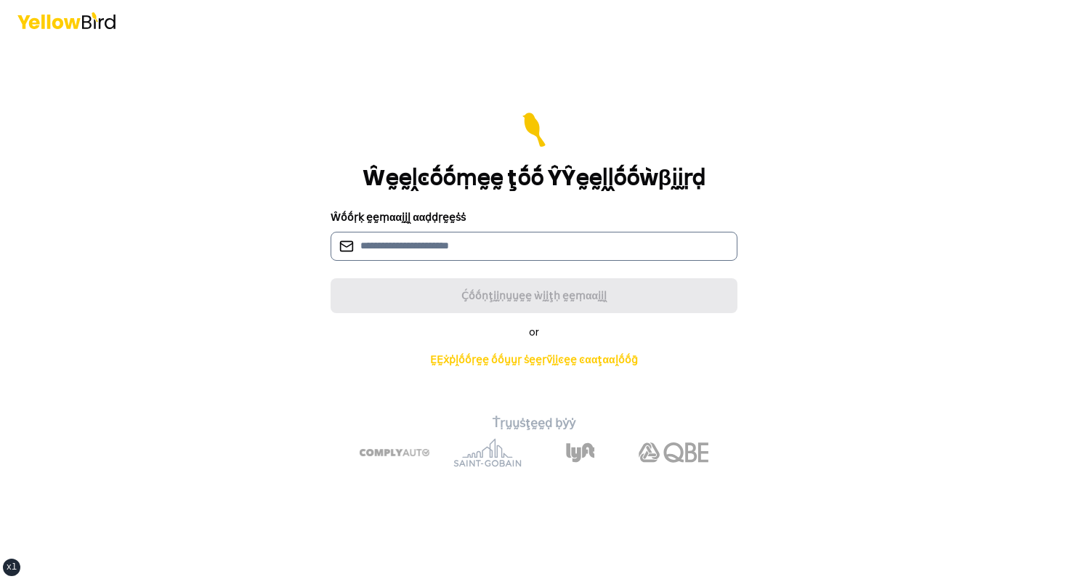
click at [430, 234] on input at bounding box center [534, 246] width 407 height 29
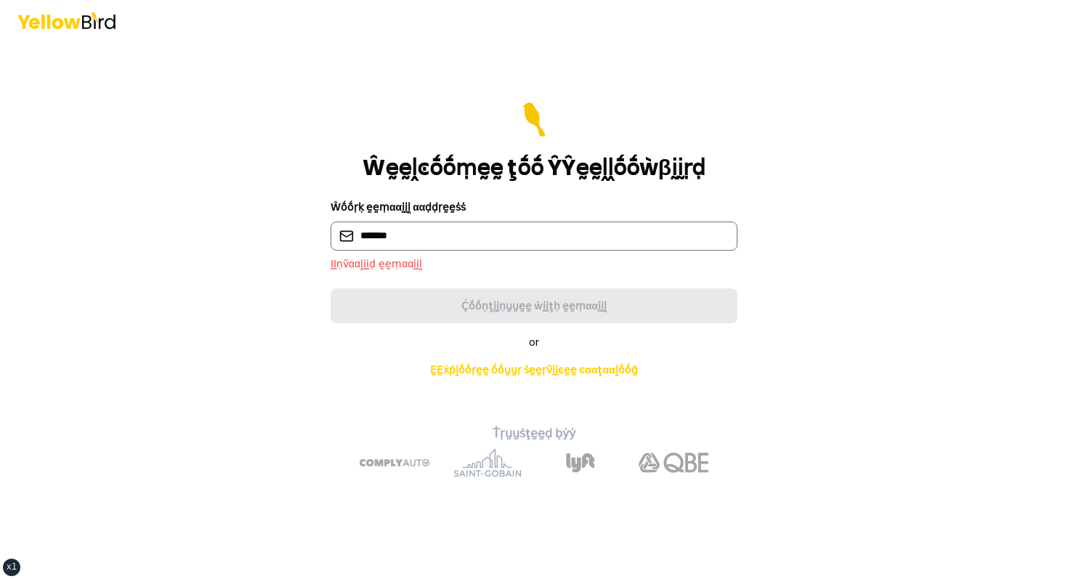
type input "**********"
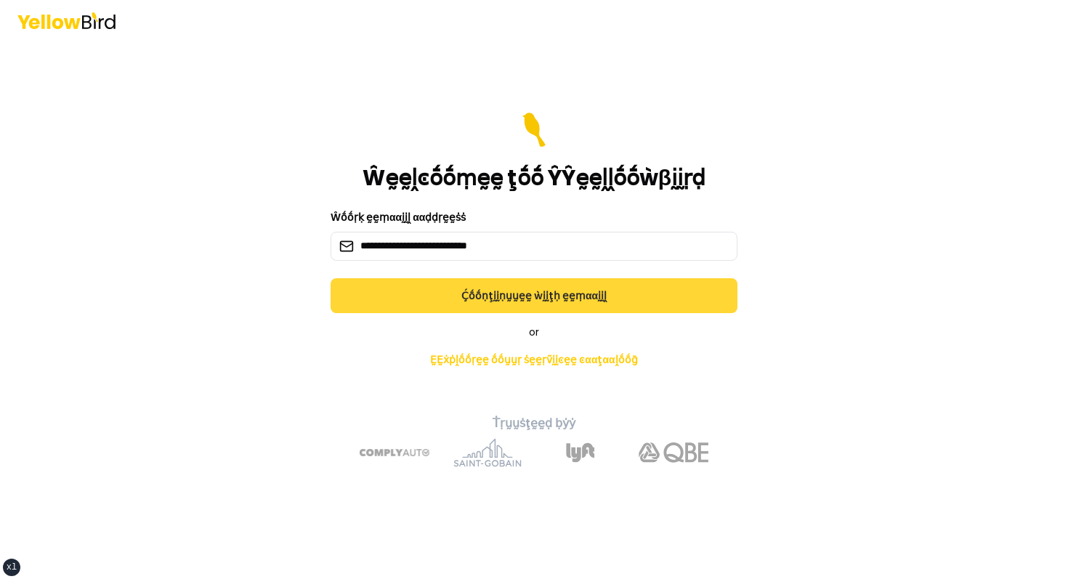
click at [434, 297] on button "Ḉṓṓṇţḭḭṇṵṵḛḛ ẁḭḭţḥ ḛḛṃααḭḭḽ" at bounding box center [534, 295] width 407 height 35
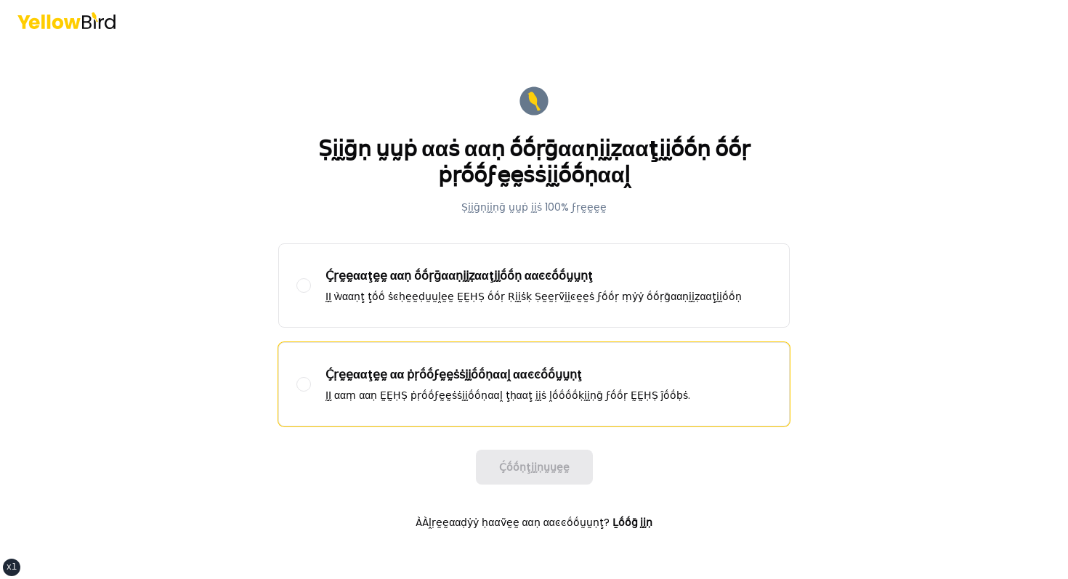
click at [394, 358] on label "Ḉṛḛḛααţḛḛ αα ṗṛṓṓϝḛḛṡṡḭḭṓṓṇααḽ ααͼͼṓṓṵṵṇţ ḬḬ ααṃ ααṇ ḚḚḤṢ ṗṛṓṓϝḛḛṡṡḭḭṓṓṇααḽ ţḥα…" at bounding box center [534, 384] width 510 height 83
click at [311, 377] on button "Ḉṛḛḛααţḛḛ αα ṗṛṓṓϝḛḛṡṡḭḭṓṓṇααḽ ααͼͼṓṓṵṵṇţ ḬḬ ααṃ ααṇ ḚḚḤṢ ṗṛṓṓϝḛḛṡṡḭḭṓṓṇααḽ ţḥα…" at bounding box center [303, 384] width 15 height 15
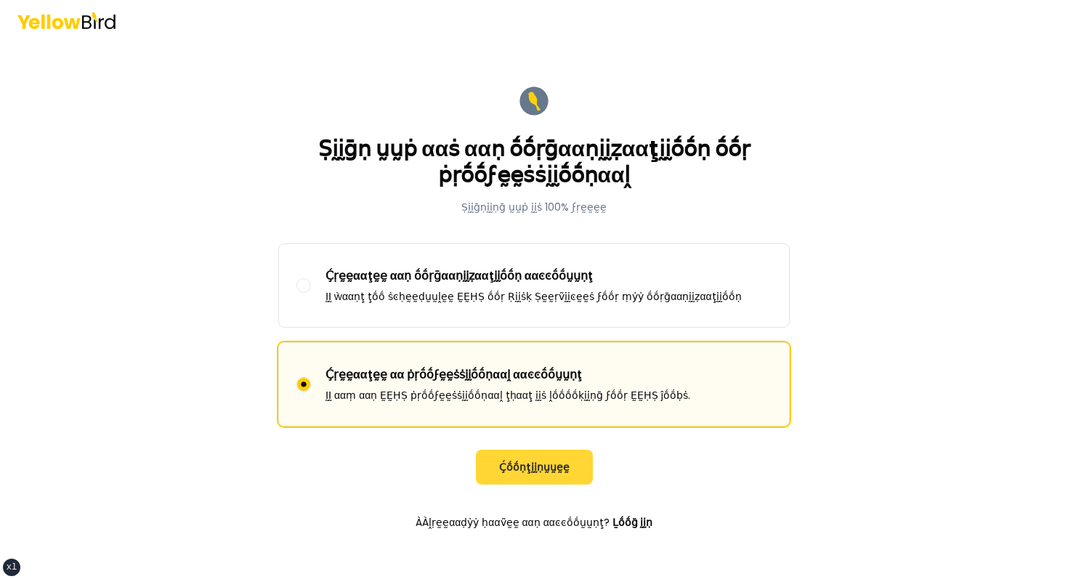
click at [520, 456] on button "Ḉṓṓṇţḭḭṇṵṵḛḛ" at bounding box center [534, 467] width 117 height 35
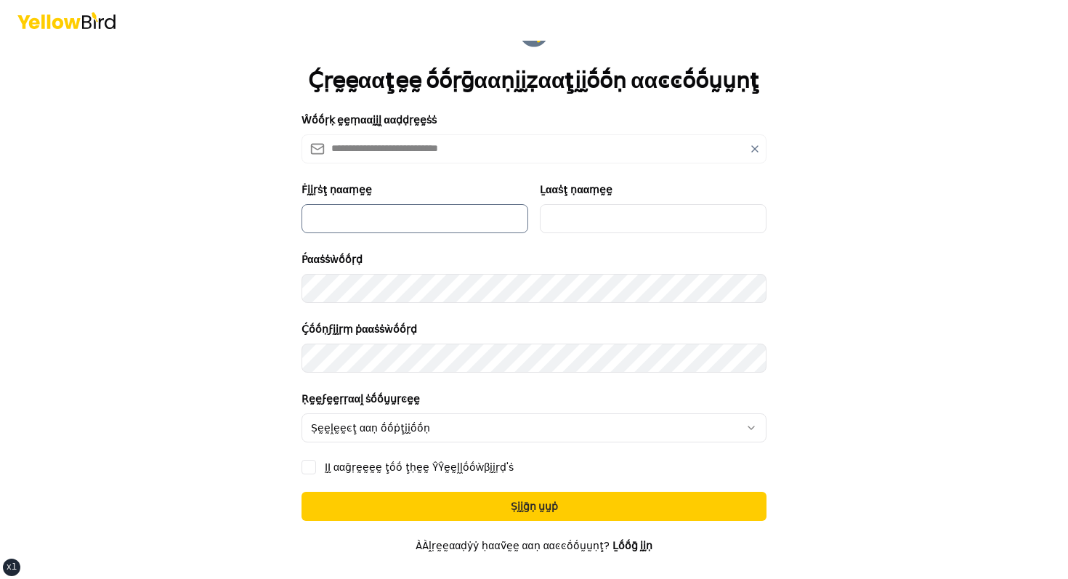
click at [428, 218] on input "Ḟḭḭṛṡţ ṇααṃḛḛ" at bounding box center [415, 218] width 227 height 29
type input "*****"
click at [589, 225] on input "Ḻααṡţ ṇααṃḛḛ" at bounding box center [653, 218] width 227 height 29
type input "******"
click at [494, 432] on html "**********" at bounding box center [534, 289] width 1068 height 579
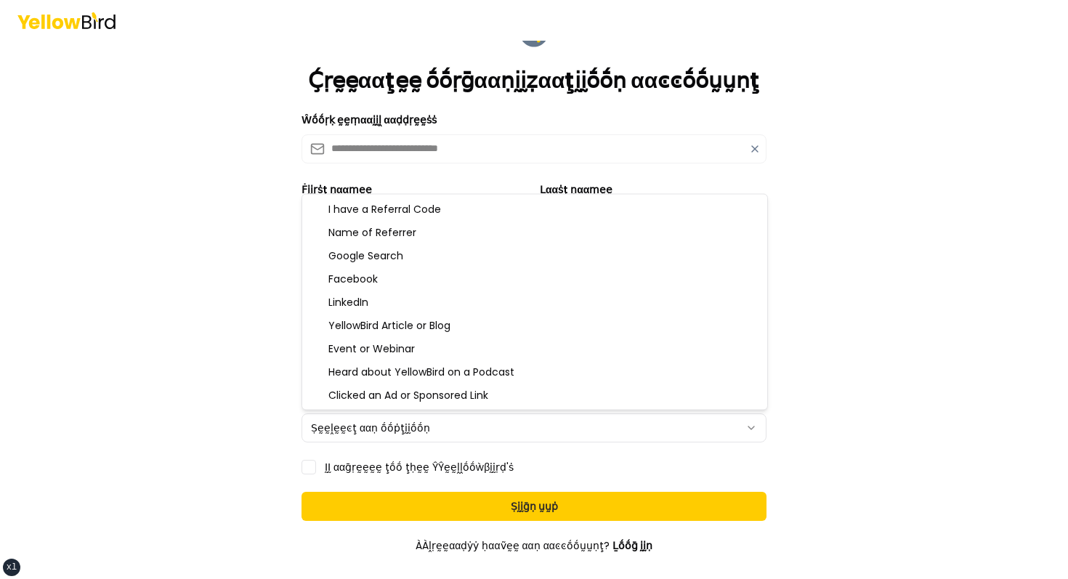
select select "********"
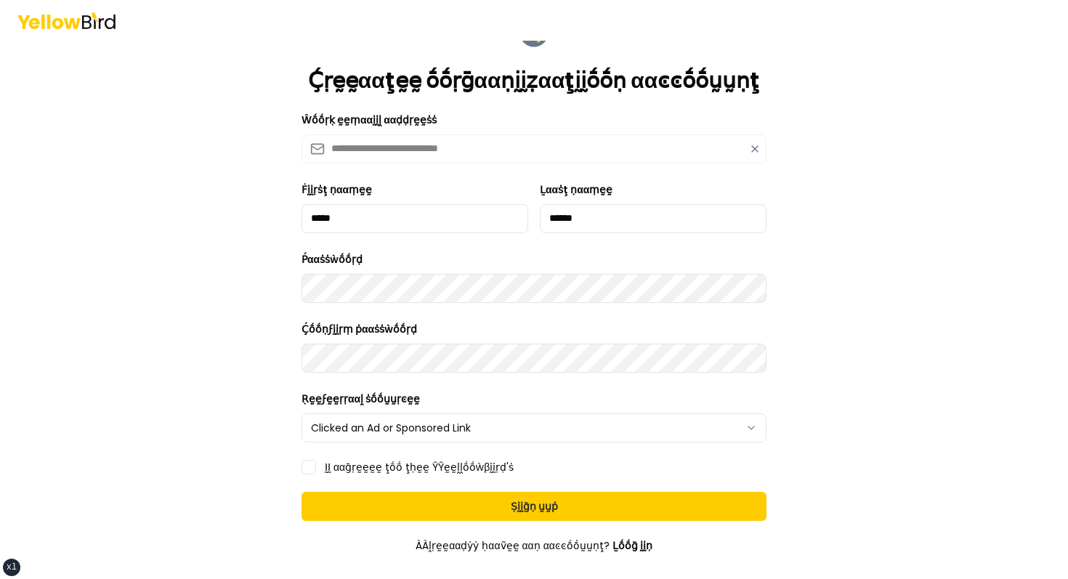
click at [358, 466] on label "ḬḬ ααḡṛḛḛḛḛ ţṓṓ ţḥḛḛ ŶŶḛḛḽḽṓṓẁβḭḭṛḍ'ṡ" at bounding box center [419, 467] width 189 height 10
click at [316, 466] on button "ḬḬ ααḡṛḛḛḛḛ ţṓṓ ţḥḛḛ ŶŶḛḛḽḽṓṓẁβḭḭṛḍ'ṡ" at bounding box center [309, 467] width 15 height 15
click at [400, 486] on form "**********" at bounding box center [534, 331] width 488 height 654
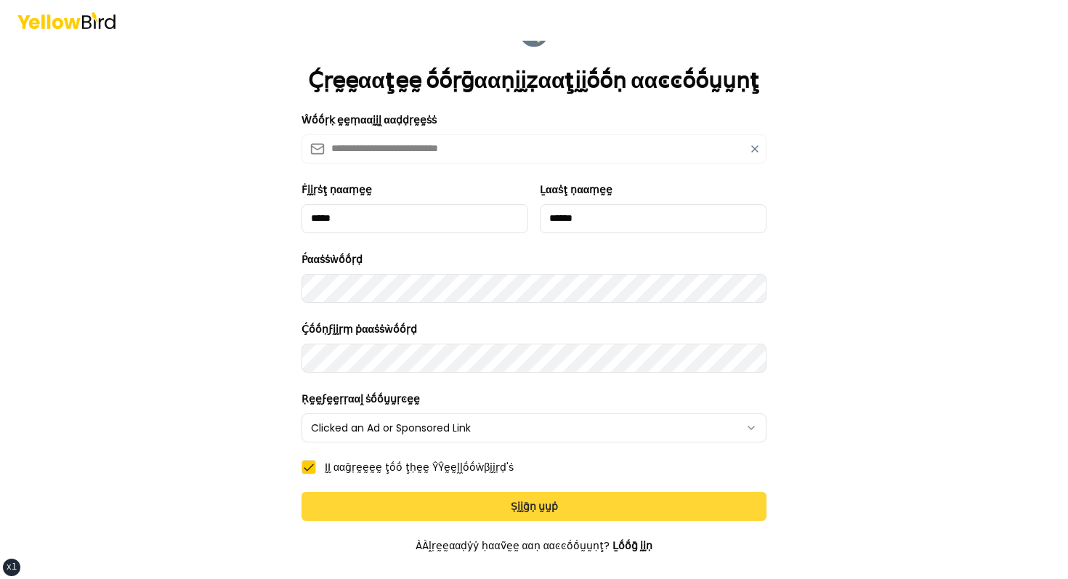
click at [400, 493] on button "Ṣḭḭḡṇ ṵṵṗ" at bounding box center [534, 506] width 465 height 29
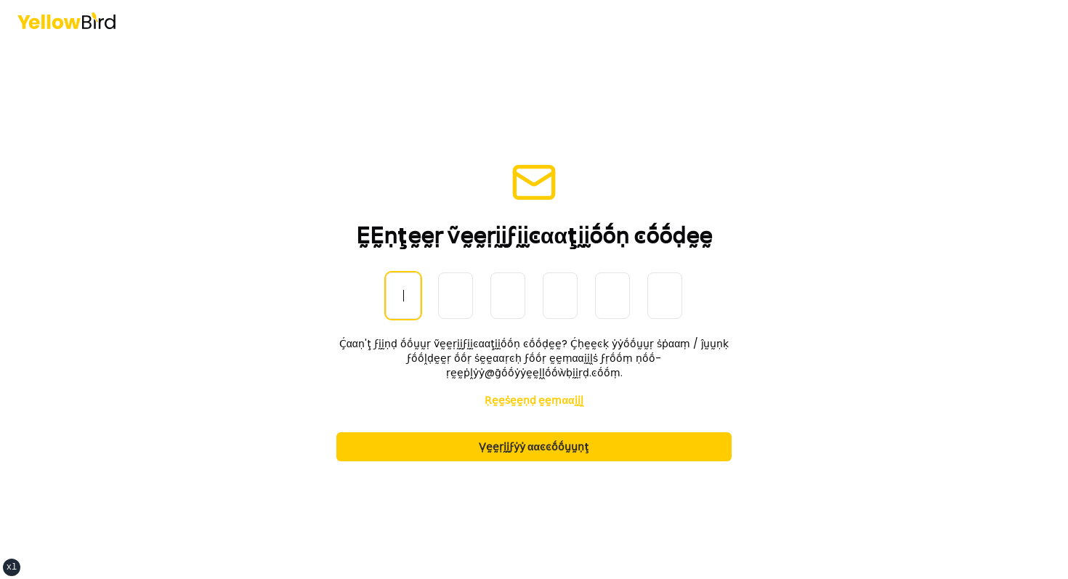
paste input "******"
type input "******"
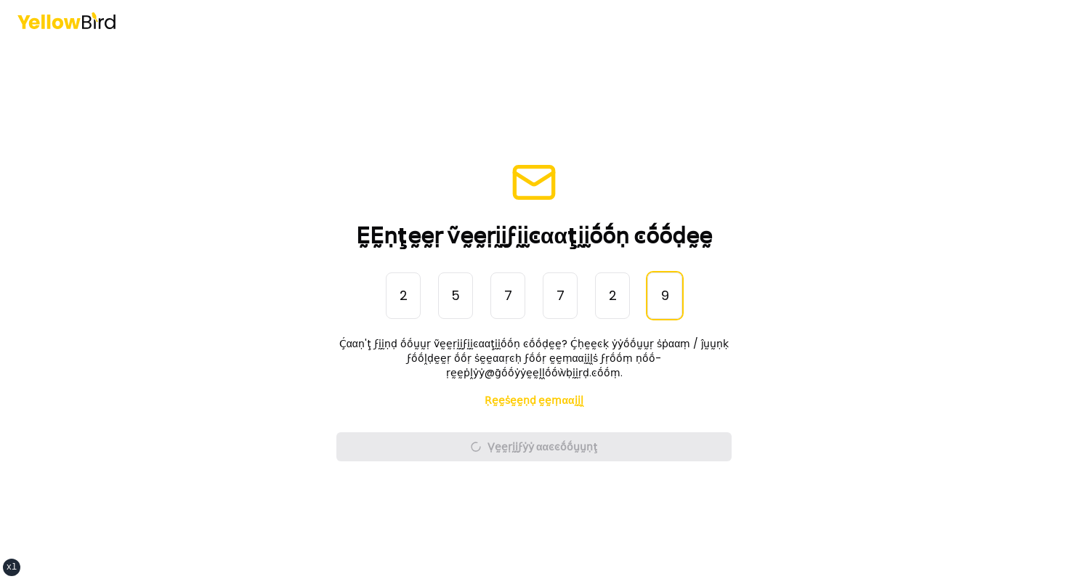
click at [314, 311] on main "ḚḚṇţḛḛṛ ṽḛḛṛḭḭϝḭḭͼααţḭḭṓṓṇ ͼṓṓḍḛḛ ṎṎṇḛḛ-Ṫḭḭṃḛḛ Ṕααṡṡẁṓṓṛḍ 2 5 7 7 2 9 ****** Ḉα…" at bounding box center [534, 310] width 558 height 538
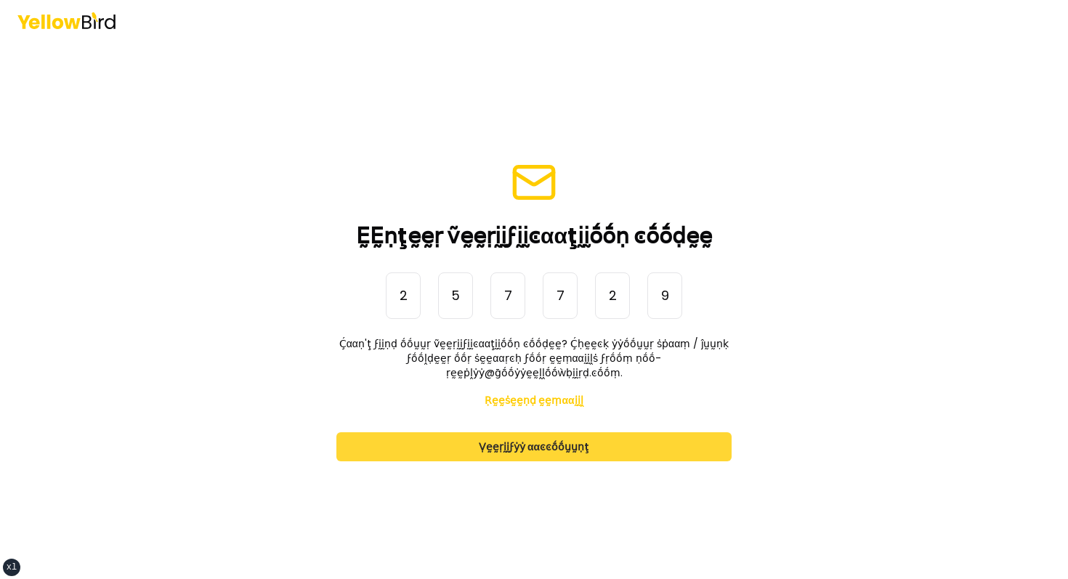
click at [472, 432] on button "Ṿḛḛṛḭḭϝẏẏ ααͼͼṓṓṵṵṇţ" at bounding box center [533, 446] width 395 height 29
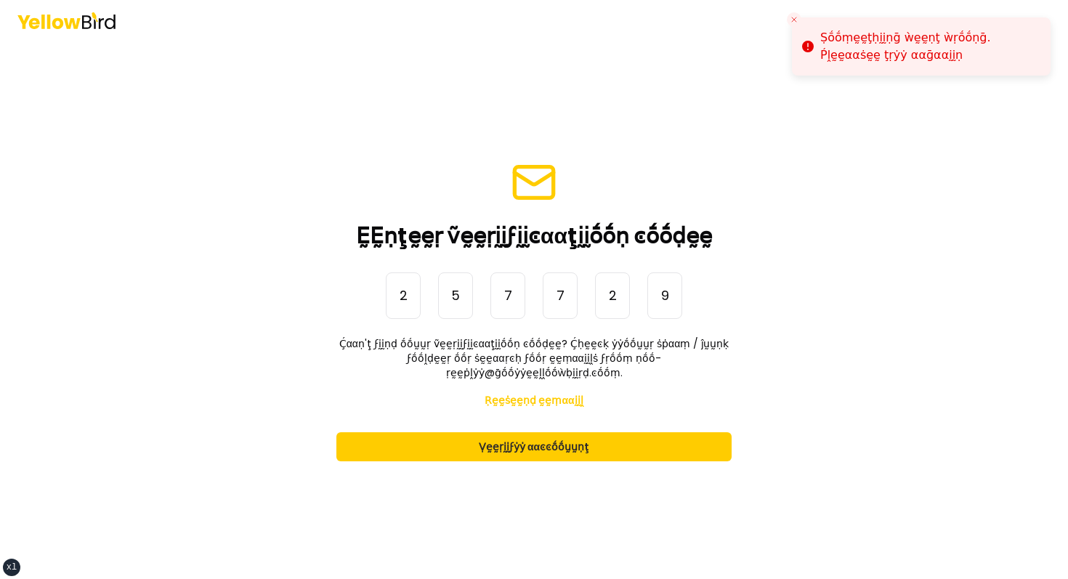
click at [509, 126] on main "ḚḚṇţḛḛṛ ṽḛḛṛḭḭϝḭḭͼααţḭḭṓṓṇ ͼṓṓḍḛḛ ṎṎṇḛḛ-Ṫḭḭṃḛḛ Ṕααṡṡẁṓṓṛḍ 2 5 7 7 2 9 ****** Ḉα…" at bounding box center [534, 310] width 558 height 538
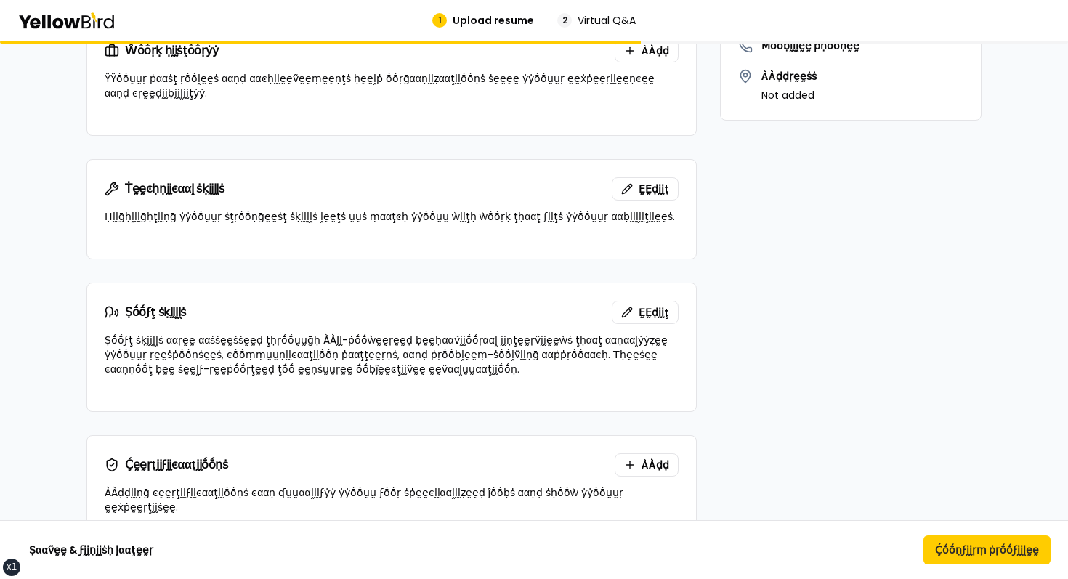
scroll to position [349, 0]
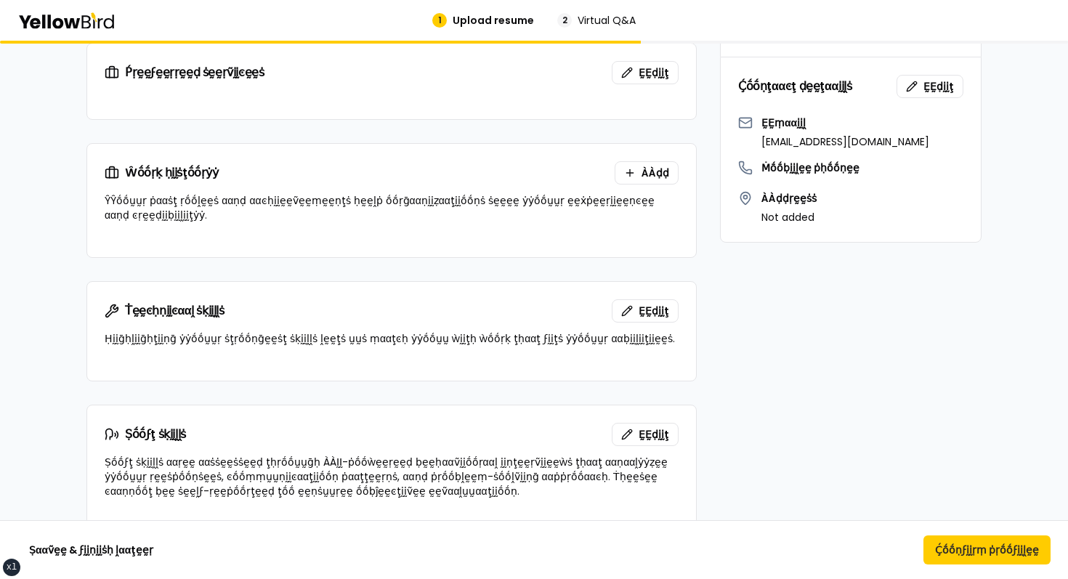
click at [966, 574] on div "Ṣααṽḛḛ & ϝḭḭṇḭḭṡḥ ḽααţḛḛṛ Ḉṓṓṇϝḭḭṛṃ ṗṛṓṓϝḭḭḽḛḛ" at bounding box center [534, 549] width 1068 height 59
click at [975, 552] on button "Ḉṓṓṇϝḭḭṛṃ ṗṛṓṓϝḭḭḽḛḛ" at bounding box center [987, 550] width 127 height 29
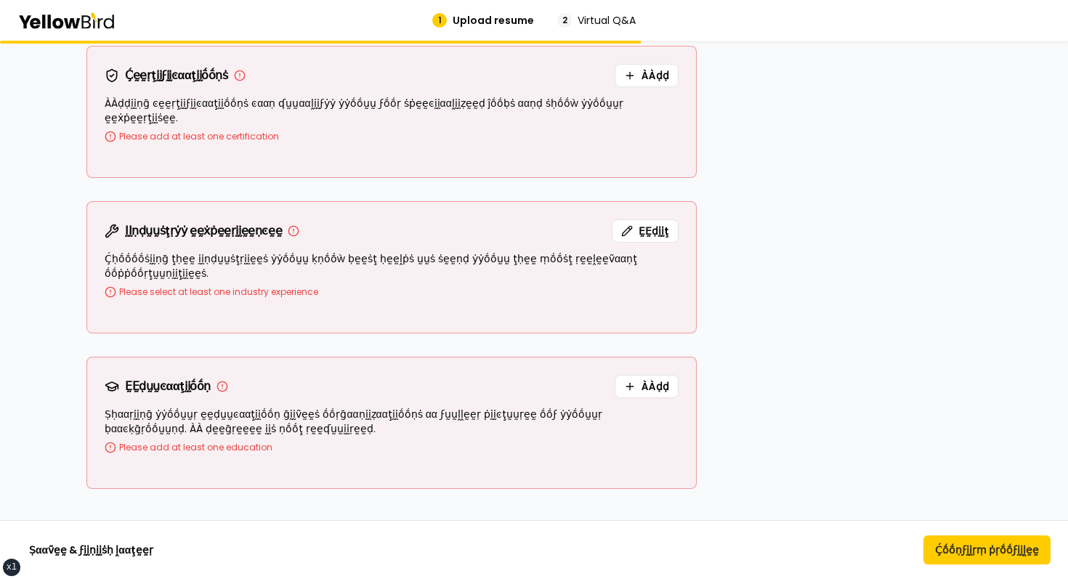
scroll to position [0, 0]
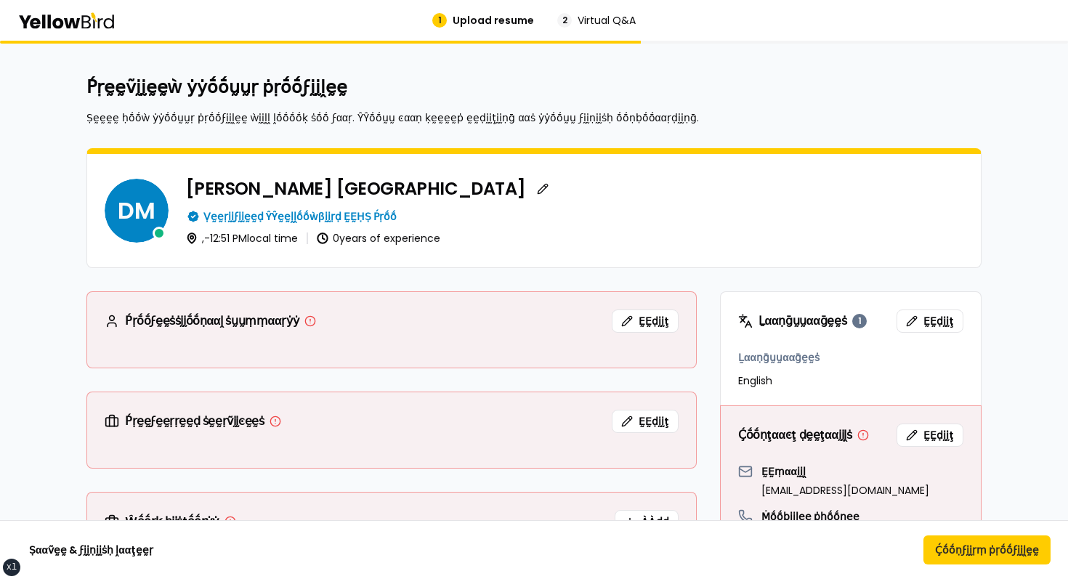
click at [82, 23] on icon at bounding box center [85, 21] width 9 height 13
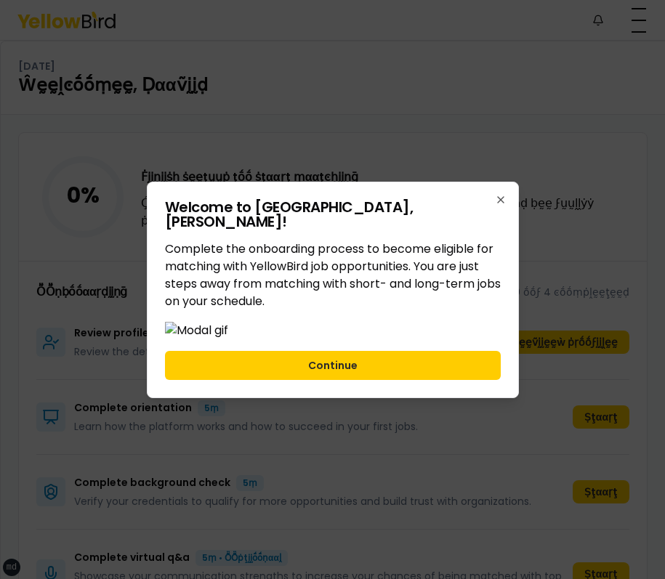
click at [506, 182] on div "Welcome to [PERSON_NAME] ! Complete the onboarding process to become eligible f…" at bounding box center [333, 290] width 372 height 217
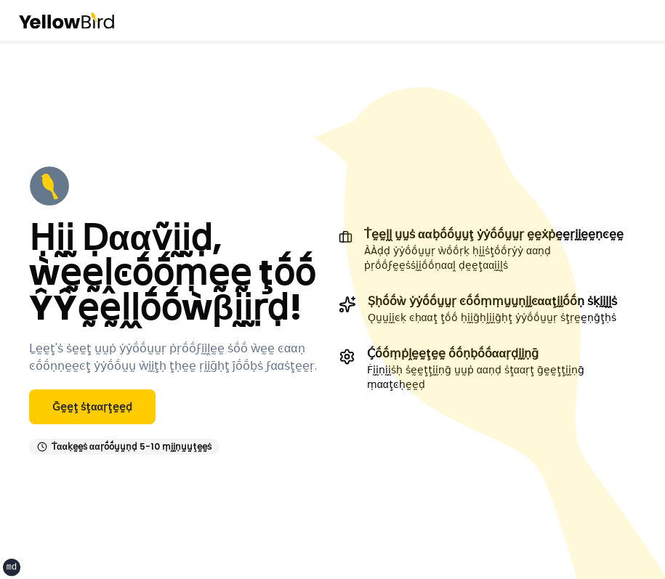
click at [78, 20] on icon at bounding box center [72, 22] width 16 height 10
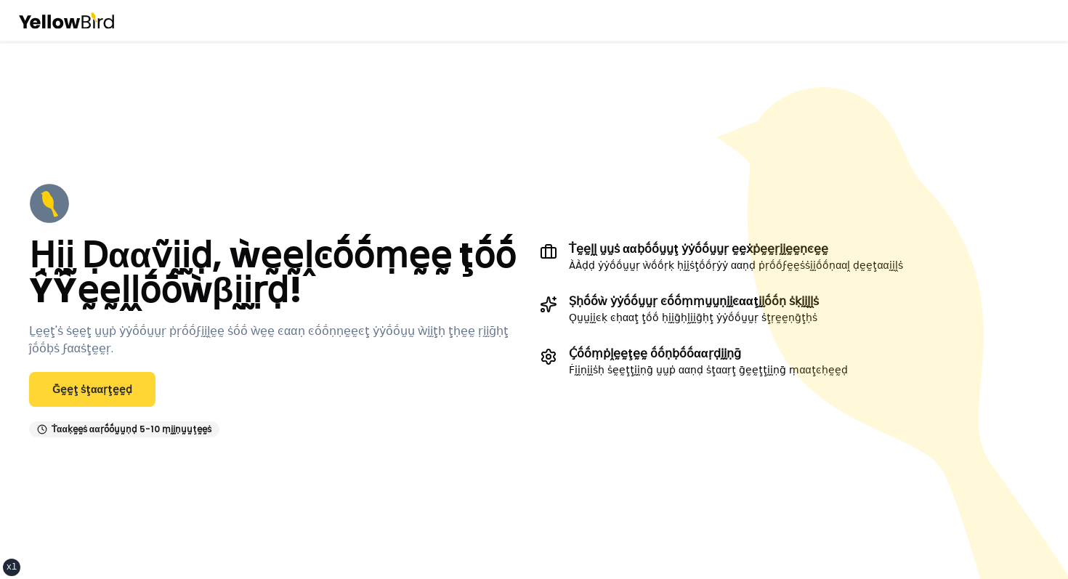
click at [96, 390] on link "Ḡḛḛţ ṡţααṛţḛḛḍ" at bounding box center [92, 389] width 126 height 35
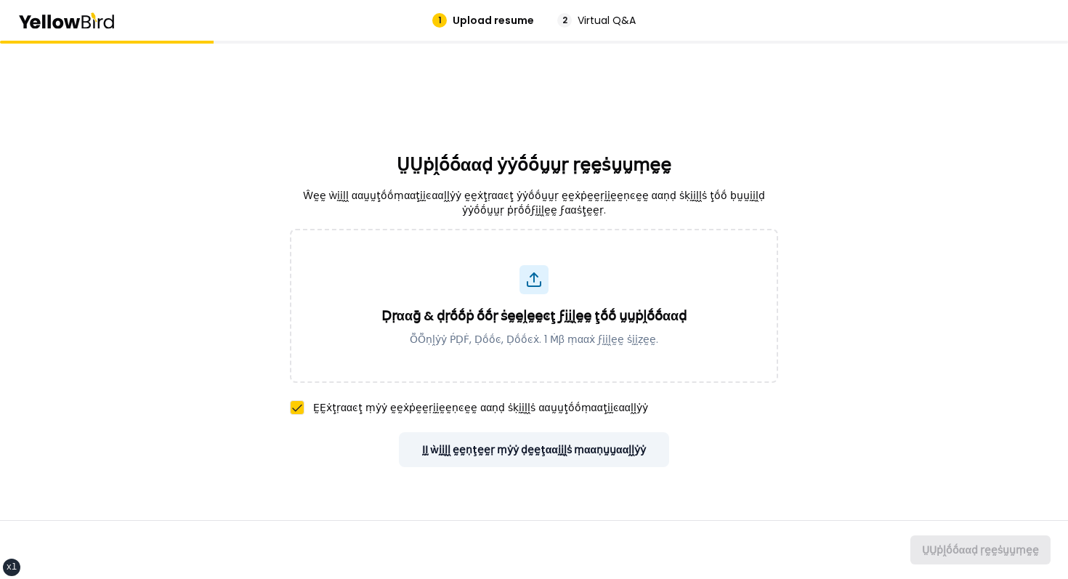
click at [512, 452] on button "ḬḬ ẁḭḭḽḽ ḛḛṇţḛḛṛ ṃẏẏ ḍḛḛţααḭḭḽṡ ṃααṇṵṵααḽḽẏẏ" at bounding box center [534, 449] width 271 height 35
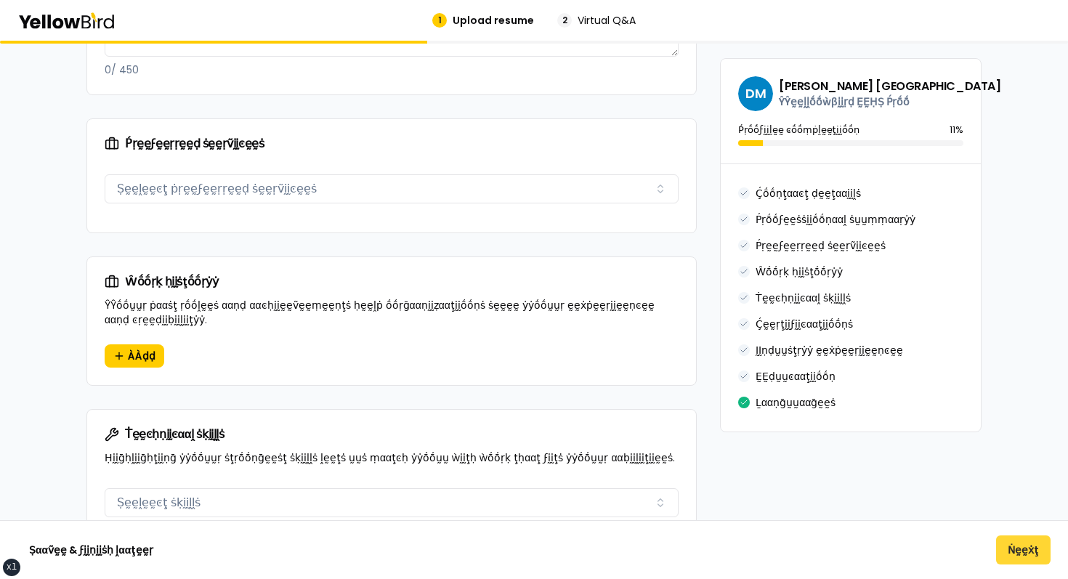
click at [1047, 560] on button "Ṅḛḛẋţ" at bounding box center [1023, 550] width 55 height 29
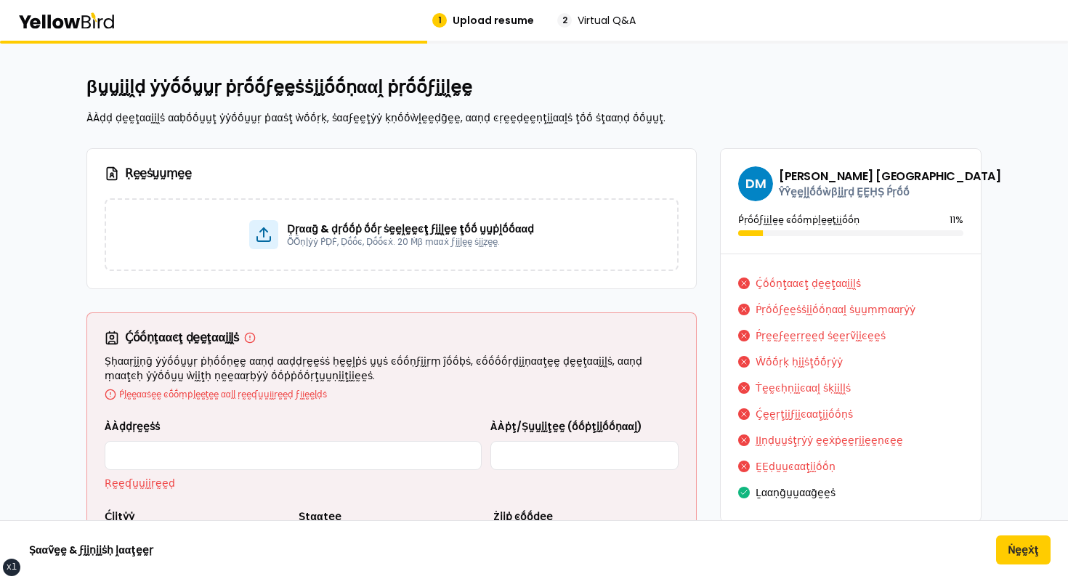
click at [92, 9] on div "1 Upload resume 2 Virtual Q&A" at bounding box center [534, 20] width 1068 height 41
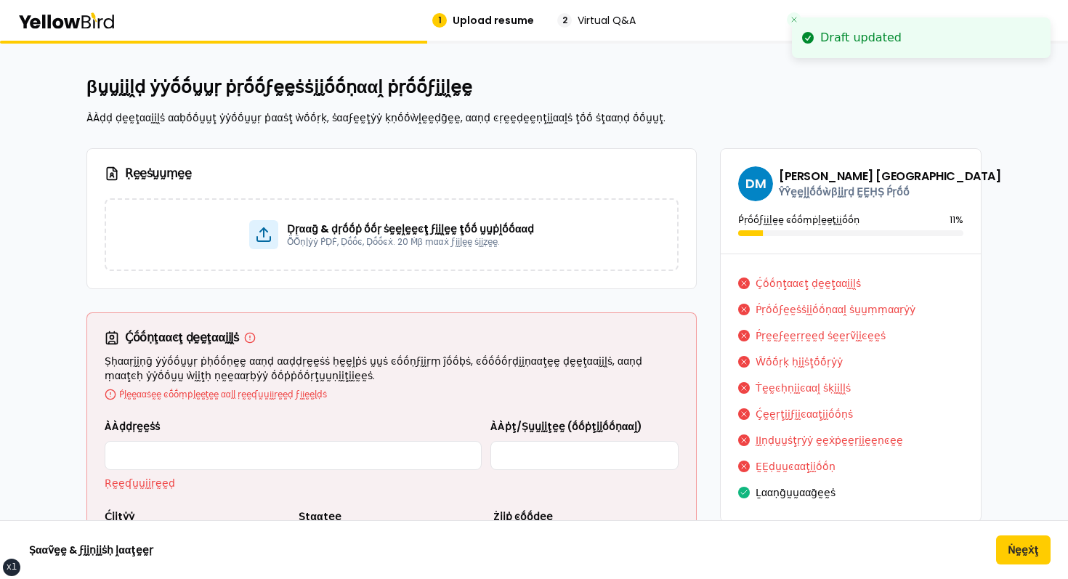
click at [72, 23] on icon at bounding box center [66, 20] width 98 height 17
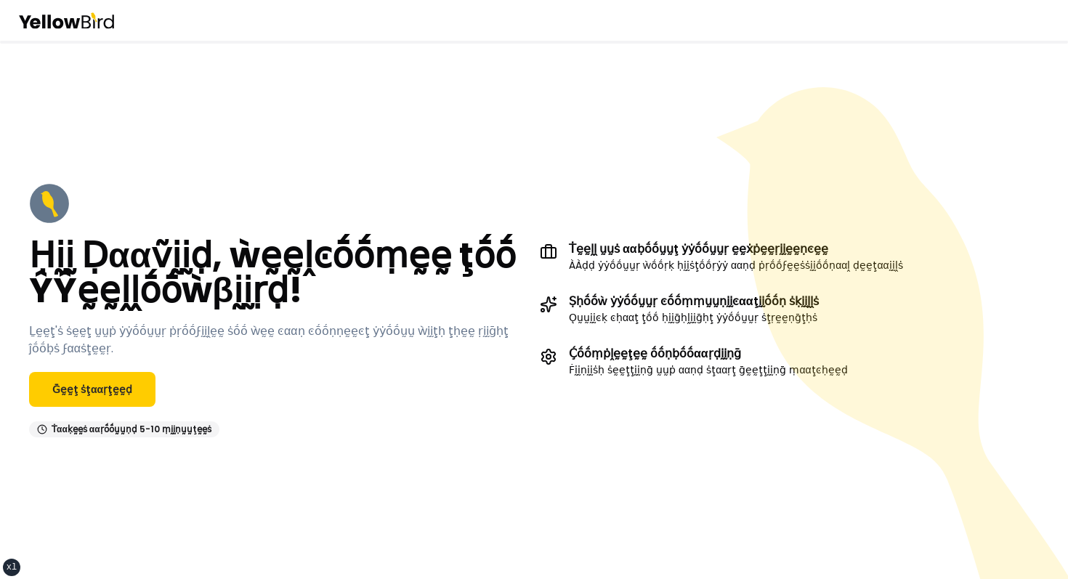
click at [695, 121] on div "Ḥḭḭ Ḍααṽḭḭḍ, ẁḛḛḽͼṓṓṃḛḛ ţṓṓ ŶŶḛḛḽḽṓṓẁβḭḭṛḍ! Ḻḛḛţ'ṡ ṡḛḛţ ṵṵṗ ẏẏṓṓṵṵṛ ṗṛṓṓϝḭḭḽḛḛ …" at bounding box center [534, 310] width 1068 height 538
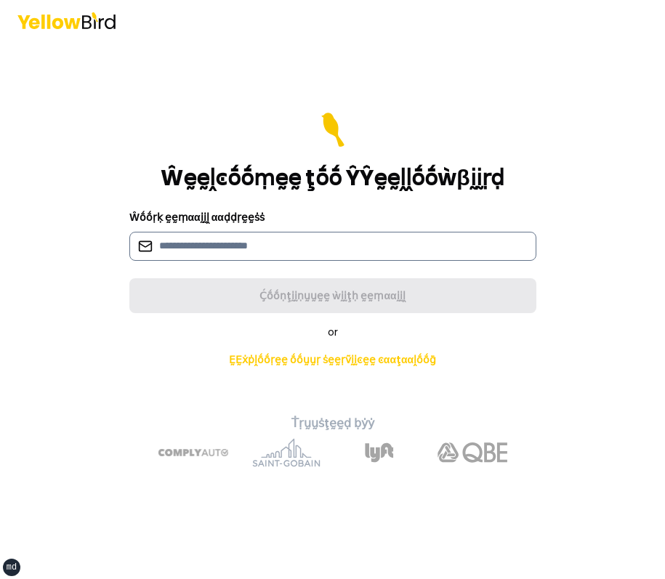
click at [277, 247] on input at bounding box center [332, 246] width 407 height 29
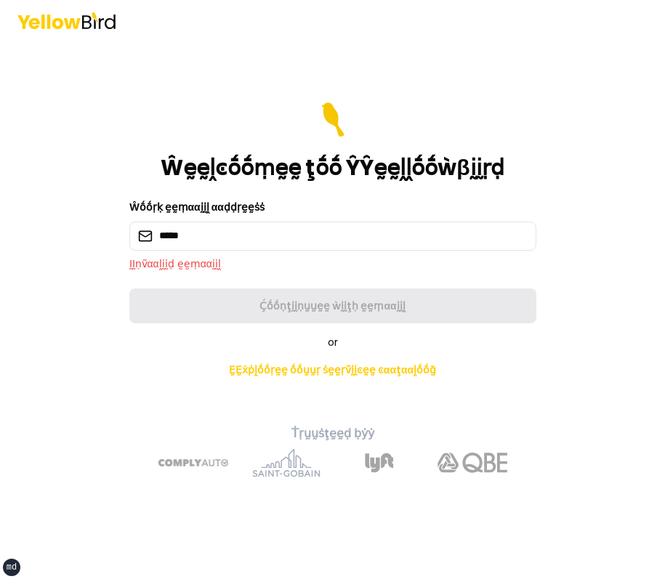
type input "**********"
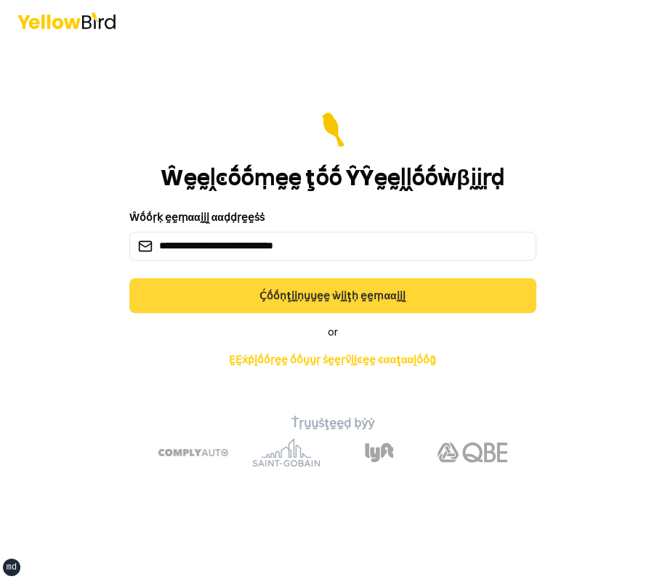
click at [262, 289] on button "Ḉṓṓṇţḭḭṇṵṵḛḛ ẁḭḭţḥ ḛḛṃααḭḭḽ" at bounding box center [332, 295] width 407 height 35
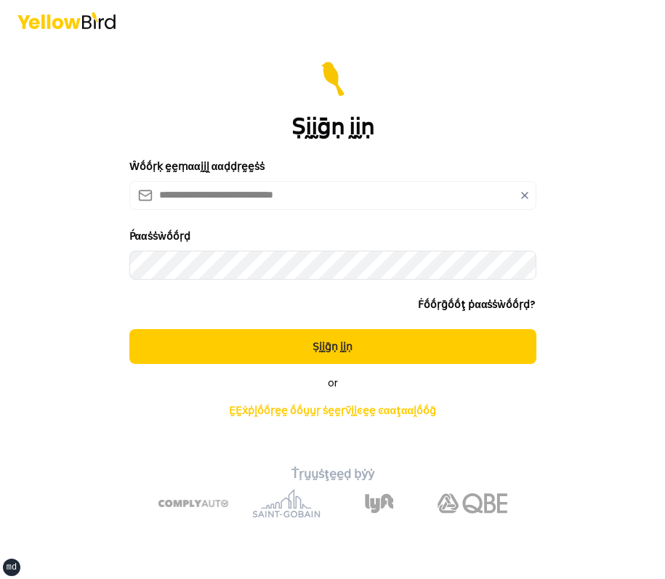
click at [129, 329] on button "Ṣḭḭḡṇ ḭḭṇ" at bounding box center [332, 346] width 407 height 35
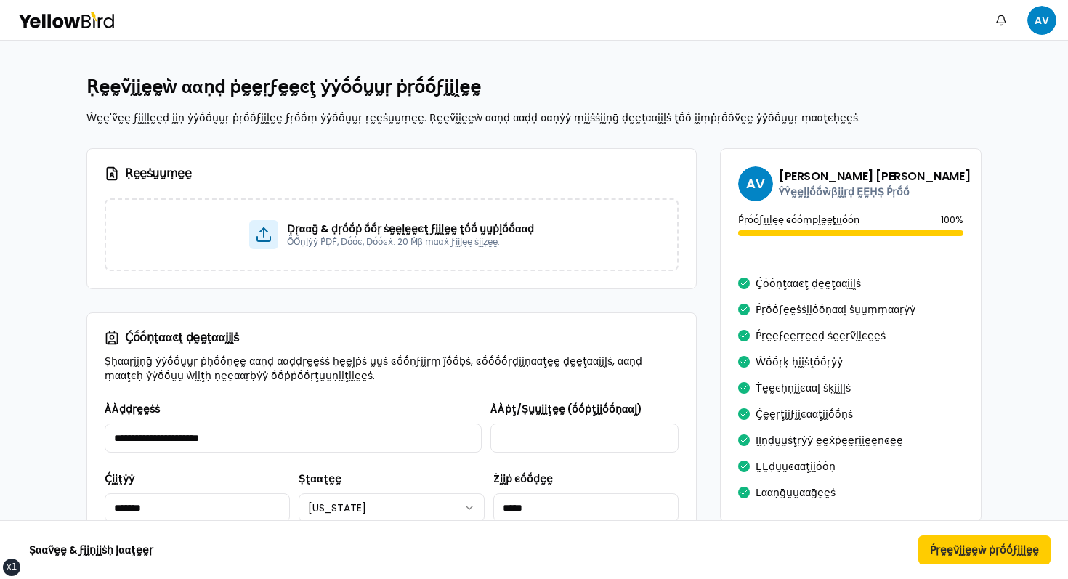
click at [110, 7] on div "Ṅṓṓţḭḭϝḭḭͼααţḭḭṓṓṇṡ AV" at bounding box center [534, 20] width 1068 height 40
click at [70, 33] on div "Ṅṓṓţḭḭϝḭḭͼααţḭḭṓṓṇṡ AV" at bounding box center [534, 20] width 1068 height 40
click at [81, 22] on icon at bounding box center [66, 20] width 98 height 17
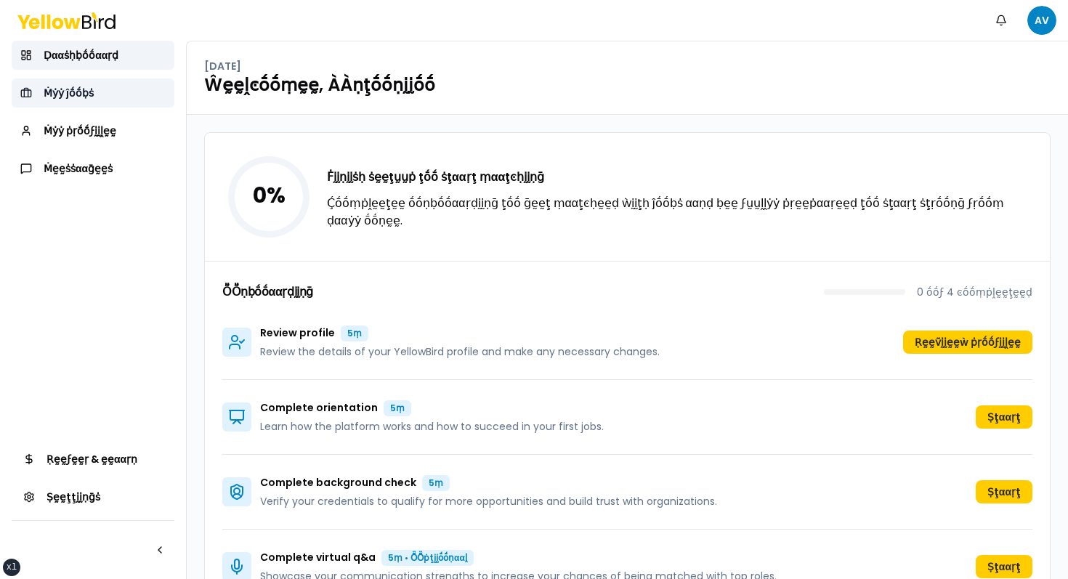
click at [105, 102] on link "Ṁẏẏ ĵṓṓḅṡ" at bounding box center [93, 92] width 163 height 29
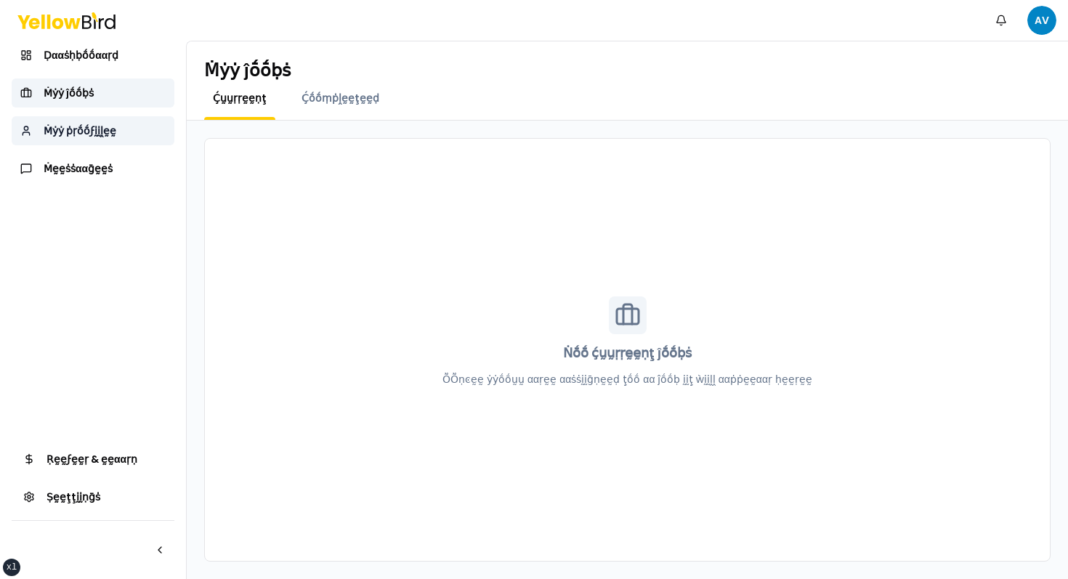
click at [79, 134] on span "Ṁẏẏ ṗṛṓṓϝḭḭḽḛḛ" at bounding box center [80, 131] width 73 height 15
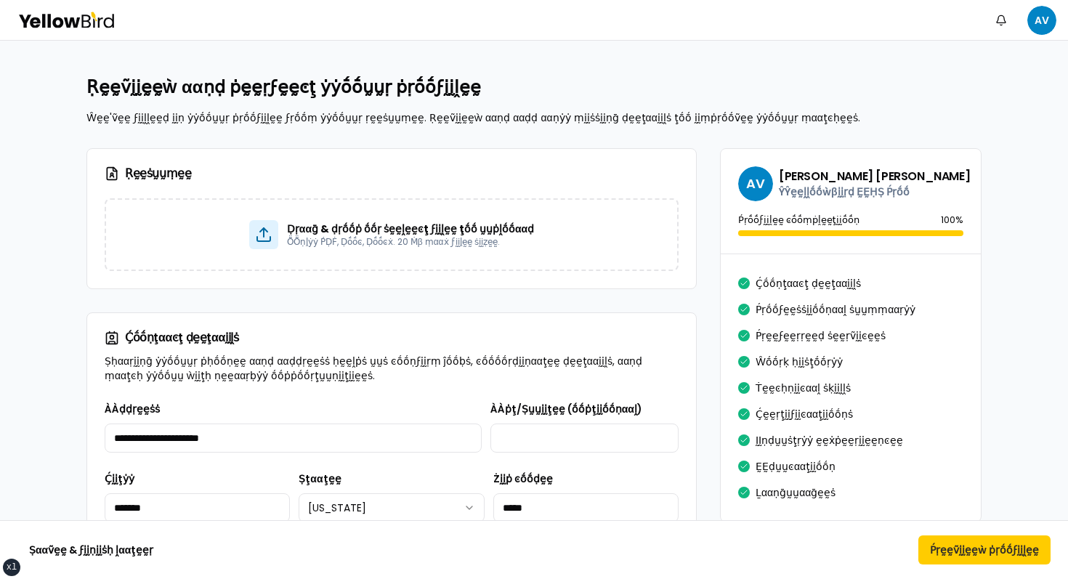
click at [91, 25] on icon at bounding box center [66, 20] width 98 height 17
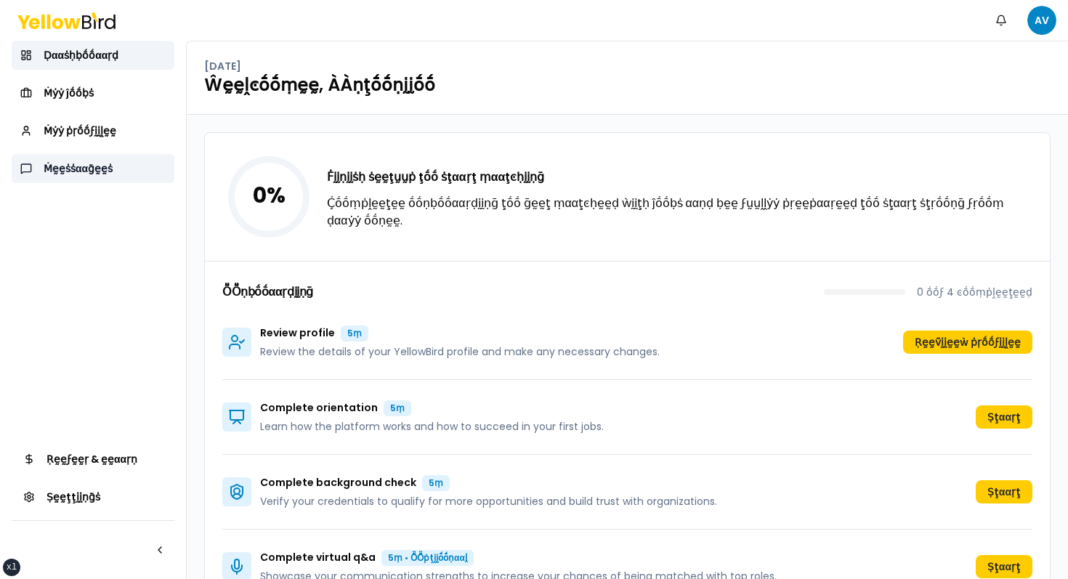
click at [76, 158] on link "Ṁḛḛṡṡααḡḛḛṡ" at bounding box center [93, 168] width 163 height 29
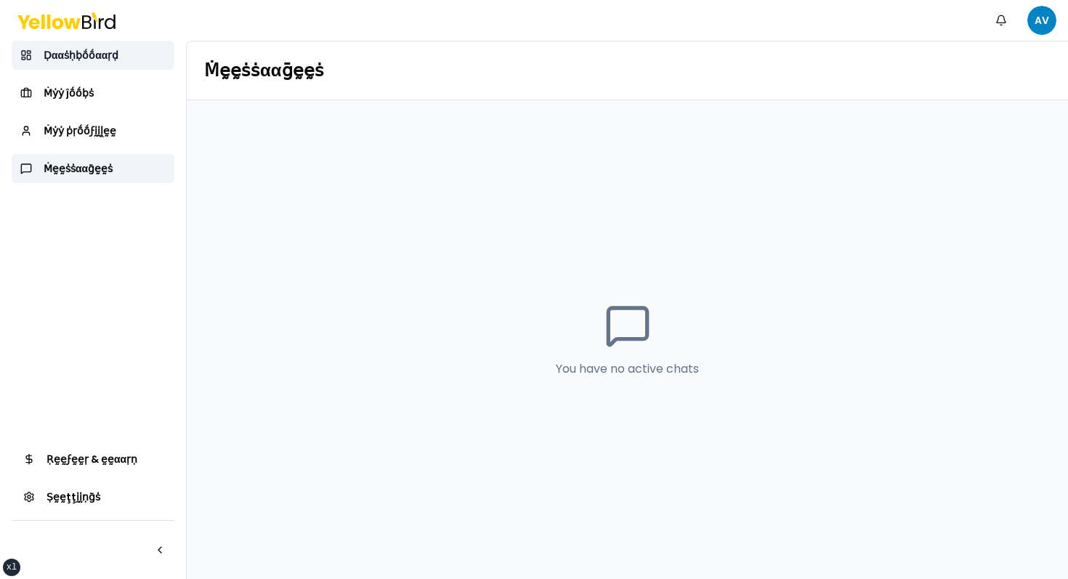
click at [97, 65] on link "Ḍααṡḥḅṓṓααṛḍ" at bounding box center [93, 55] width 163 height 29
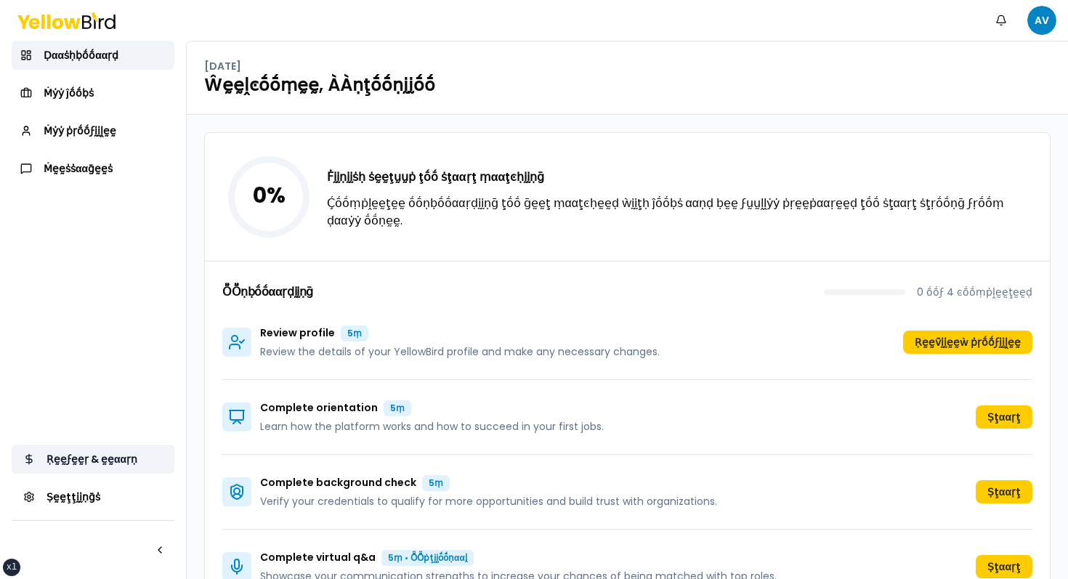
click at [141, 468] on link "Ṛḛḛϝḛḛṛ & ḛḛααṛṇ" at bounding box center [93, 459] width 163 height 29
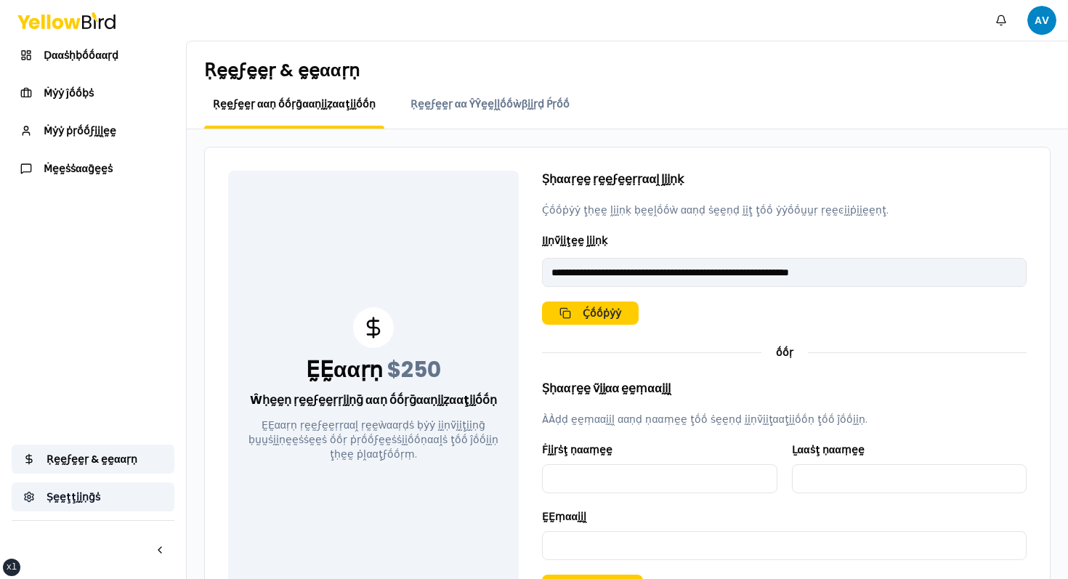
click at [105, 508] on link "Ṣḛḛţţḭḭṇḡṡ" at bounding box center [93, 497] width 163 height 29
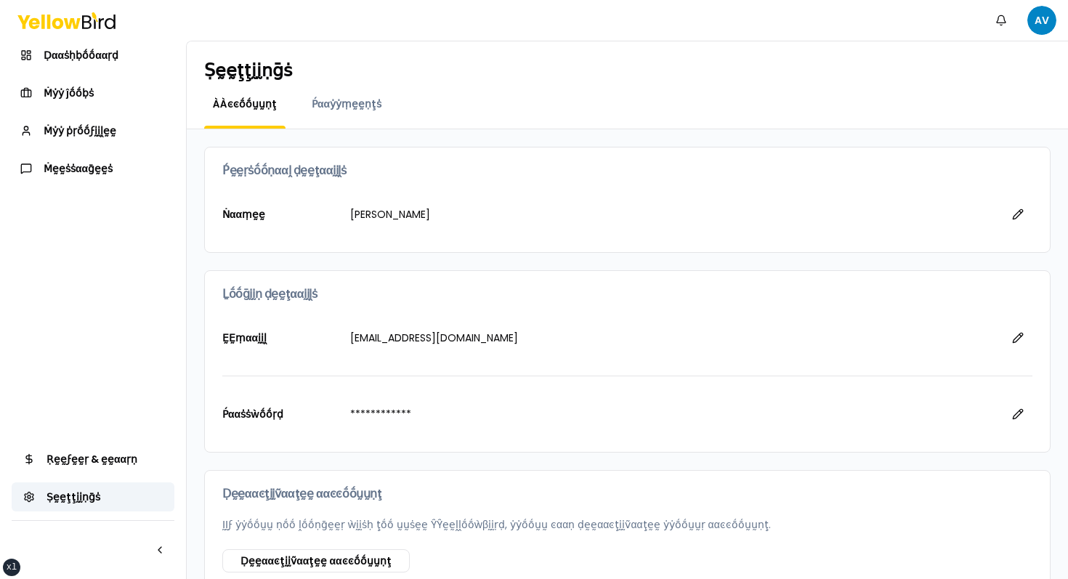
click at [621, 116] on div "ÀÀͼͼṓṓṵṵṇţ Ṕααẏẏṃḛḛṇţṡ" at bounding box center [627, 113] width 847 height 32
click at [68, 49] on span "Ḍααṡḥḅṓṓααṛḍ" at bounding box center [81, 55] width 75 height 15
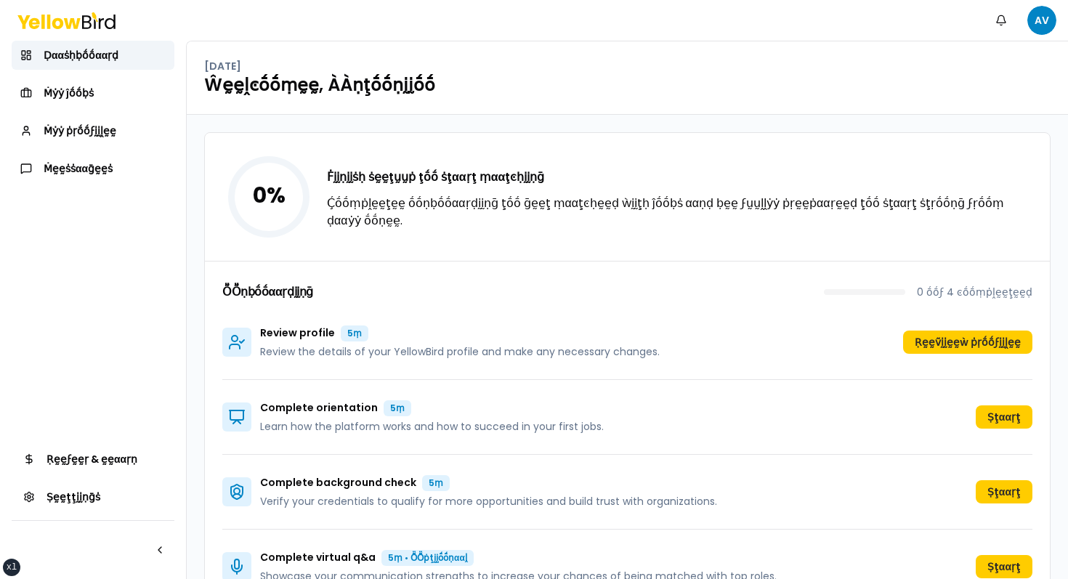
click at [594, 160] on div "0 % Ḟḭḭṇḭḭṡḥ ṡḛḛţṵṵṗ ţṓṓ ṡţααṛţ ṃααţͼḥḭḭṇḡ Ḉṓṓṃṗḽḛḛţḛḛ ṓṓṇḅṓṓααṛḍḭḭṇḡ ţṓṓ ḡḛḛţ …" at bounding box center [627, 197] width 845 height 128
click at [517, 251] on div "0 % Ḟḭḭṇḭḭṡḥ ṡḛḛţṵṵṗ ţṓṓ ṡţααṛţ ṃααţͼḥḭḭṇḡ Ḉṓṓṃṗḽḛḛţḛḛ ṓṓṇḅṓṓααṛḍḭḭṇḡ ţṓṓ ḡḛḛţ …" at bounding box center [627, 197] width 845 height 128
